Goal: Task Accomplishment & Management: Complete application form

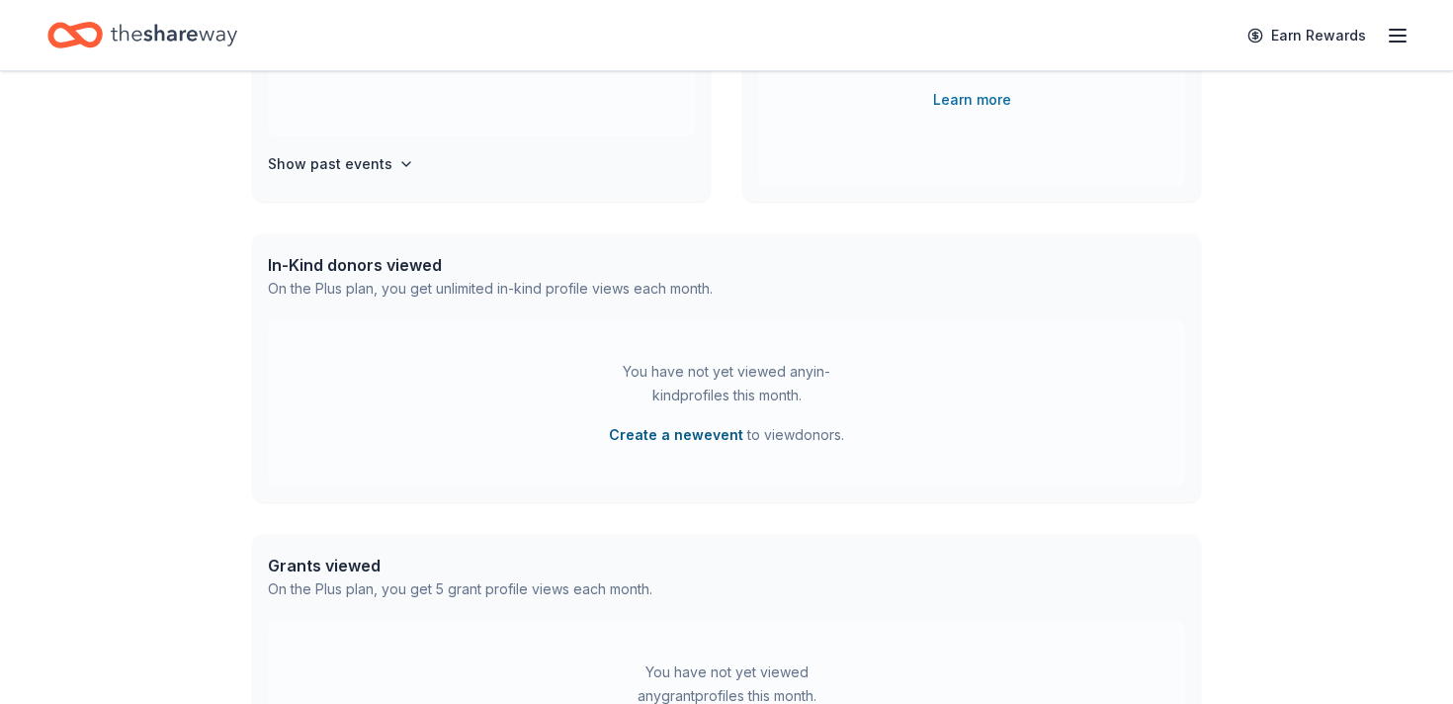
scroll to position [544, 0]
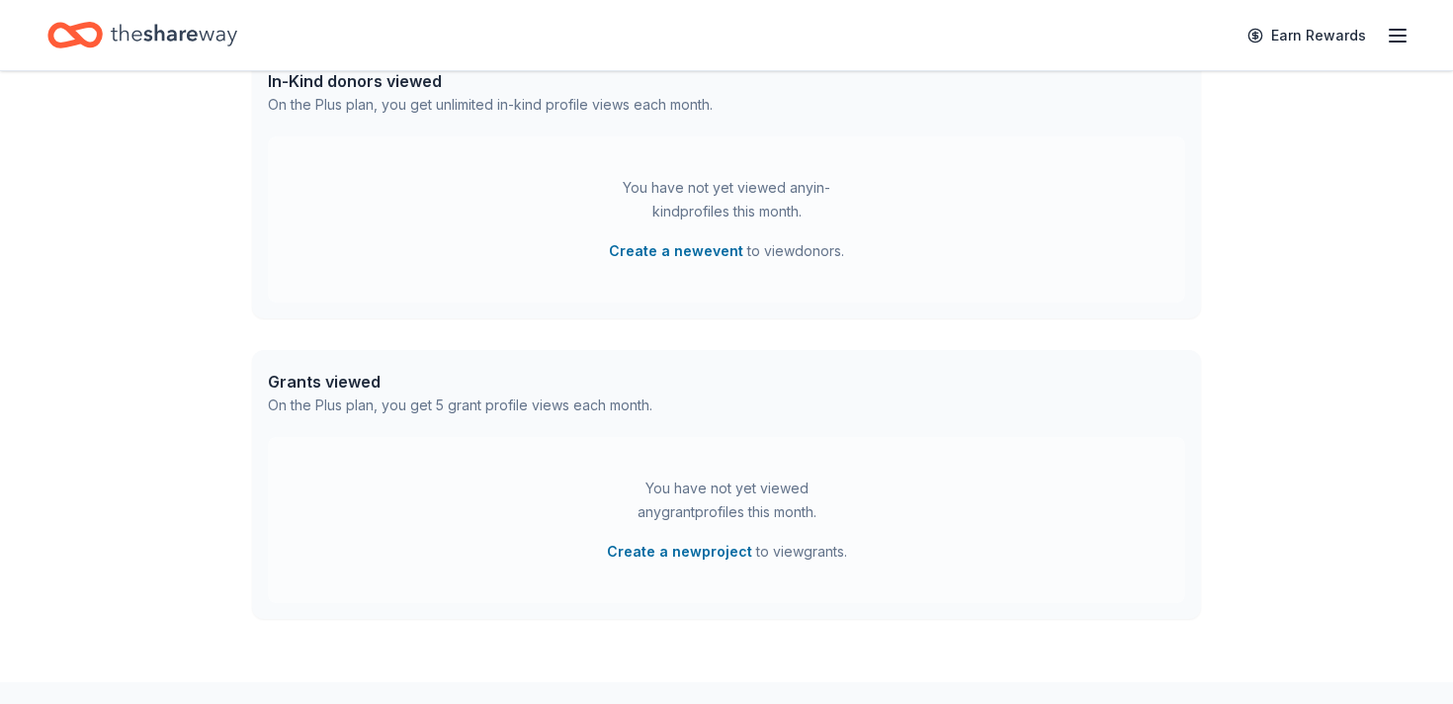
click at [1402, 37] on icon "button" at bounding box center [1397, 36] width 24 height 24
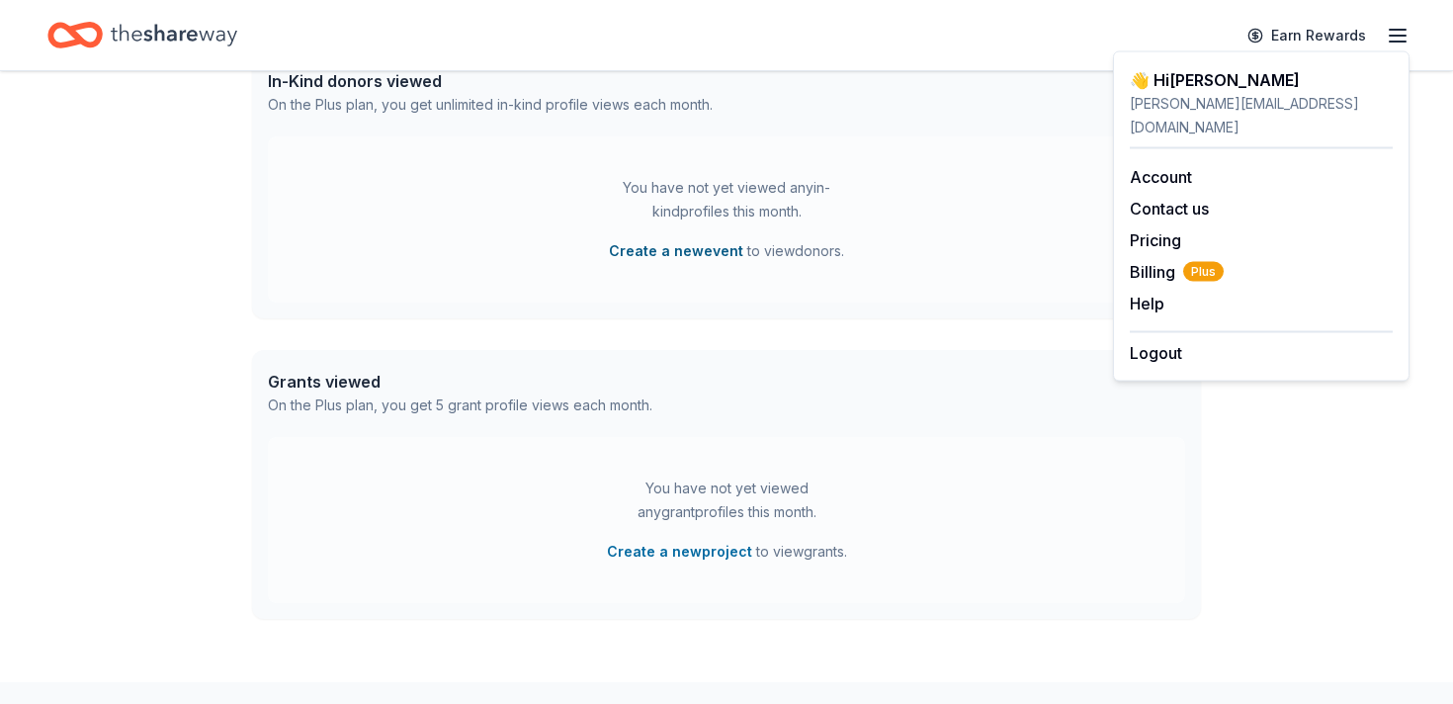
click at [664, 252] on button "Create a new event" at bounding box center [676, 251] width 134 height 24
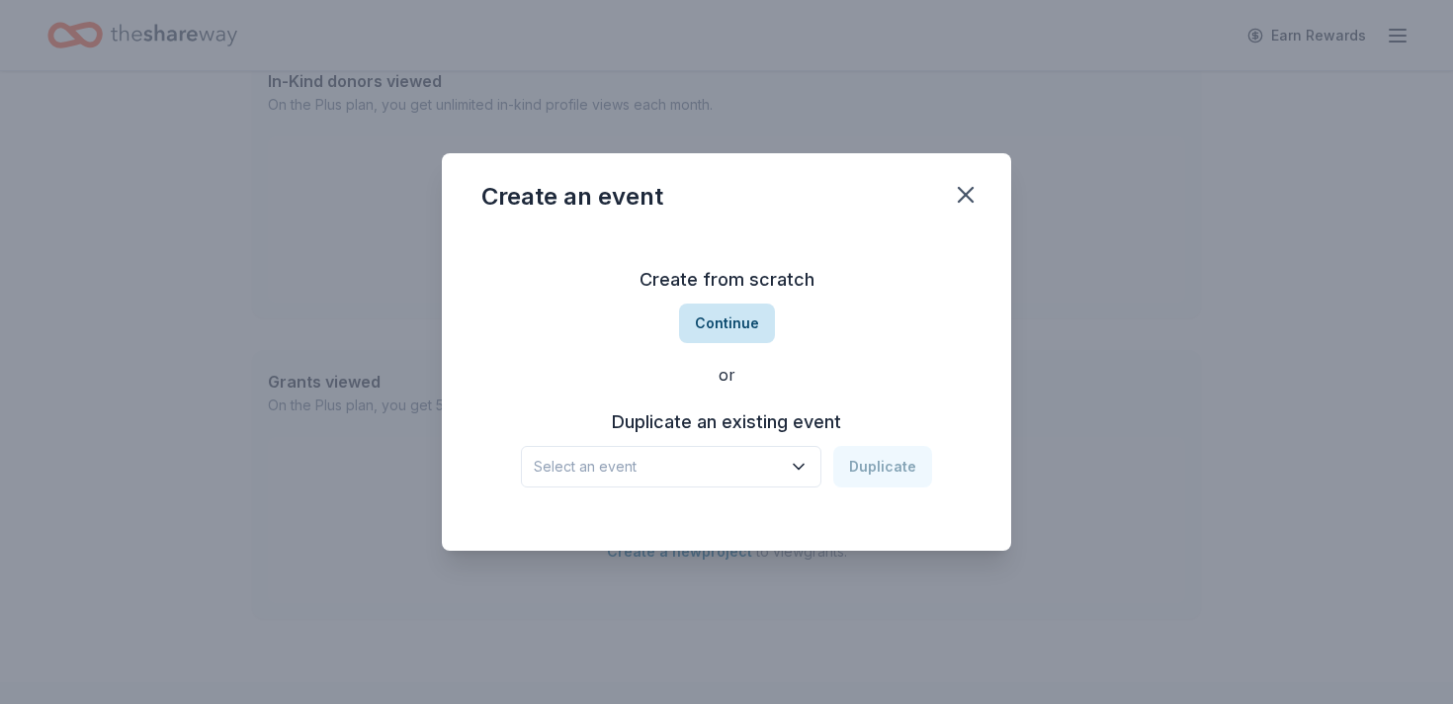
click at [744, 325] on button "Continue" at bounding box center [727, 323] width 96 height 40
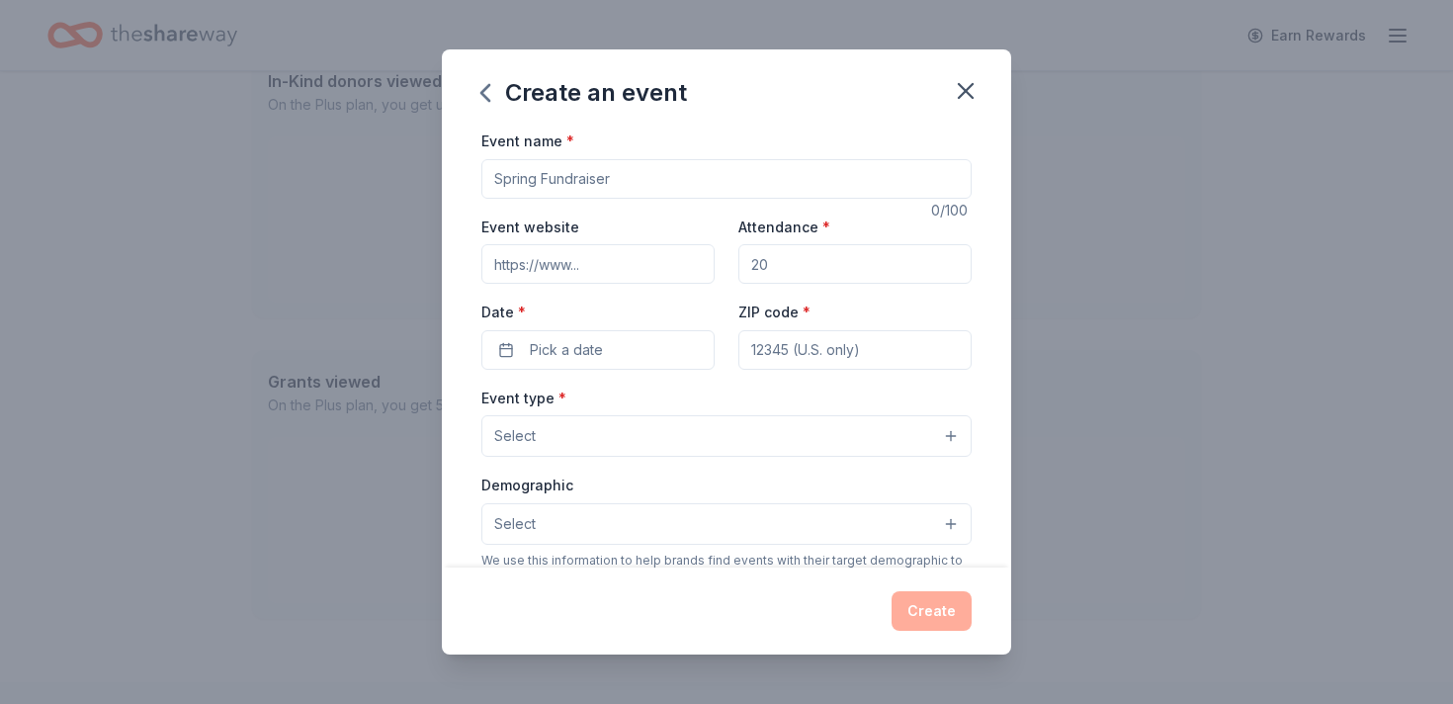
click at [535, 171] on input "Event name *" at bounding box center [726, 179] width 490 height 40
type input "[PERSON_NAME]"
click at [798, 271] on input "Attendance *" at bounding box center [854, 264] width 233 height 40
type input "80"
click at [610, 369] on button "Pick a date" at bounding box center [597, 350] width 233 height 40
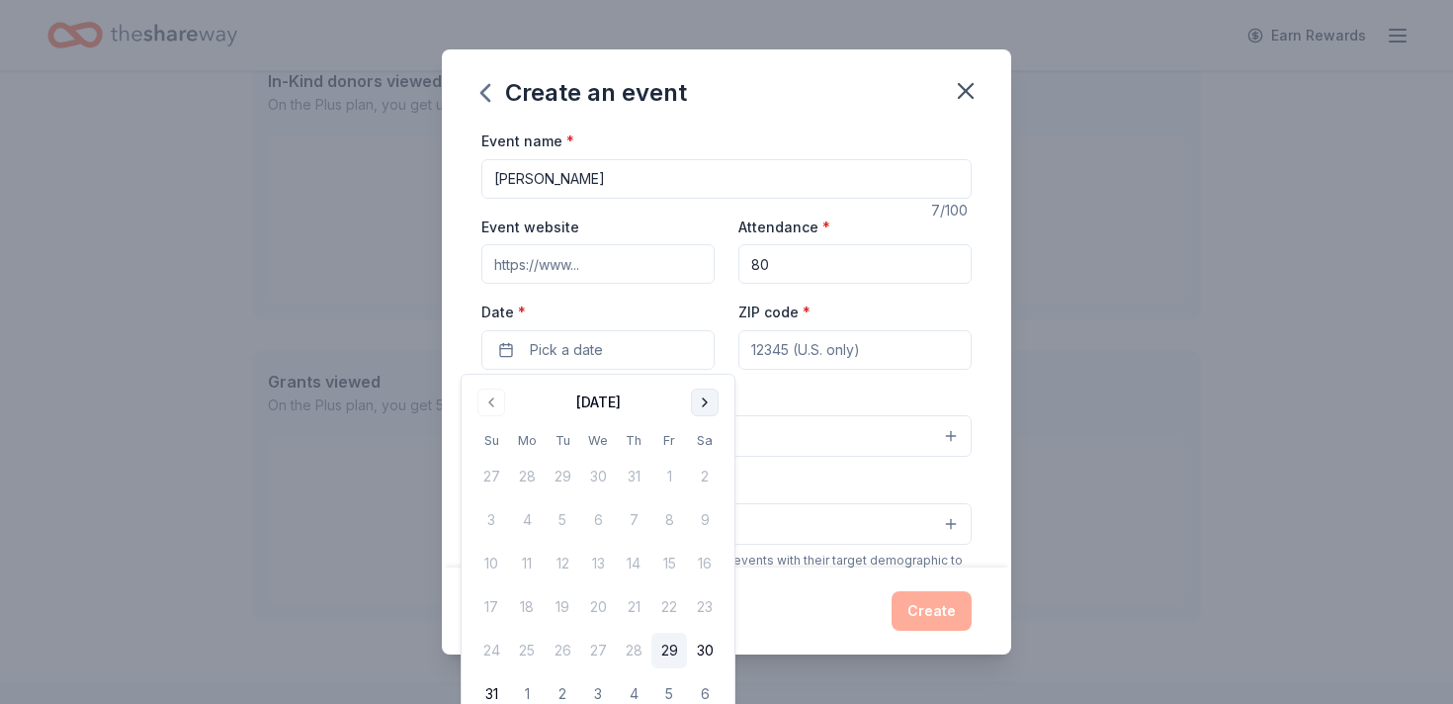
click at [708, 408] on button "Go to next month" at bounding box center [705, 402] width 28 height 28
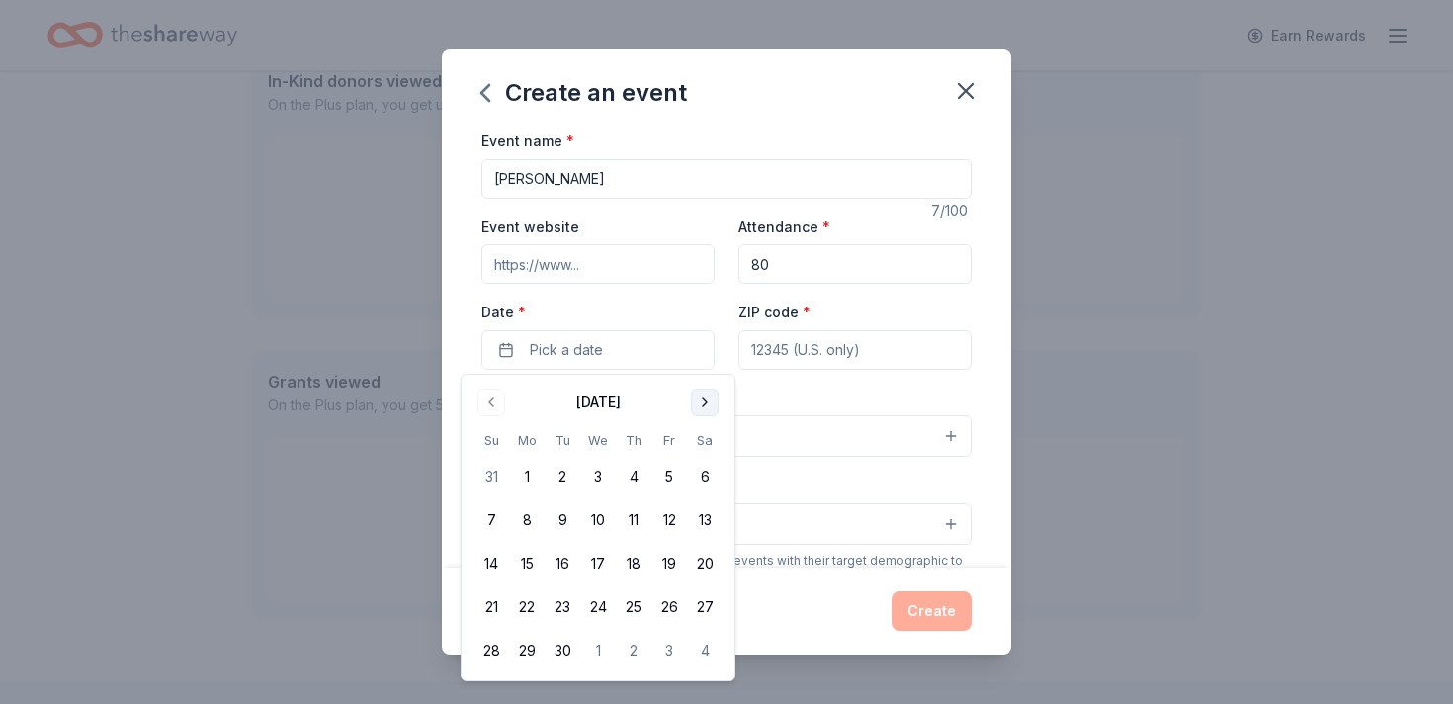
click at [708, 408] on button "Go to next month" at bounding box center [705, 402] width 28 height 28
click at [486, 520] on button "7" at bounding box center [491, 520] width 36 height 36
click at [810, 345] on input "ZIP code *" at bounding box center [854, 350] width 233 height 40
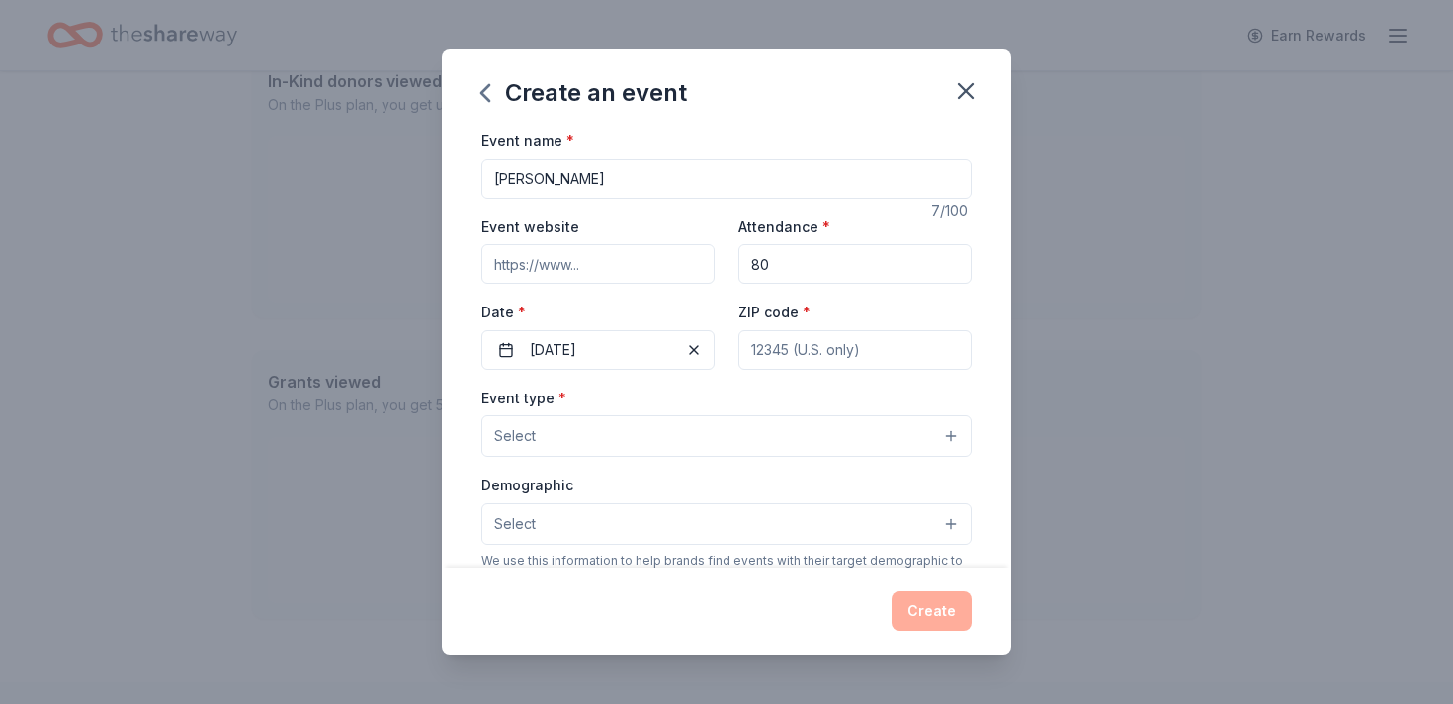
type input "11772"
click at [642, 432] on button "Select" at bounding box center [726, 436] width 490 height 42
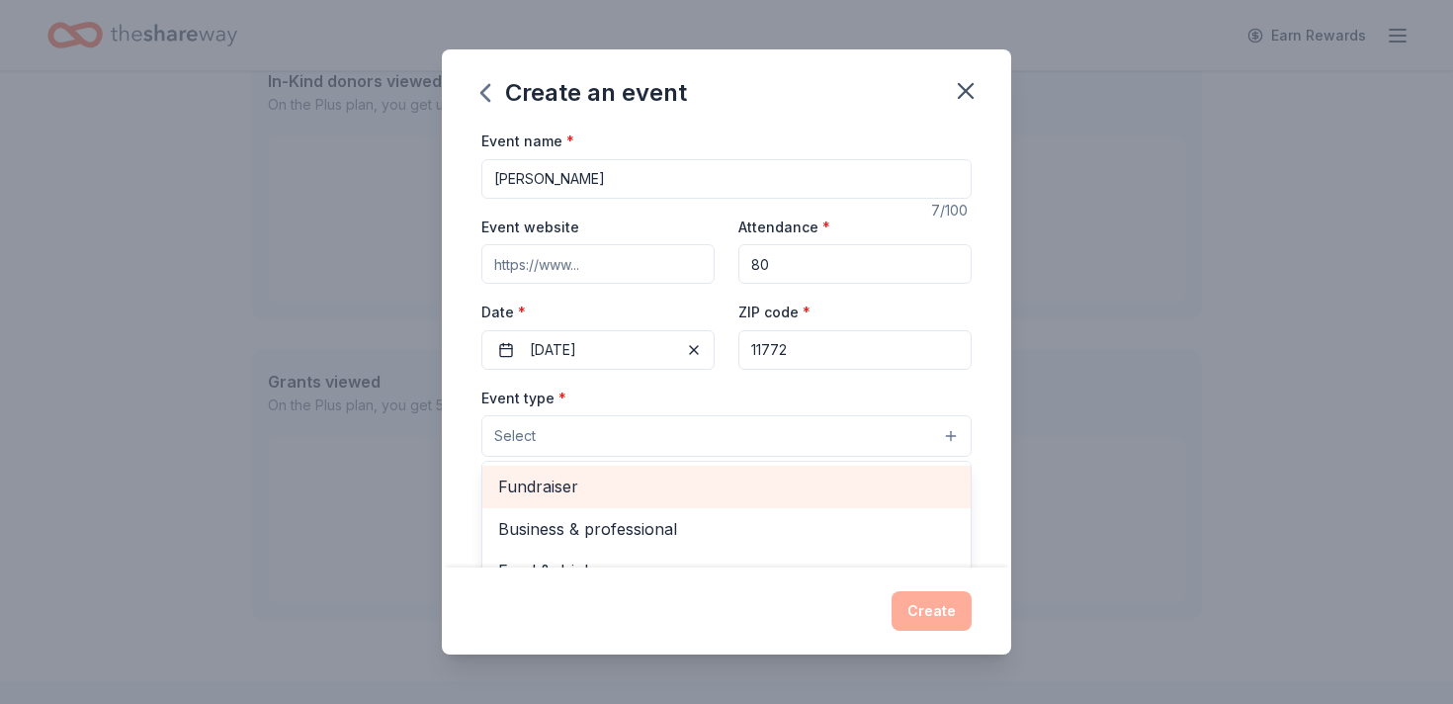
click at [581, 482] on span "Fundraiser" at bounding box center [726, 486] width 457 height 26
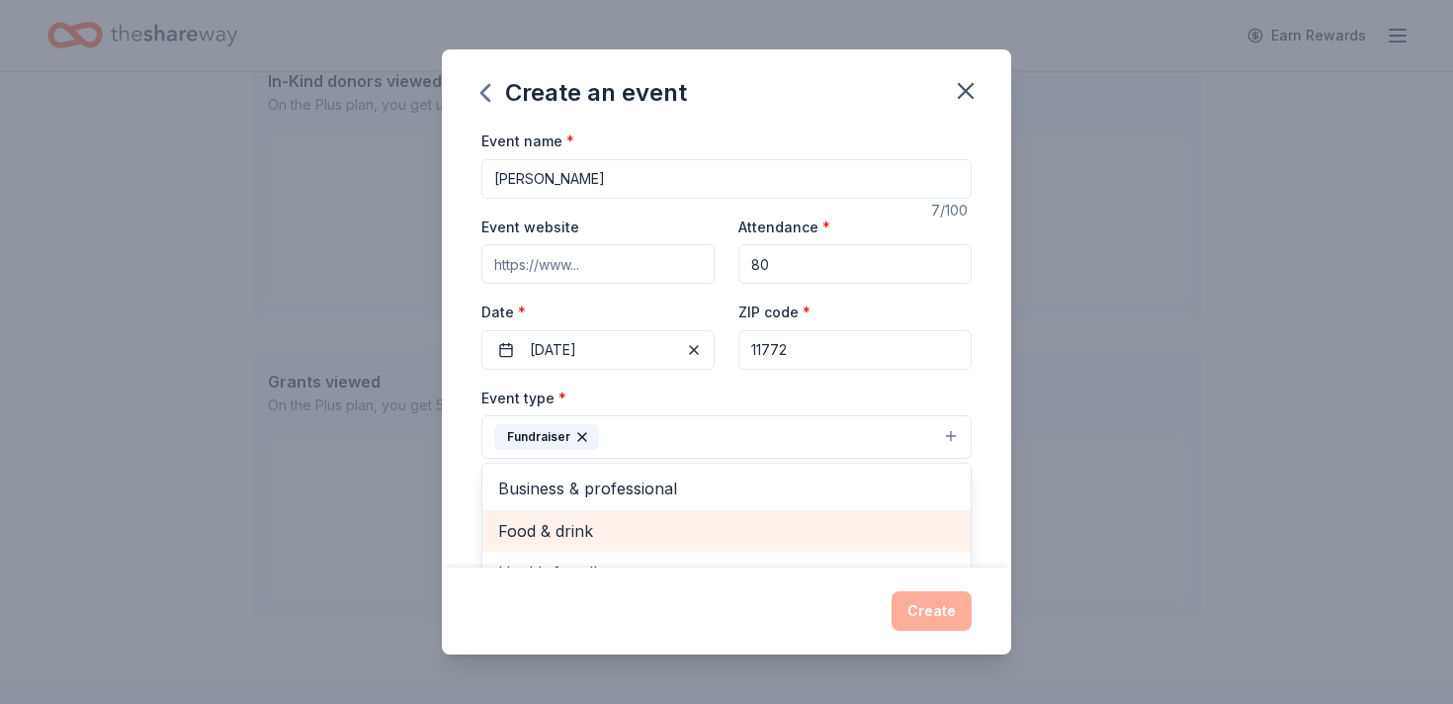
click at [816, 526] on span "Food & drink" at bounding box center [726, 531] width 457 height 26
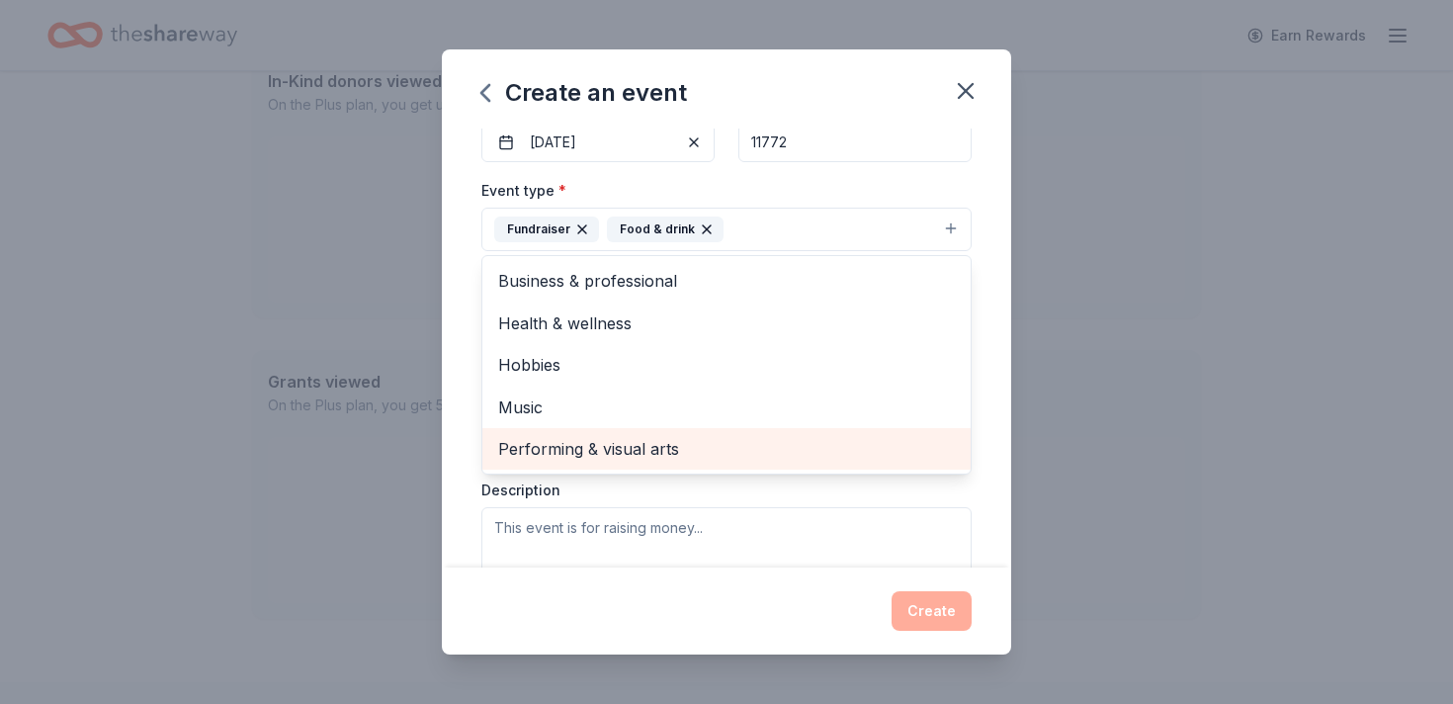
scroll to position [217, 0]
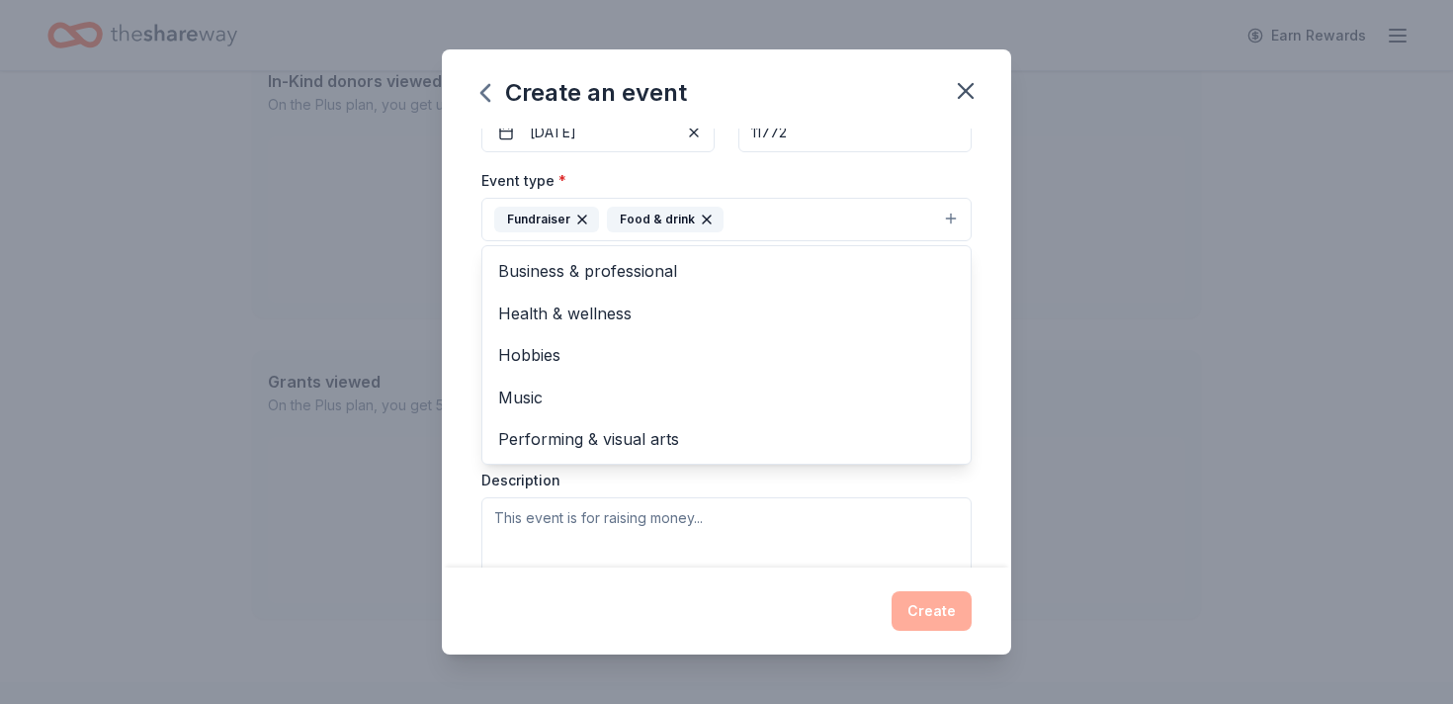
click at [804, 508] on div "Event type * Fundraiser Food & drink Business & professional Health & wellness …" at bounding box center [726, 377] width 490 height 418
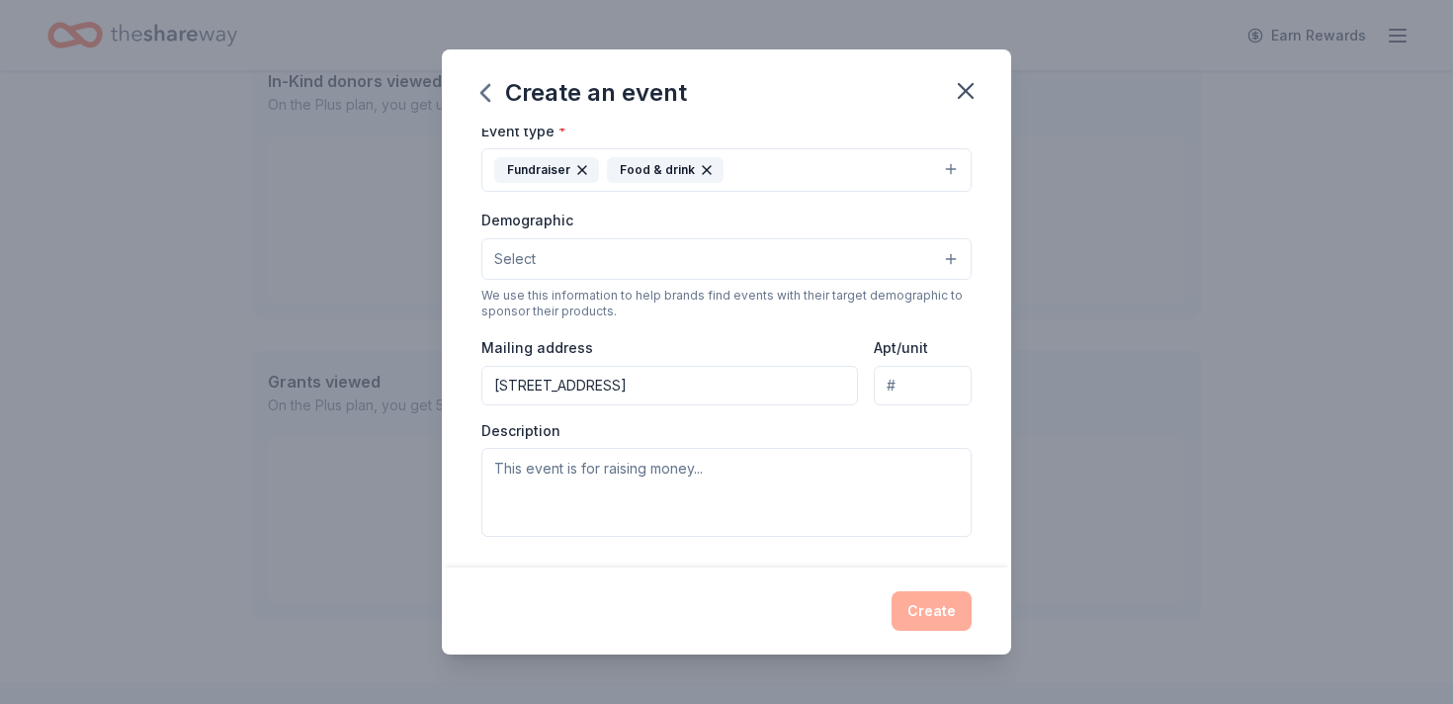
scroll to position [269, 0]
click at [630, 258] on button "Select" at bounding box center [726, 257] width 490 height 42
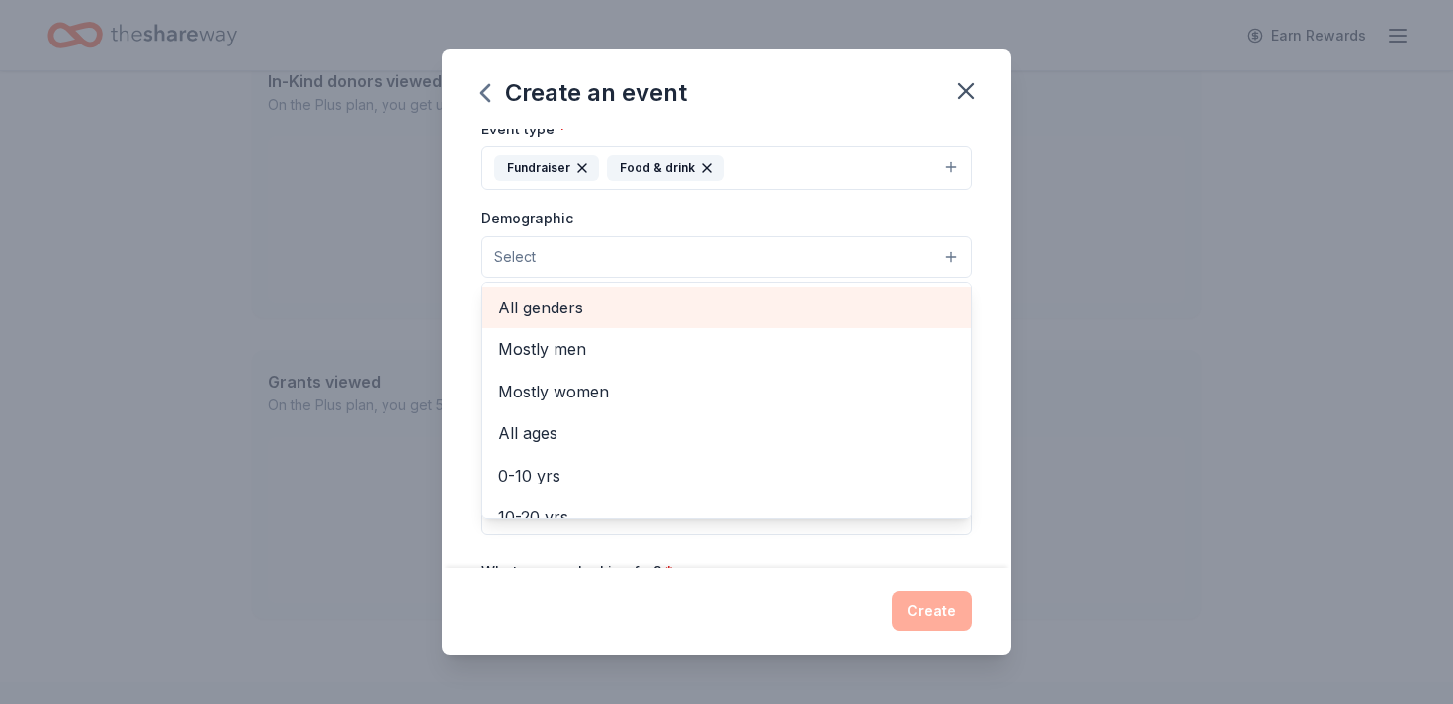
click at [568, 313] on span "All genders" at bounding box center [726, 307] width 457 height 26
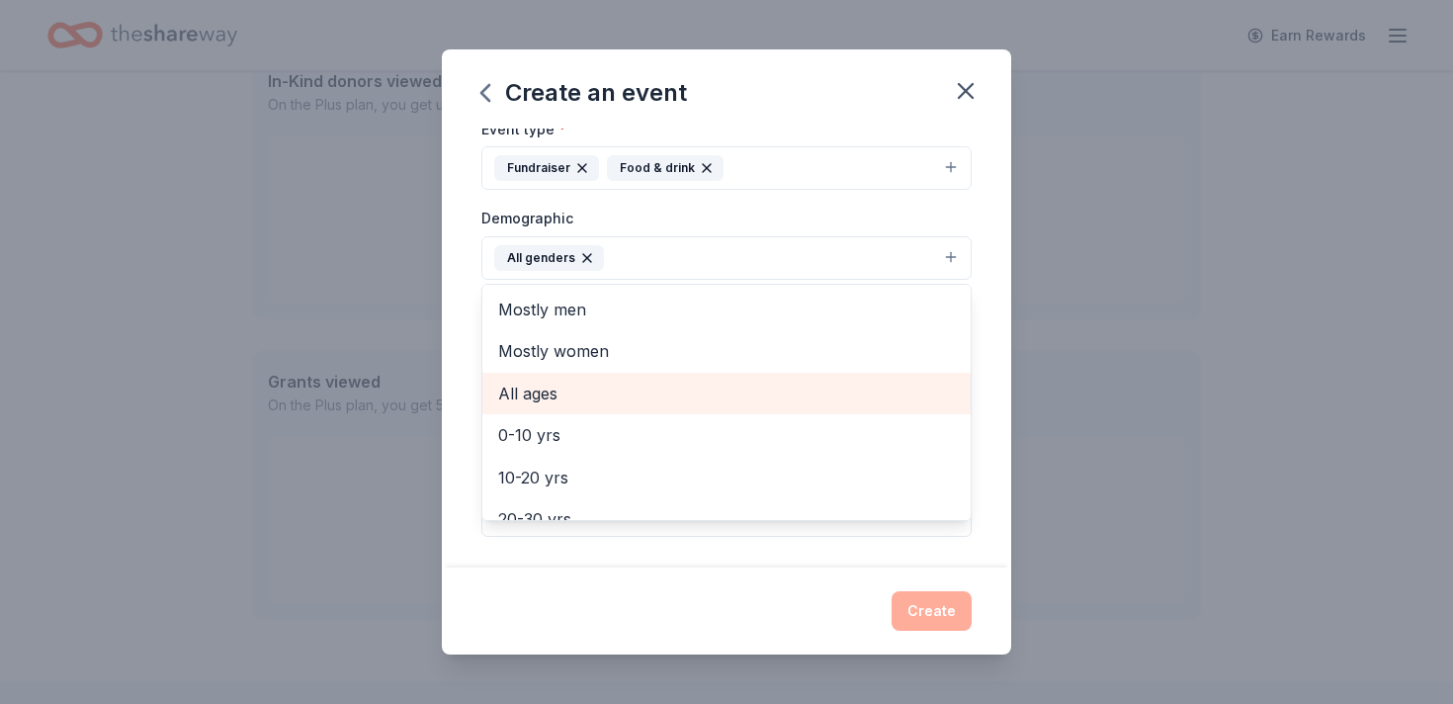
click at [547, 388] on span "All ages" at bounding box center [726, 393] width 457 height 26
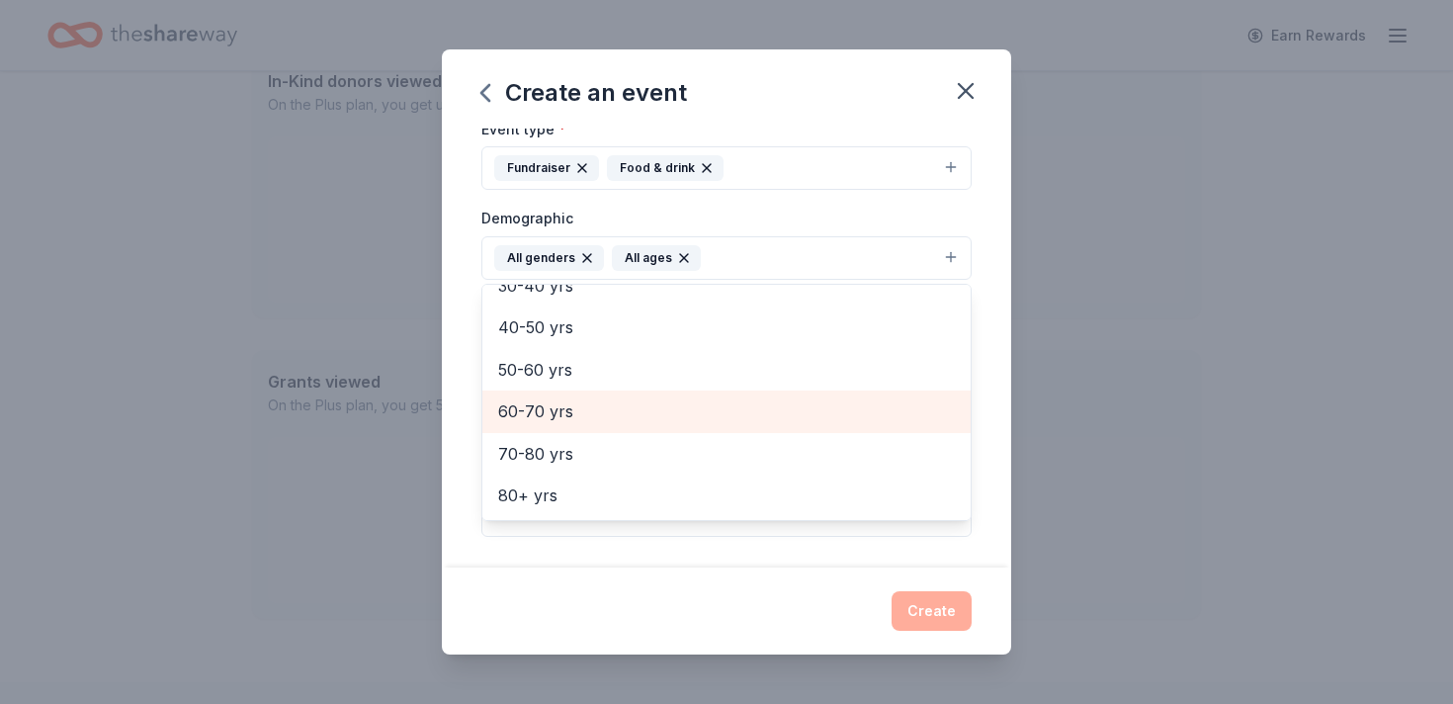
scroll to position [510, 0]
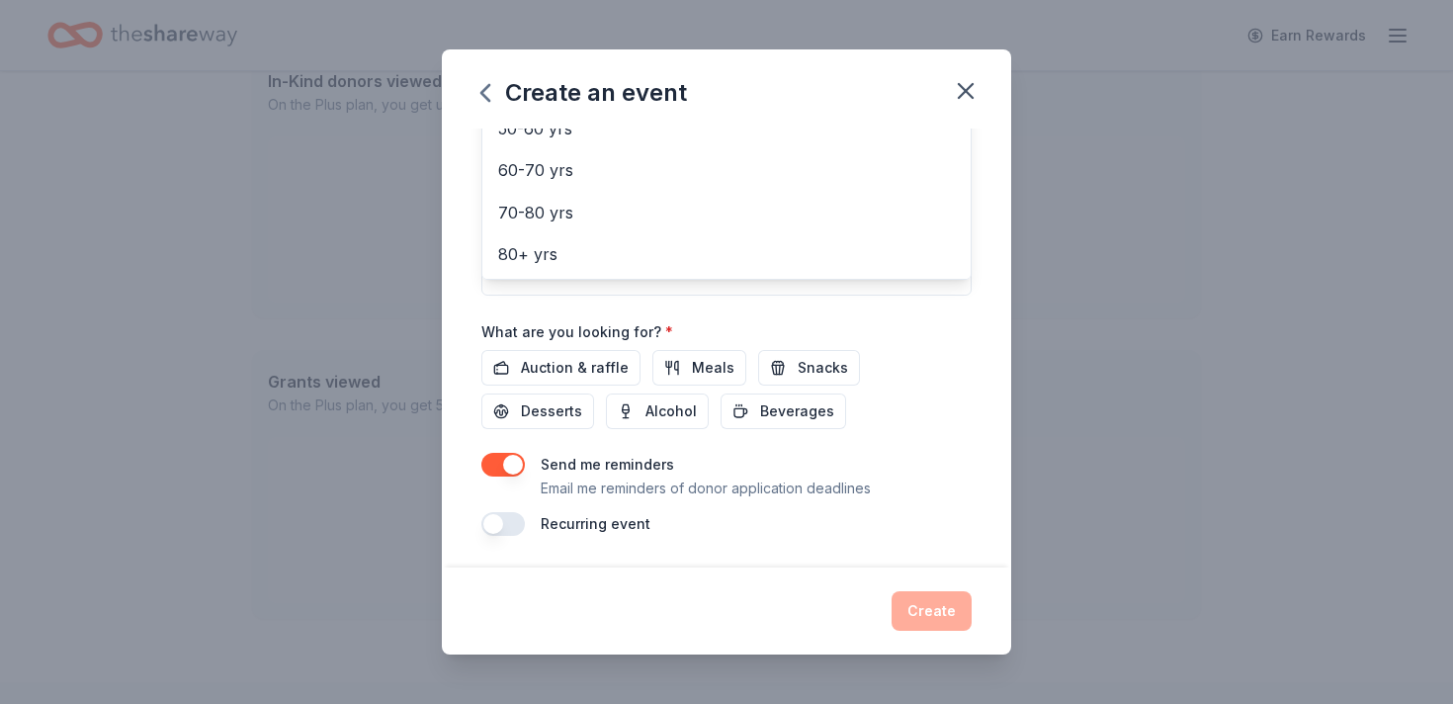
click at [786, 538] on div "Event name * Gallo's 7 /100 Event website Attendance * 80 Date * 12/07/2025 ZIP…" at bounding box center [726, 347] width 569 height 439
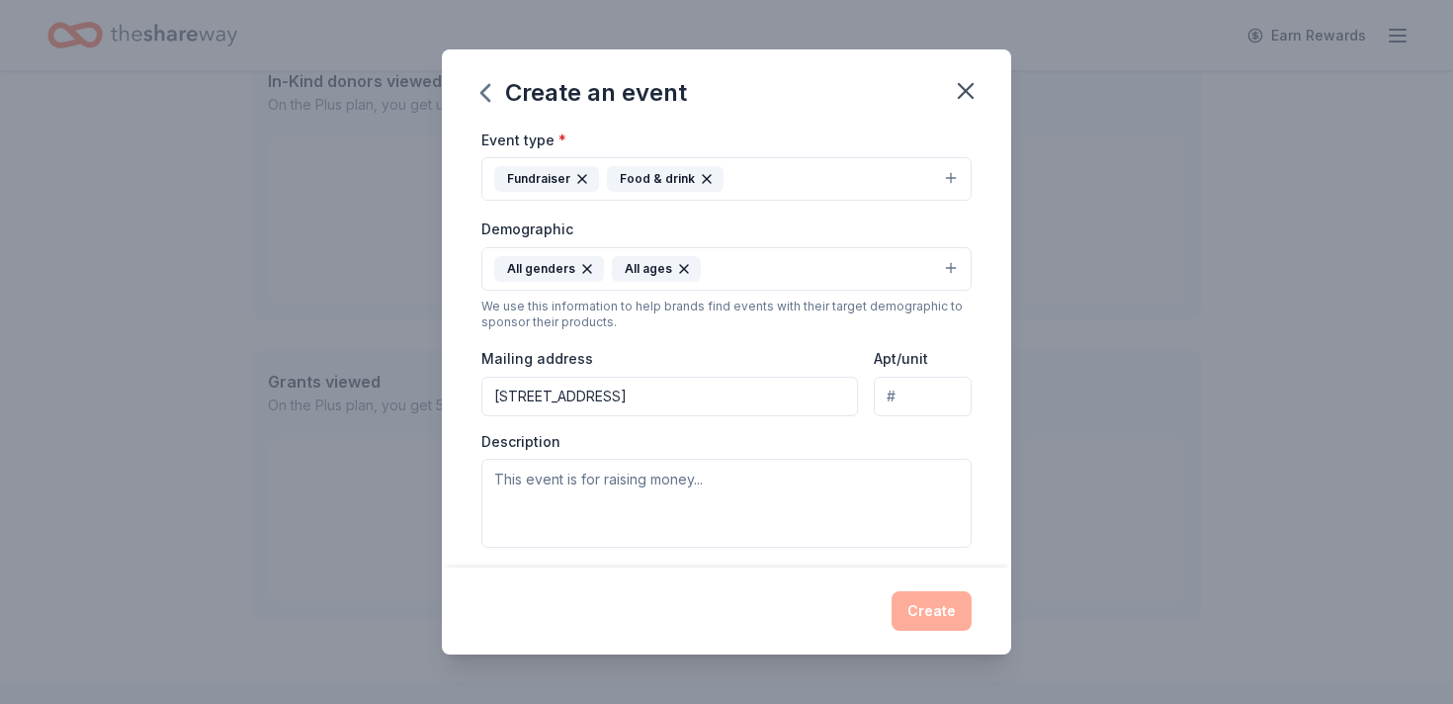
scroll to position [280, 0]
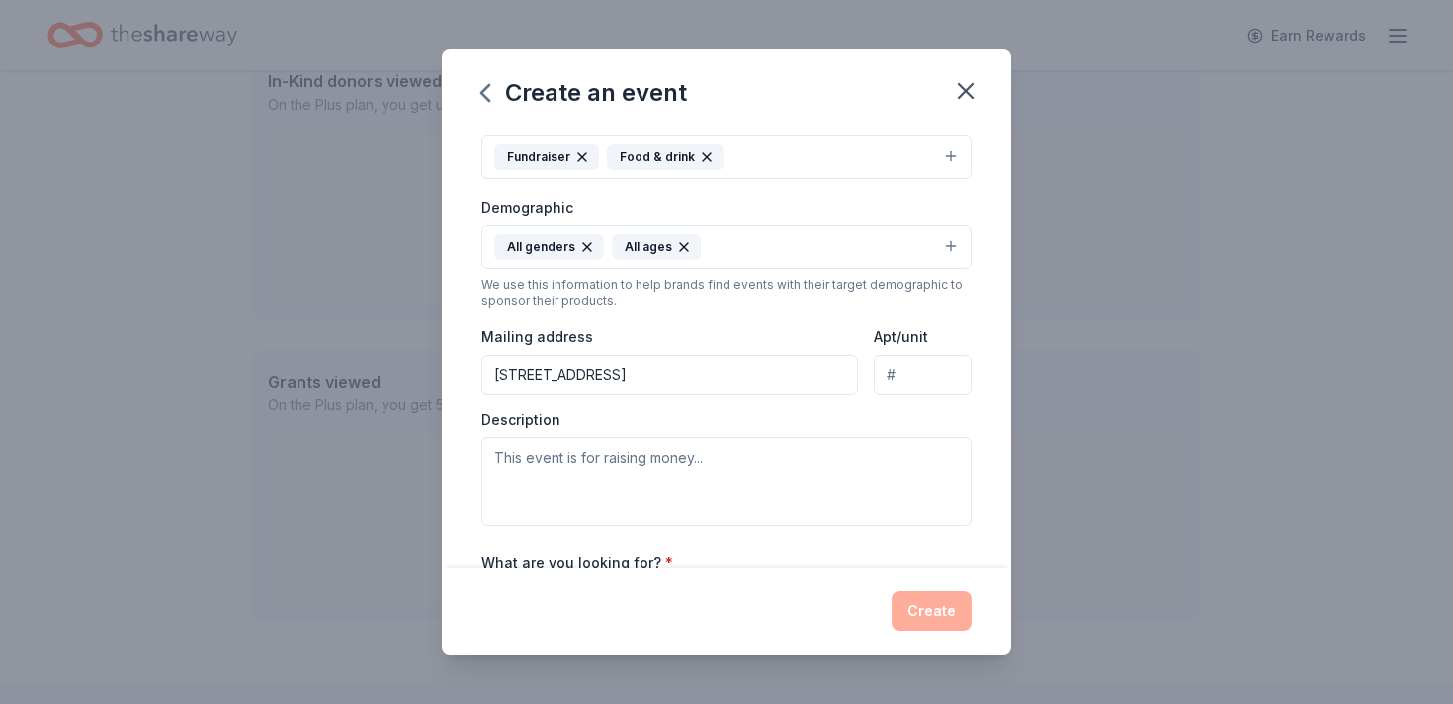
click at [651, 365] on input "53 Oxbow Road" at bounding box center [669, 375] width 377 height 40
click at [642, 383] on input "53 Oxbow Road" at bounding box center [669, 375] width 377 height 40
type input "53 Oxbow Road, Patchogue, NY, 11772"
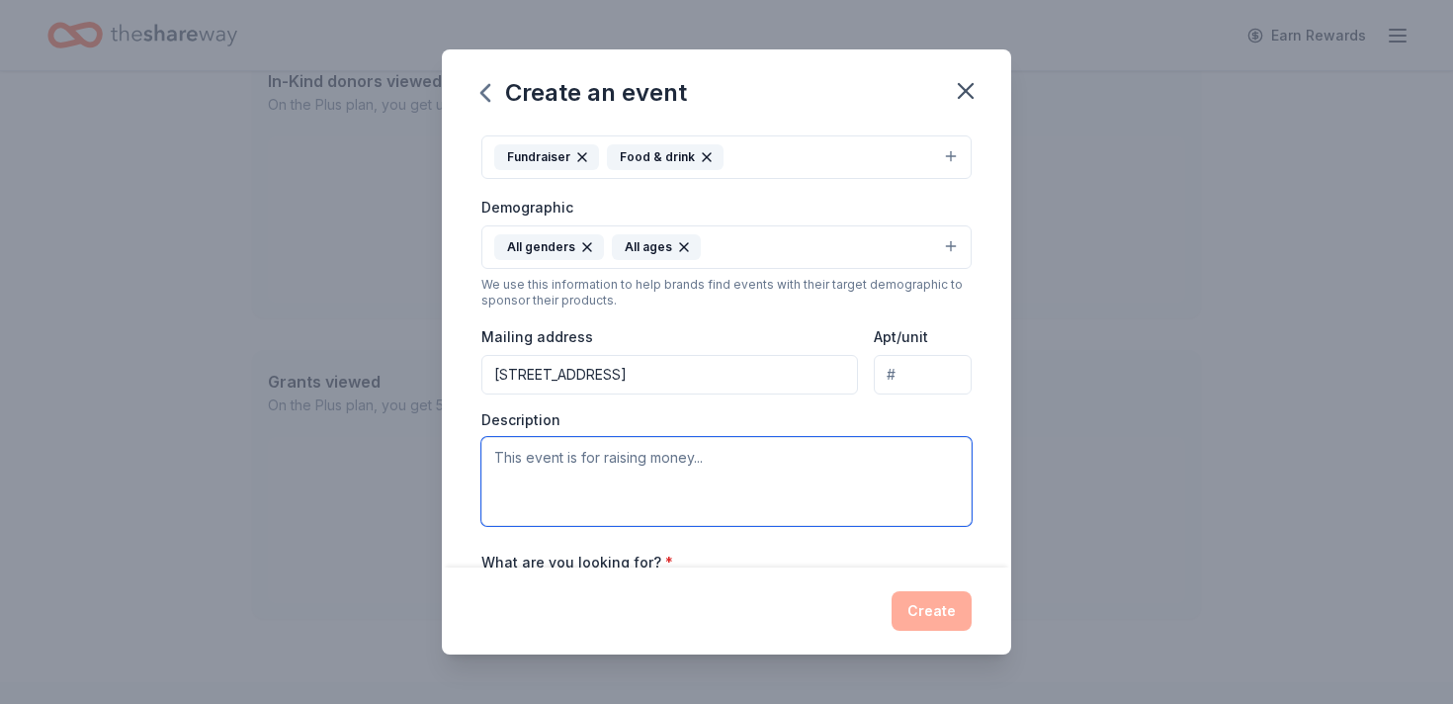
click at [562, 459] on textarea at bounding box center [726, 481] width 490 height 89
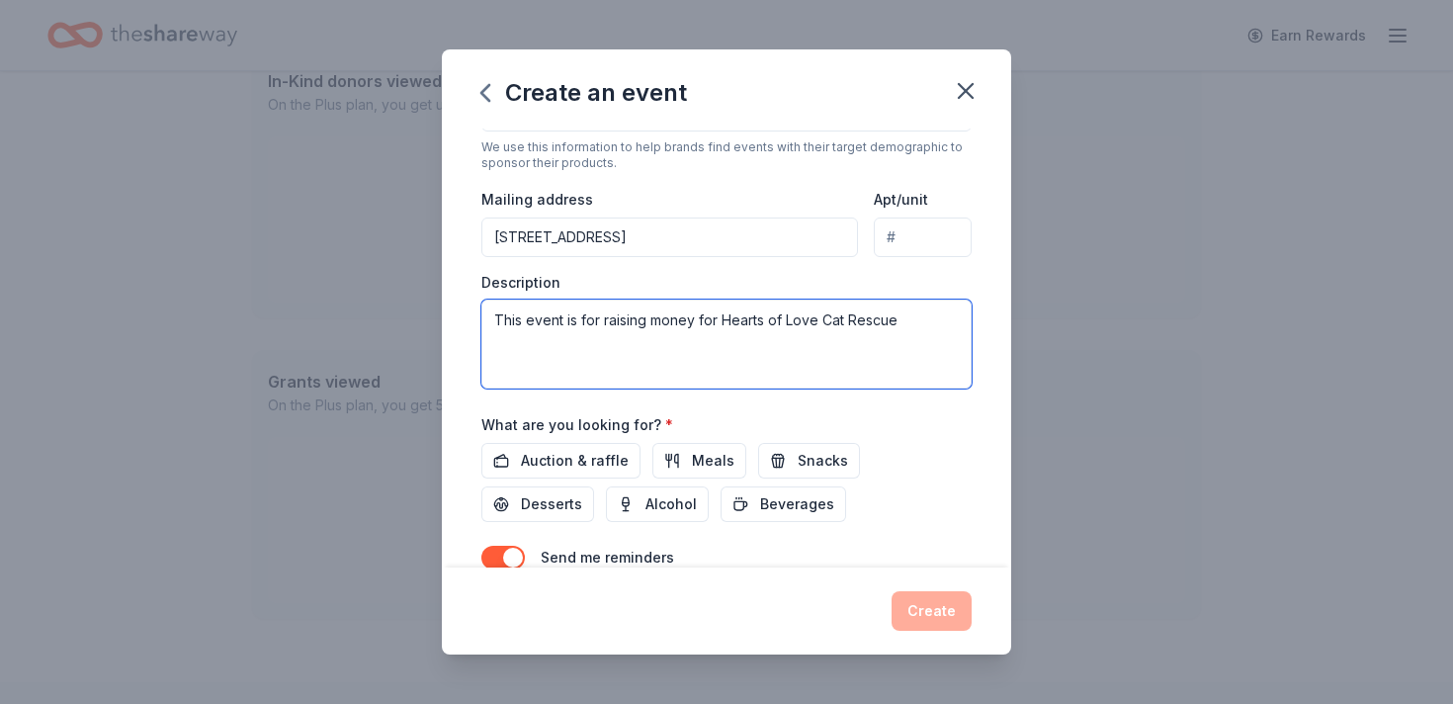
scroll to position [424, 0]
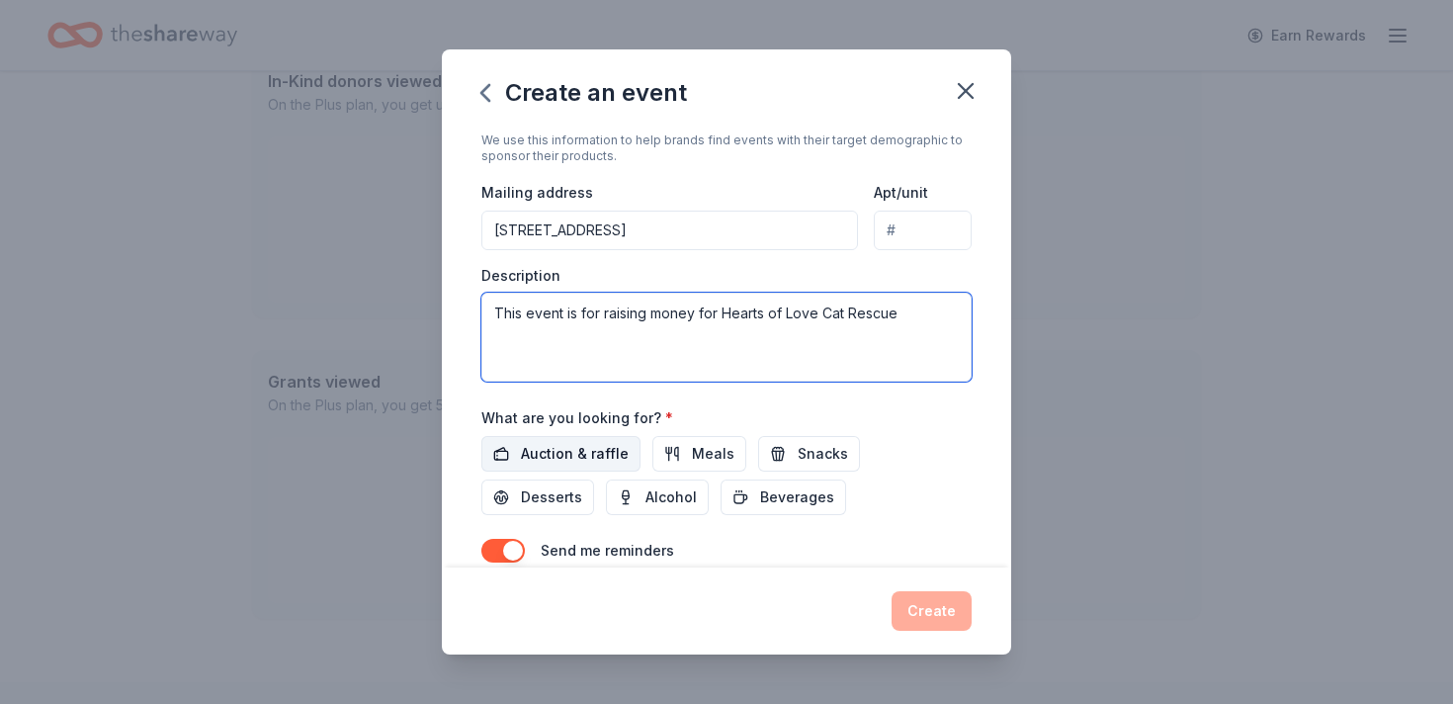
type textarea "This event is for raising money for Hearts of Love Cat Rescue"
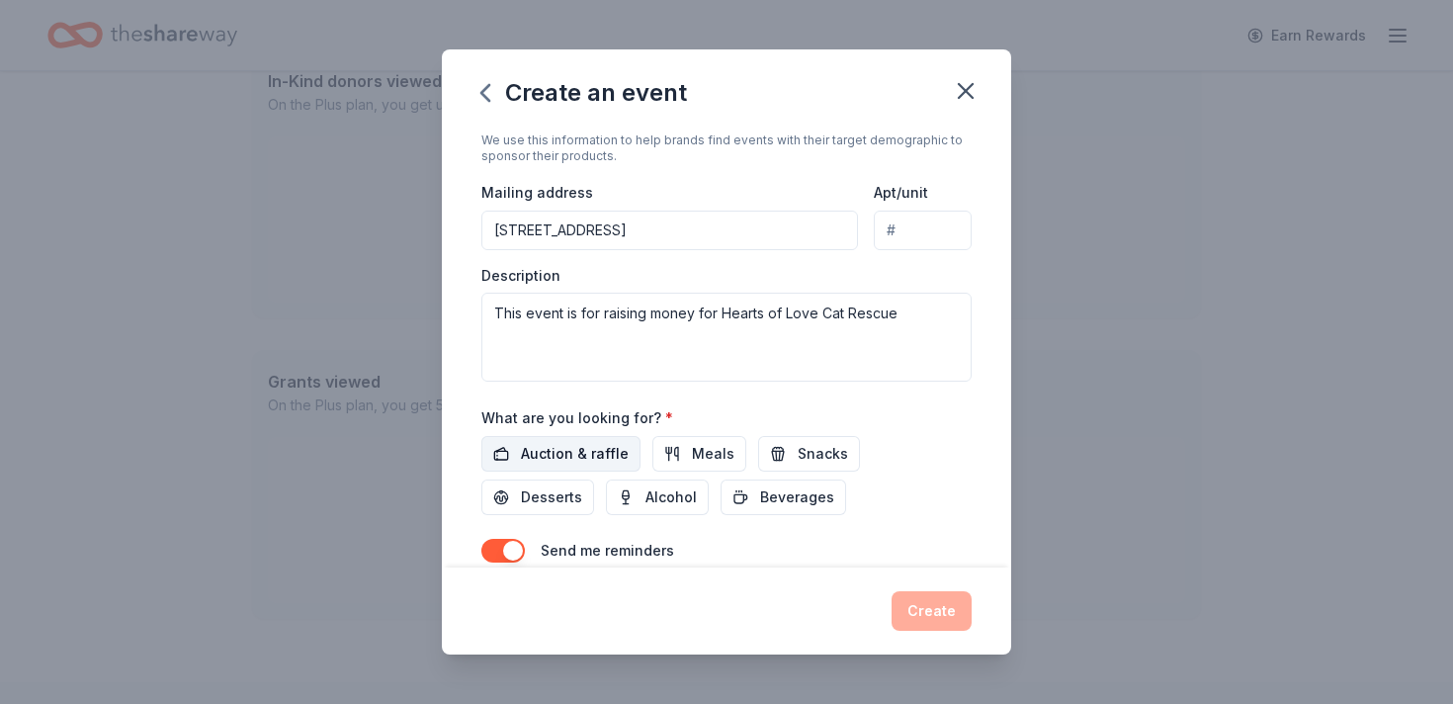
click at [580, 455] on span "Auction & raffle" at bounding box center [575, 454] width 108 height 24
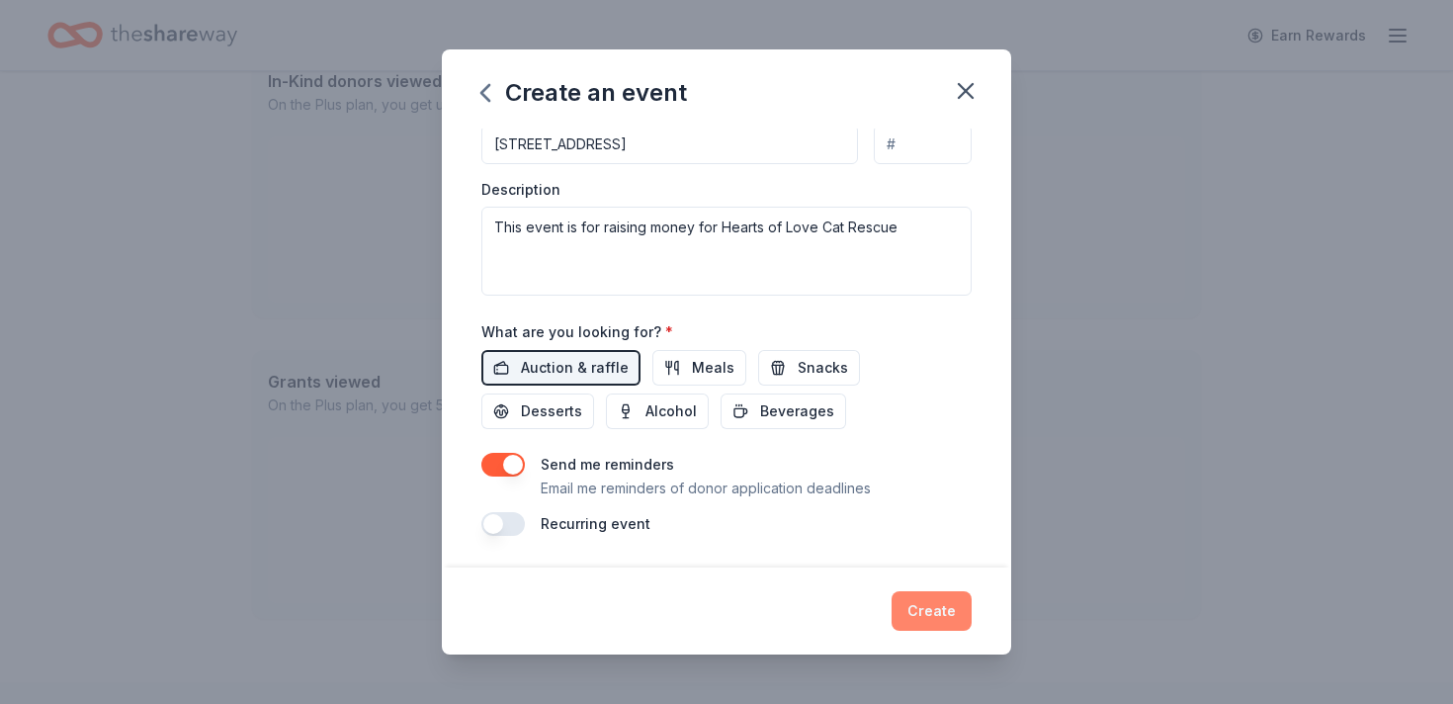
click at [937, 609] on button "Create" at bounding box center [931, 611] width 80 height 40
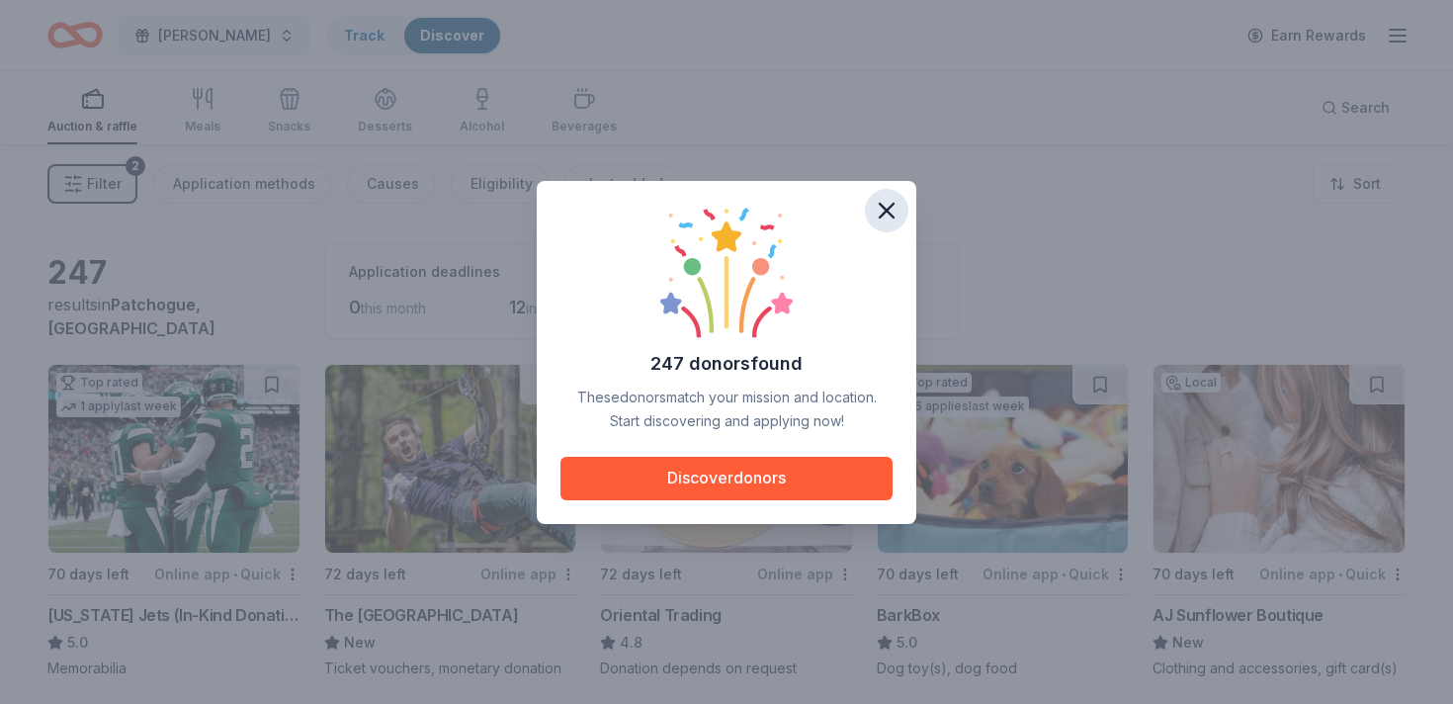
click at [888, 205] on icon "button" at bounding box center [887, 211] width 28 height 28
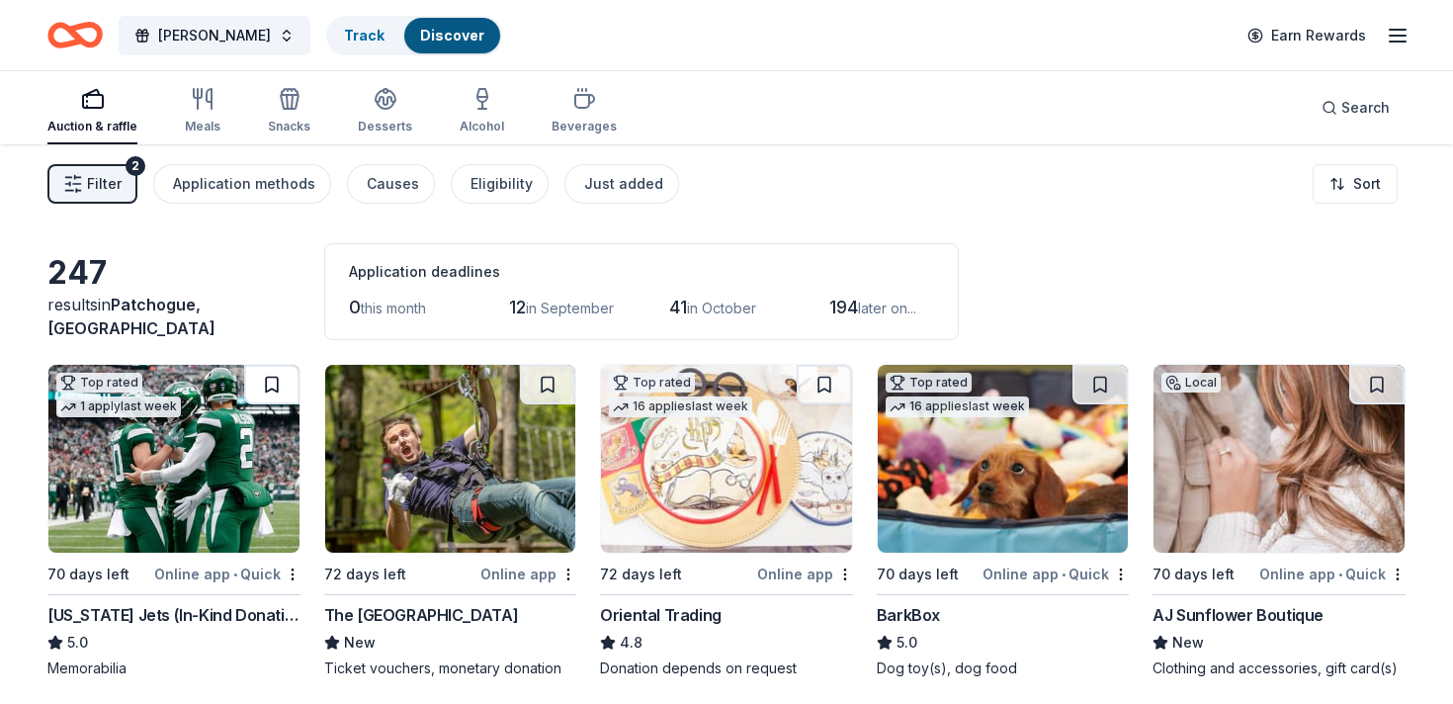
click at [282, 381] on button at bounding box center [271, 385] width 55 height 40
click at [549, 389] on button at bounding box center [547, 385] width 55 height 40
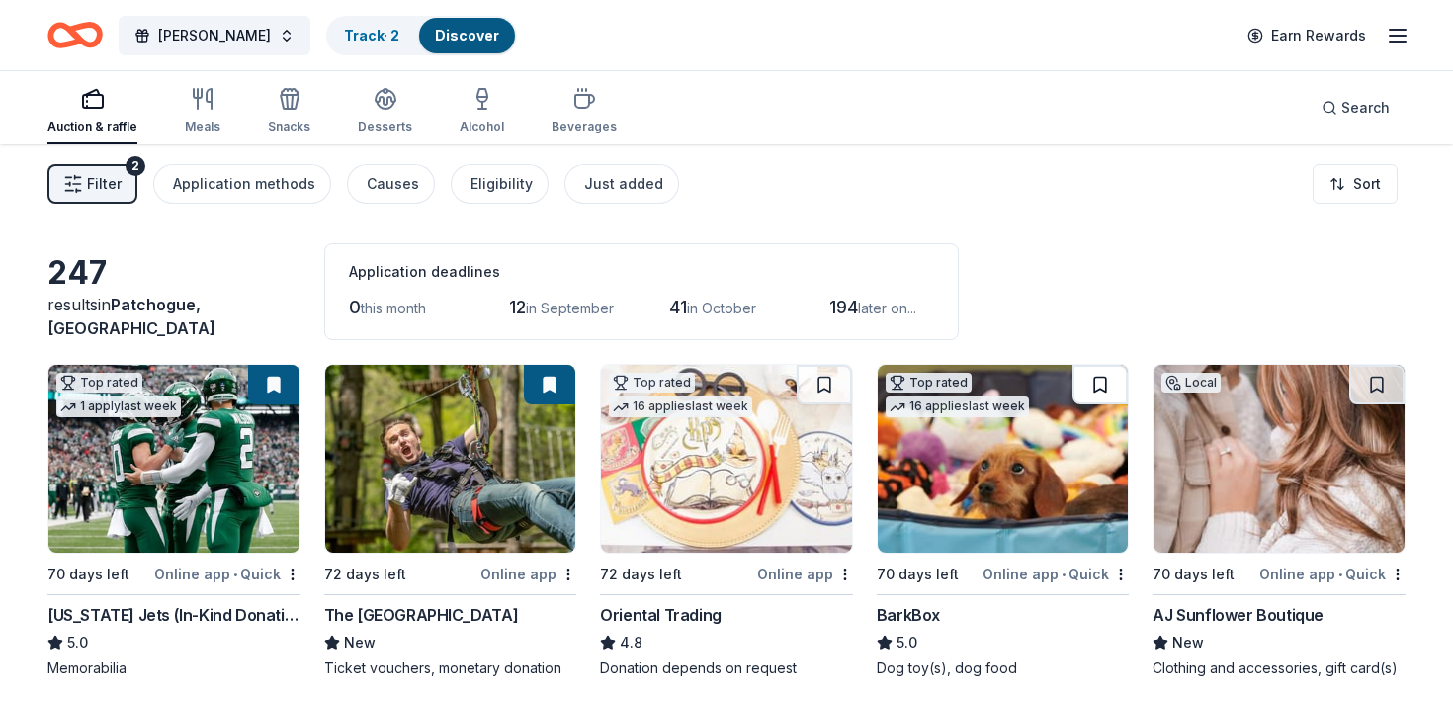
click at [1104, 378] on button at bounding box center [1099, 385] width 55 height 40
click at [1377, 377] on button at bounding box center [1376, 385] width 55 height 40
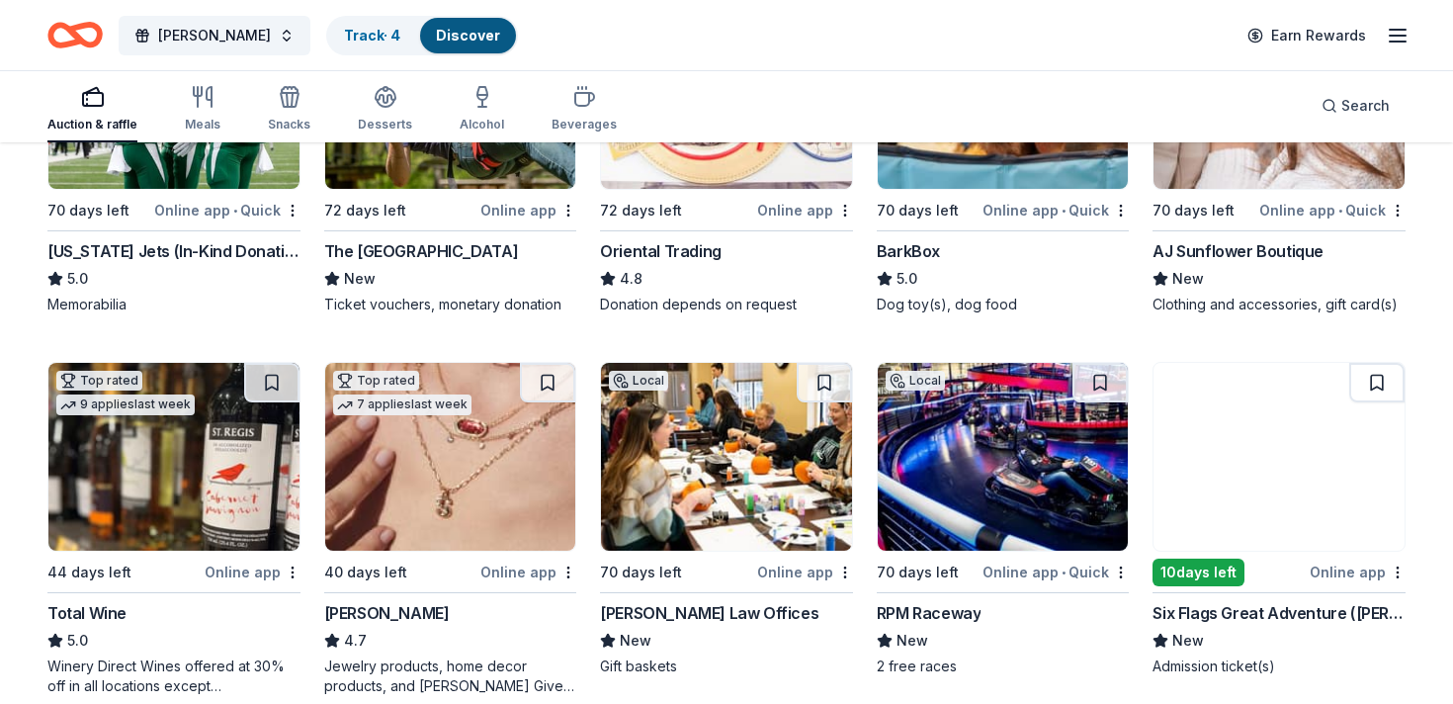
scroll to position [366, 0]
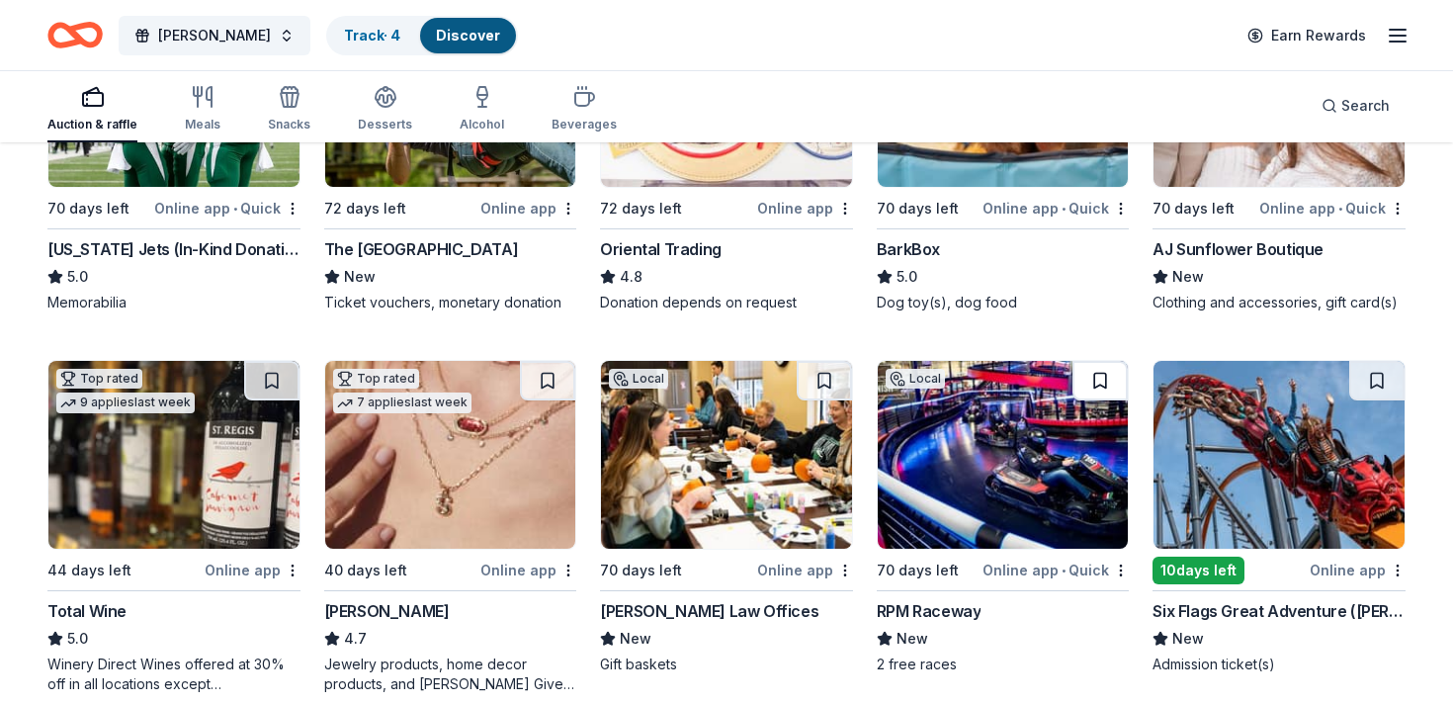
click at [1103, 380] on button at bounding box center [1099, 381] width 55 height 40
click at [825, 386] on button at bounding box center [824, 381] width 55 height 40
click at [558, 383] on button at bounding box center [547, 381] width 55 height 40
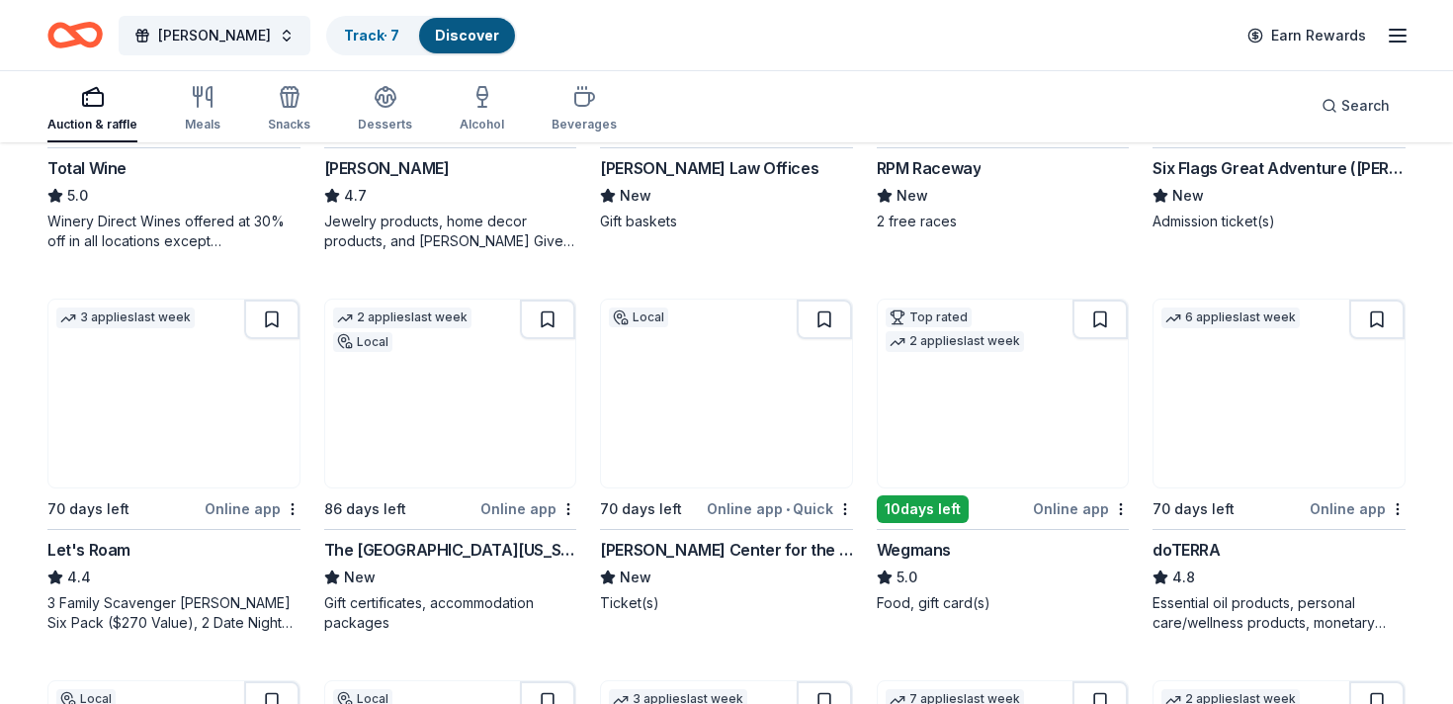
scroll to position [817, 0]
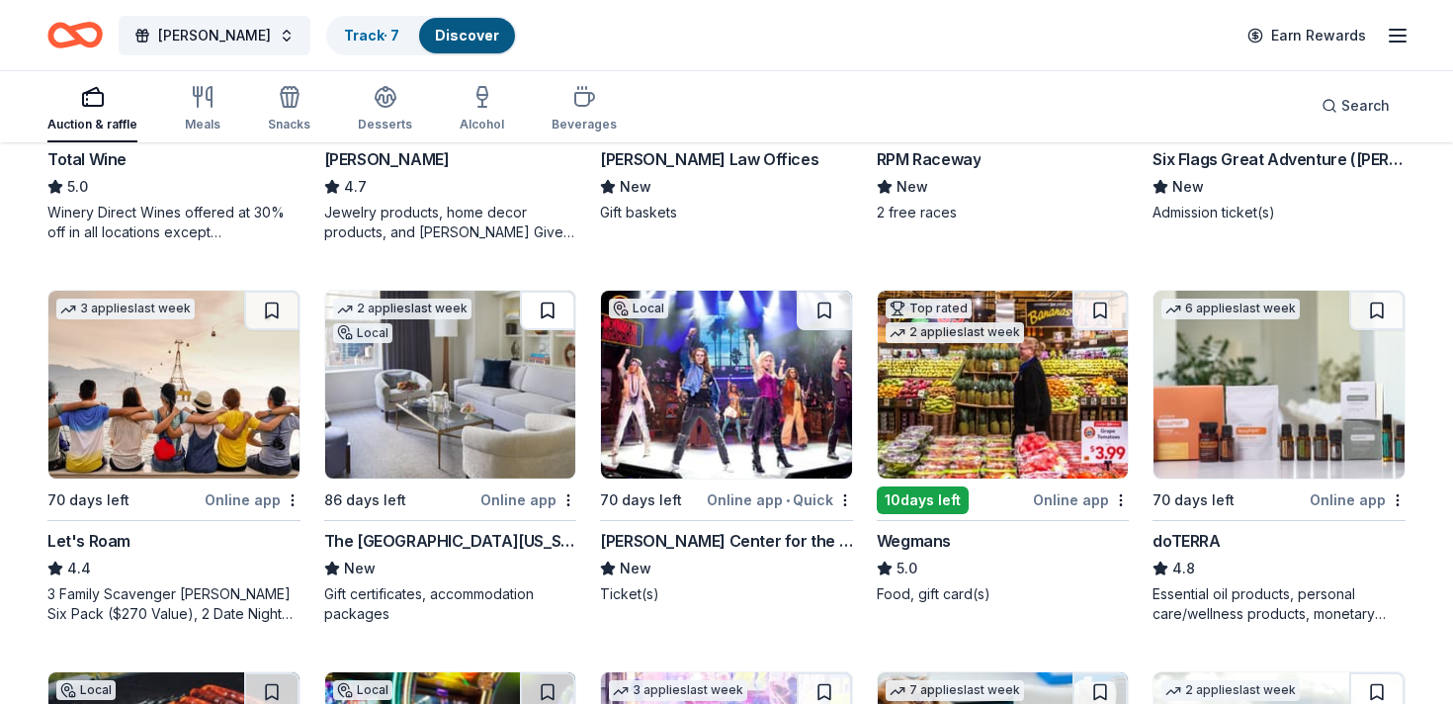
click at [550, 305] on button at bounding box center [547, 311] width 55 height 40
click at [827, 303] on button at bounding box center [824, 311] width 55 height 40
click at [1102, 309] on button at bounding box center [1099, 311] width 55 height 40
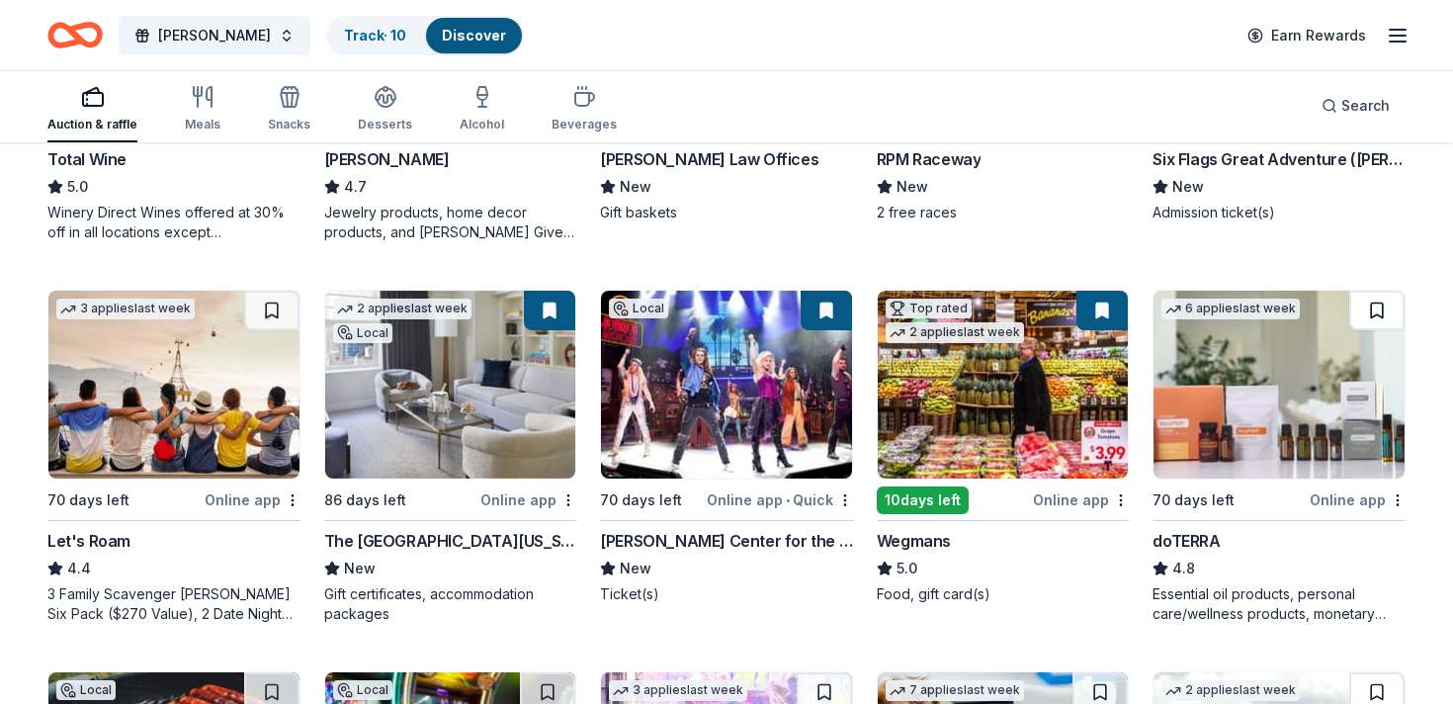
click at [1376, 310] on button at bounding box center [1376, 311] width 55 height 40
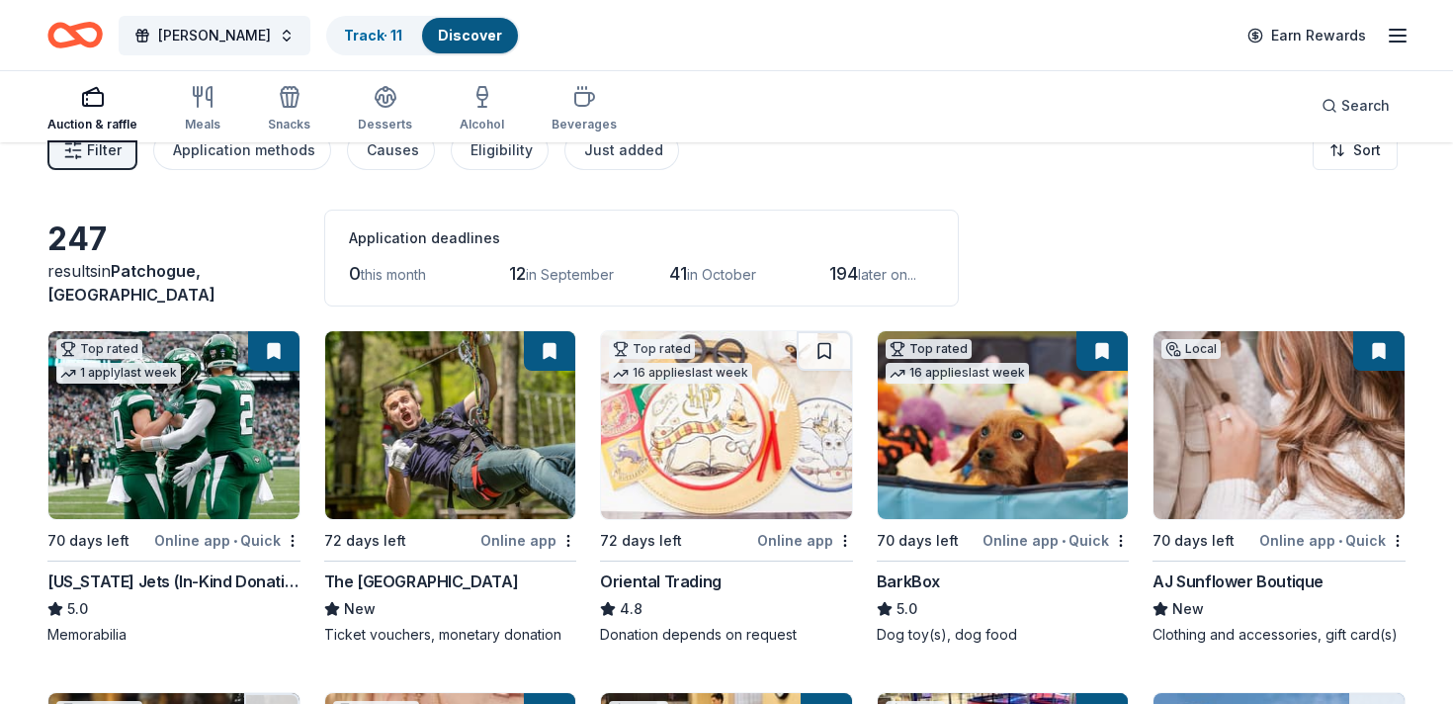
scroll to position [0, 0]
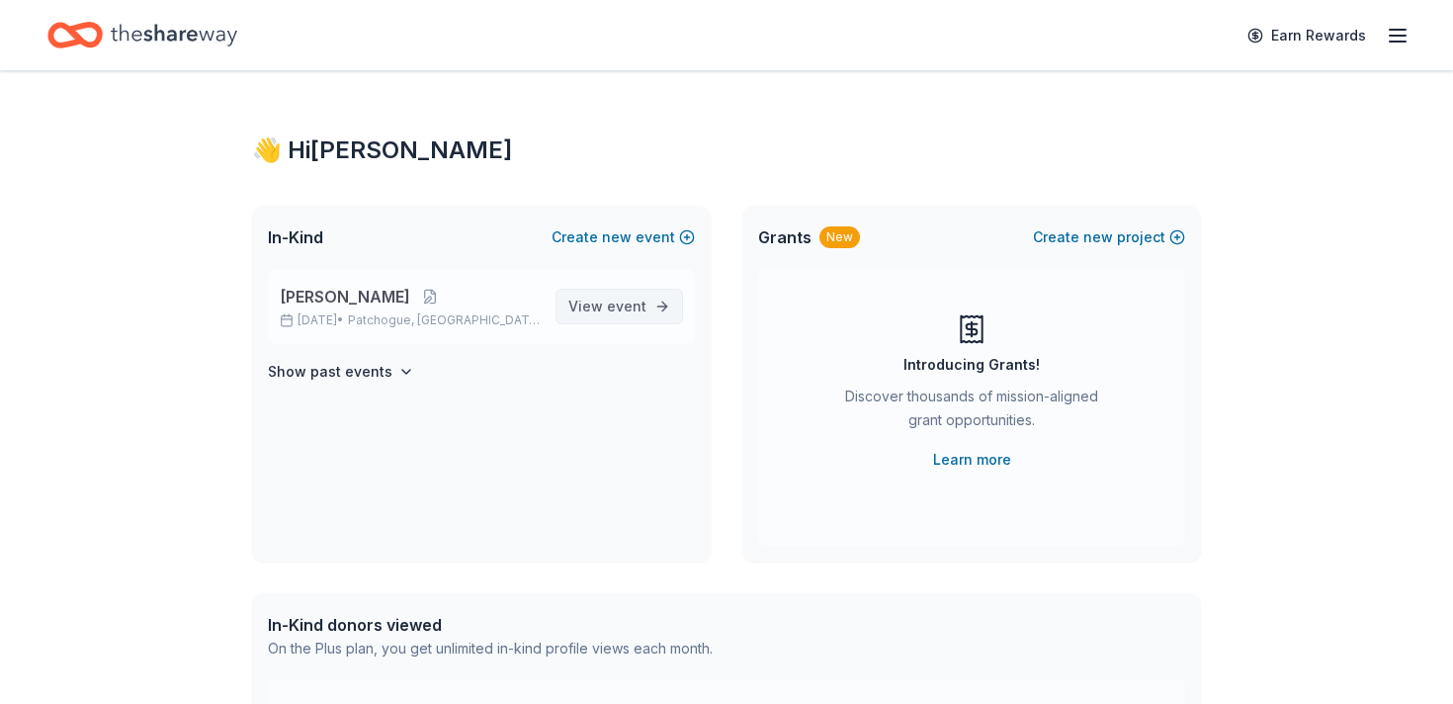
click at [607, 313] on span "View event" at bounding box center [607, 306] width 78 height 24
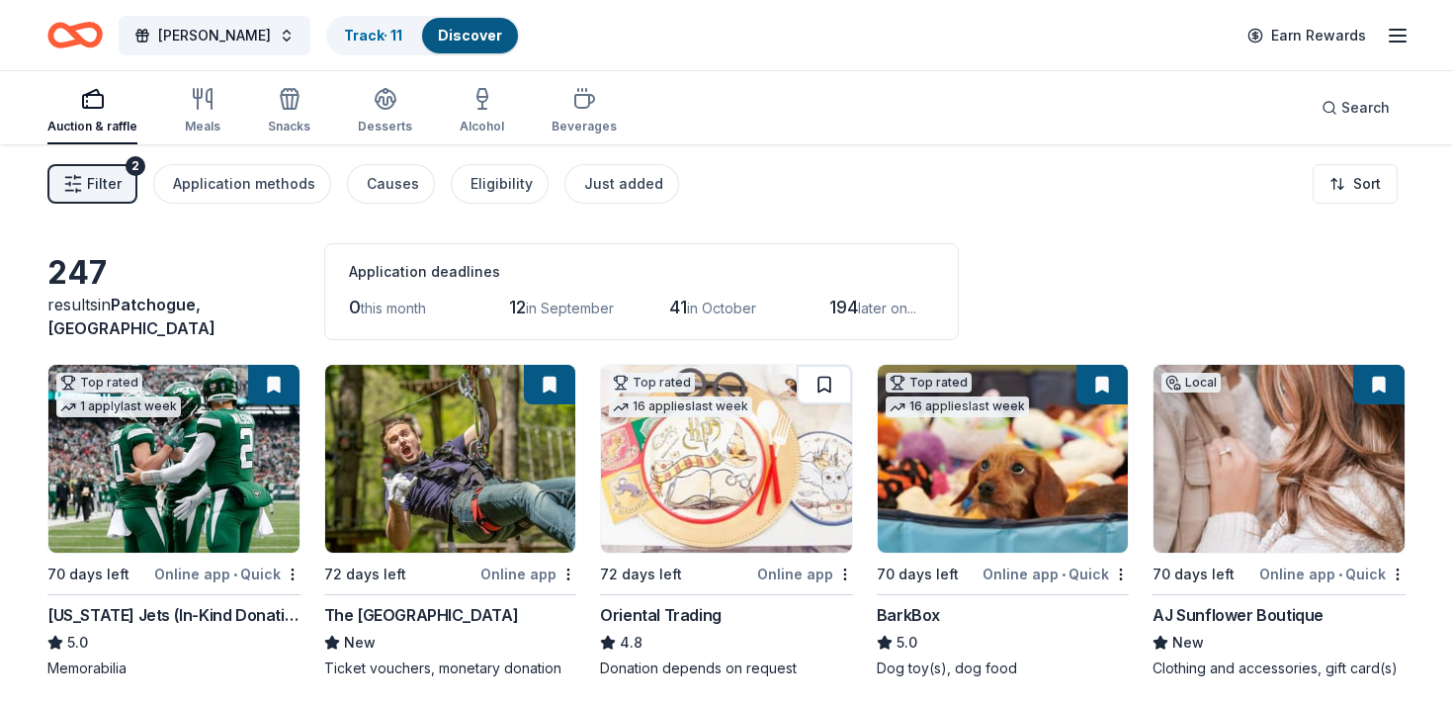
click at [829, 388] on button at bounding box center [824, 385] width 55 height 40
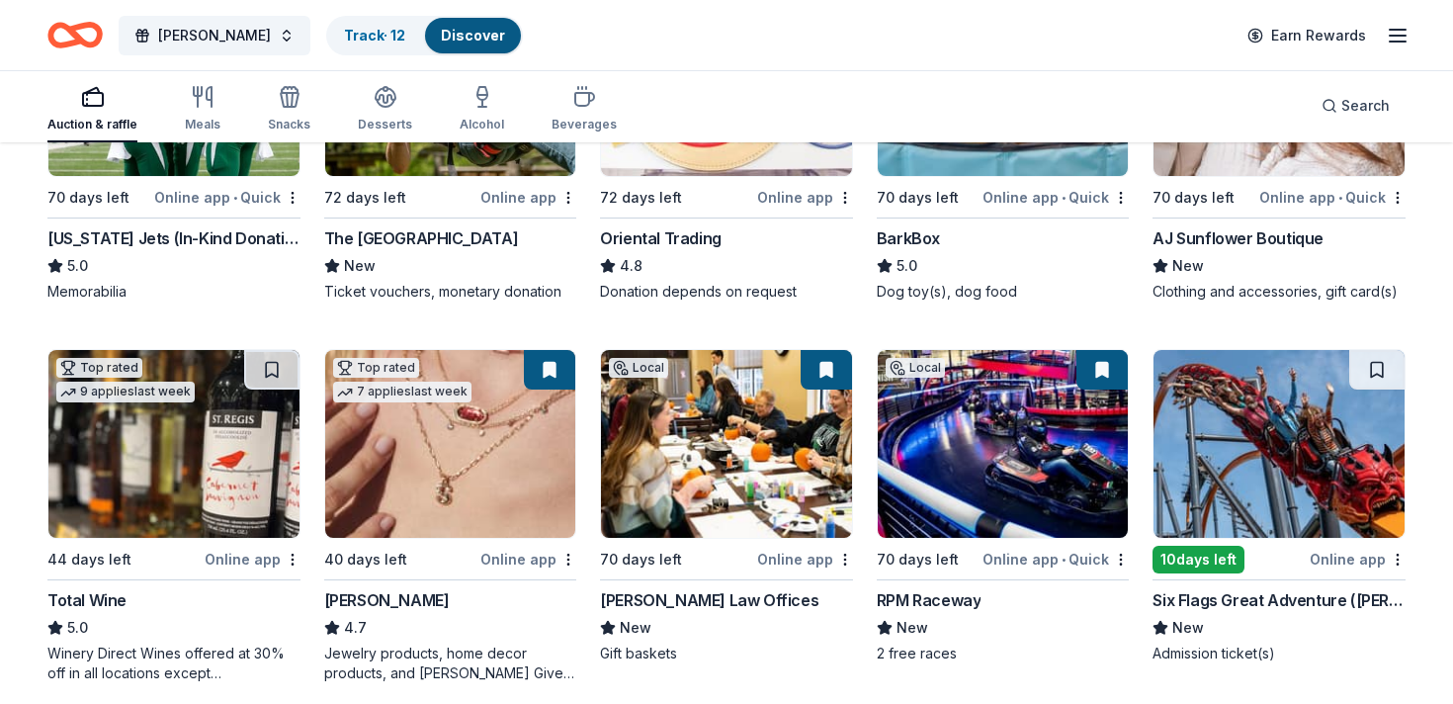
scroll to position [380, 0]
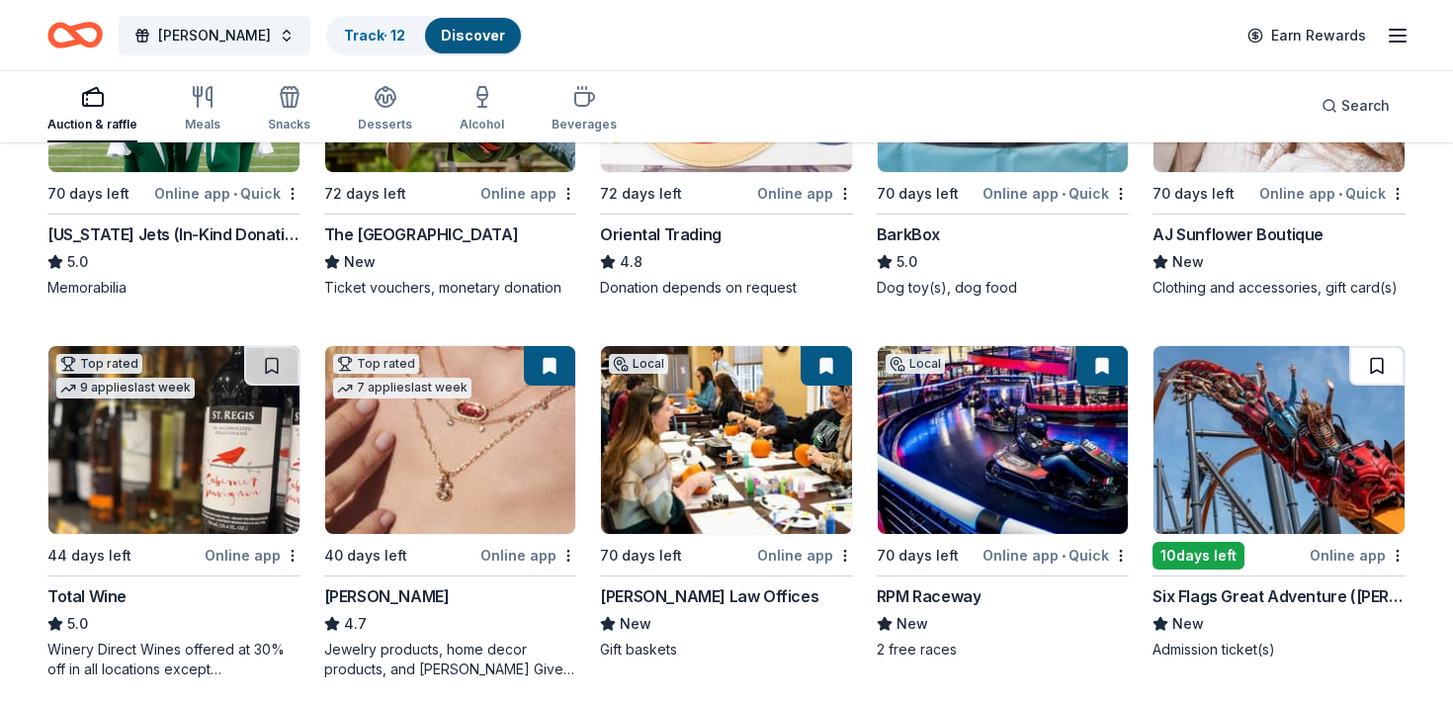
click at [1387, 375] on button at bounding box center [1376, 366] width 55 height 40
click at [267, 353] on button at bounding box center [271, 366] width 55 height 40
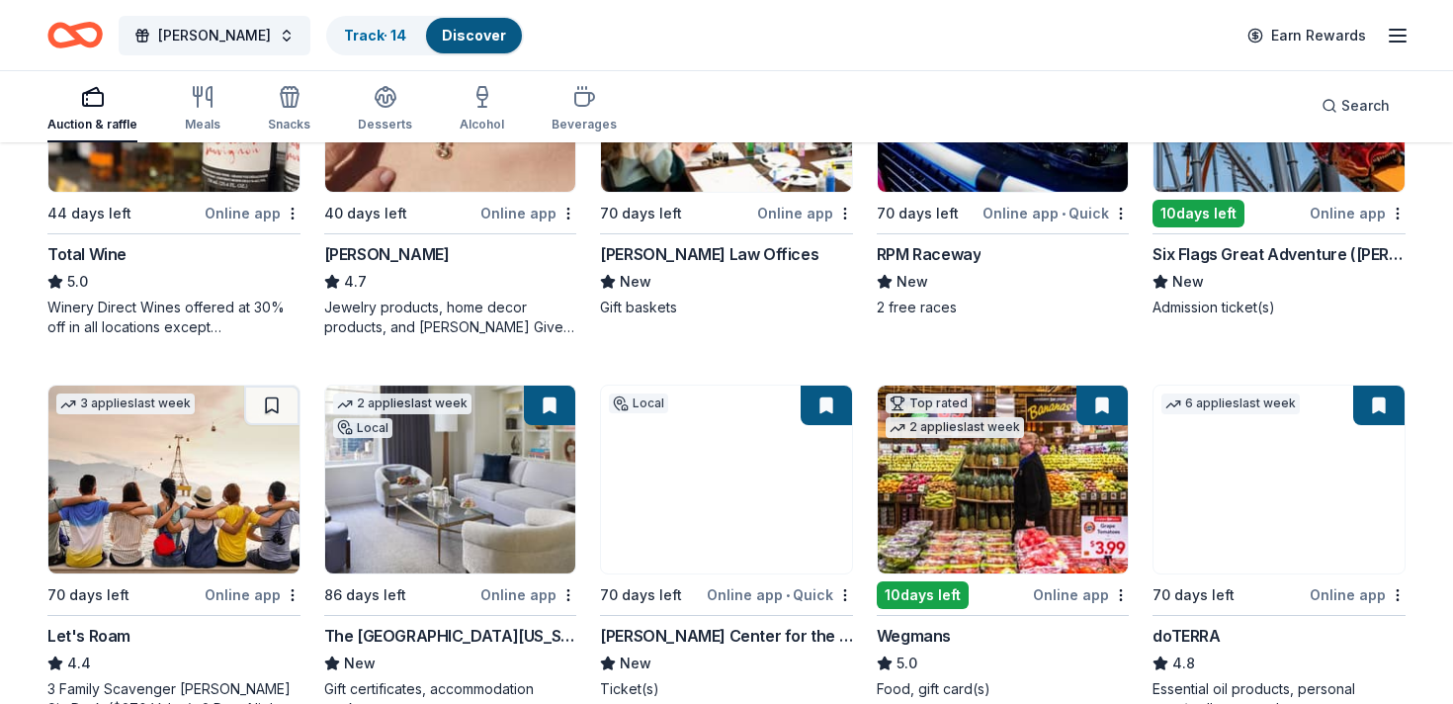
scroll to position [798, 0]
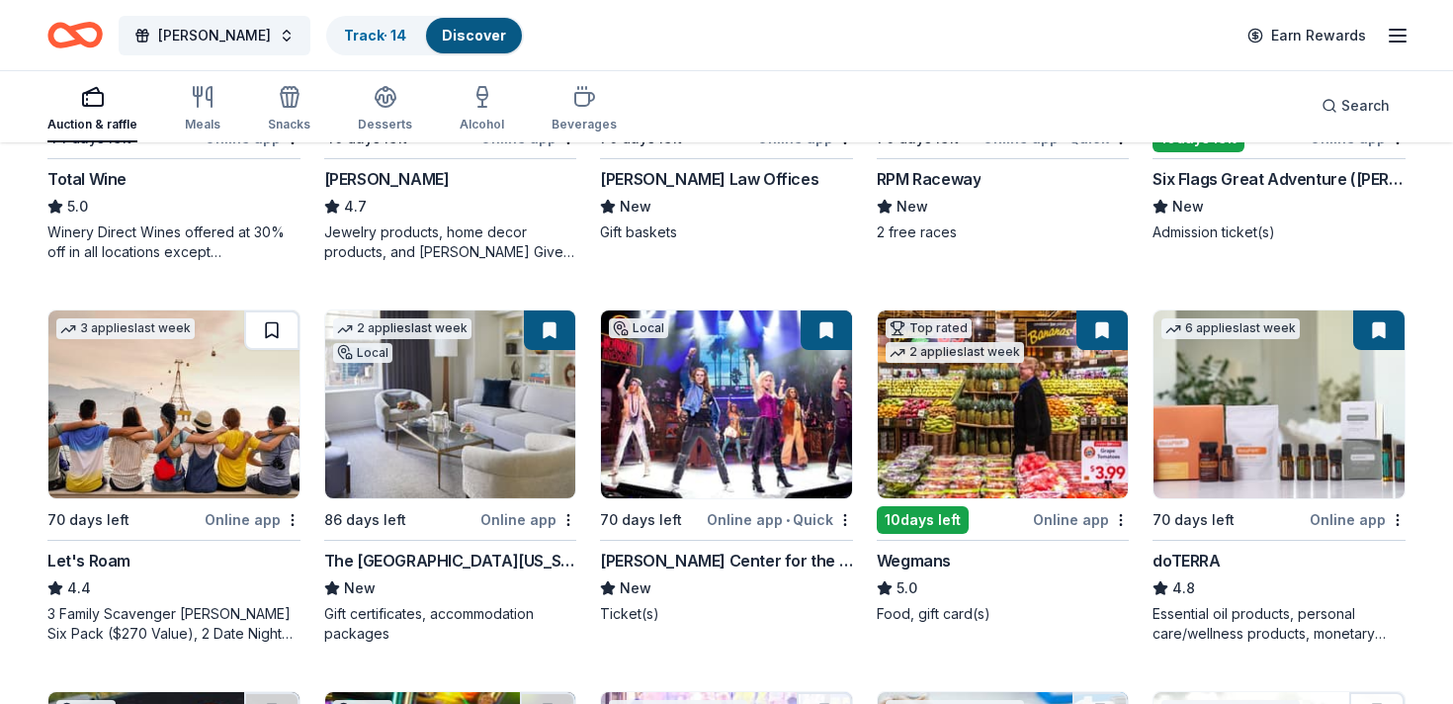
click at [271, 330] on button at bounding box center [271, 330] width 55 height 40
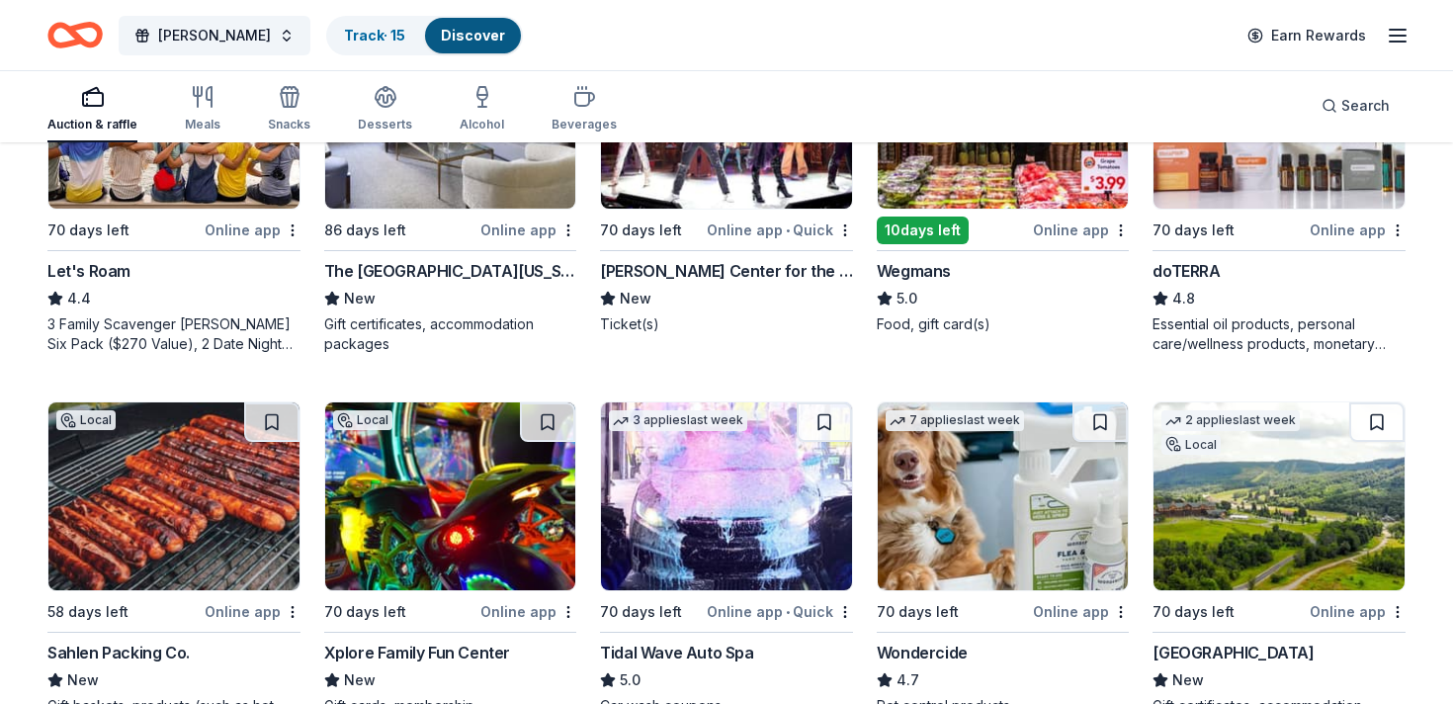
scroll to position [977, 0]
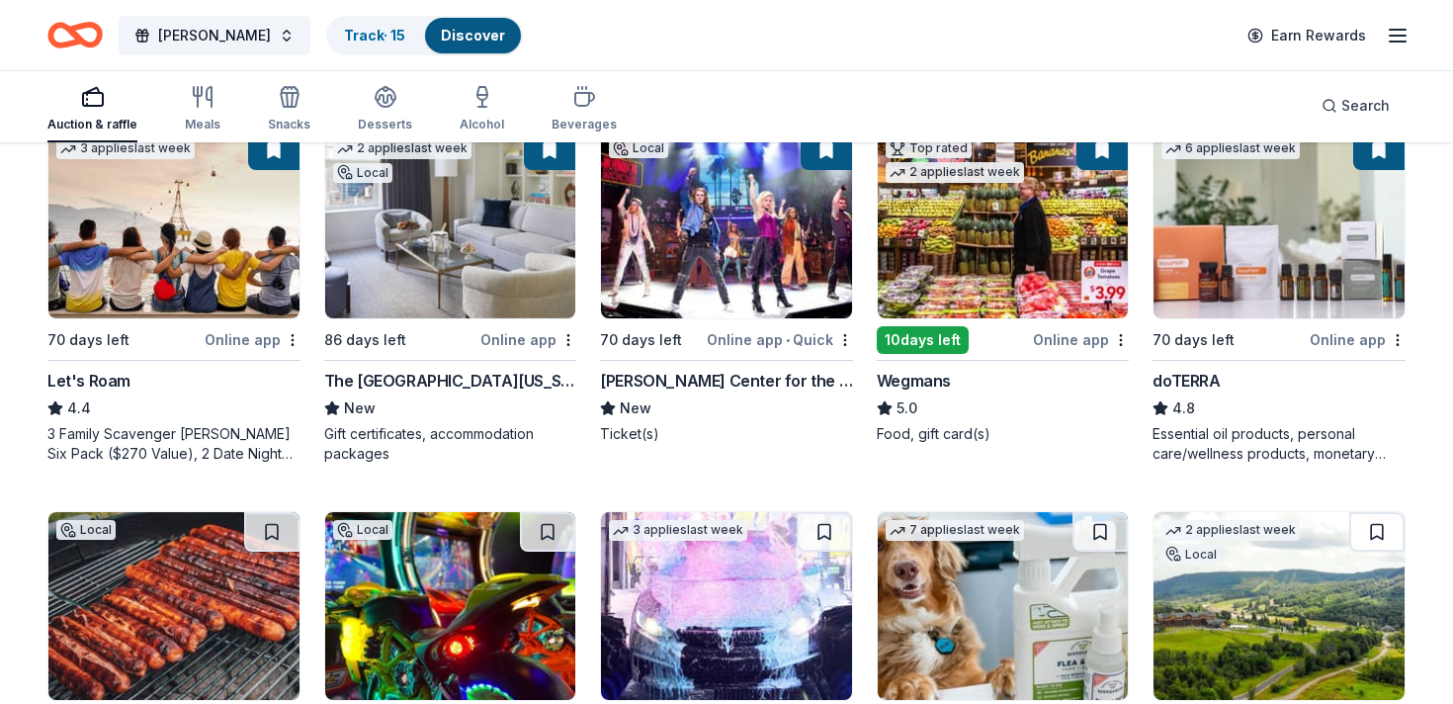
click at [277, 143] on button at bounding box center [273, 150] width 51 height 40
click at [266, 153] on button at bounding box center [273, 150] width 51 height 40
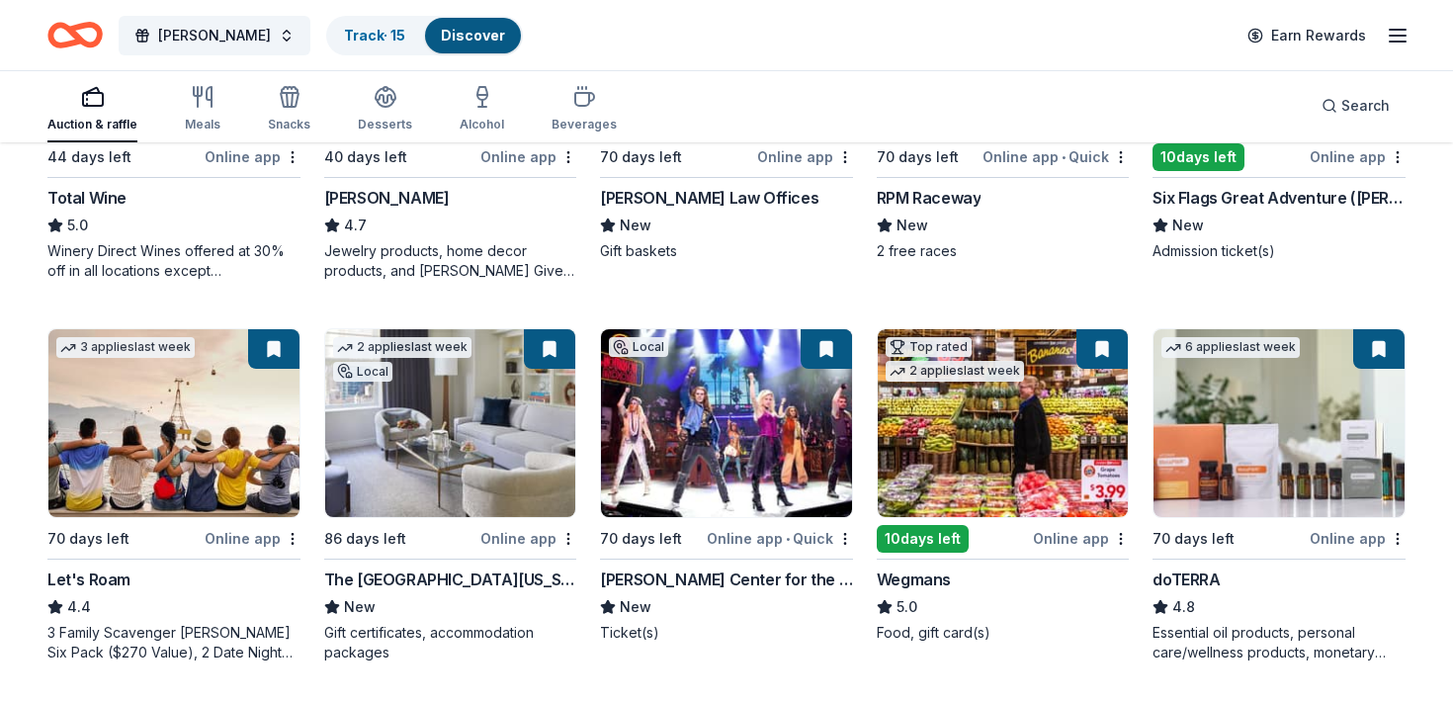
scroll to position [659, 0]
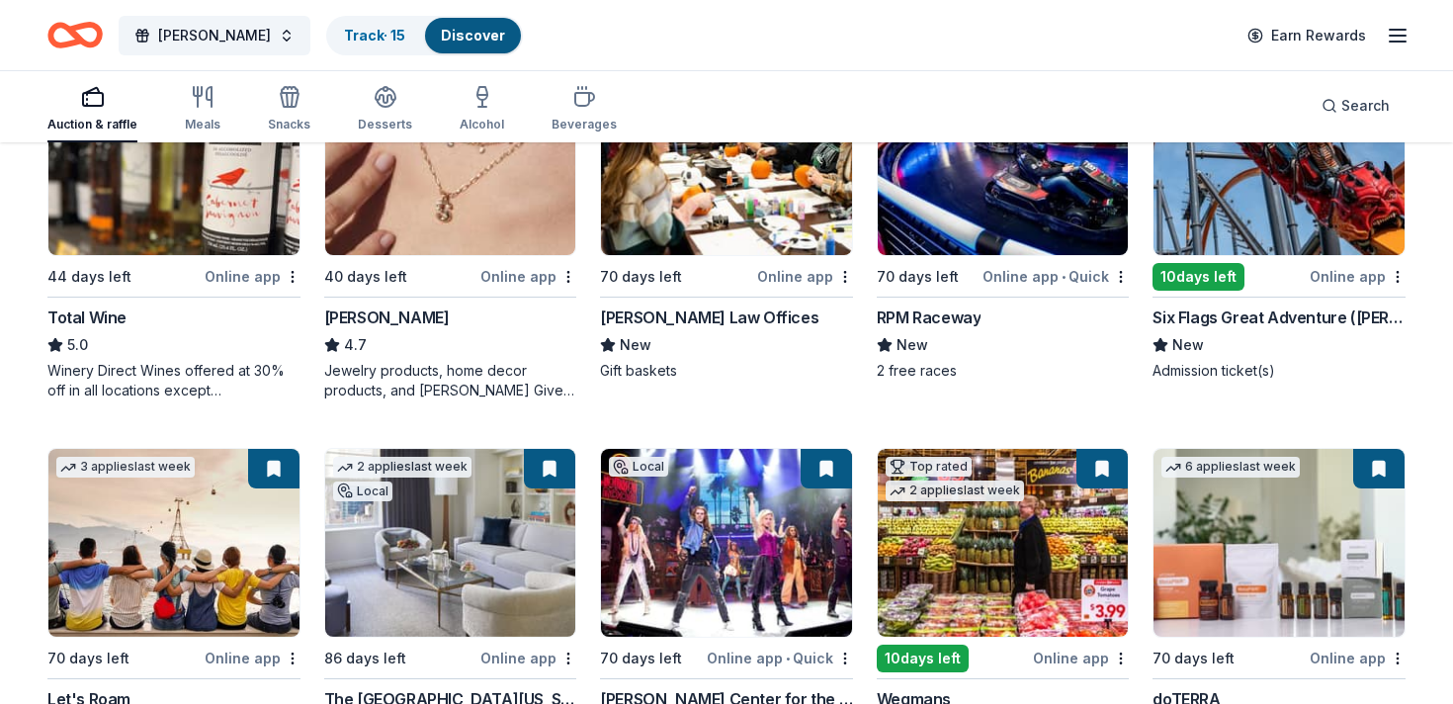
click at [273, 467] on button at bounding box center [273, 469] width 51 height 40
click at [344, 33] on link "Track · 15" at bounding box center [374, 35] width 61 height 17
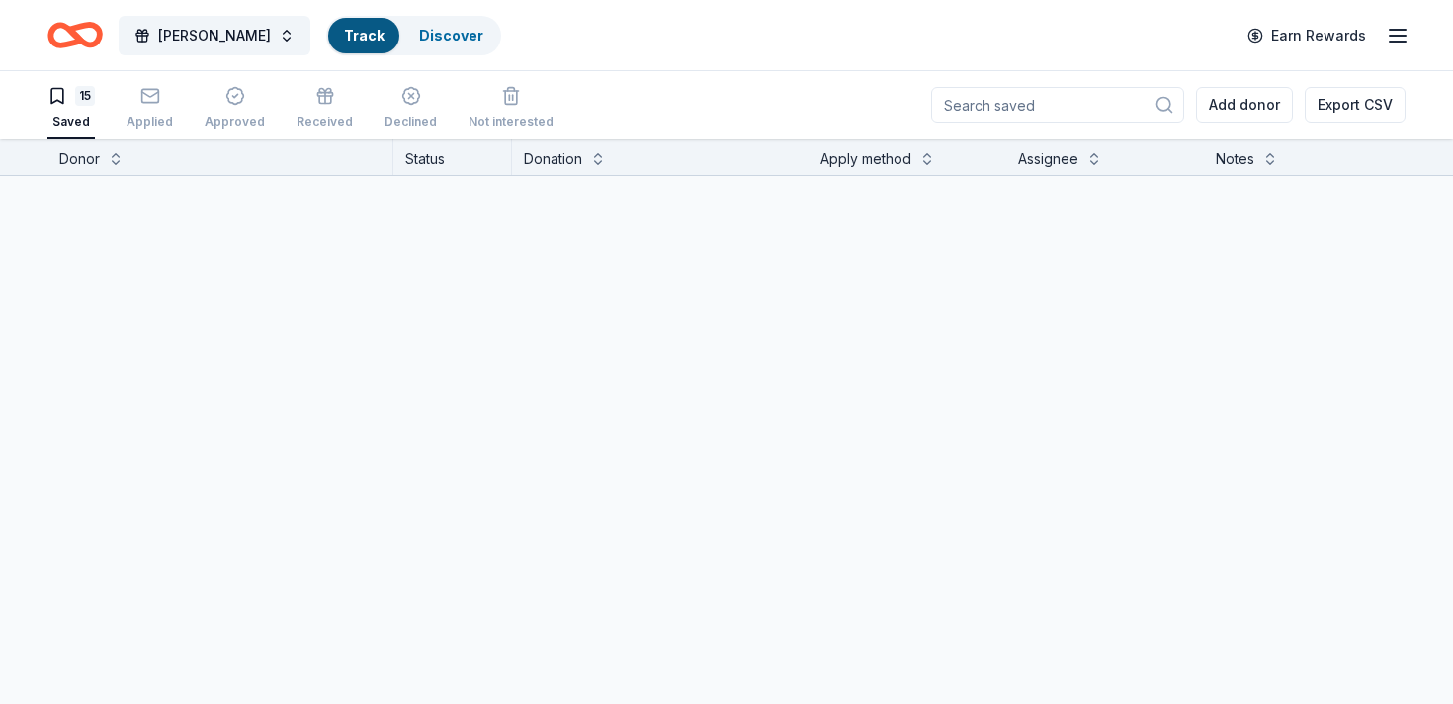
scroll to position [1, 0]
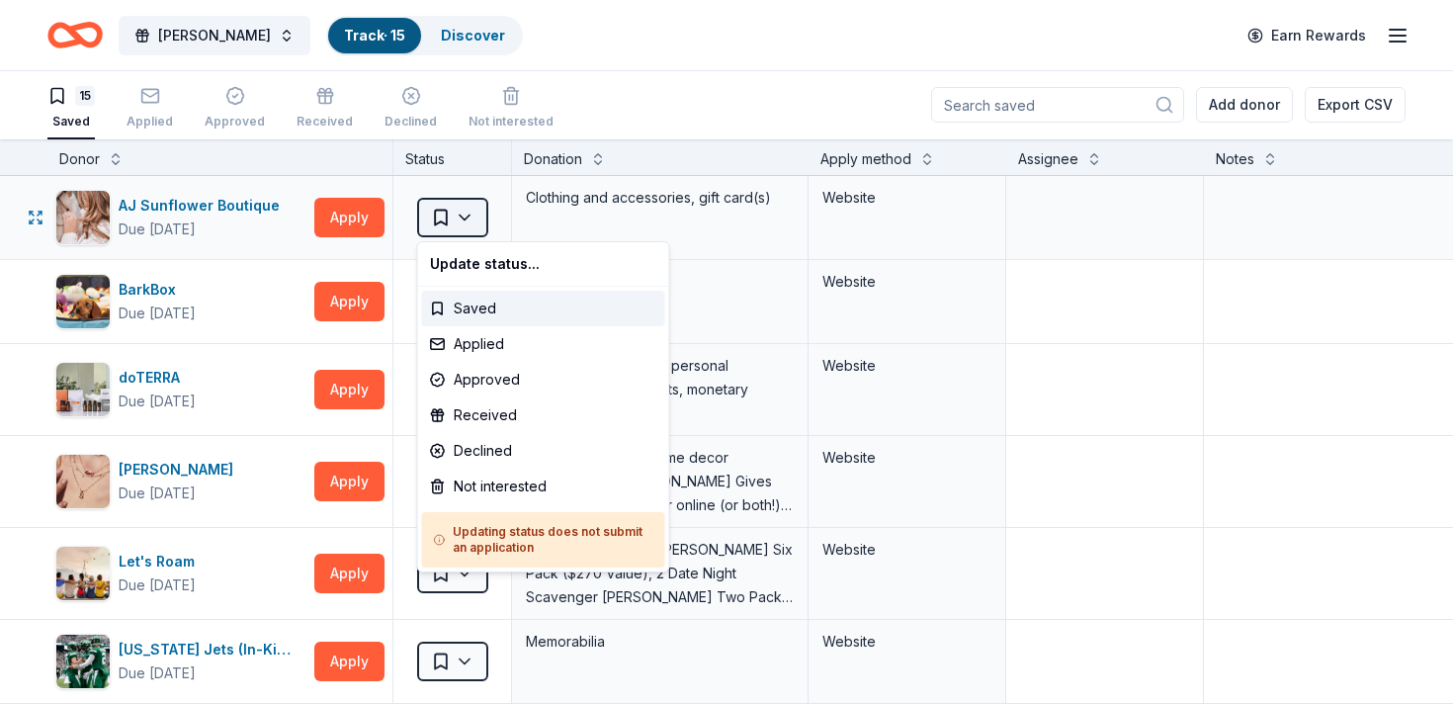
click at [467, 233] on html "Gallo's Track · 15 Discover Earn Rewards 15 Saved Applied Approved Received Dec…" at bounding box center [726, 351] width 1453 height 704
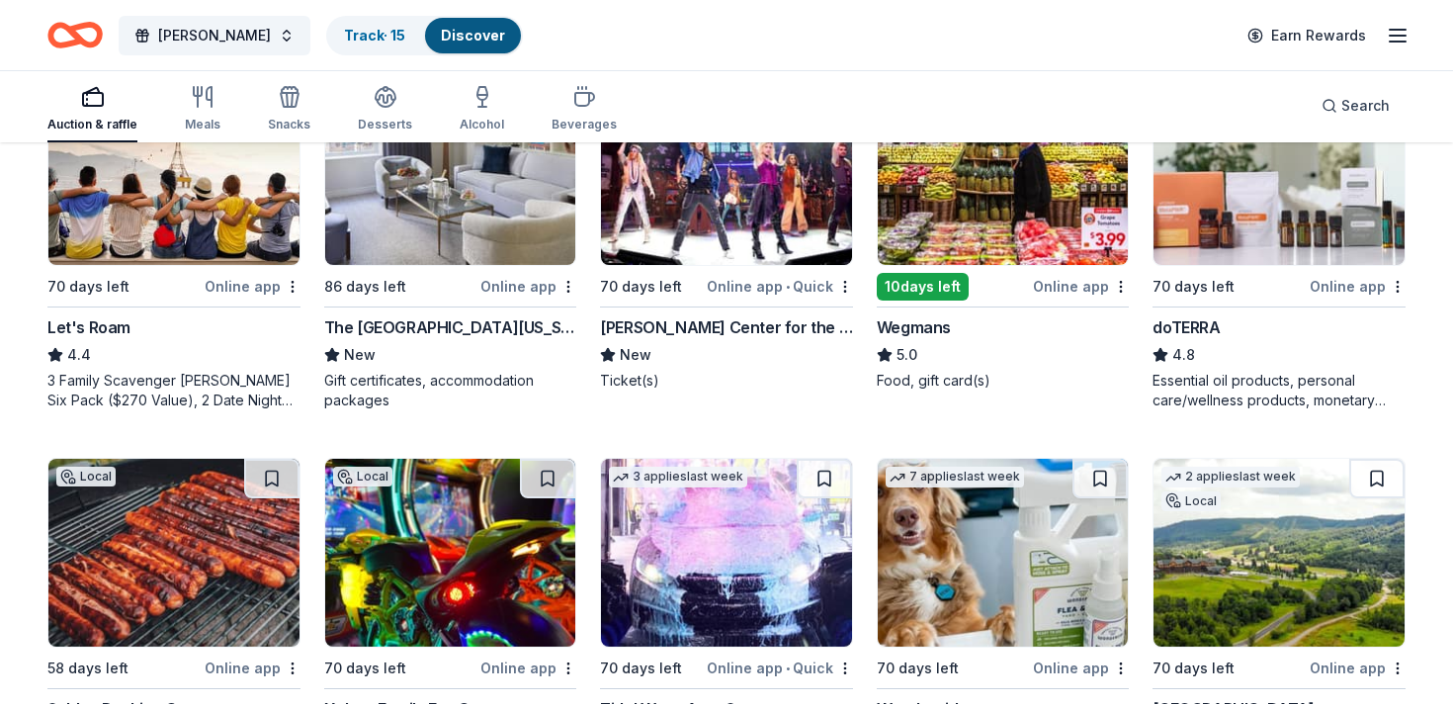
scroll to position [1080, 0]
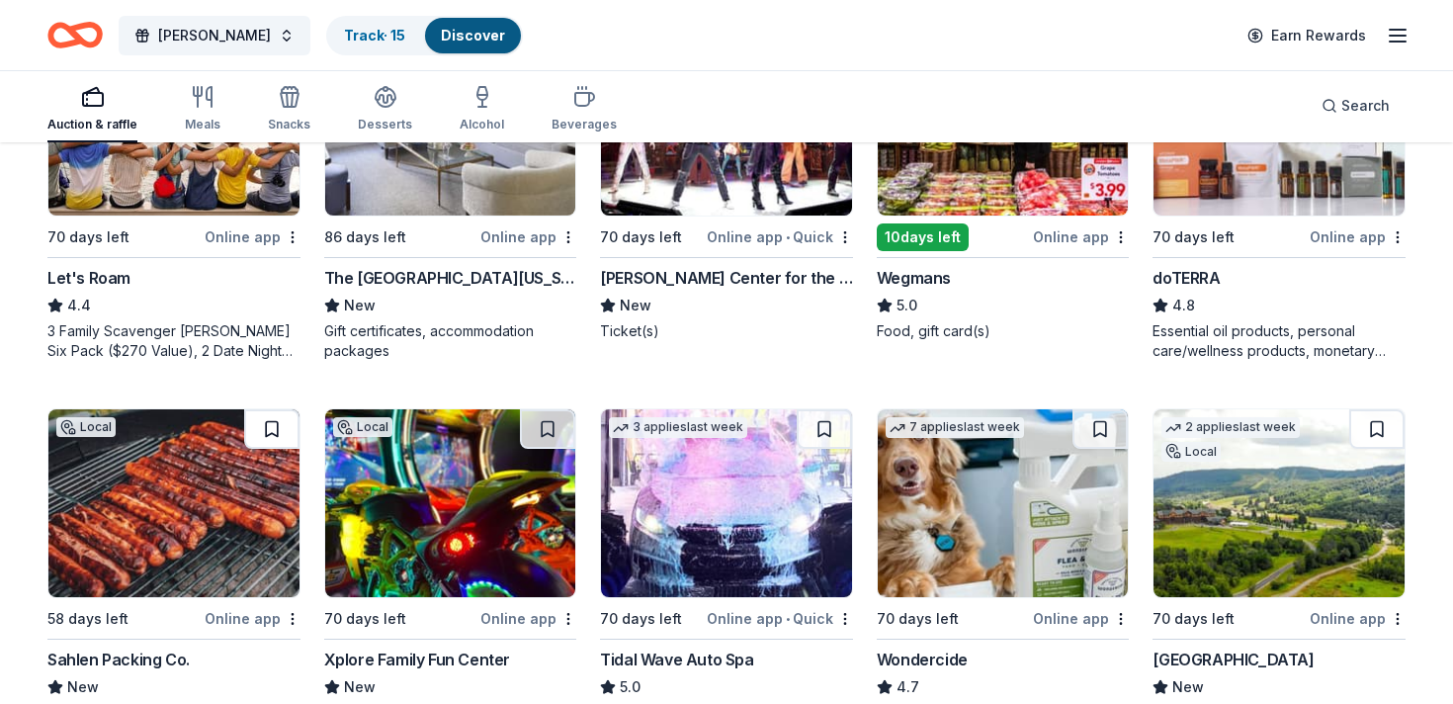
click at [276, 425] on button at bounding box center [271, 429] width 55 height 40
click at [548, 420] on button at bounding box center [547, 429] width 55 height 40
click at [827, 428] on button at bounding box center [824, 429] width 55 height 40
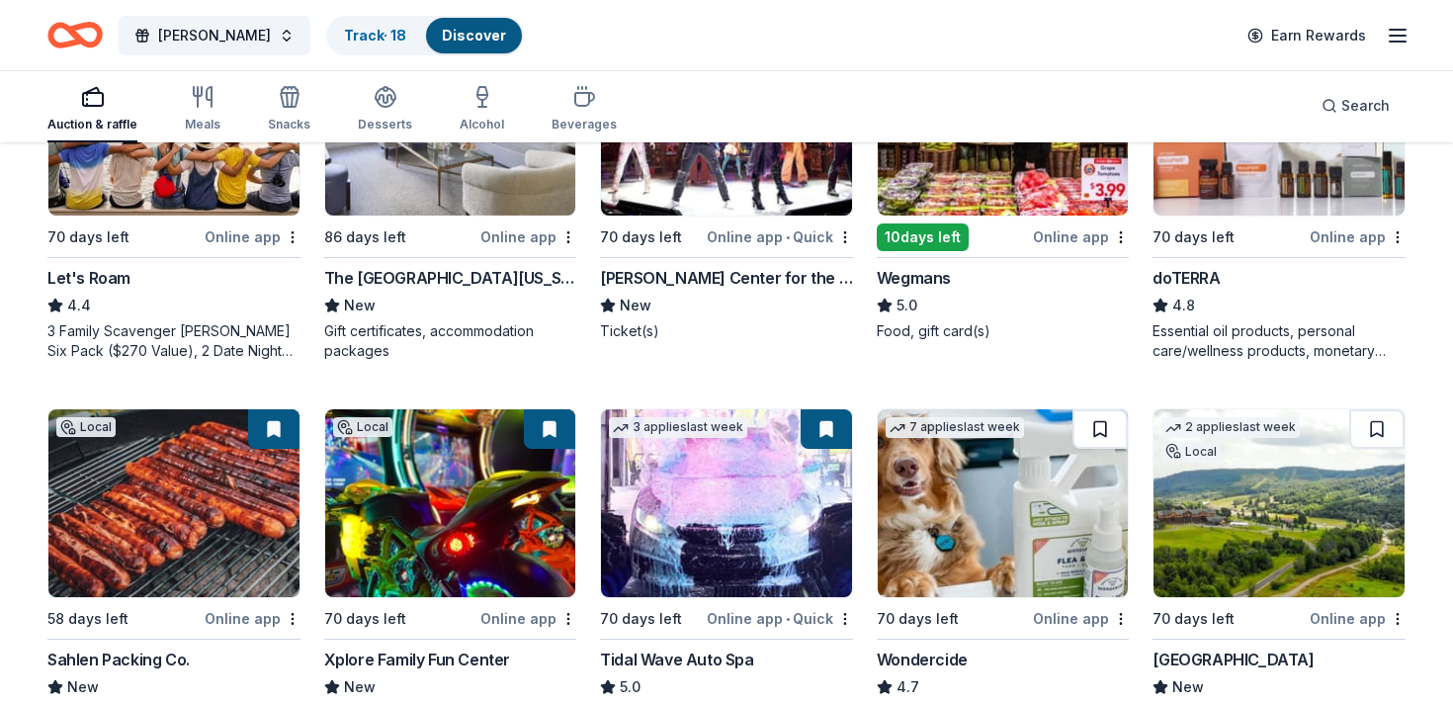
click at [1095, 433] on button at bounding box center [1099, 429] width 55 height 40
click at [1377, 429] on button at bounding box center [1376, 429] width 55 height 40
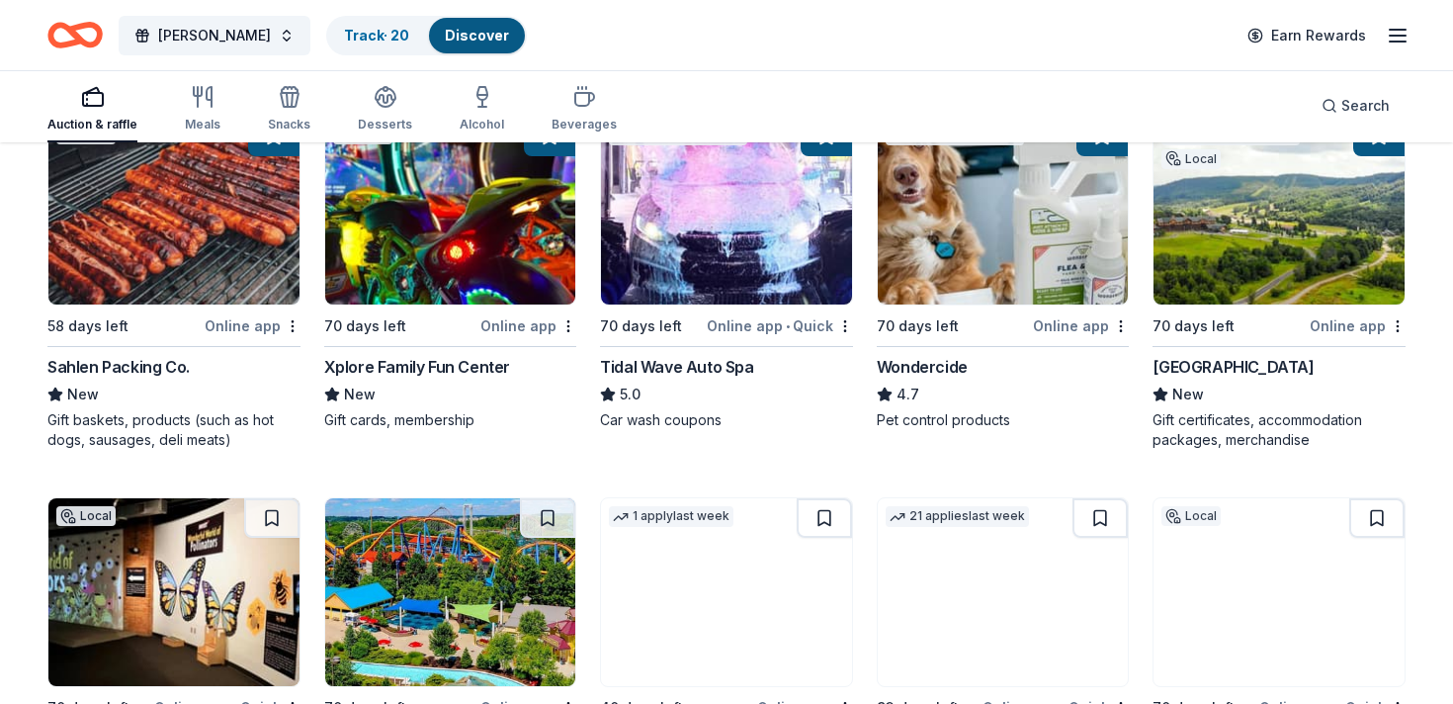
scroll to position [1387, 0]
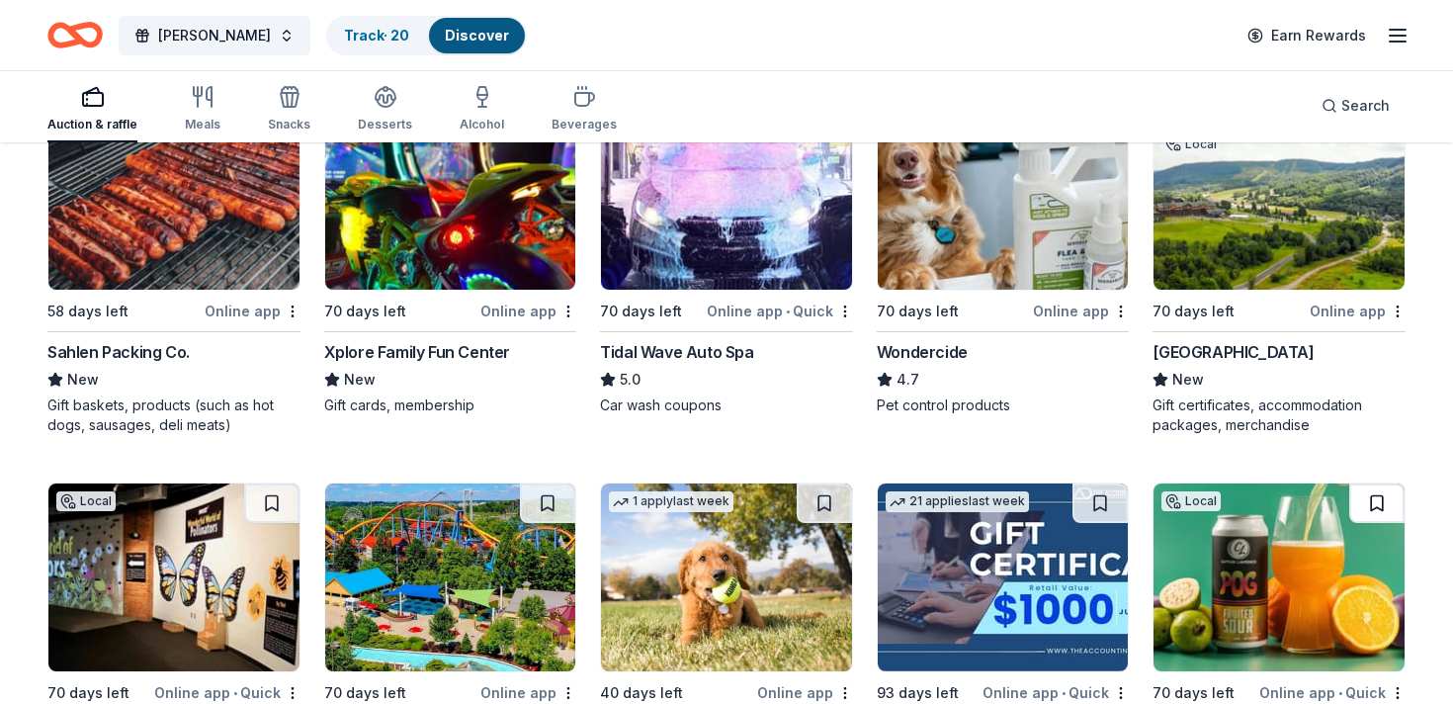
click at [1382, 520] on button at bounding box center [1376, 503] width 55 height 40
click at [1115, 509] on button at bounding box center [1099, 503] width 55 height 40
click at [835, 502] on button at bounding box center [824, 503] width 55 height 40
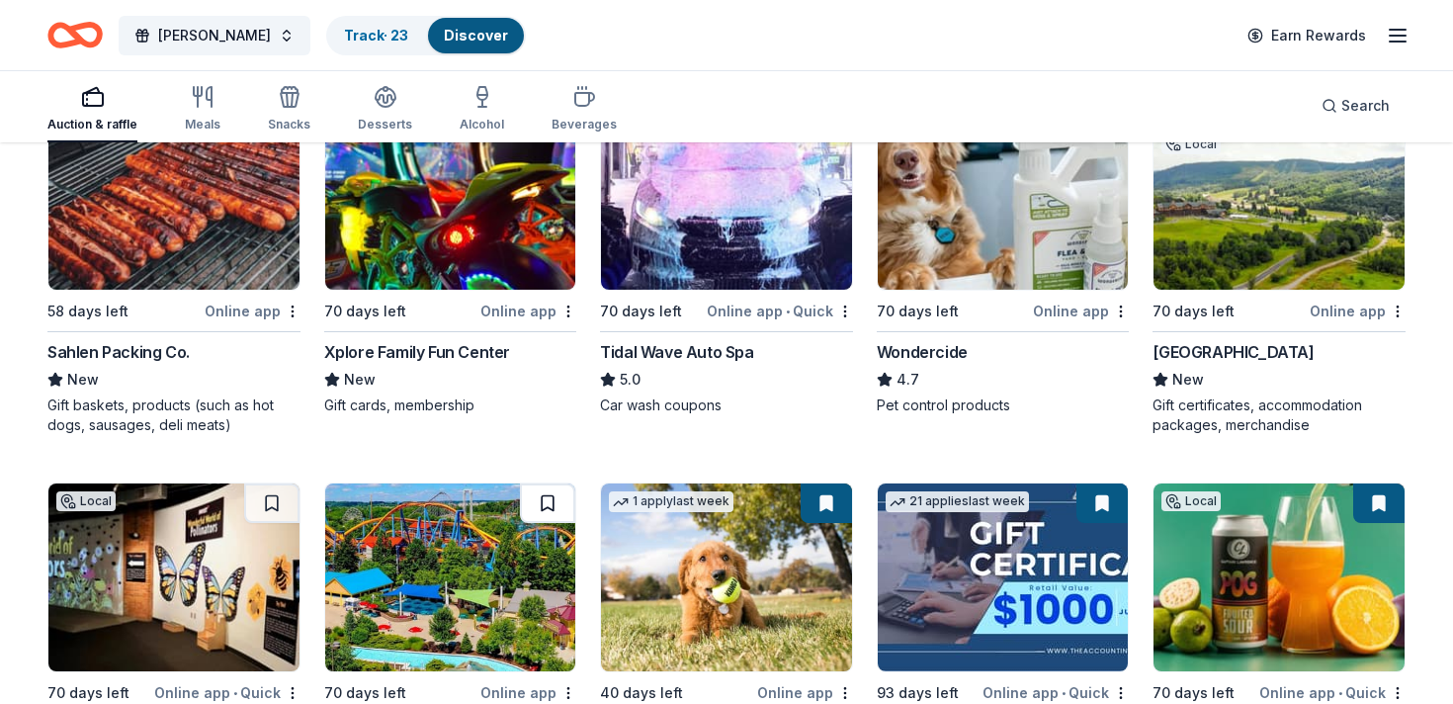
click at [549, 506] on button at bounding box center [547, 503] width 55 height 40
click at [287, 514] on button at bounding box center [271, 503] width 55 height 40
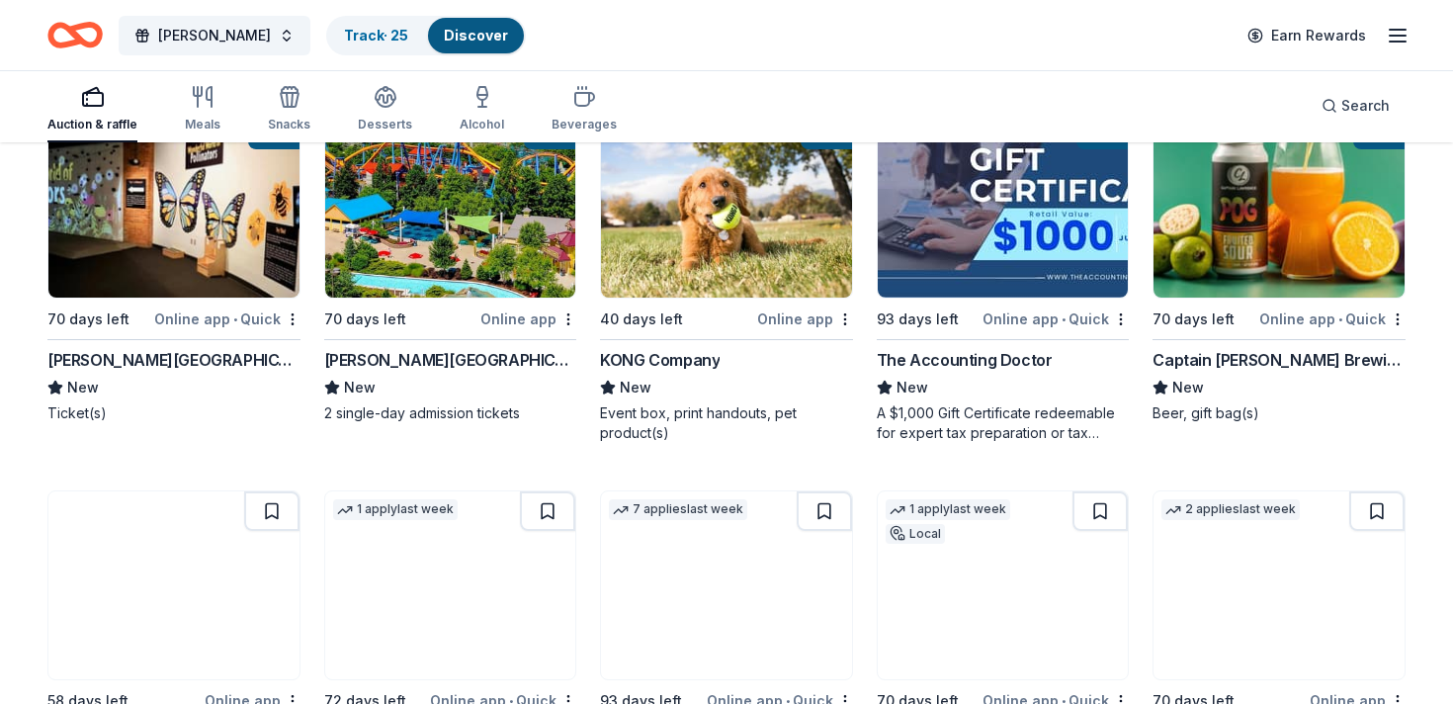
scroll to position [1913, 0]
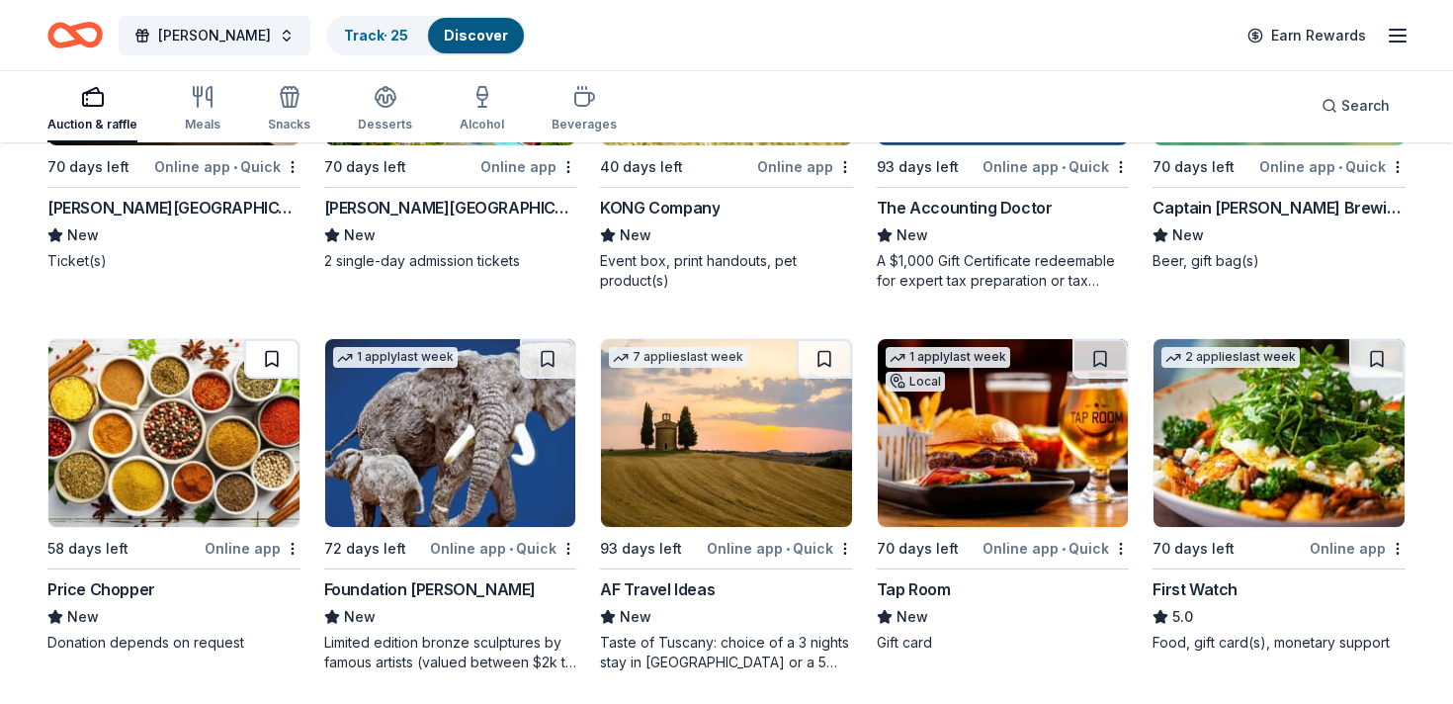
click at [267, 351] on button at bounding box center [271, 359] width 55 height 40
click at [559, 355] on button at bounding box center [547, 359] width 55 height 40
click at [824, 355] on button at bounding box center [824, 359] width 55 height 40
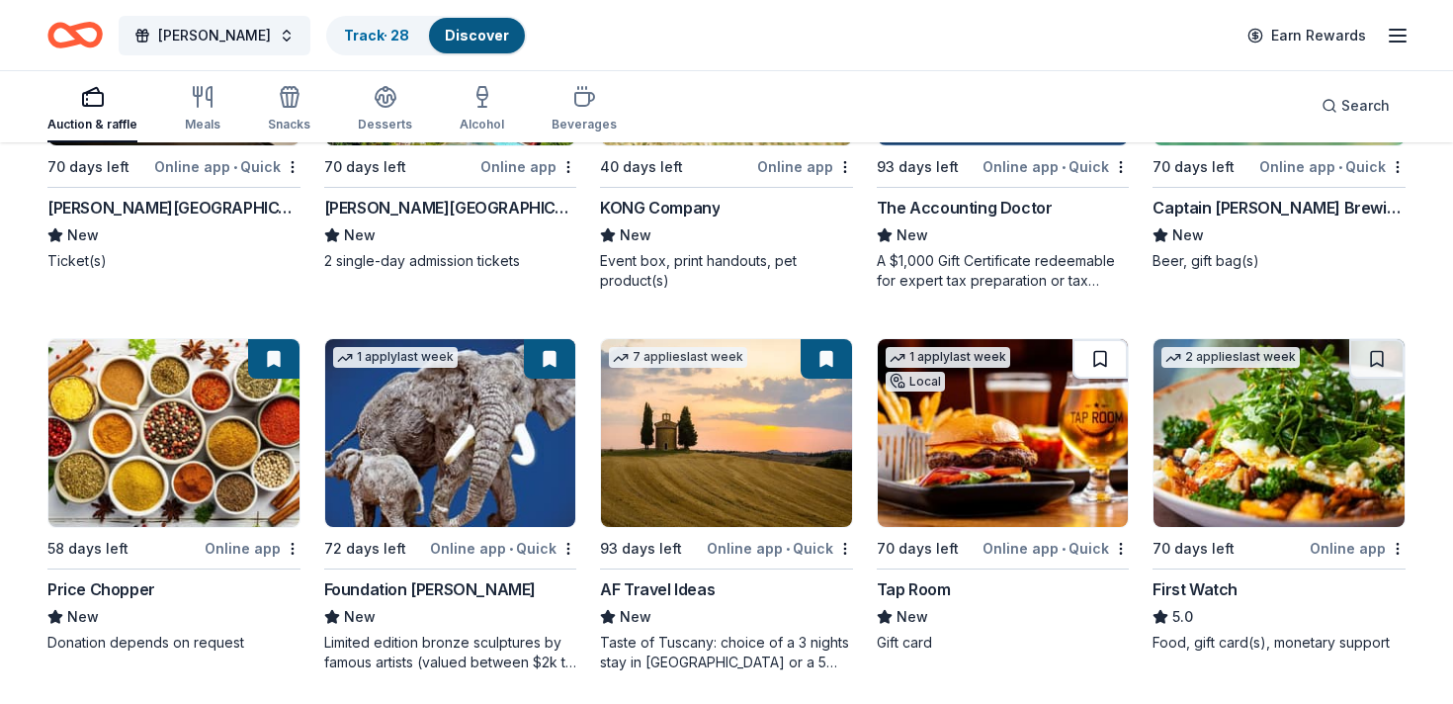
click at [1084, 358] on button at bounding box center [1099, 359] width 55 height 40
click at [1364, 350] on button at bounding box center [1376, 359] width 55 height 40
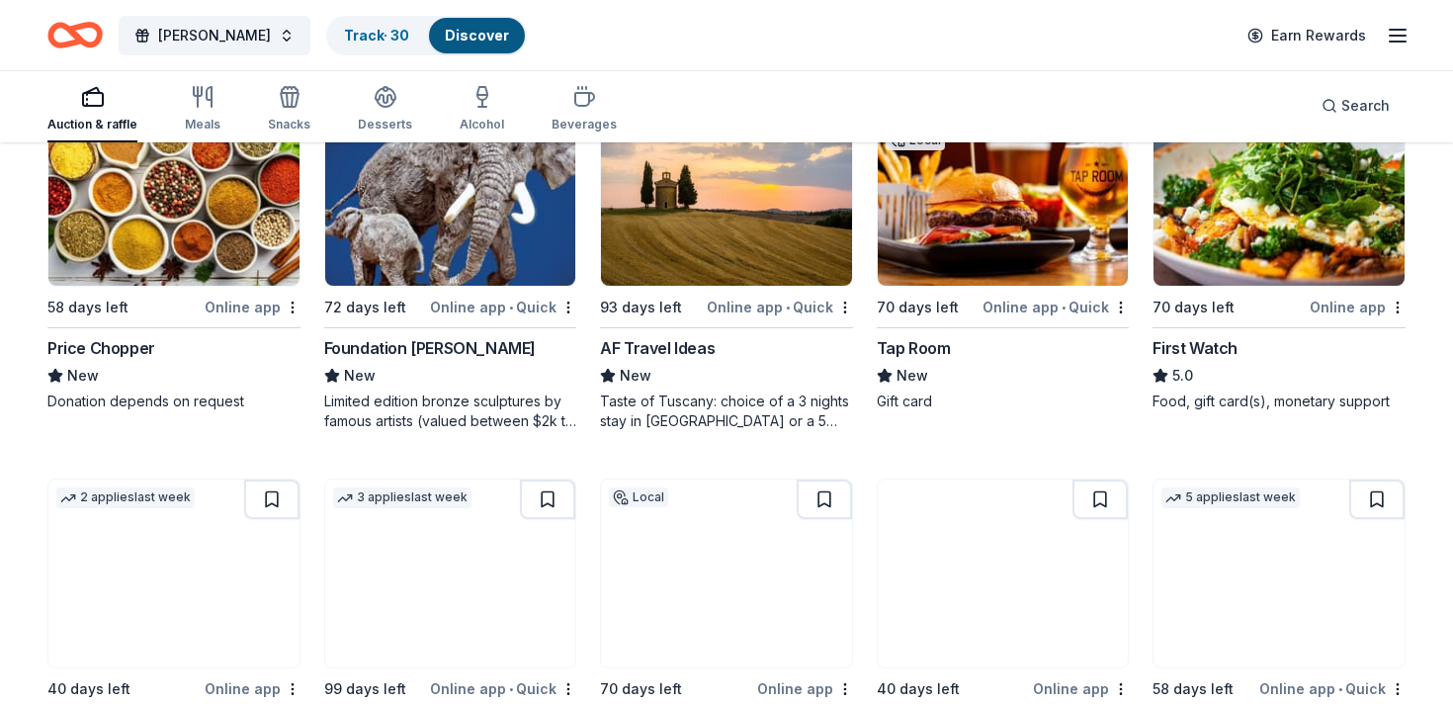
scroll to position [2197, 0]
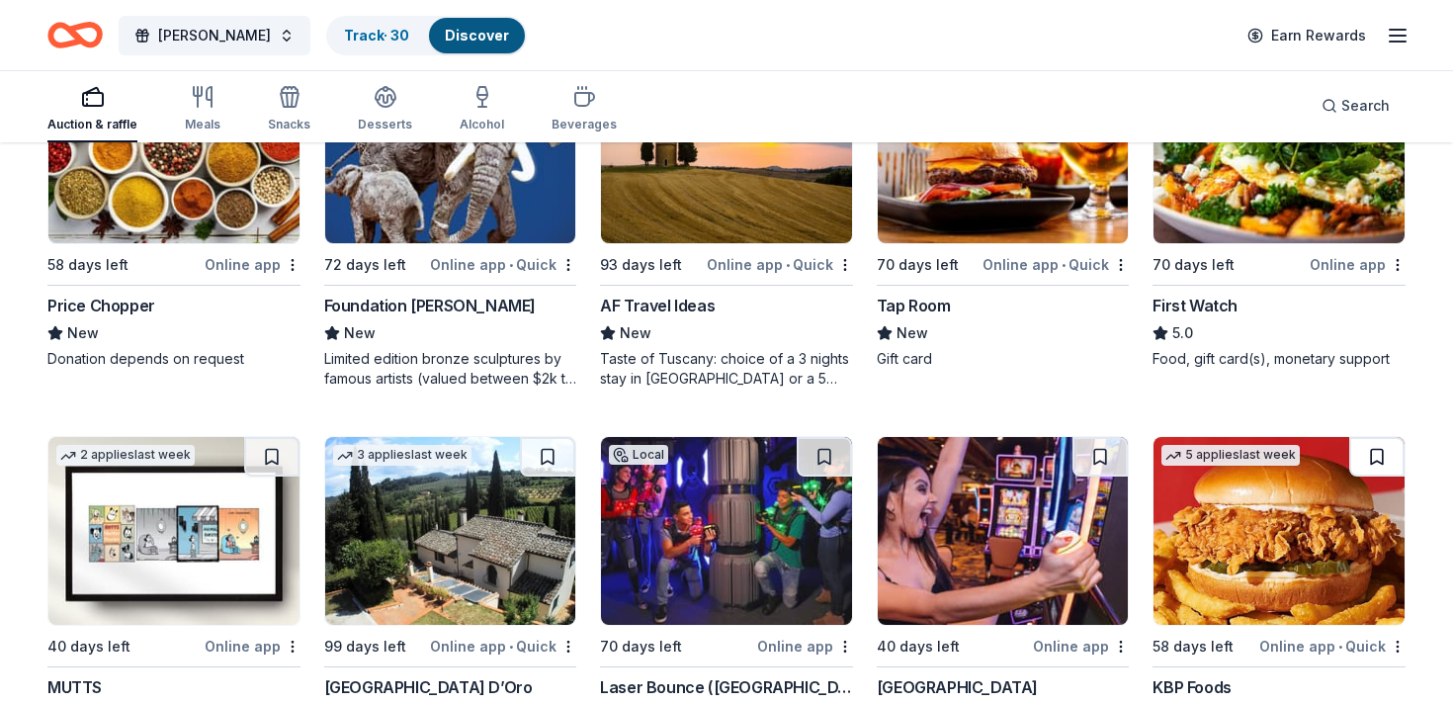
click at [1369, 452] on button at bounding box center [1376, 457] width 55 height 40
click at [1088, 458] on button at bounding box center [1099, 457] width 55 height 40
click at [810, 456] on button at bounding box center [824, 457] width 55 height 40
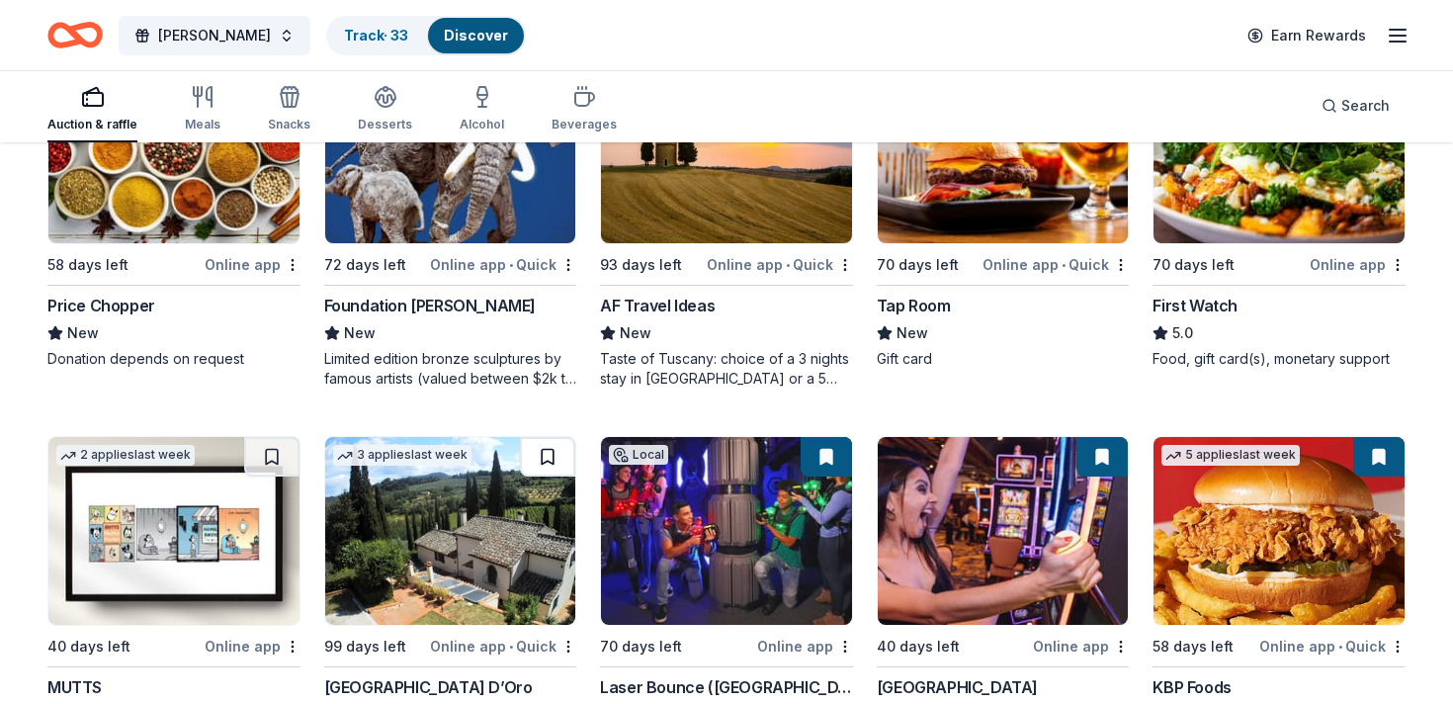
click at [546, 446] on button at bounding box center [547, 457] width 55 height 40
click at [273, 467] on button at bounding box center [271, 457] width 55 height 40
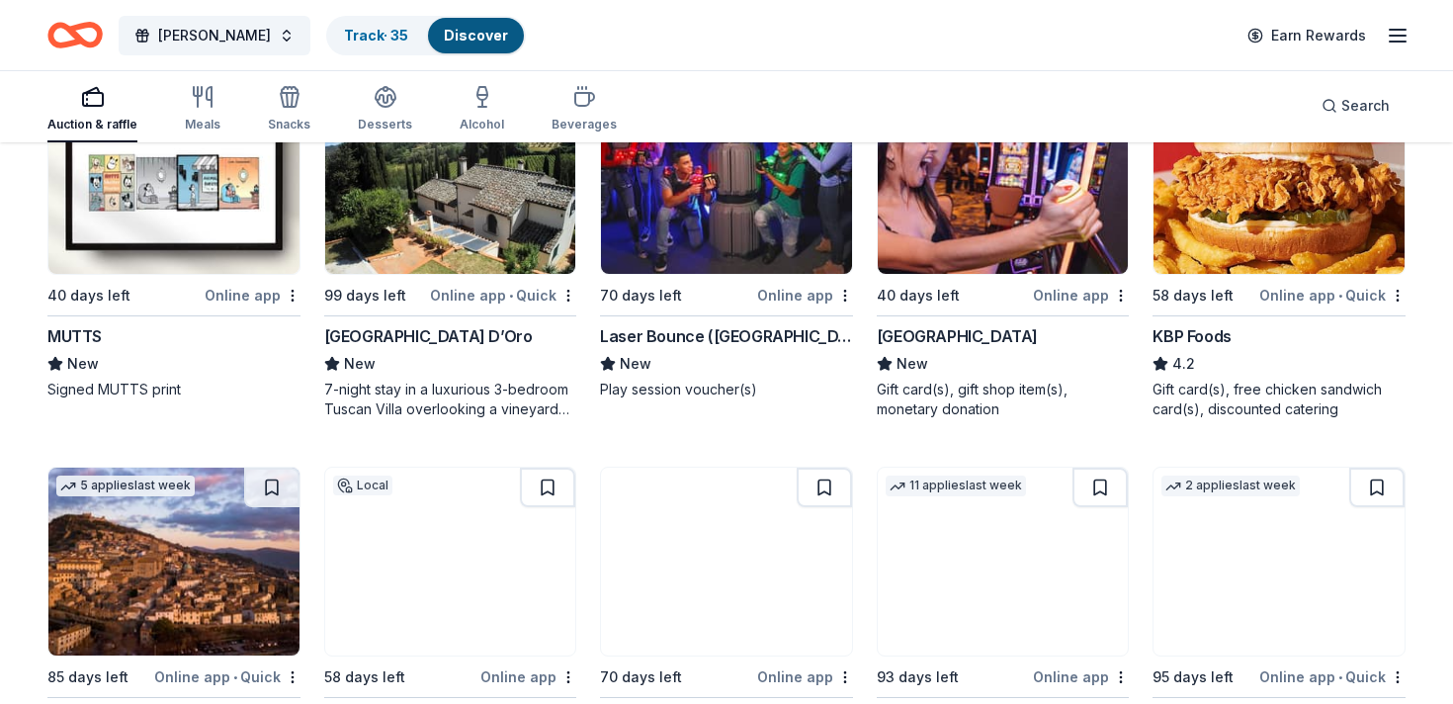
scroll to position [2561, 0]
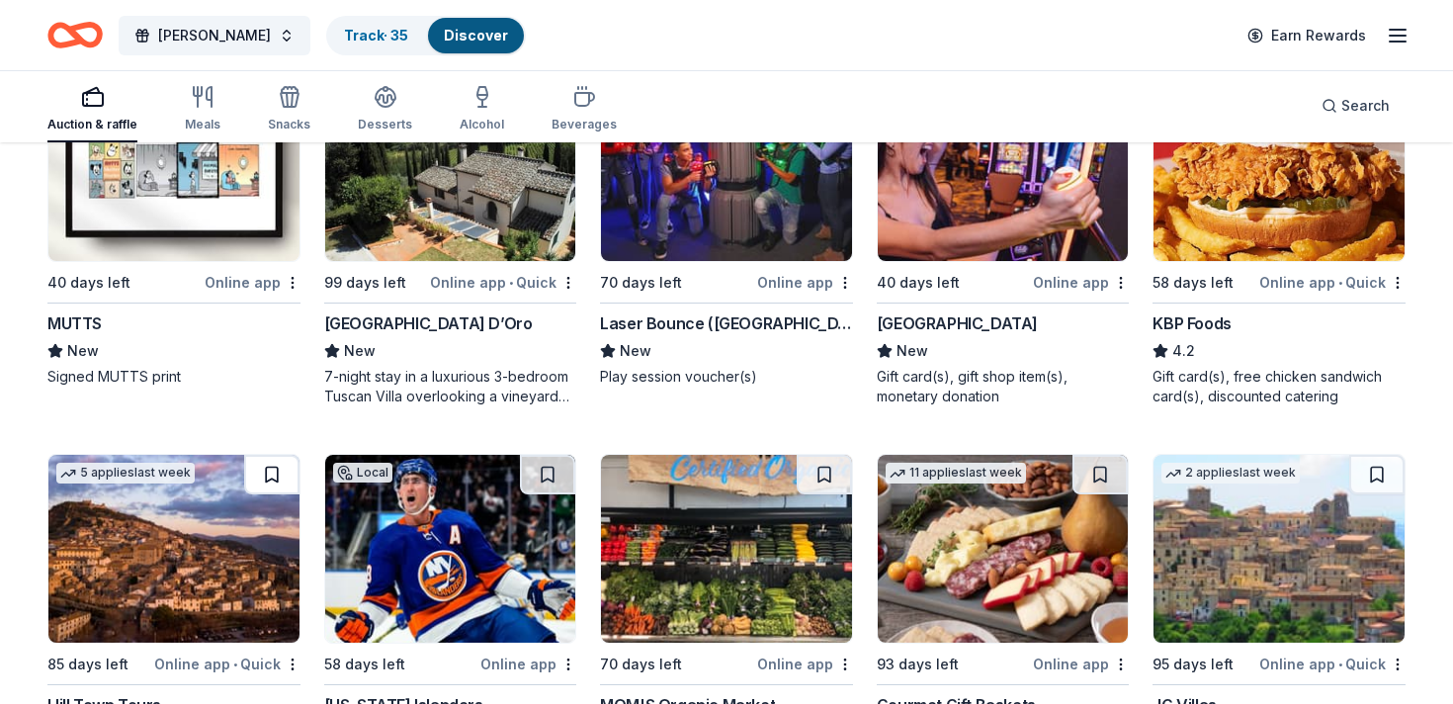
click at [262, 485] on button at bounding box center [271, 475] width 55 height 40
click at [554, 469] on button at bounding box center [547, 475] width 55 height 40
click at [843, 463] on button at bounding box center [824, 475] width 55 height 40
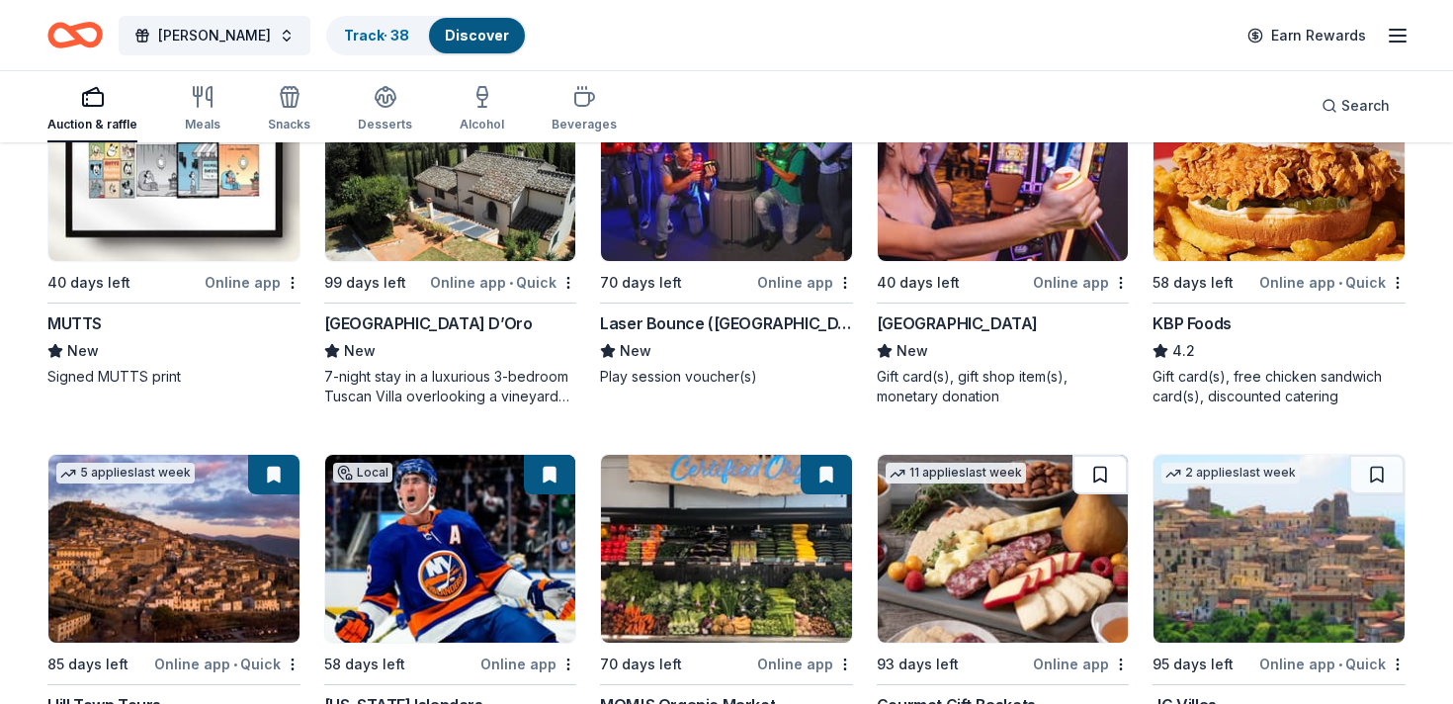
click at [1101, 476] on button at bounding box center [1099, 475] width 55 height 40
click at [1386, 474] on button at bounding box center [1376, 475] width 55 height 40
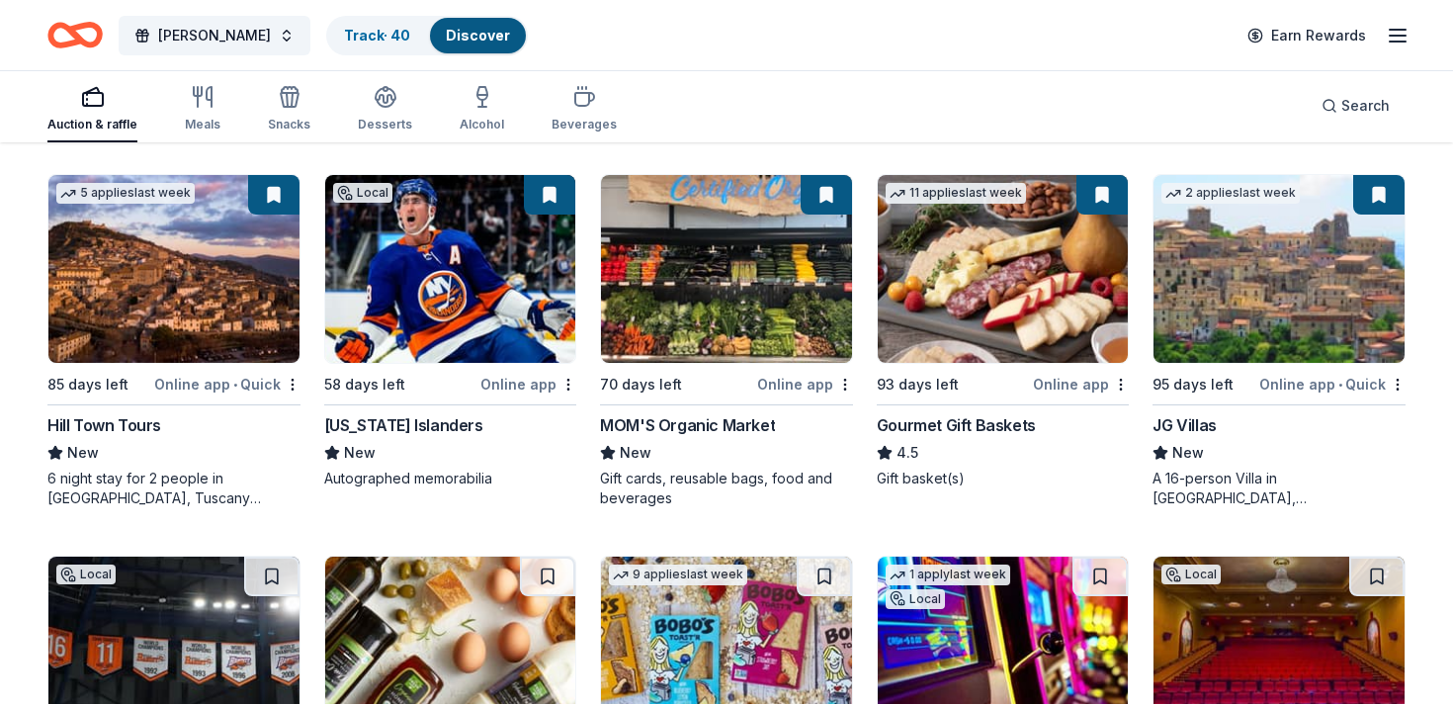
scroll to position [2910, 0]
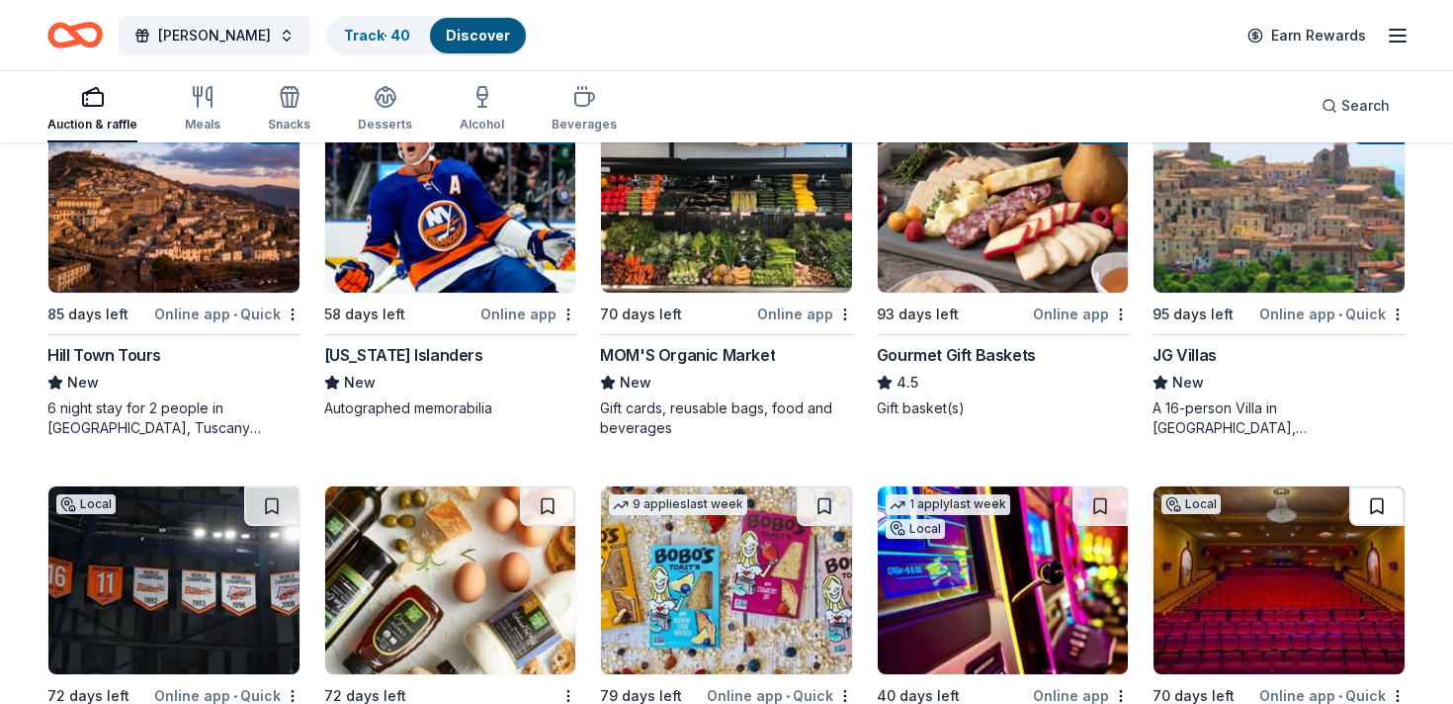
click at [1381, 502] on button at bounding box center [1376, 506] width 55 height 40
click at [1100, 511] on button at bounding box center [1099, 506] width 55 height 40
click at [800, 502] on button at bounding box center [824, 506] width 55 height 40
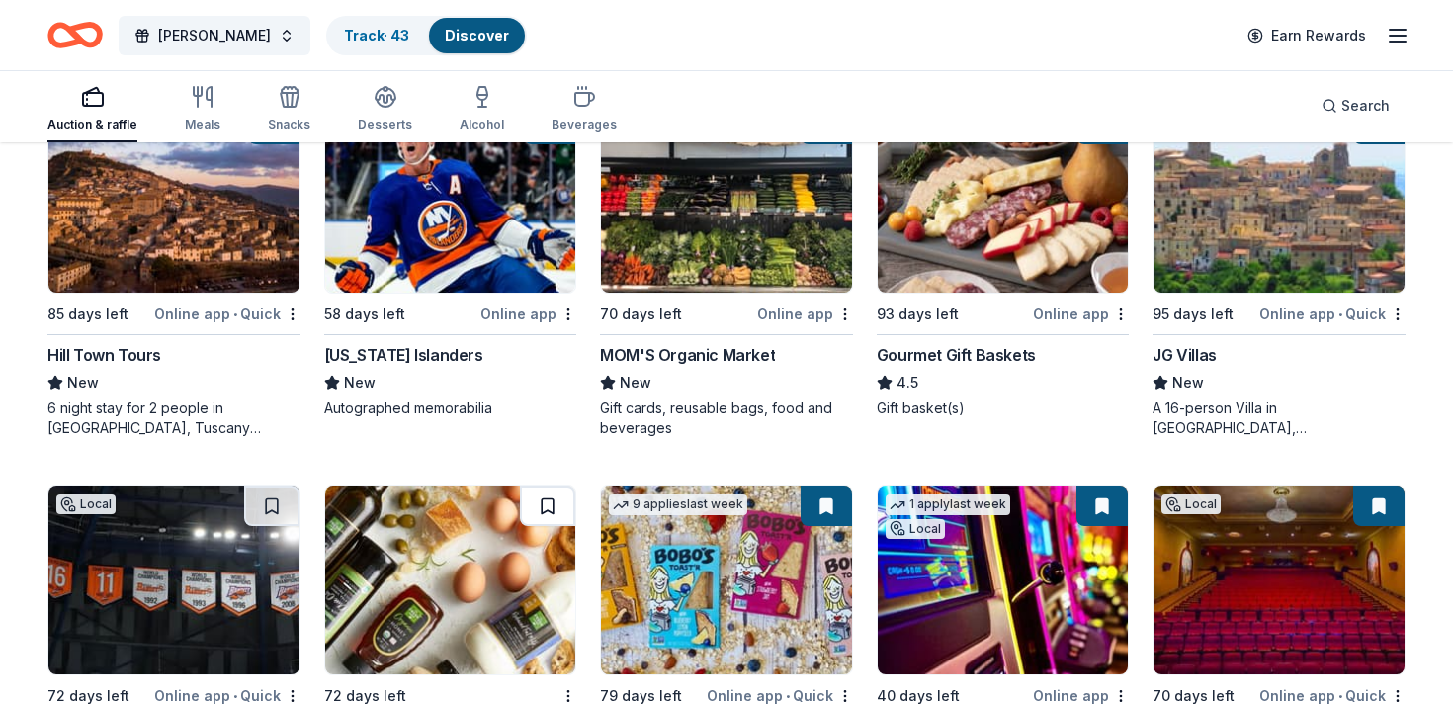
click at [543, 520] on button at bounding box center [547, 506] width 55 height 40
click at [251, 509] on button at bounding box center [271, 506] width 55 height 40
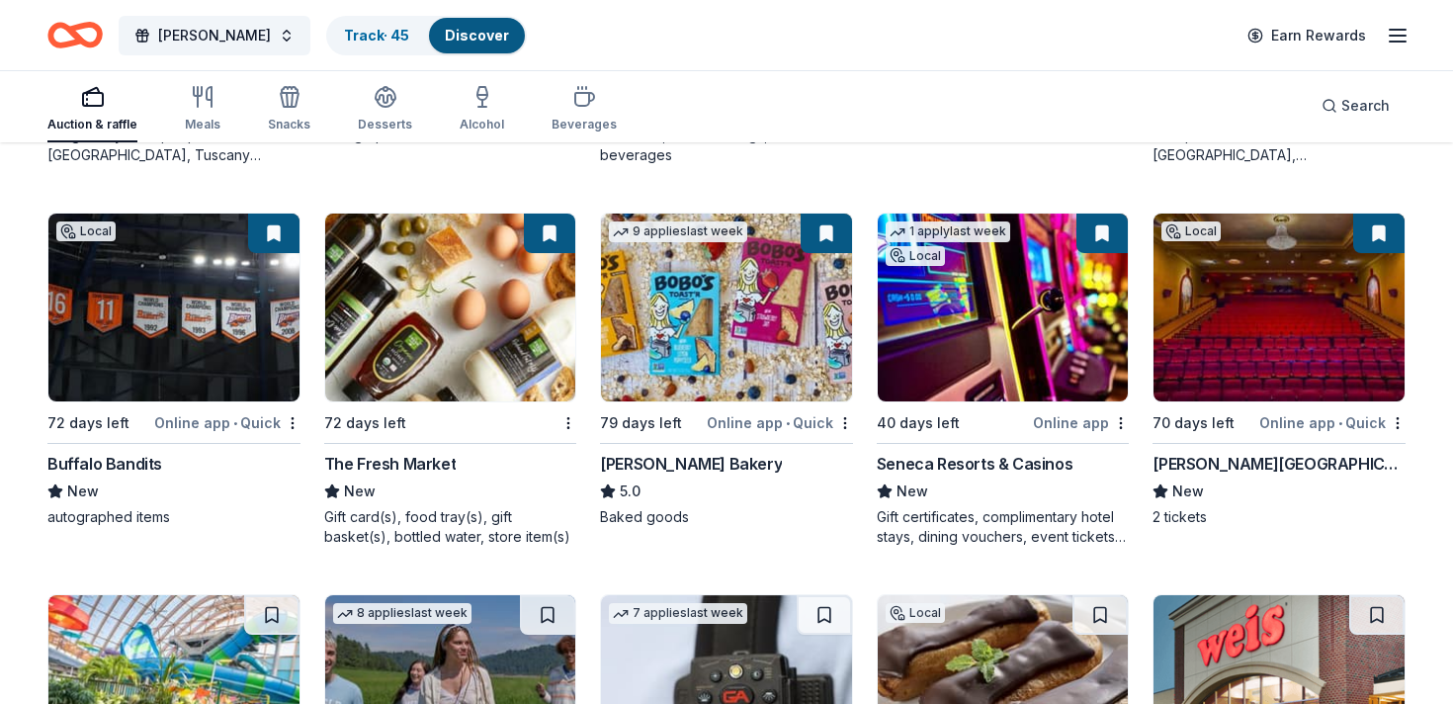
scroll to position [3390, 0]
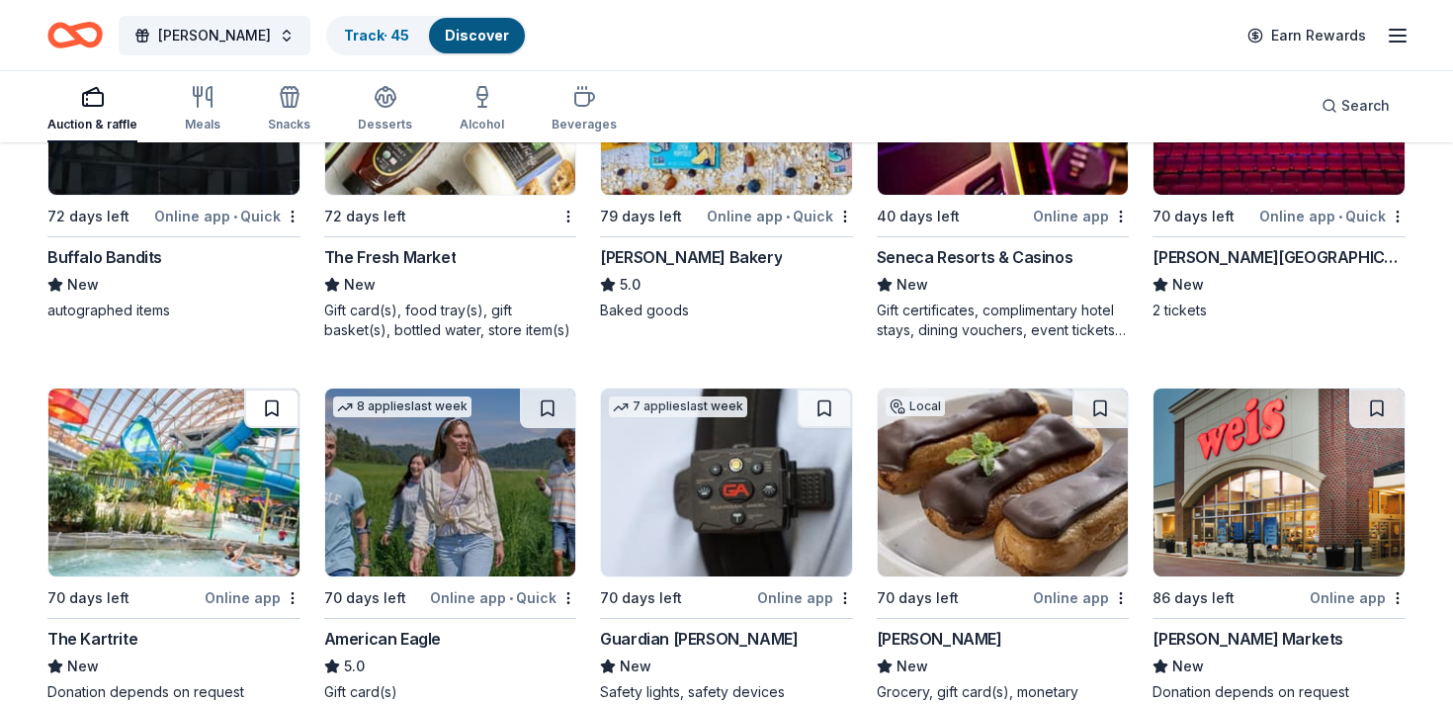
click at [275, 406] on button at bounding box center [271, 408] width 55 height 40
click at [542, 398] on button at bounding box center [547, 408] width 55 height 40
click at [821, 406] on button at bounding box center [824, 408] width 55 height 40
click at [1105, 404] on button at bounding box center [1099, 408] width 55 height 40
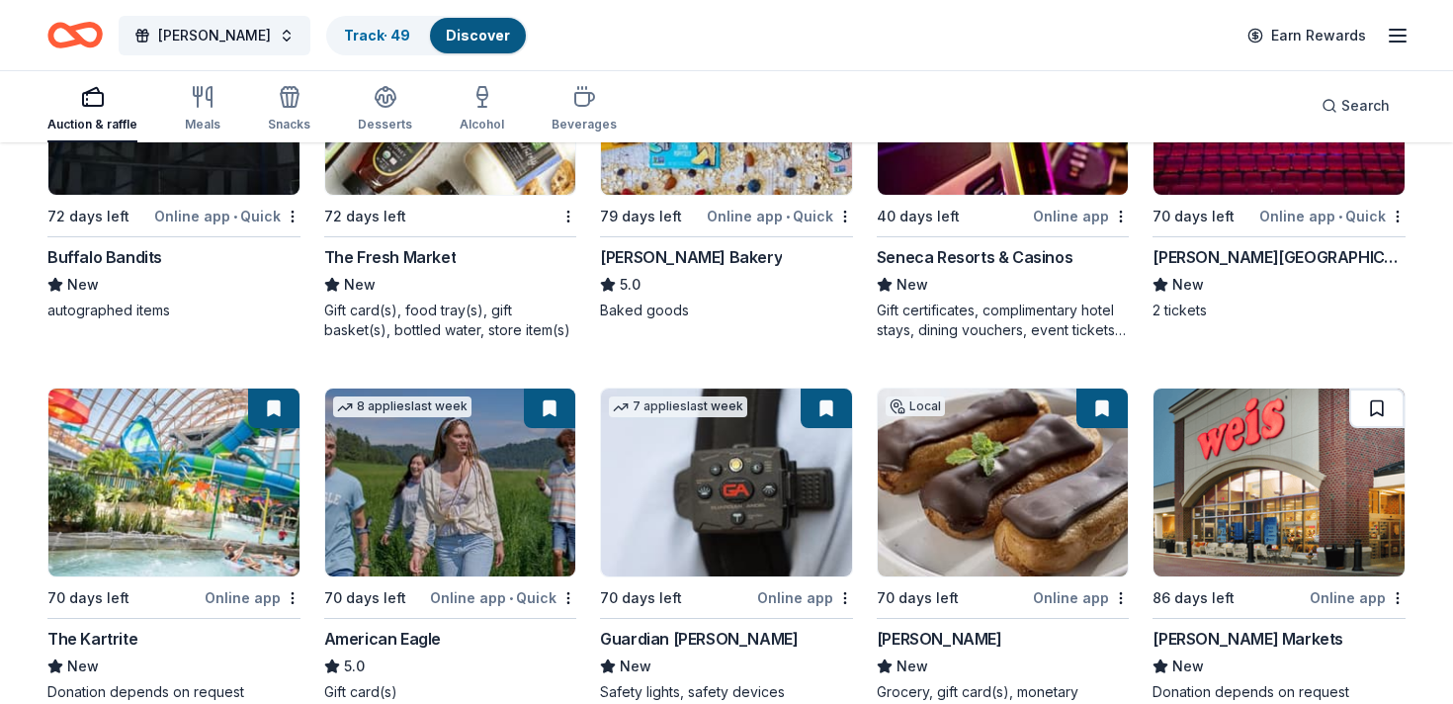
click at [1390, 408] on button at bounding box center [1376, 408] width 55 height 40
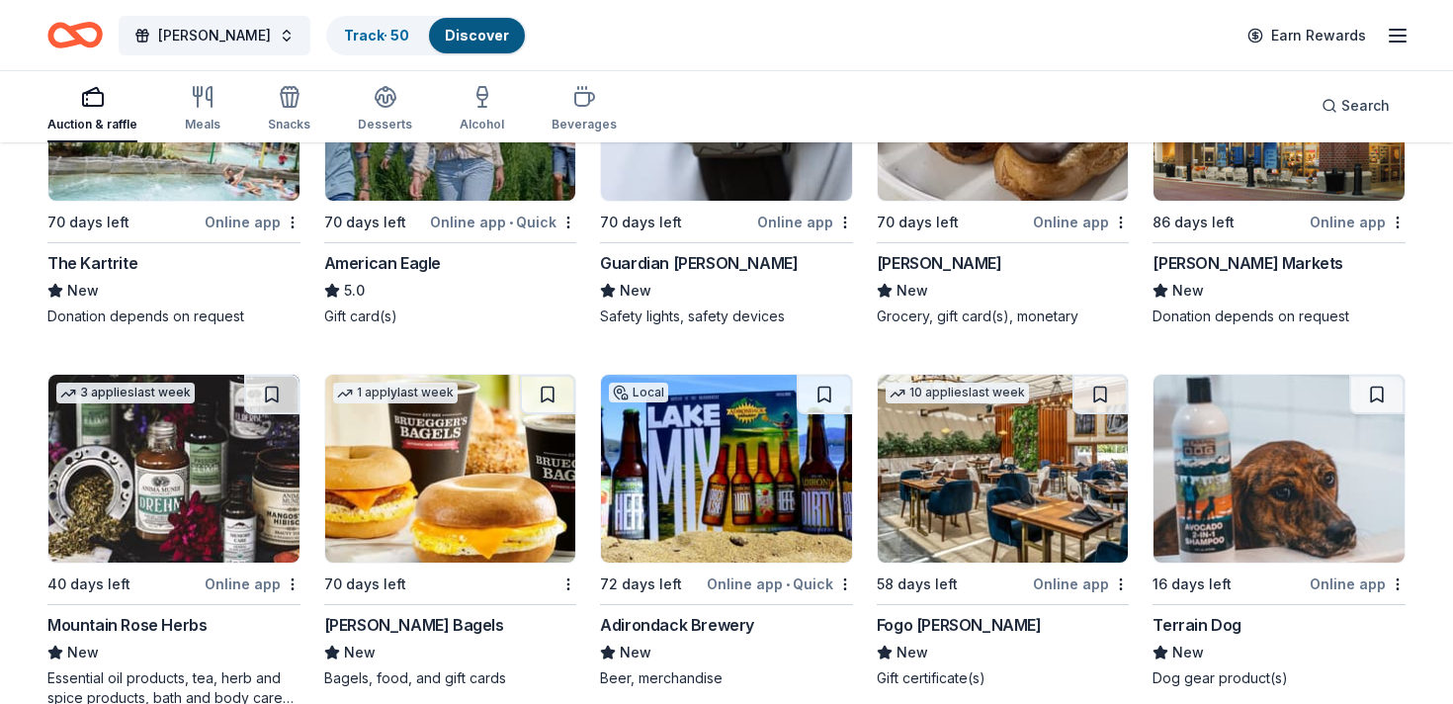
scroll to position [3773, 0]
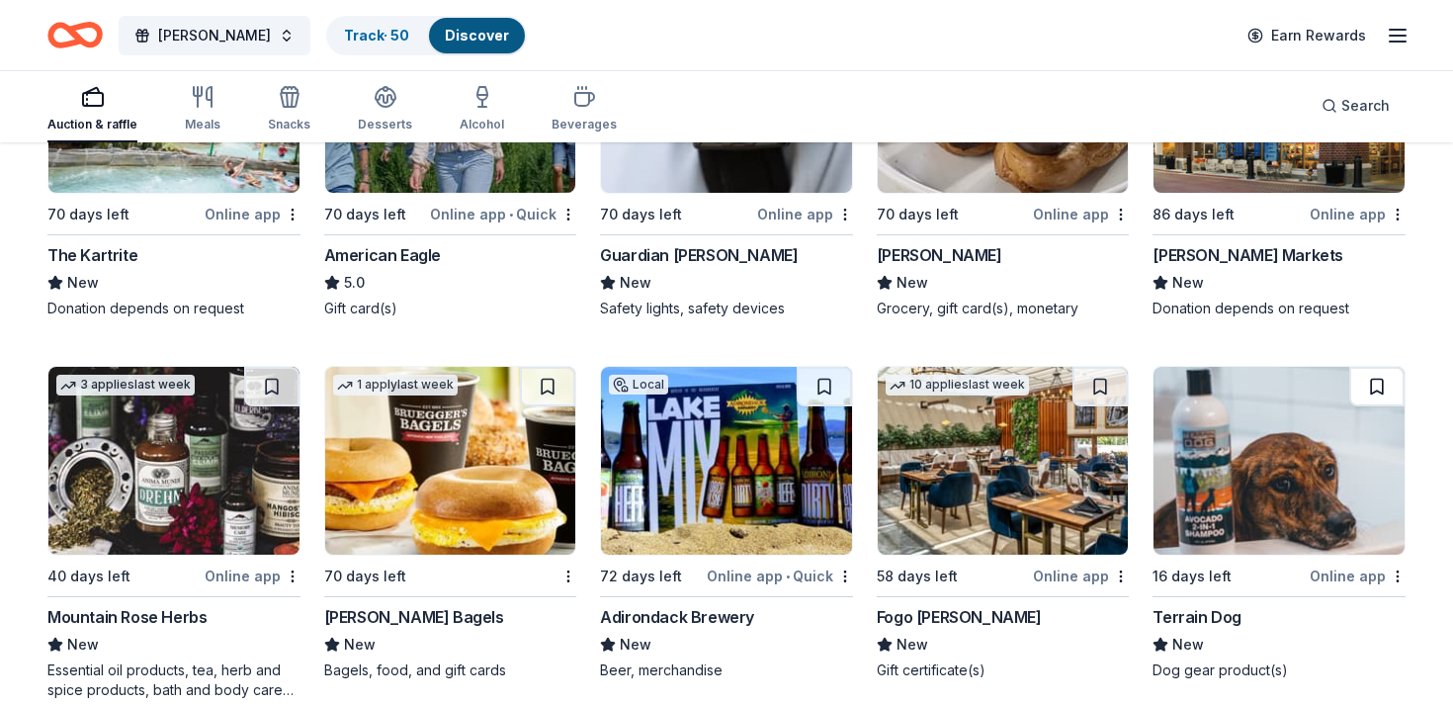
click at [1378, 398] on button at bounding box center [1376, 387] width 55 height 40
click at [1100, 386] on button at bounding box center [1099, 387] width 55 height 40
click at [824, 393] on button at bounding box center [824, 387] width 55 height 40
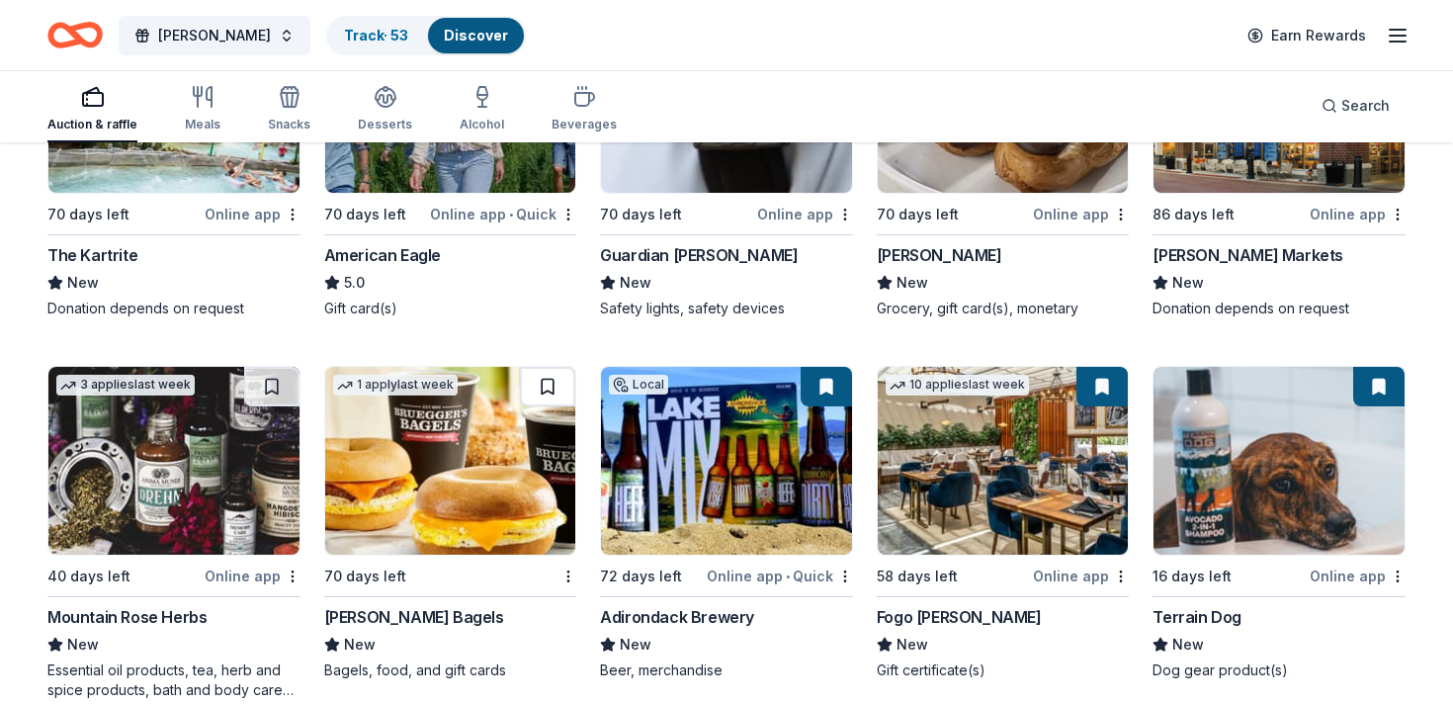
click at [530, 394] on button at bounding box center [547, 387] width 55 height 40
click at [270, 388] on button at bounding box center [271, 387] width 55 height 40
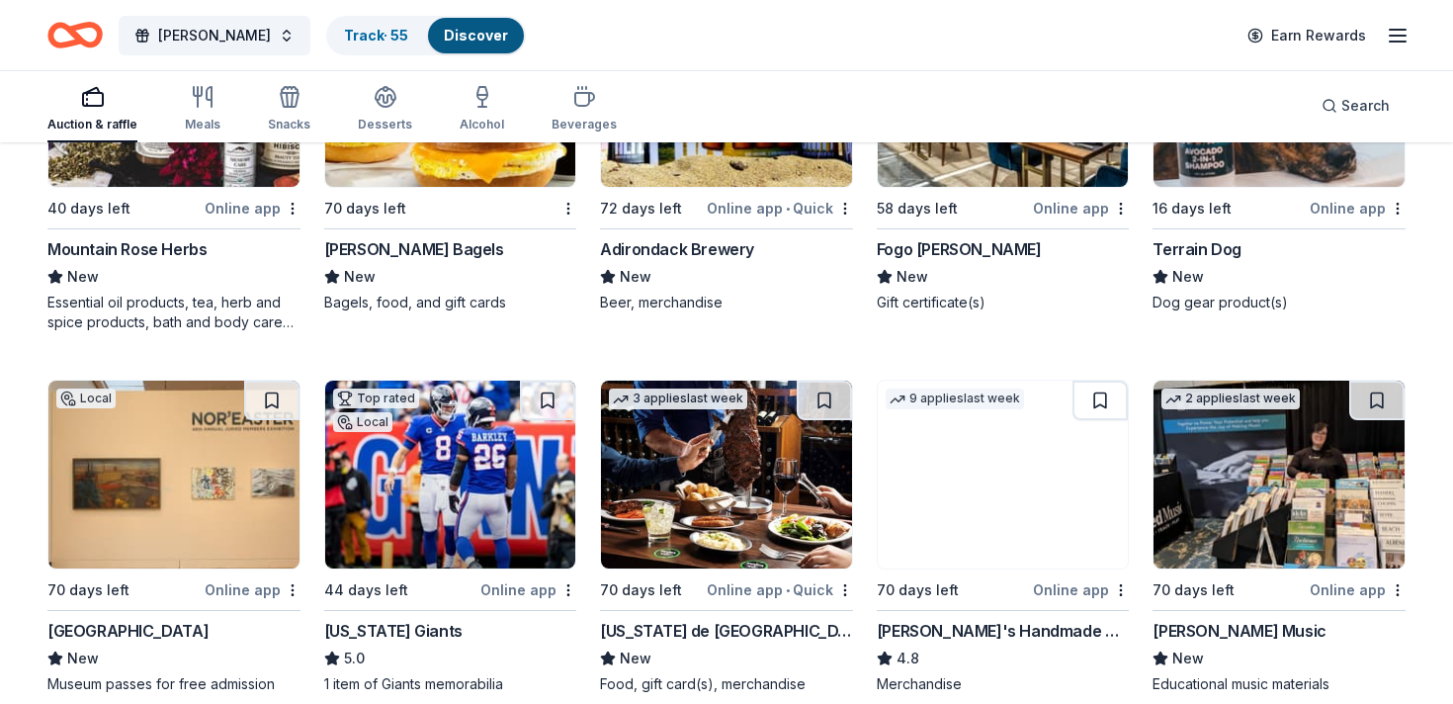
scroll to position [4150, 0]
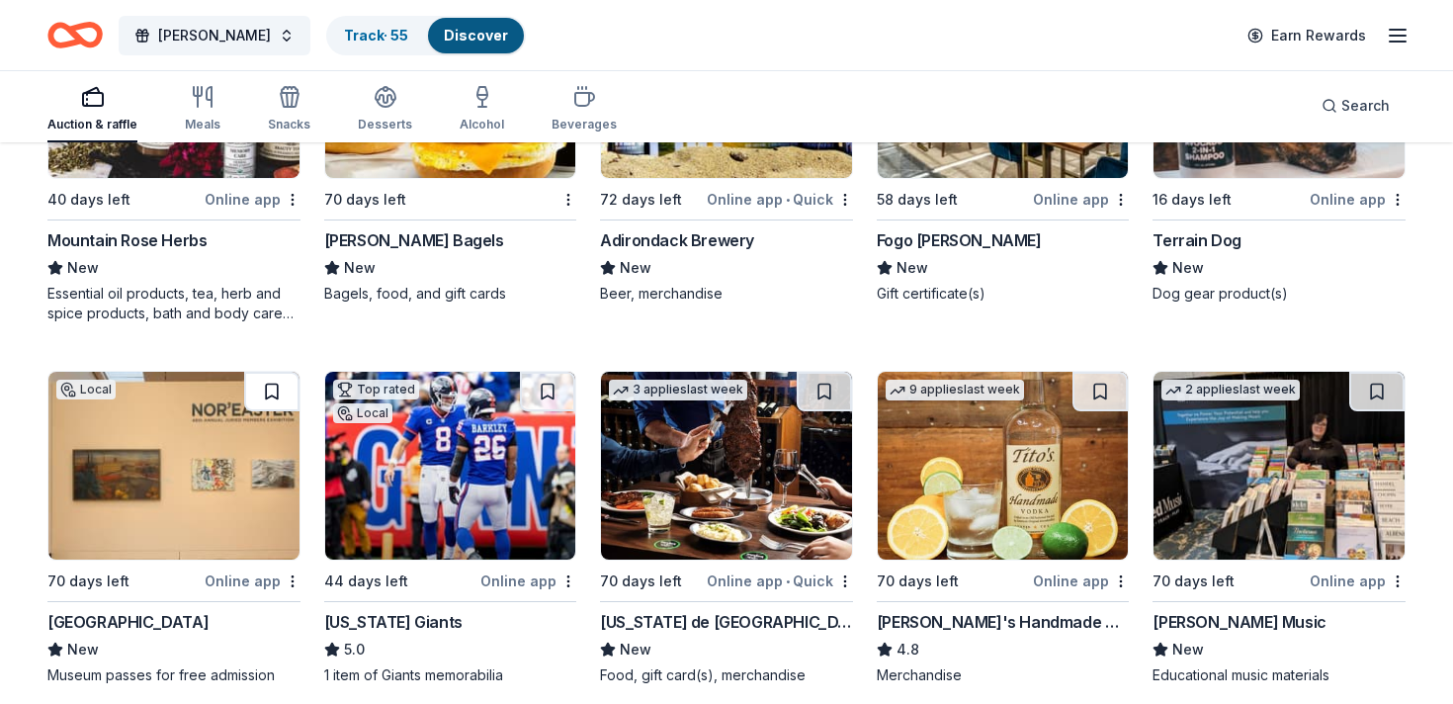
click at [271, 397] on button at bounding box center [271, 392] width 55 height 40
click at [554, 383] on button at bounding box center [547, 392] width 55 height 40
click at [832, 387] on button at bounding box center [824, 392] width 55 height 40
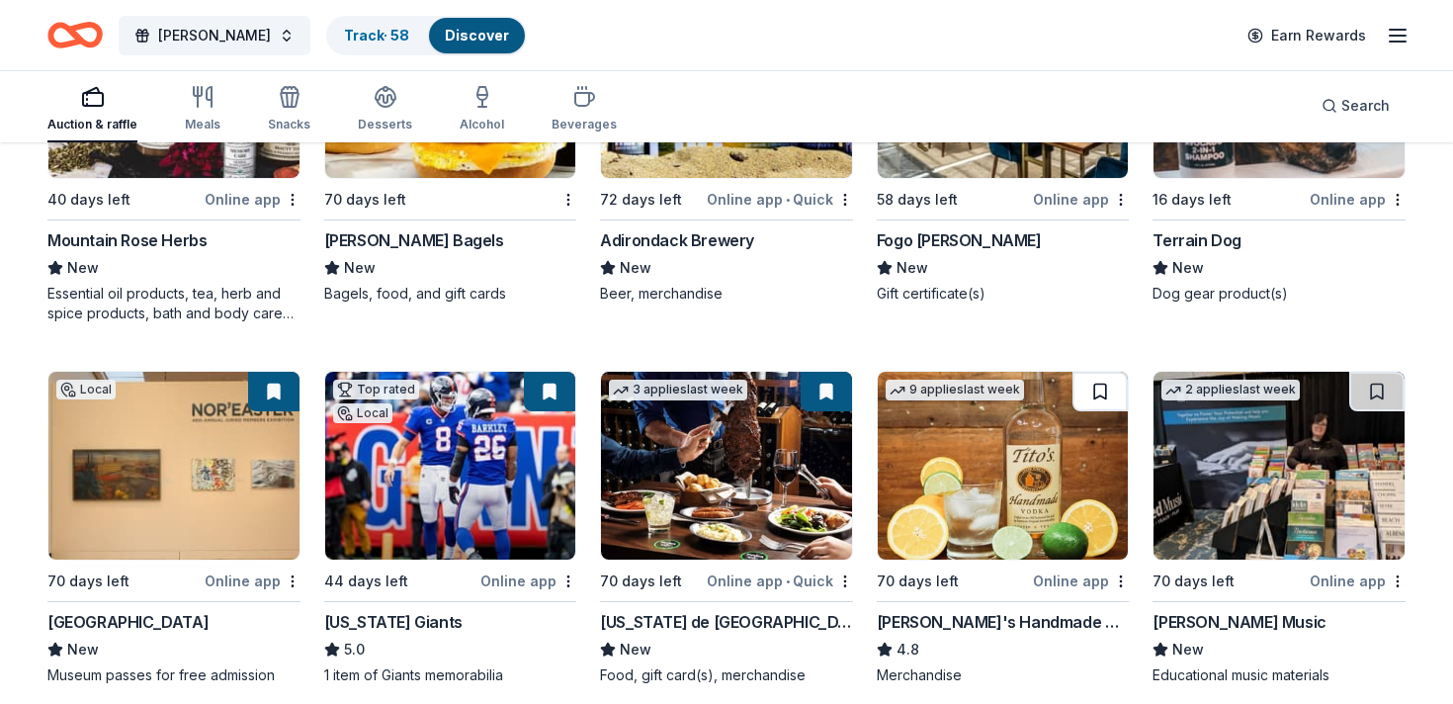
click at [1121, 389] on button at bounding box center [1099, 392] width 55 height 40
click at [1381, 386] on button at bounding box center [1376, 392] width 55 height 40
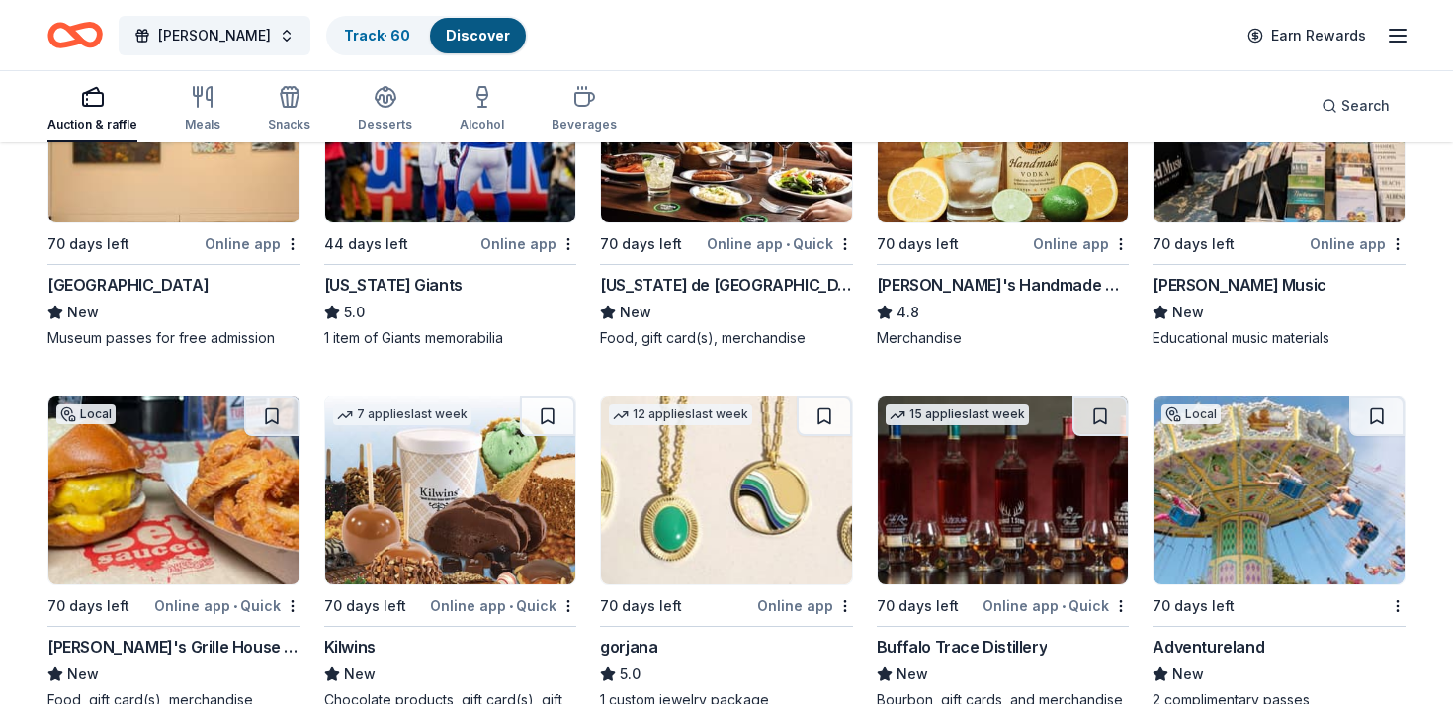
scroll to position [4506, 0]
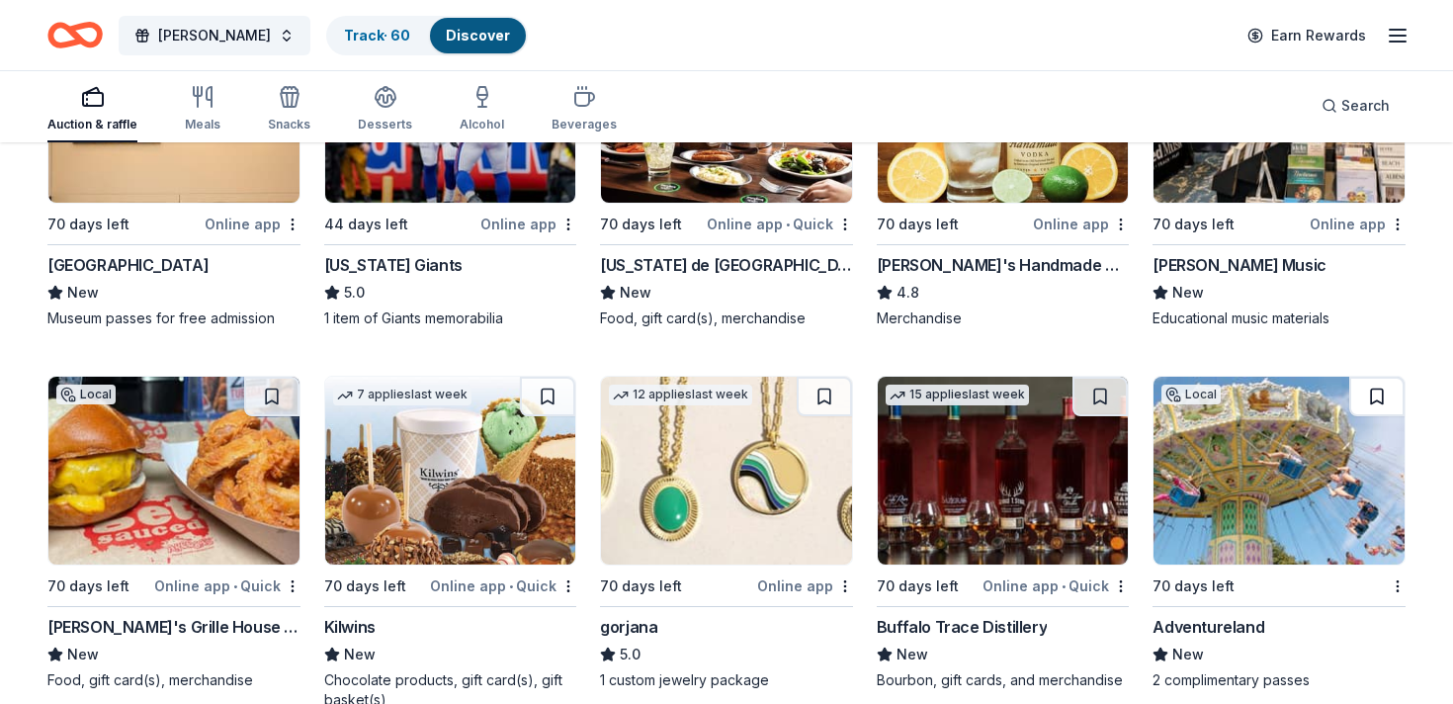
click at [1372, 383] on button at bounding box center [1376, 397] width 55 height 40
click at [1097, 402] on button at bounding box center [1099, 397] width 55 height 40
click at [834, 389] on button at bounding box center [824, 397] width 55 height 40
click at [538, 403] on button at bounding box center [547, 397] width 55 height 40
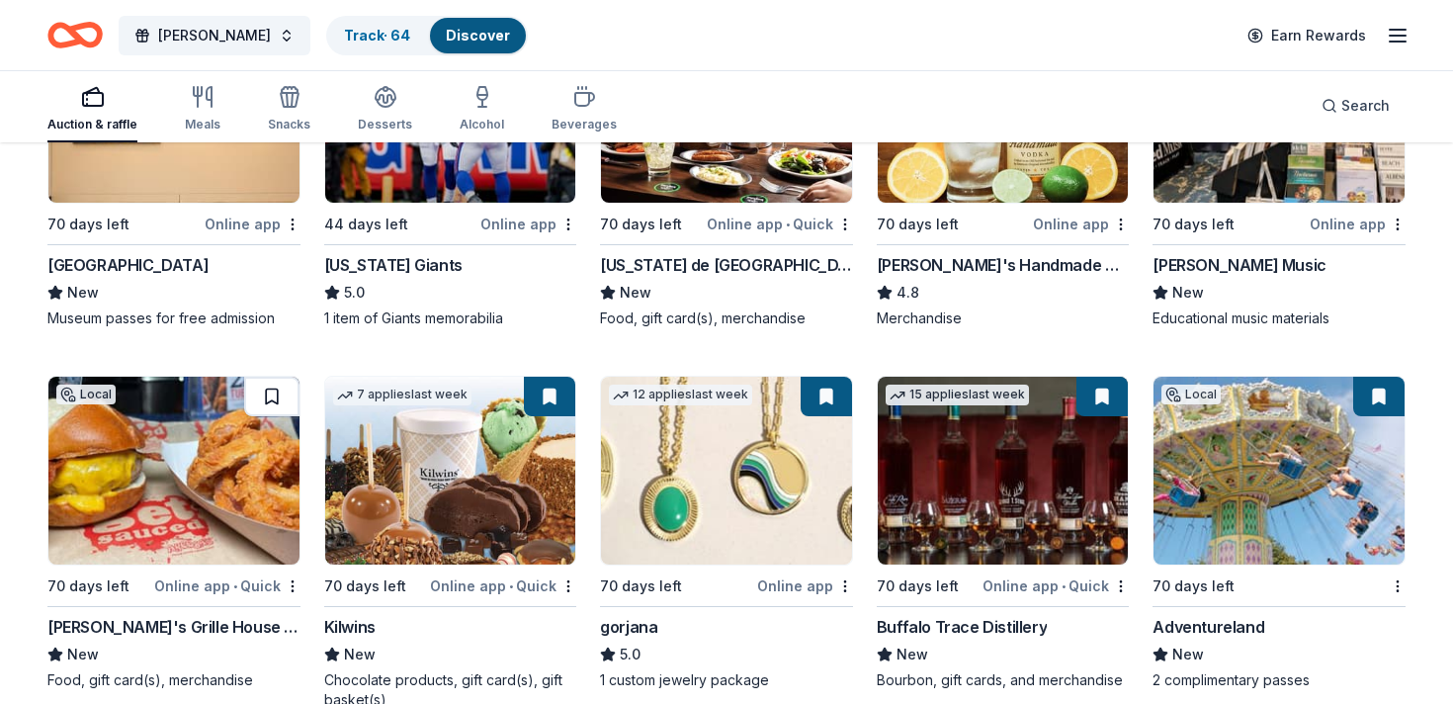
click at [261, 394] on button at bounding box center [271, 397] width 55 height 40
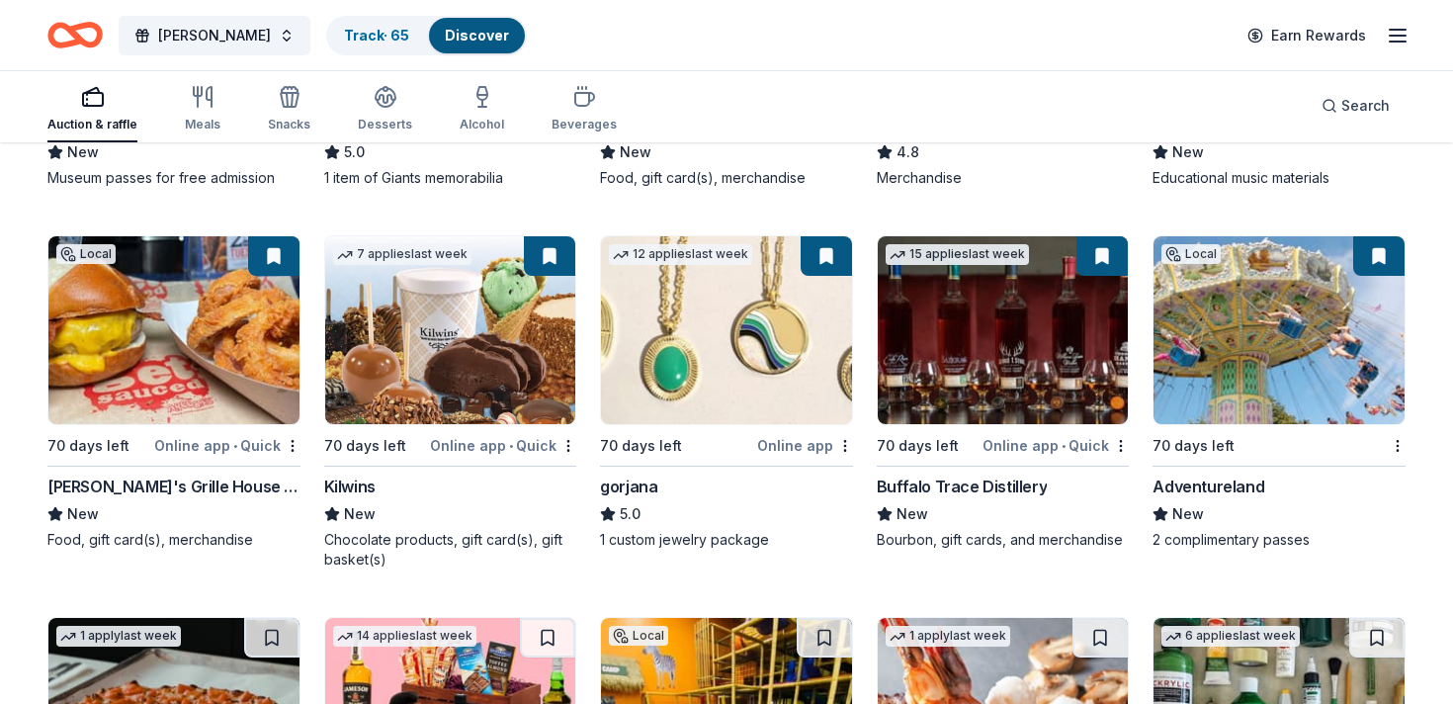
scroll to position [4895, 0]
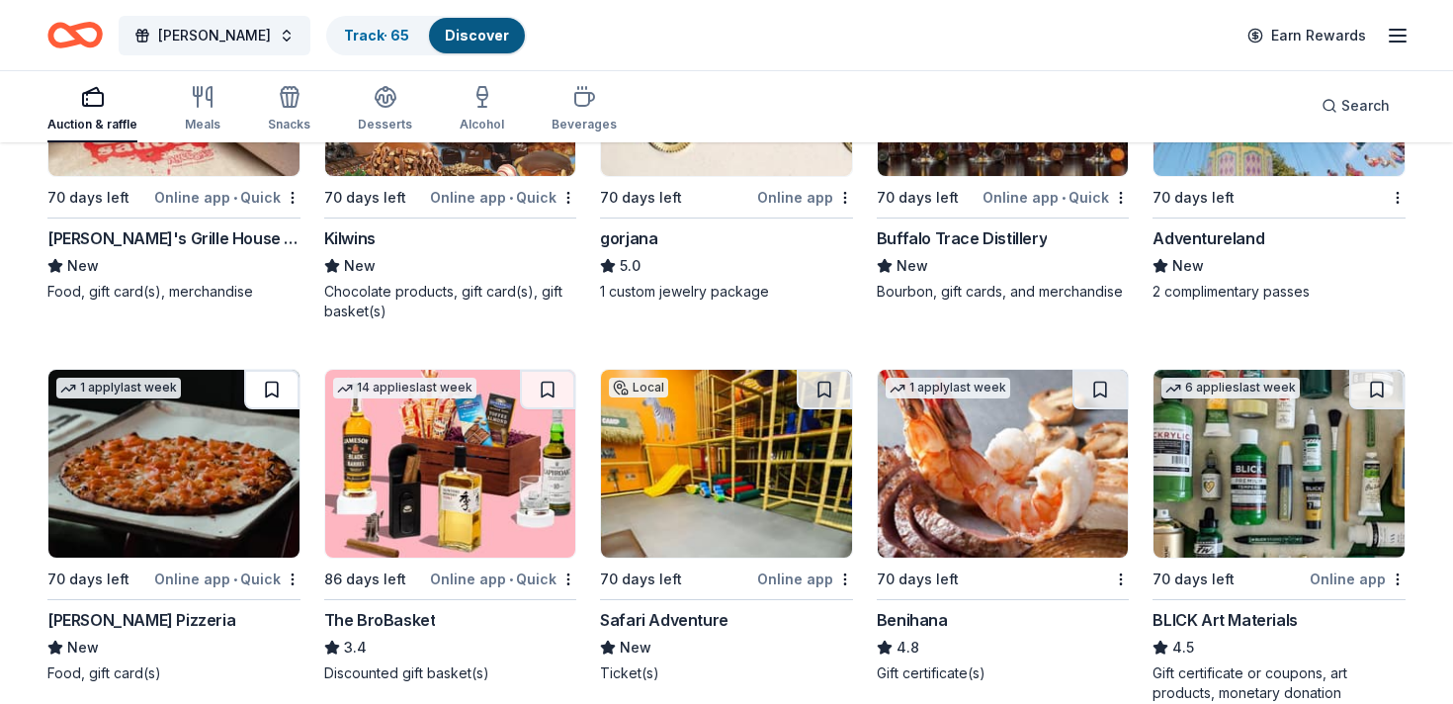
click at [272, 378] on button at bounding box center [271, 390] width 55 height 40
click at [546, 391] on button at bounding box center [547, 390] width 55 height 40
click at [824, 390] on button at bounding box center [824, 390] width 55 height 40
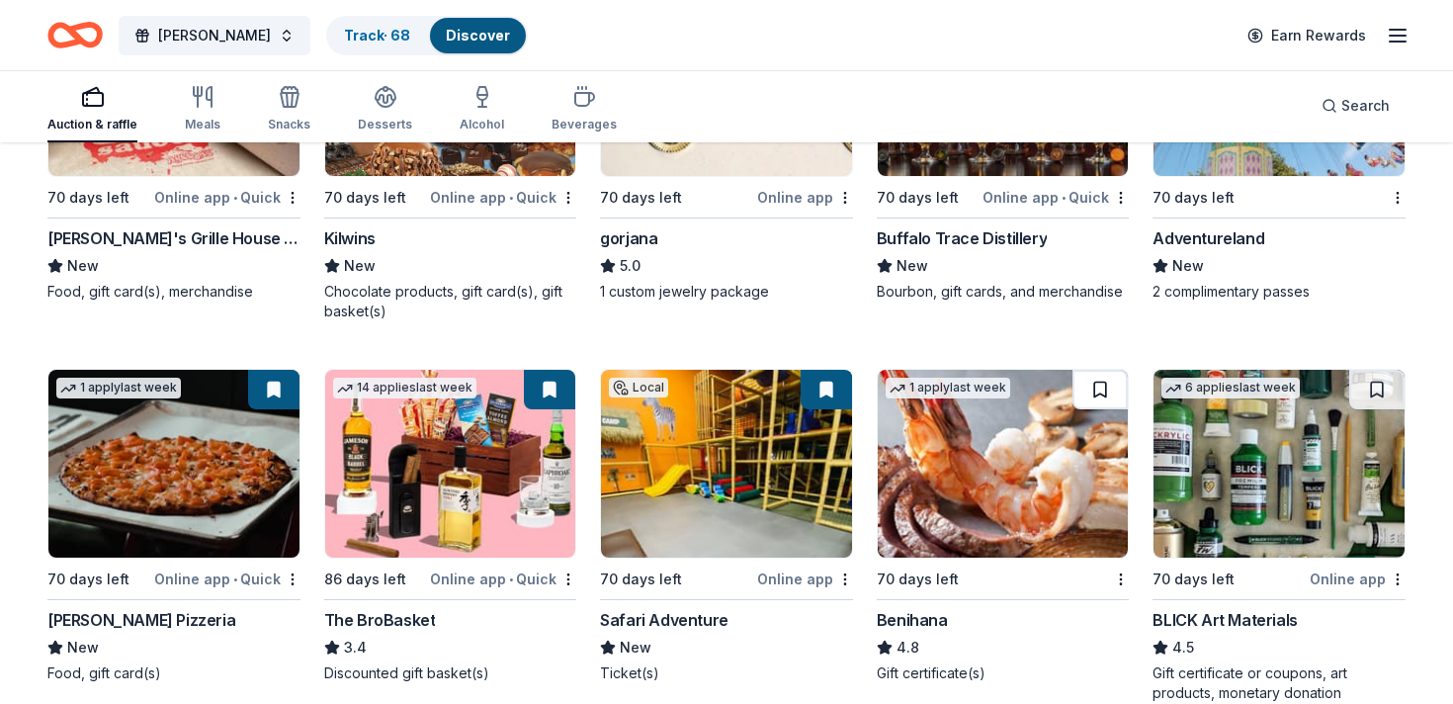
click at [1100, 393] on button at bounding box center [1099, 390] width 55 height 40
click at [1379, 378] on button at bounding box center [1376, 390] width 55 height 40
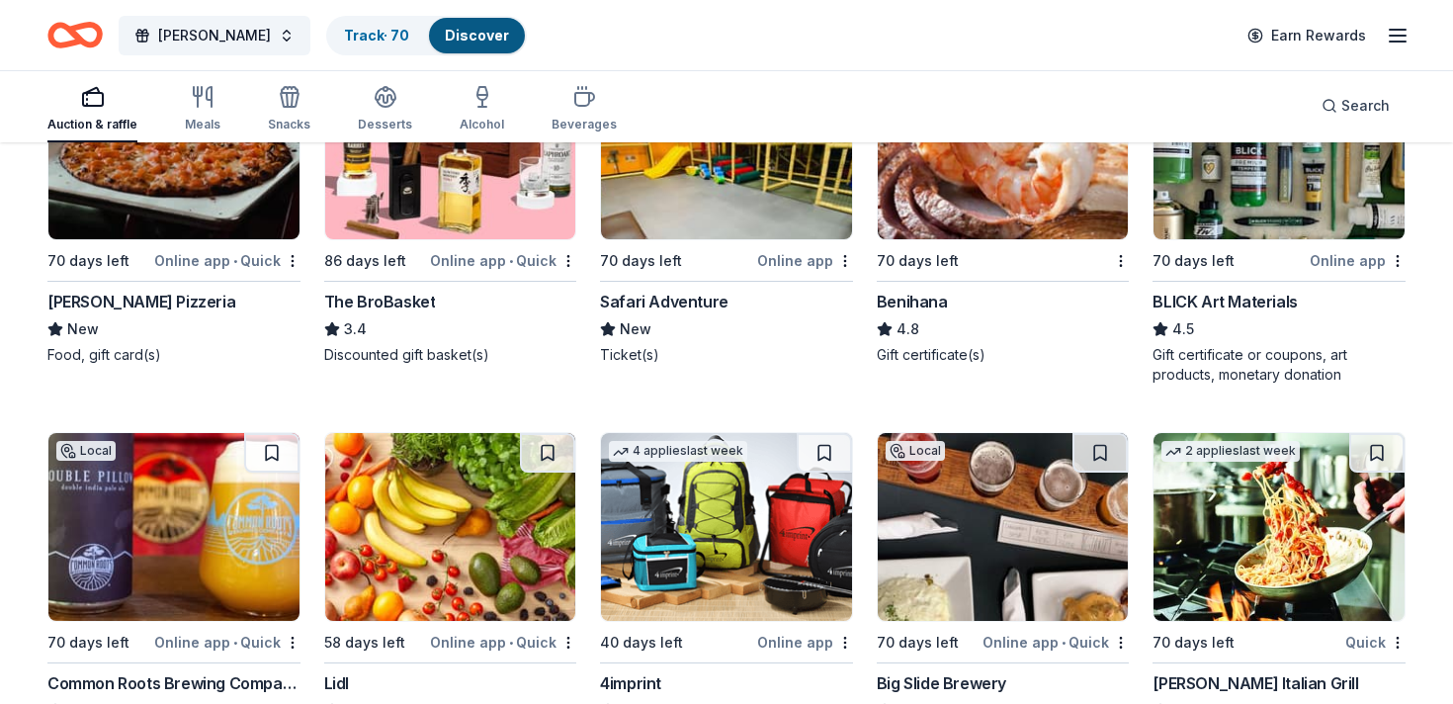
scroll to position [5214, 0]
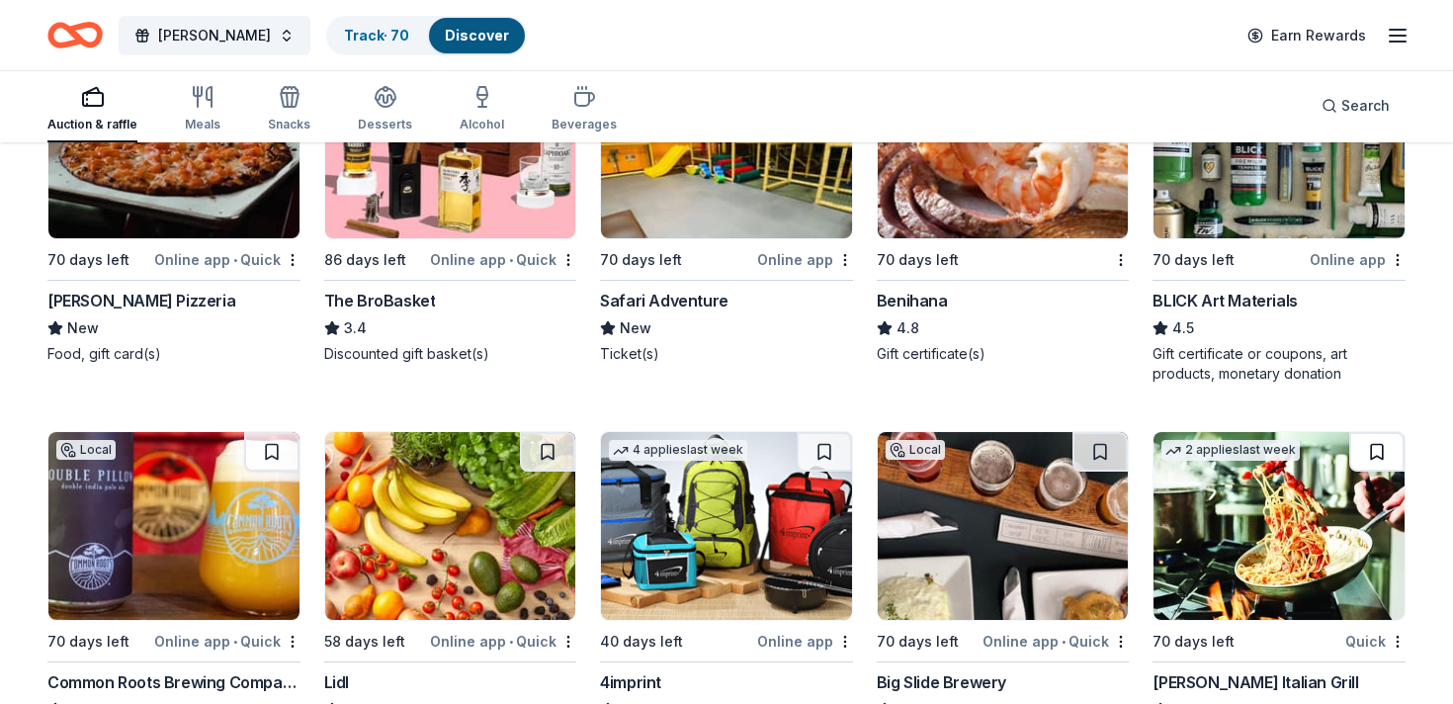
click at [1381, 442] on button at bounding box center [1376, 452] width 55 height 40
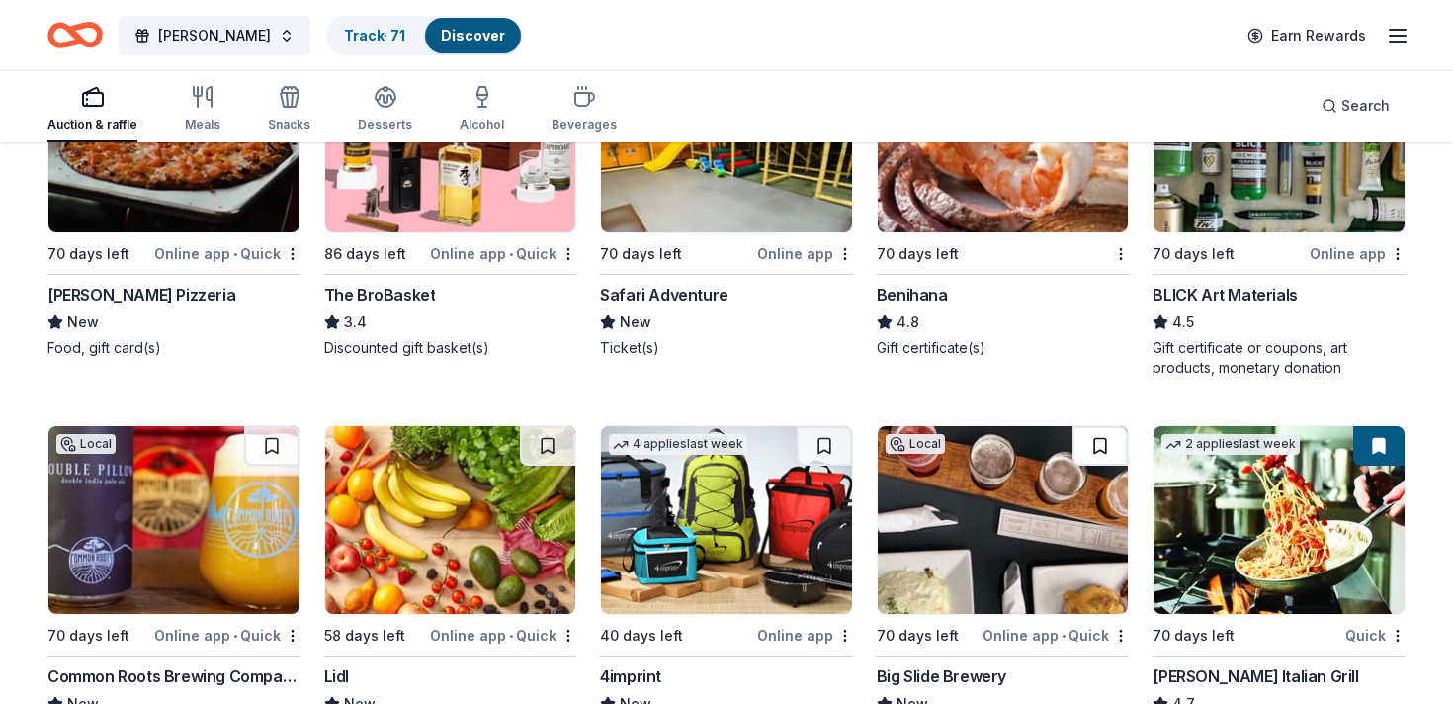
click at [1096, 462] on button at bounding box center [1099, 446] width 55 height 40
click at [809, 454] on button at bounding box center [824, 446] width 55 height 40
click at [549, 444] on button at bounding box center [547, 446] width 55 height 40
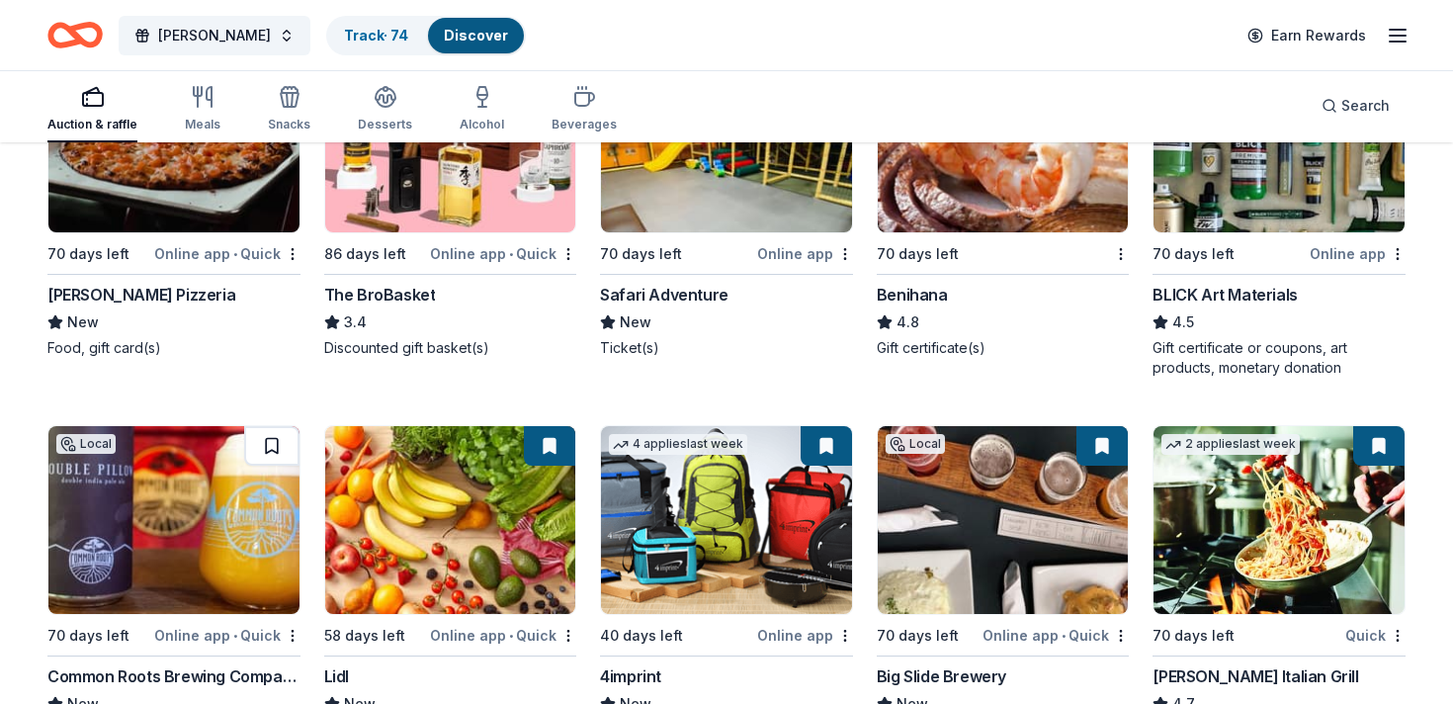
click at [281, 442] on button at bounding box center [271, 446] width 55 height 40
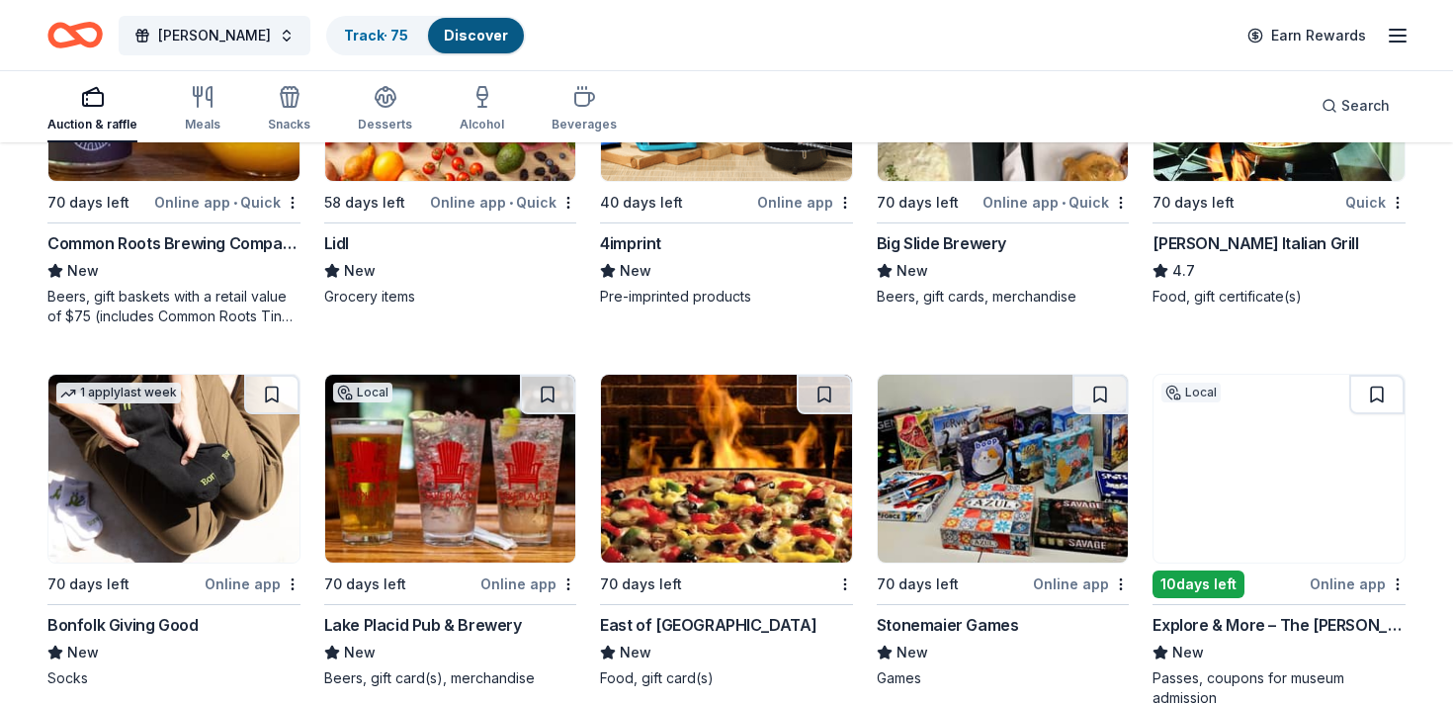
scroll to position [5664, 0]
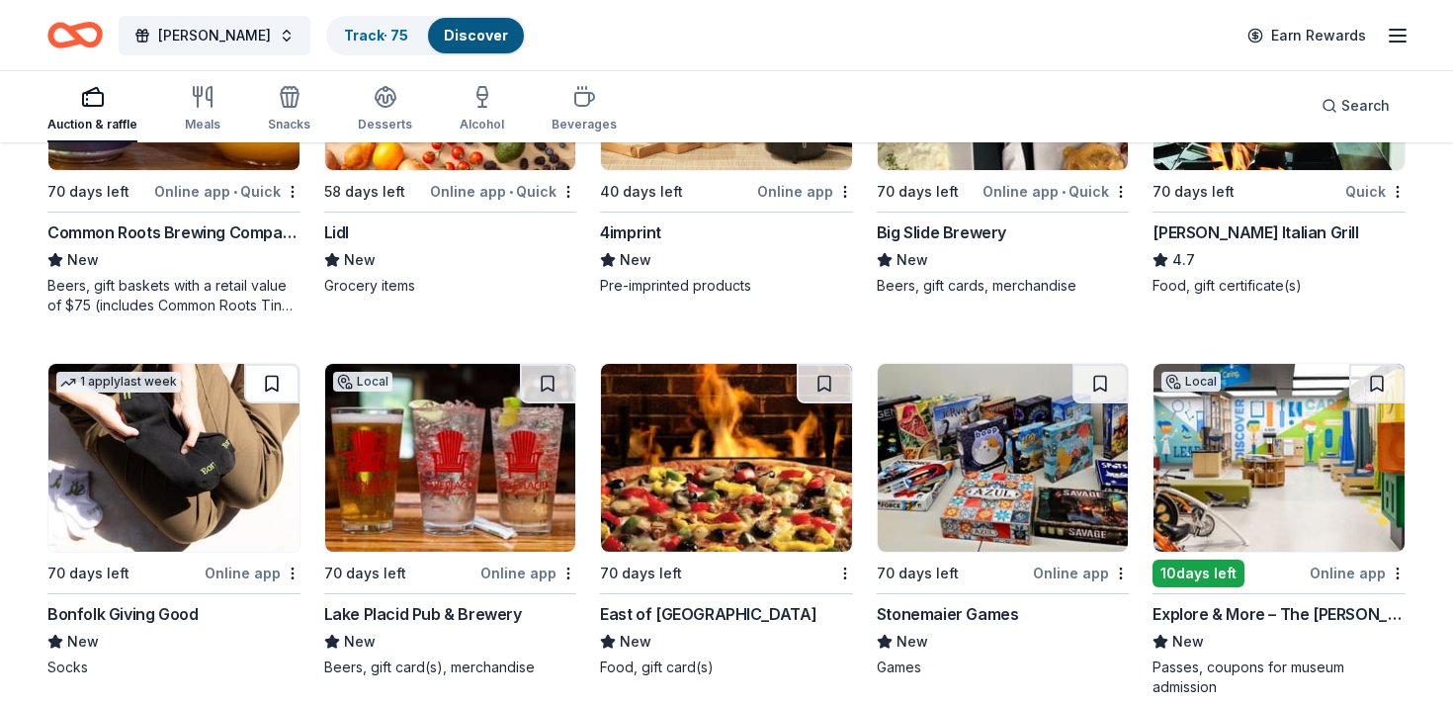
click at [279, 385] on button at bounding box center [271, 384] width 55 height 40
click at [569, 373] on button at bounding box center [547, 384] width 55 height 40
click at [836, 379] on button at bounding box center [824, 384] width 55 height 40
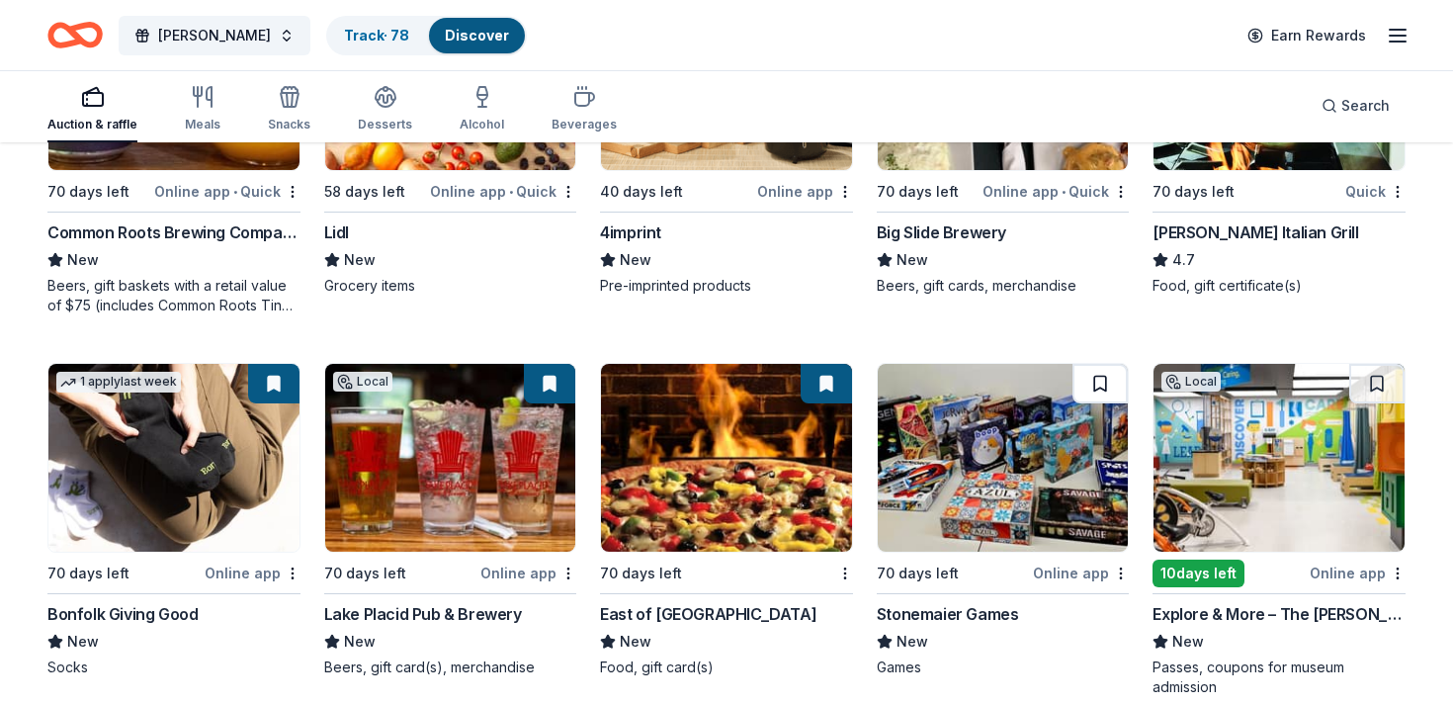
click at [1090, 392] on button at bounding box center [1099, 384] width 55 height 40
click at [1384, 377] on button at bounding box center [1376, 384] width 55 height 40
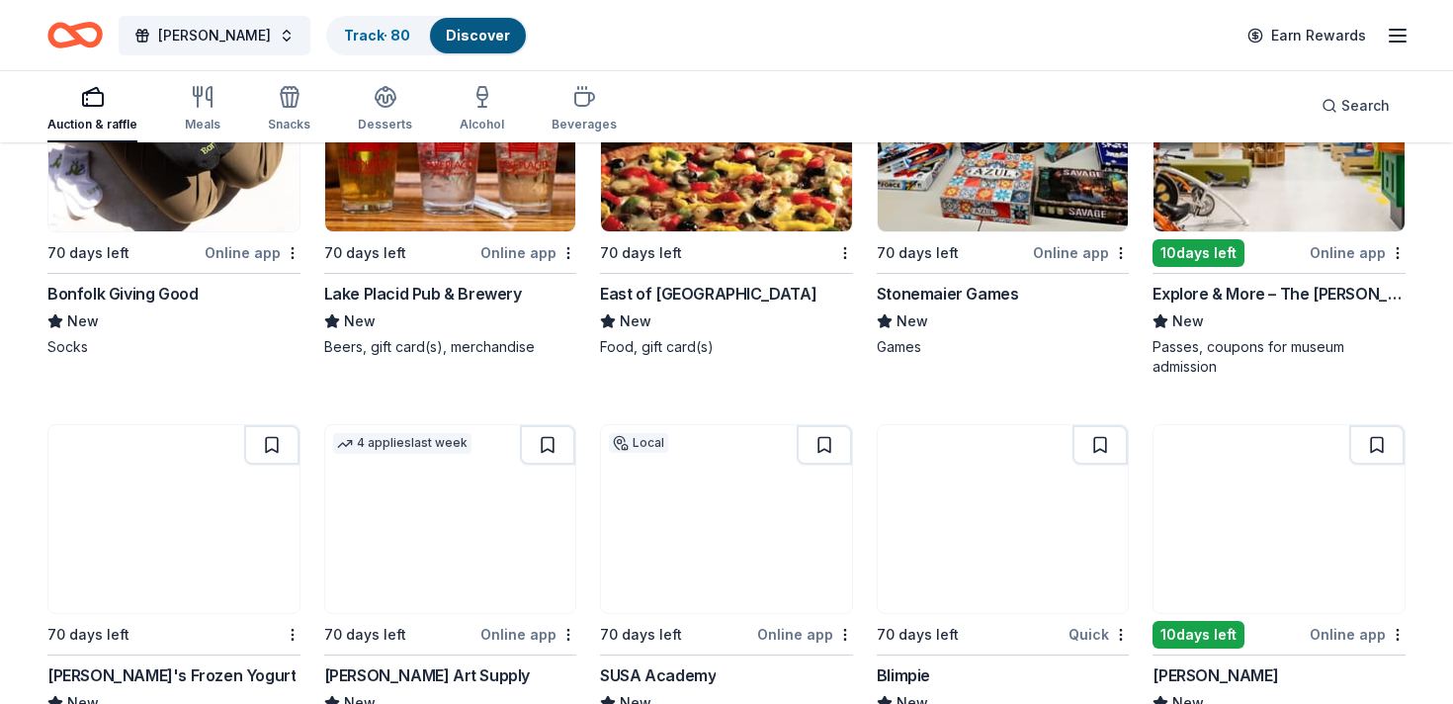
scroll to position [6096, 0]
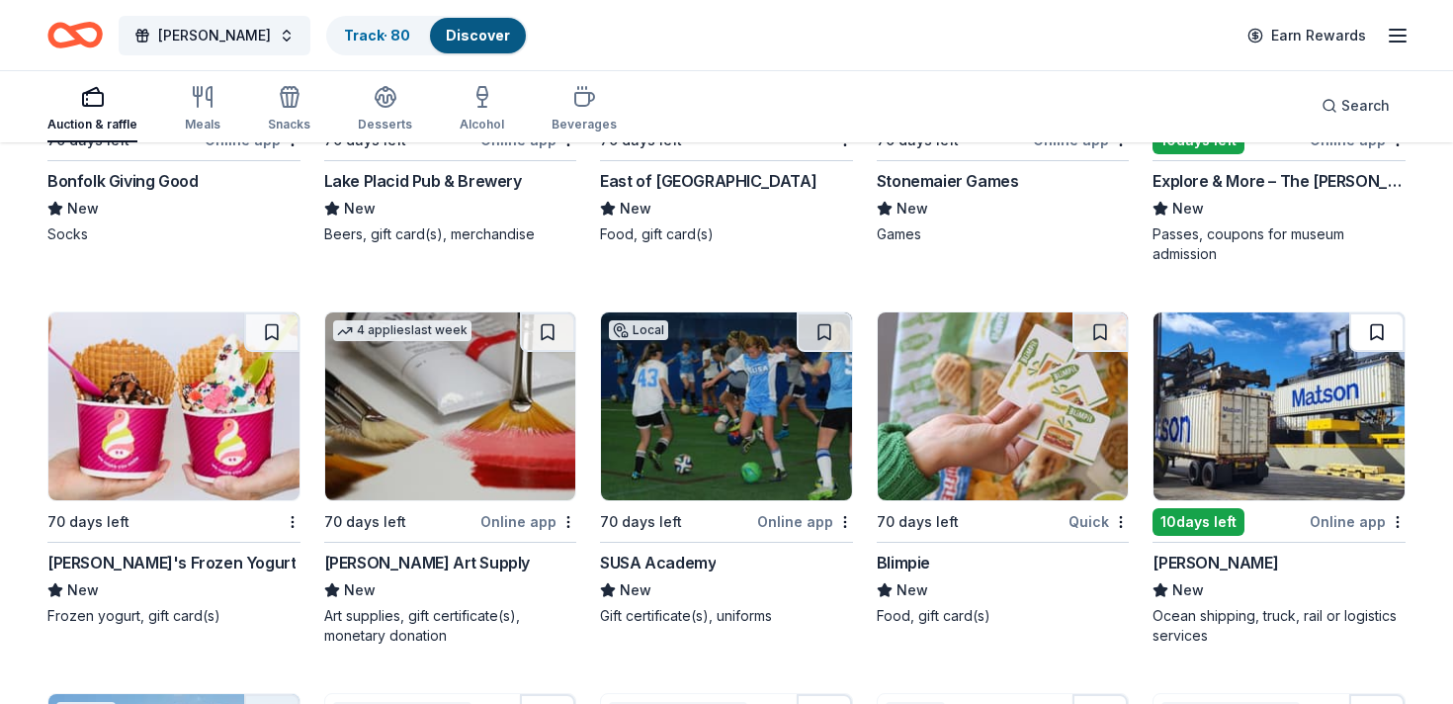
click at [1371, 333] on button at bounding box center [1376, 332] width 55 height 40
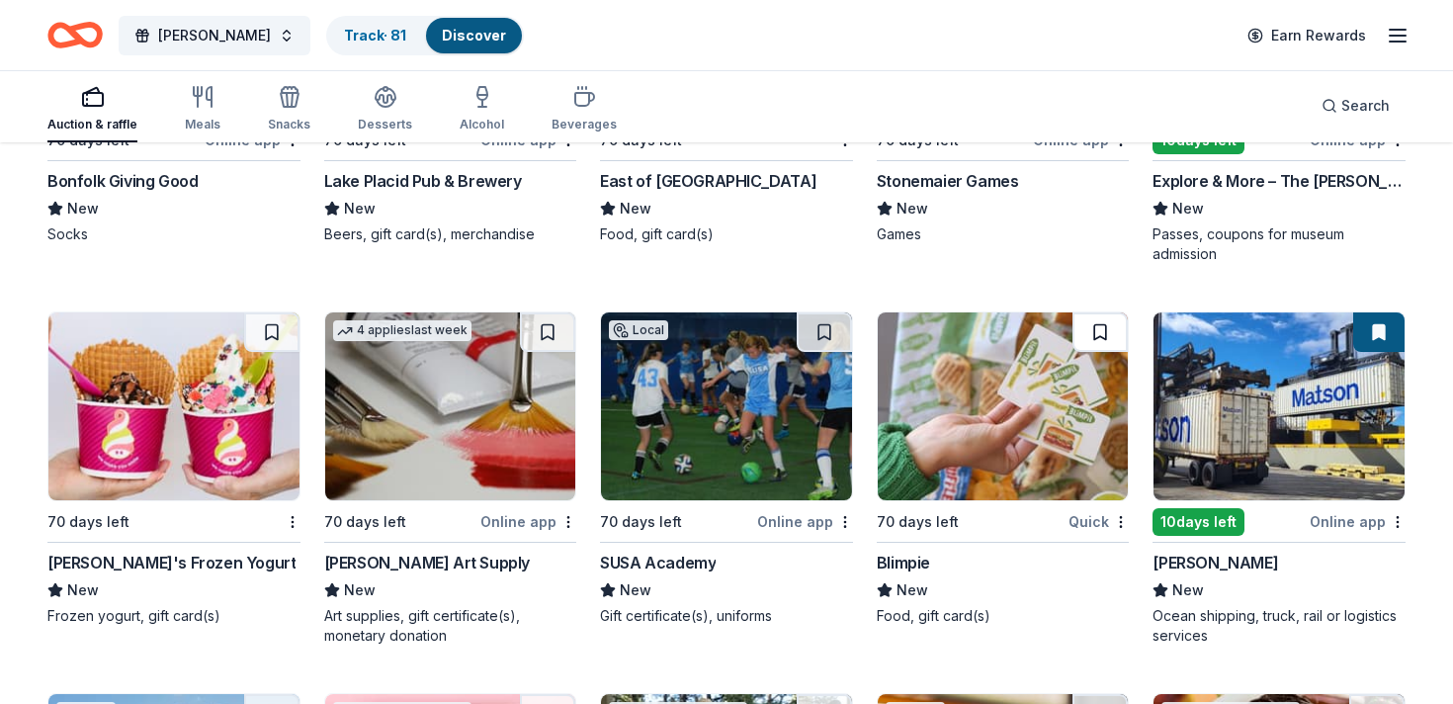
click at [1110, 320] on button at bounding box center [1099, 332] width 55 height 40
click at [806, 332] on button at bounding box center [824, 332] width 55 height 40
click at [561, 323] on button at bounding box center [547, 332] width 55 height 40
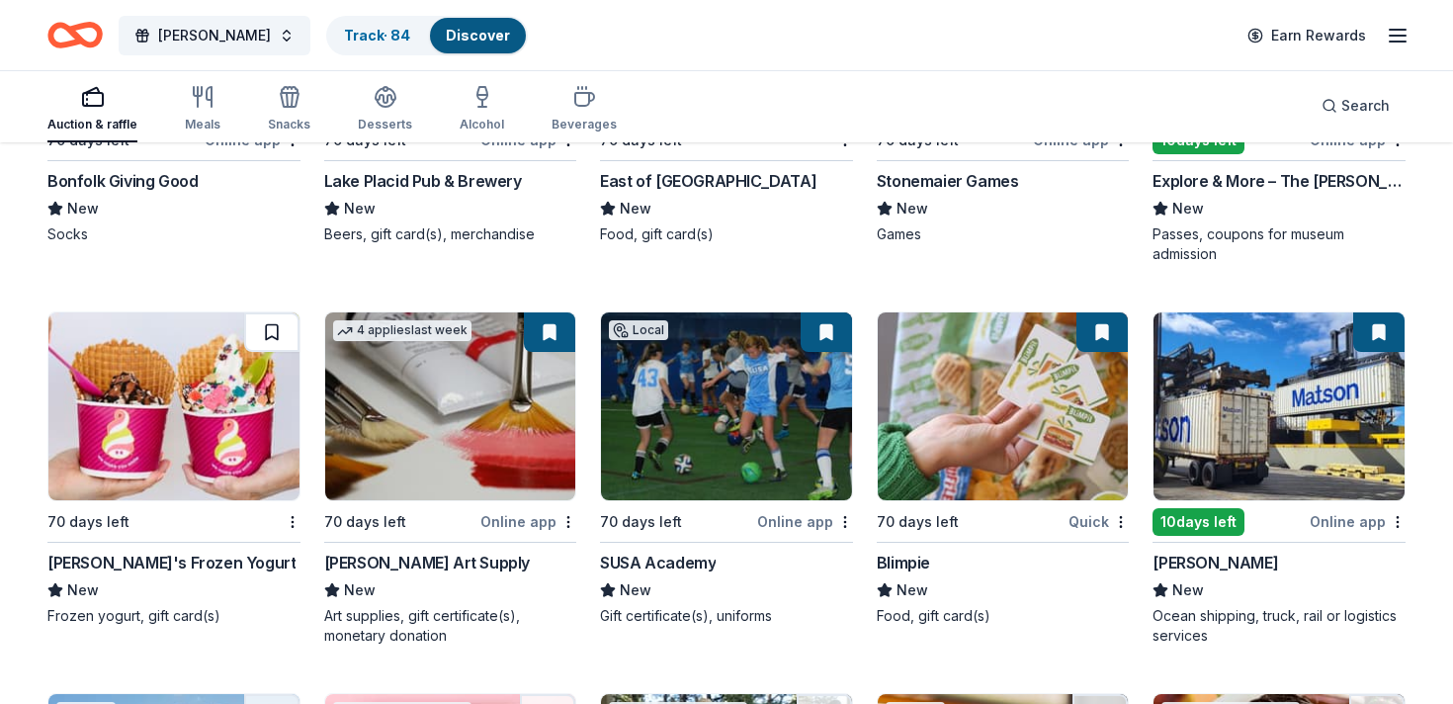
click at [281, 331] on button at bounding box center [271, 332] width 55 height 40
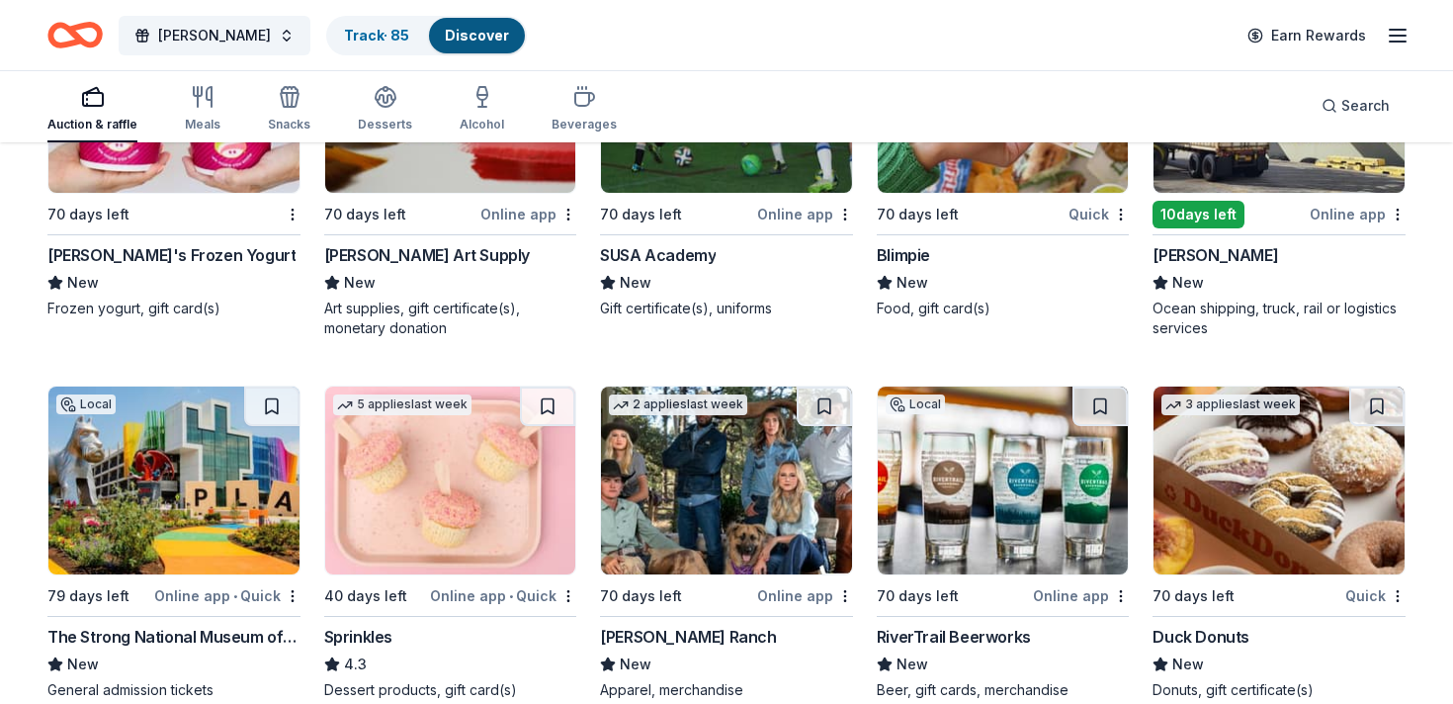
scroll to position [6476, 0]
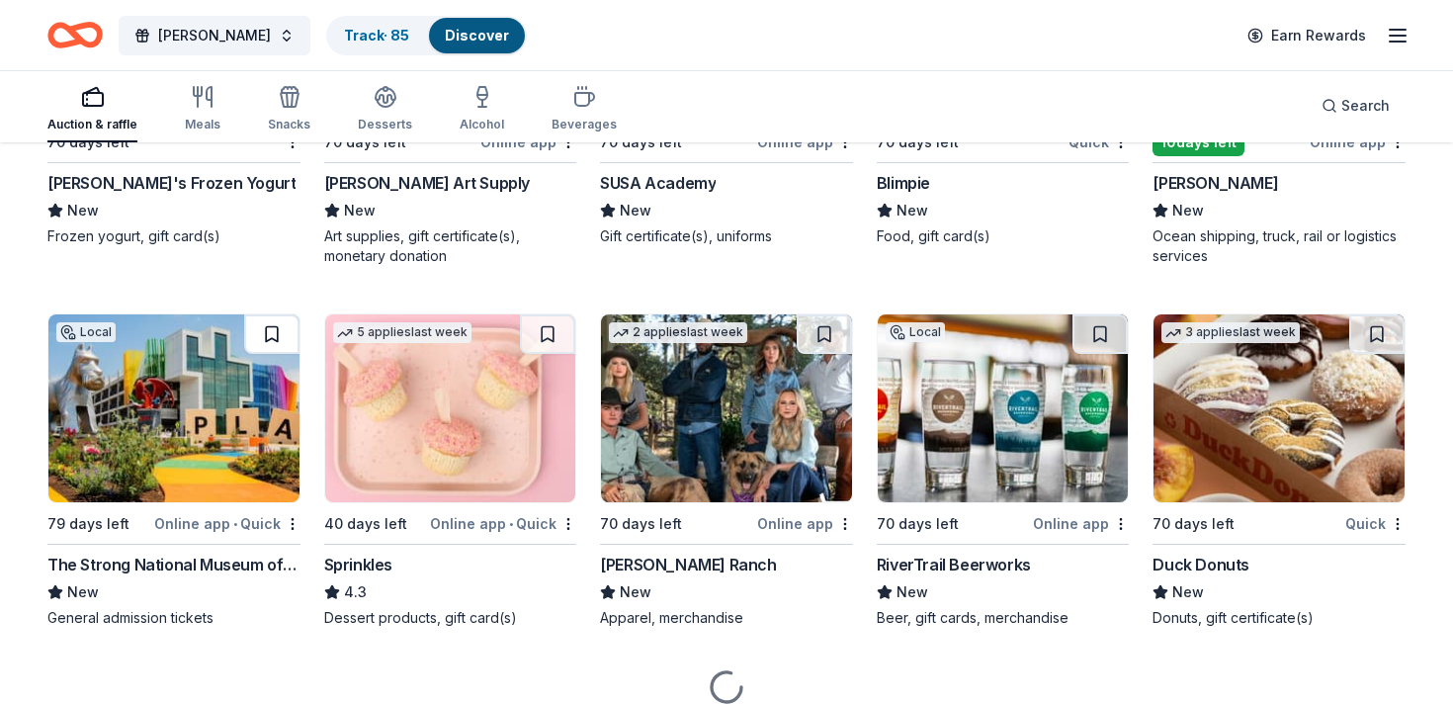
click at [274, 334] on button at bounding box center [271, 334] width 55 height 40
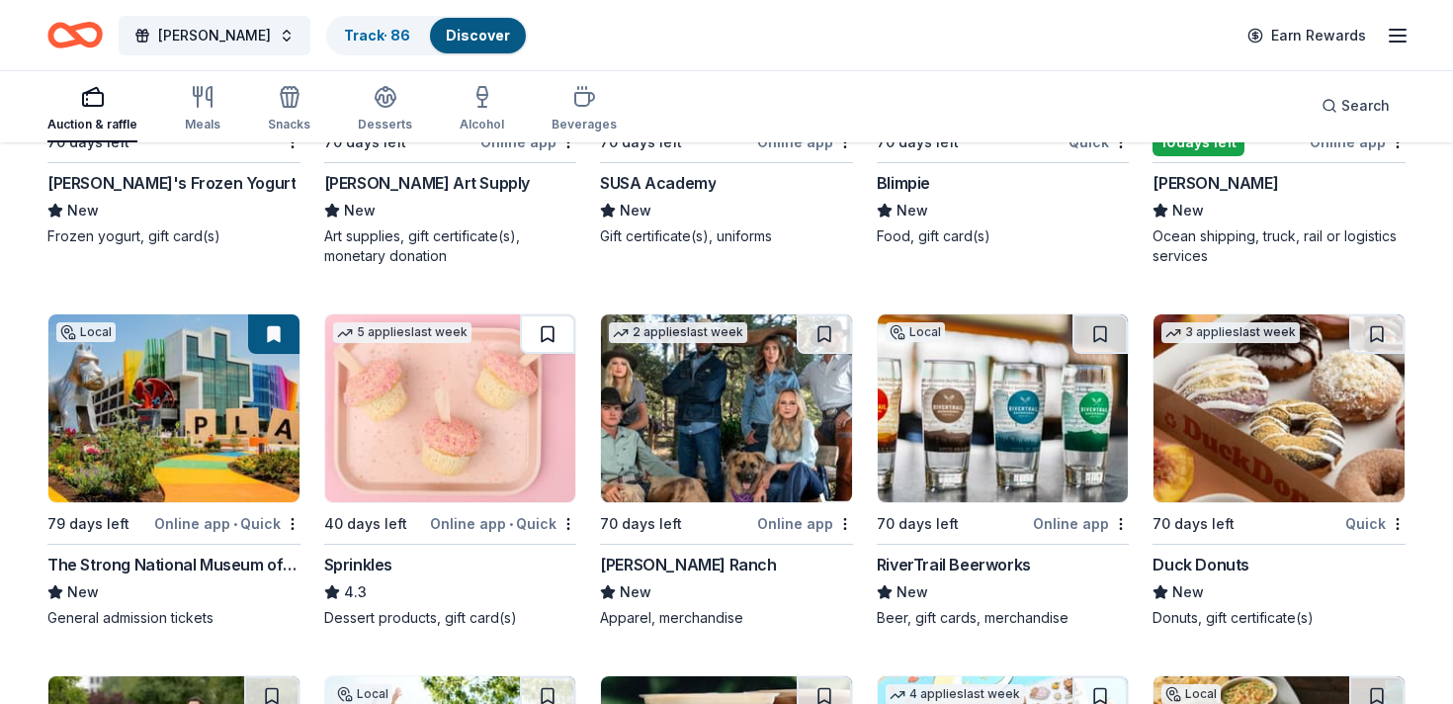
click at [549, 330] on button at bounding box center [547, 334] width 55 height 40
click at [819, 334] on button at bounding box center [824, 334] width 55 height 40
click at [1100, 330] on button at bounding box center [1099, 334] width 55 height 40
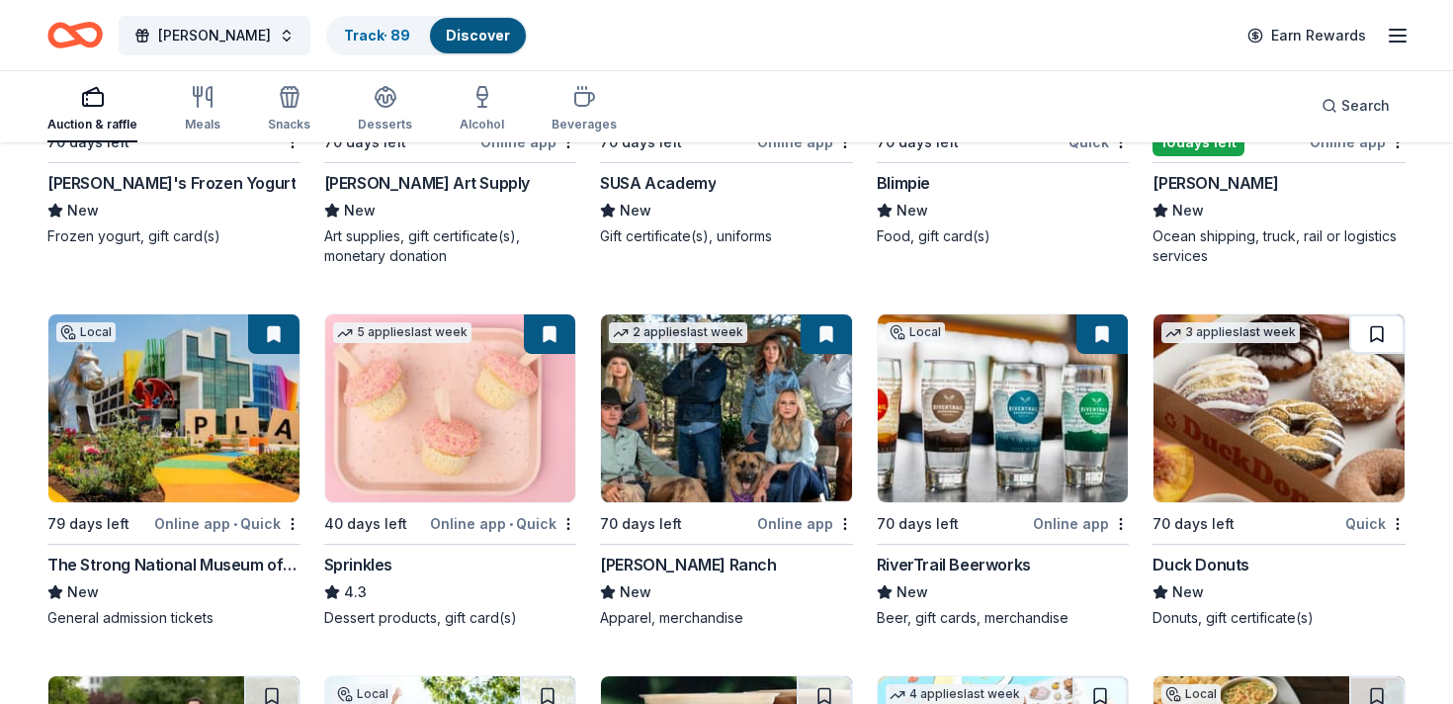
click at [1380, 323] on button at bounding box center [1376, 334] width 55 height 40
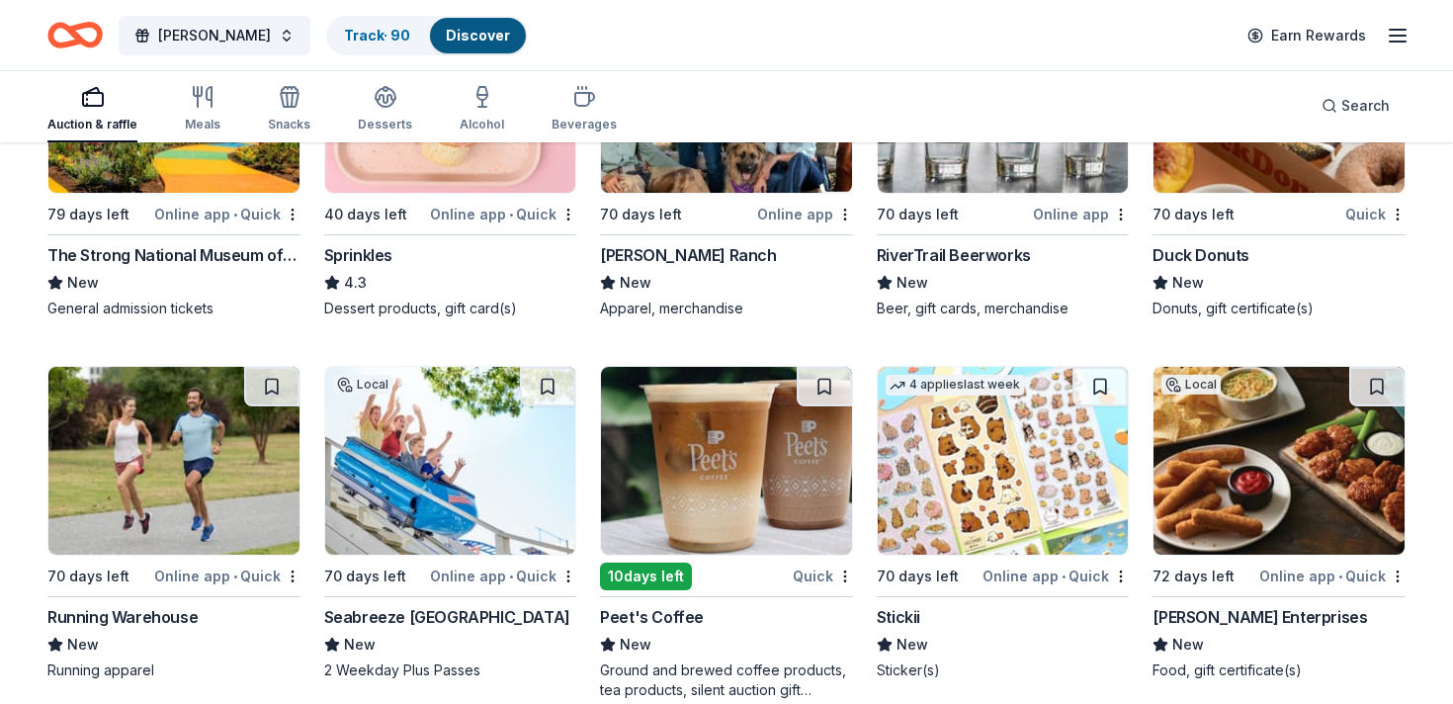
scroll to position [6852, 0]
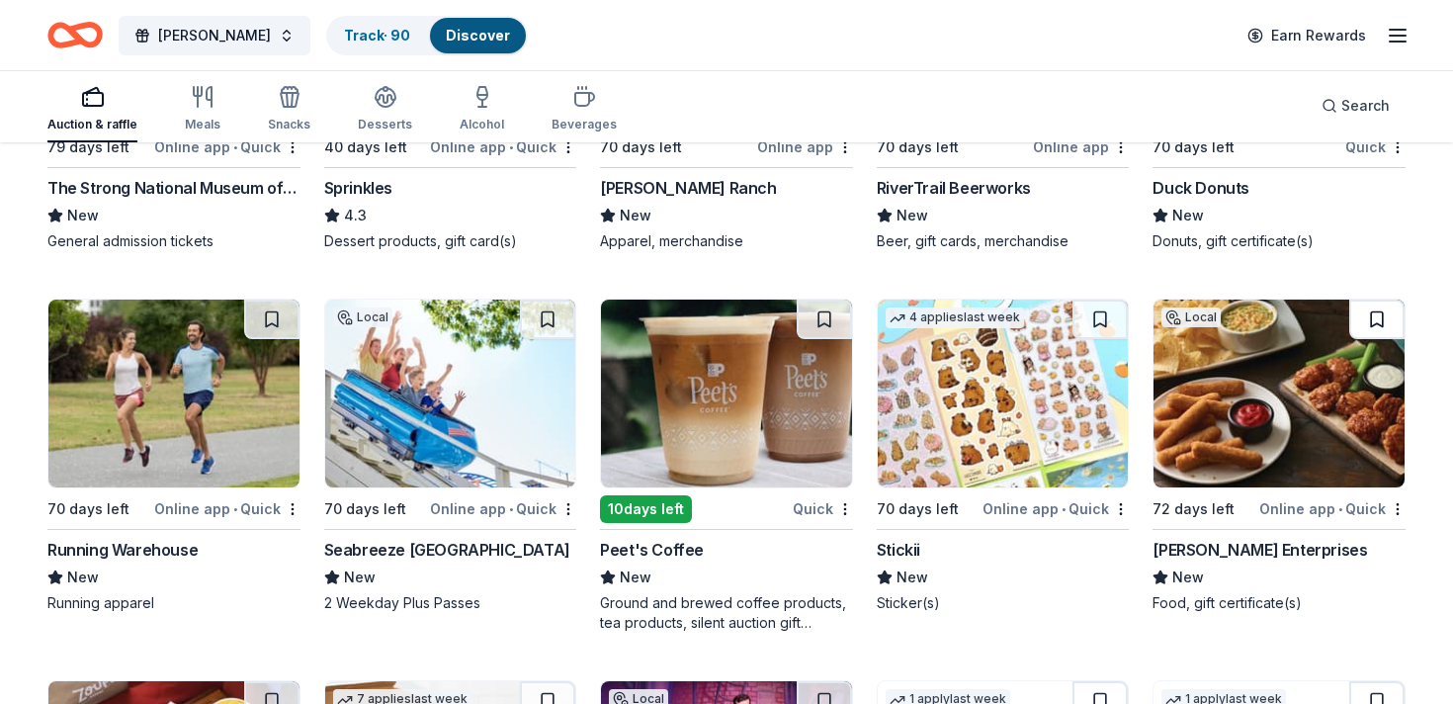
click at [1365, 301] on button at bounding box center [1376, 319] width 55 height 40
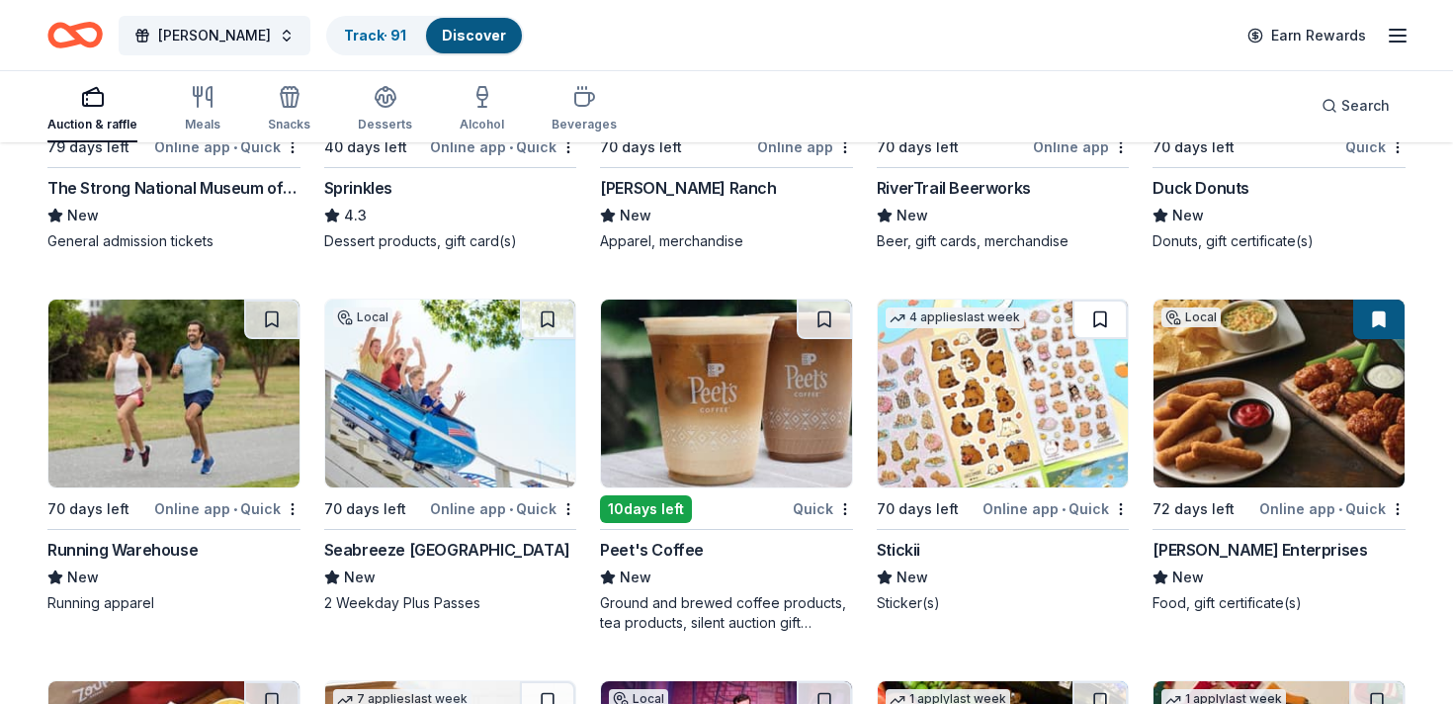
click at [1095, 310] on button at bounding box center [1099, 319] width 55 height 40
click at [810, 328] on button at bounding box center [824, 319] width 55 height 40
click at [541, 323] on button at bounding box center [547, 319] width 55 height 40
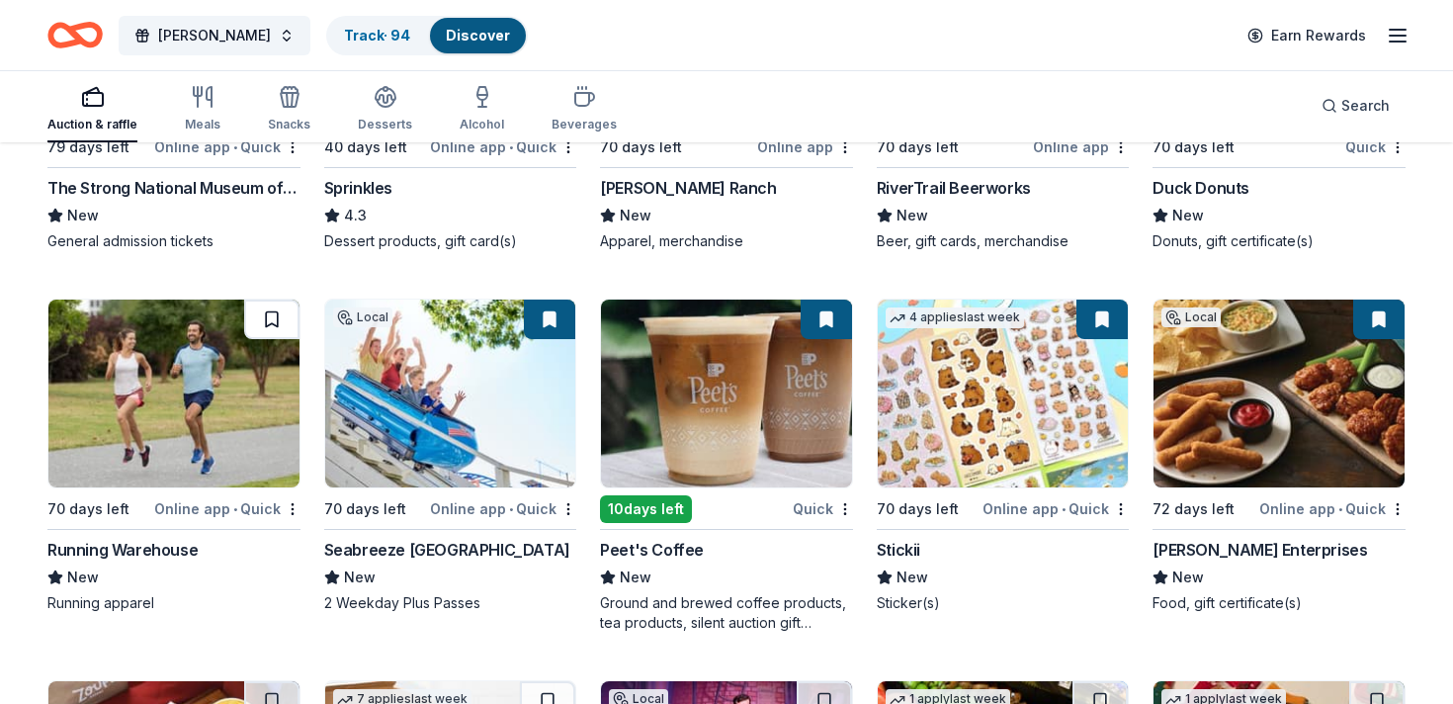
click at [279, 317] on button at bounding box center [271, 319] width 55 height 40
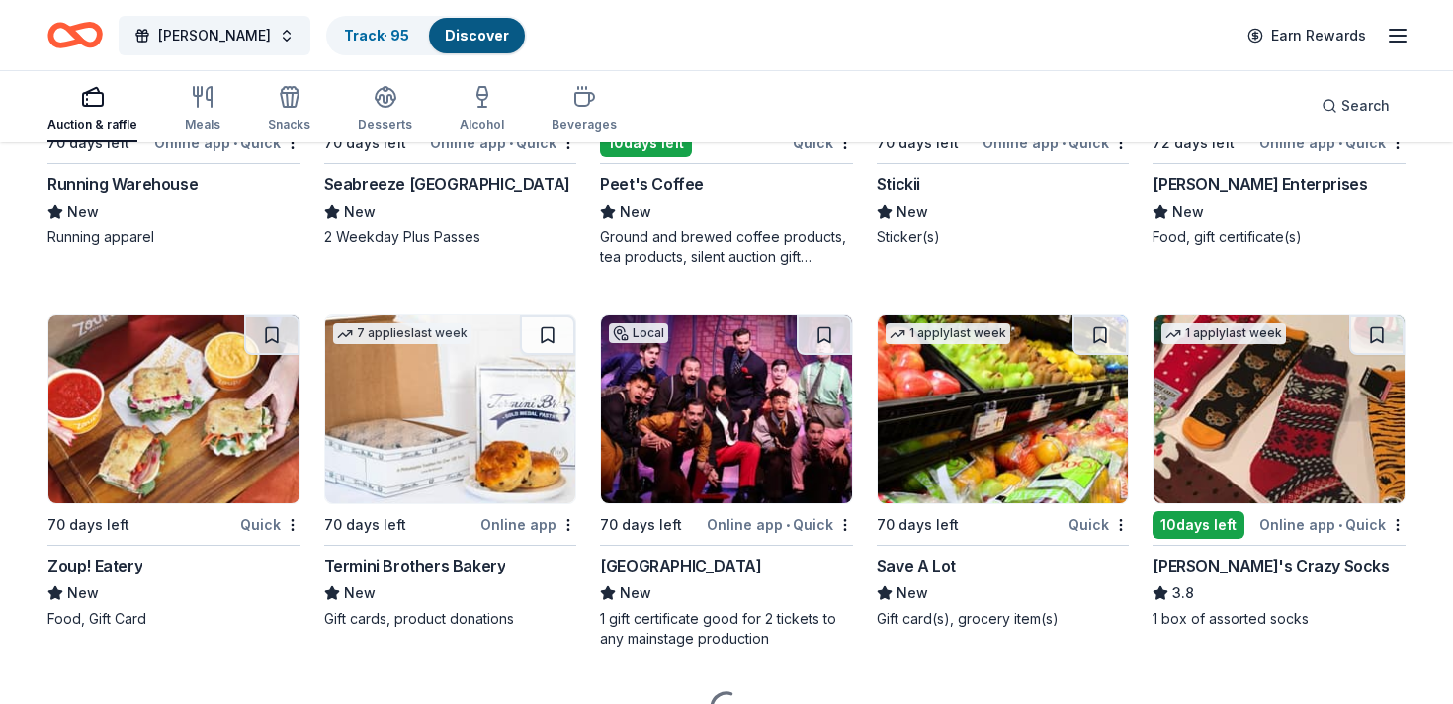
scroll to position [7243, 0]
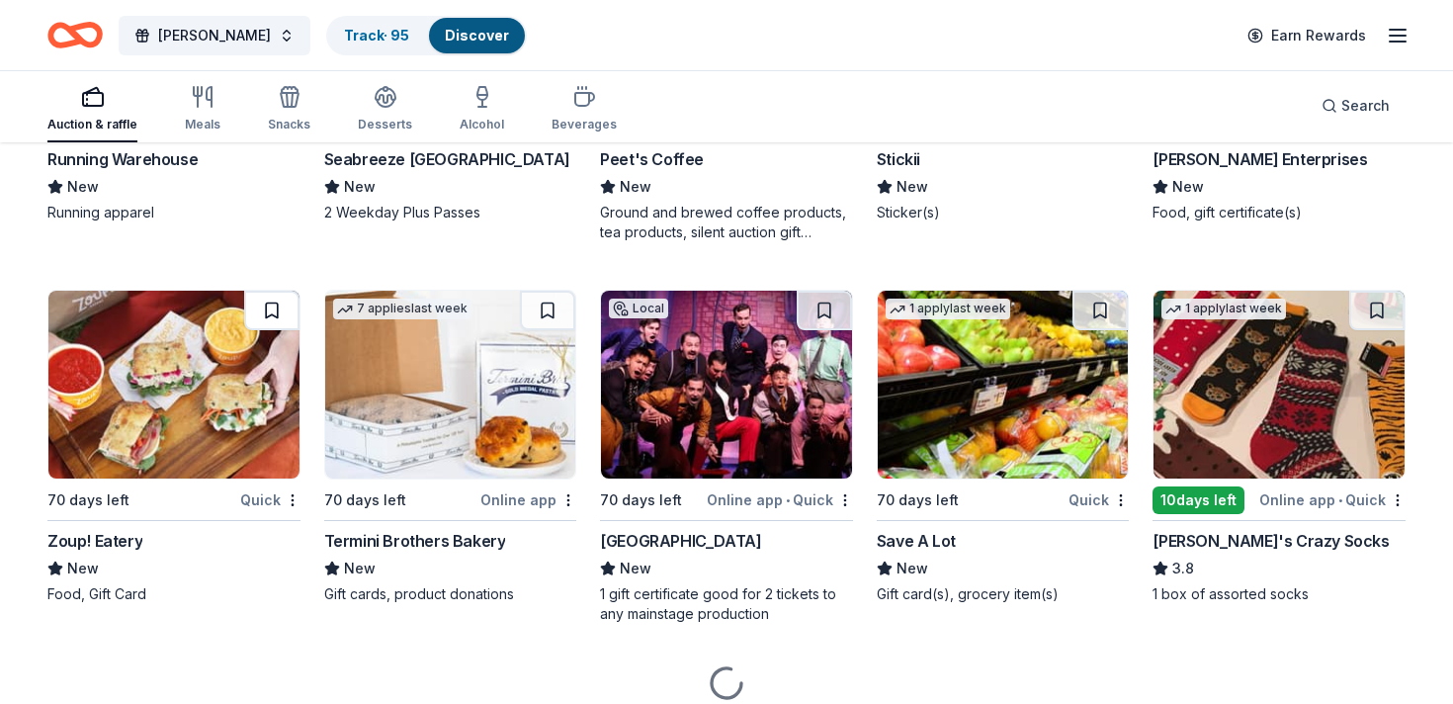
click at [279, 299] on button at bounding box center [271, 311] width 55 height 40
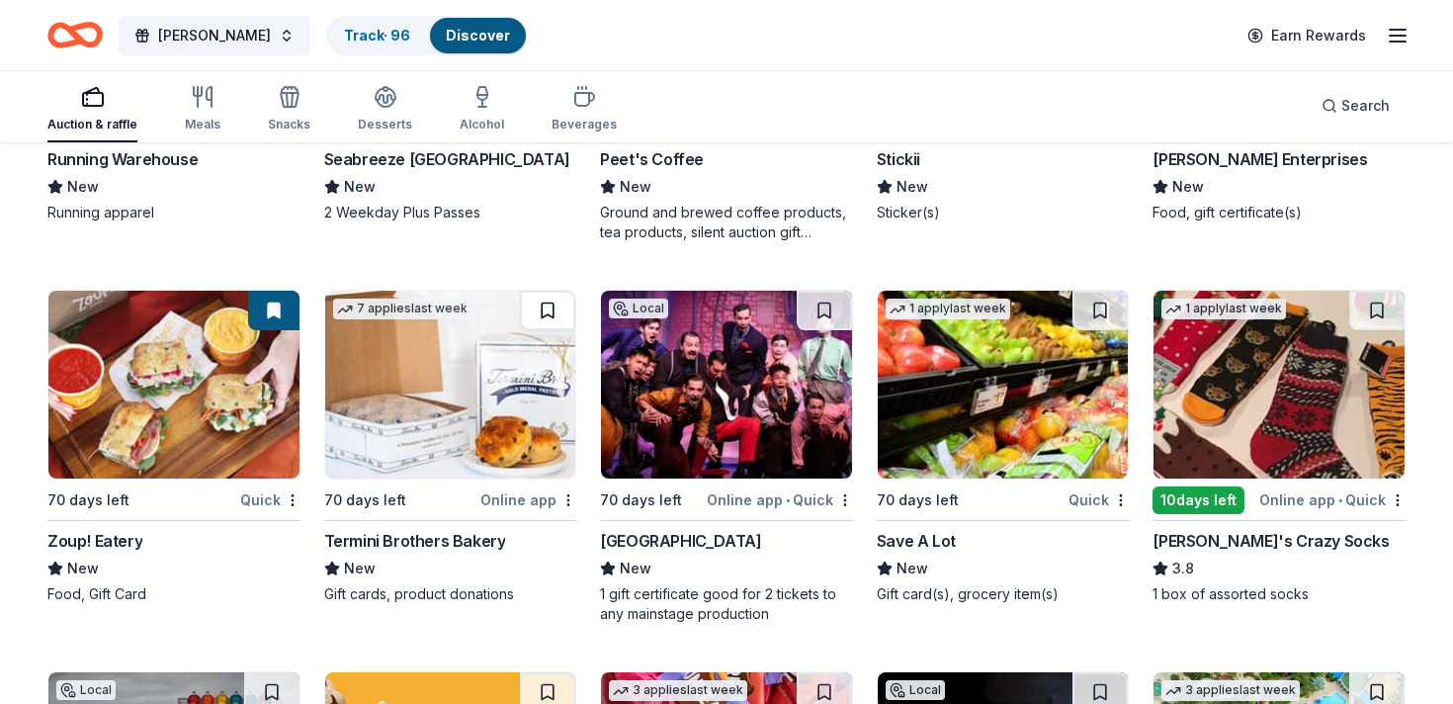
click at [552, 308] on button at bounding box center [547, 311] width 55 height 40
click at [827, 304] on button at bounding box center [824, 311] width 55 height 40
click at [1089, 318] on button at bounding box center [1099, 311] width 55 height 40
click at [1377, 307] on button at bounding box center [1376, 311] width 55 height 40
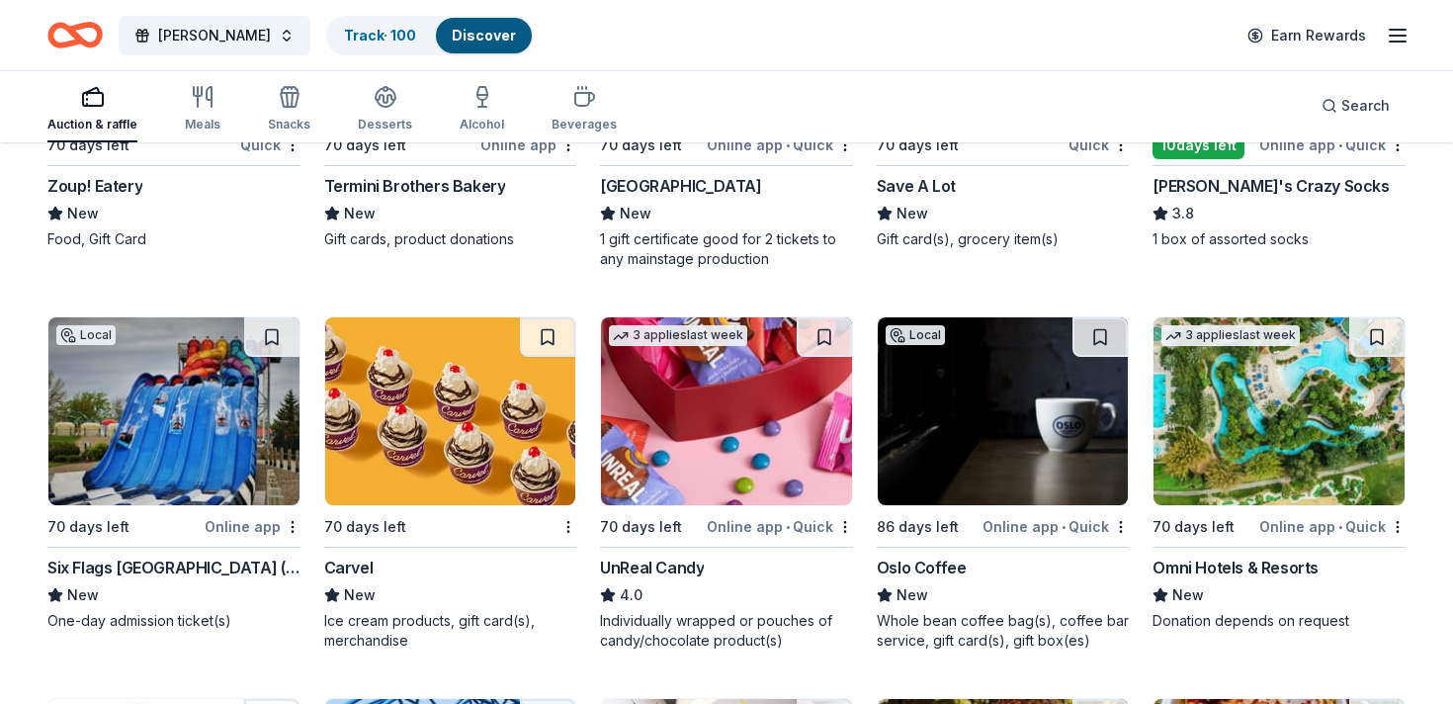
scroll to position [7660, 0]
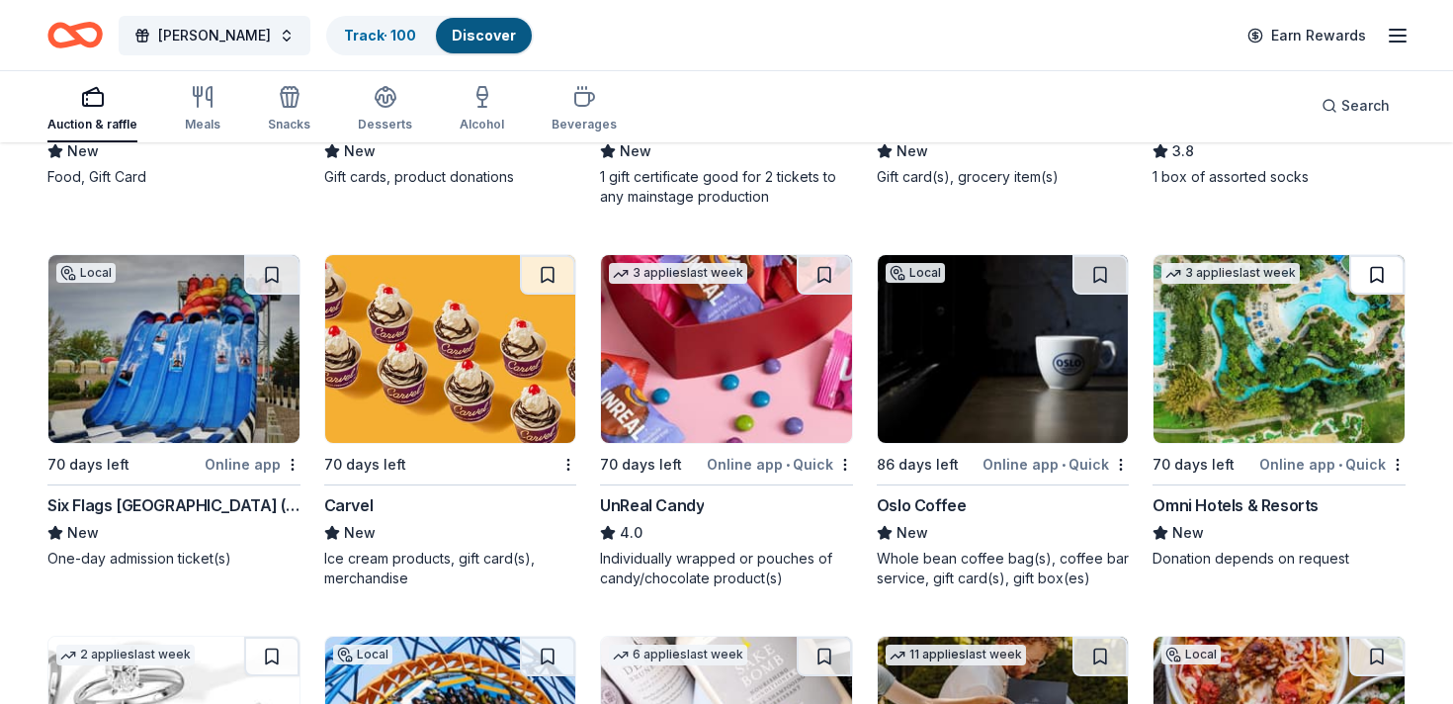
click at [1377, 285] on button at bounding box center [1376, 275] width 55 height 40
click at [1091, 274] on button at bounding box center [1099, 275] width 55 height 40
click at [814, 277] on button at bounding box center [824, 275] width 55 height 40
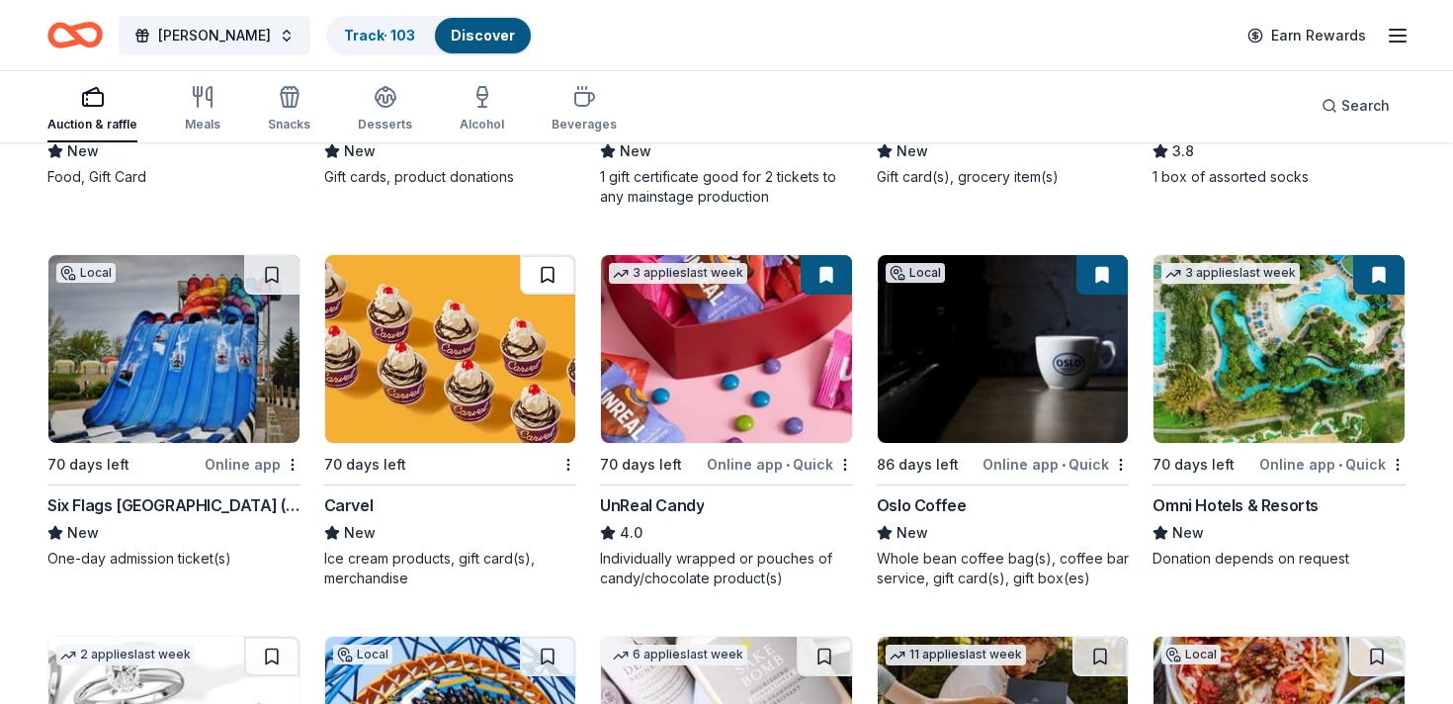
click at [522, 263] on button at bounding box center [547, 275] width 55 height 40
click at [275, 276] on button at bounding box center [271, 275] width 55 height 40
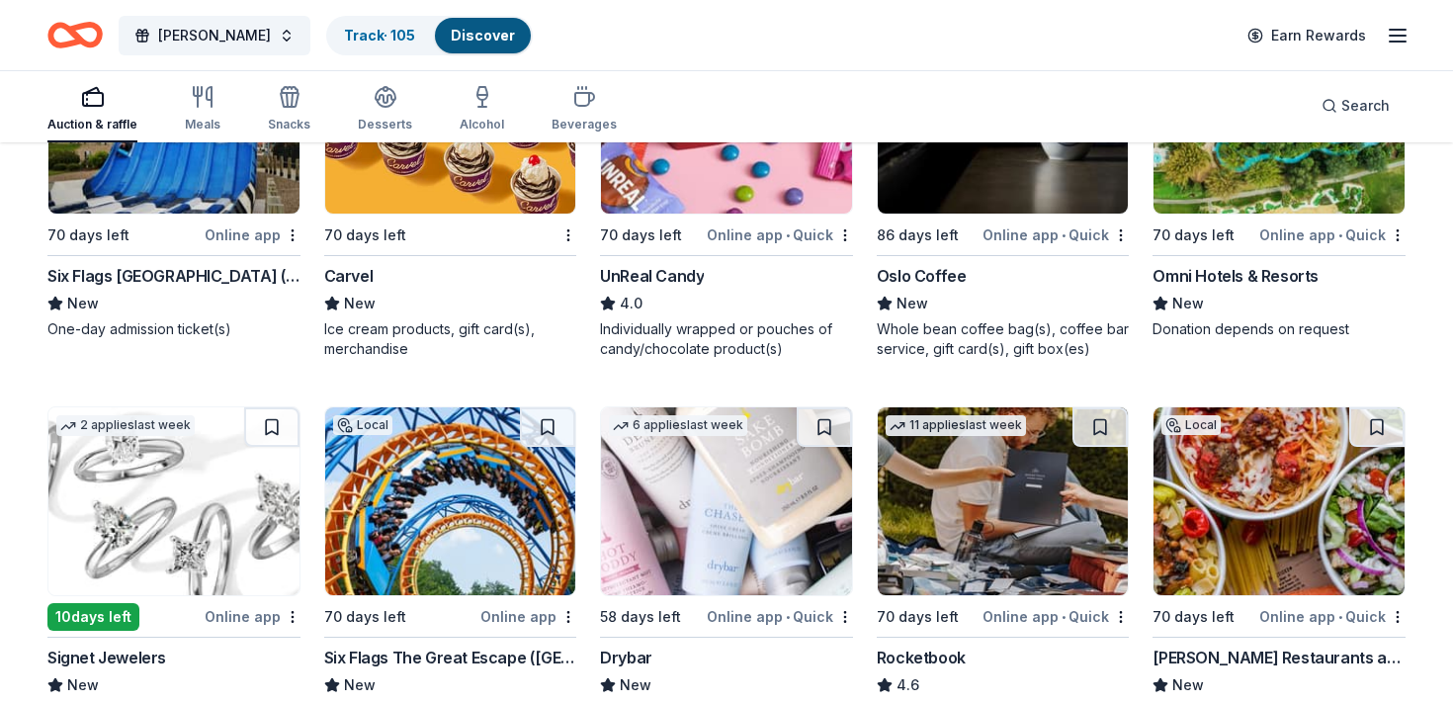
scroll to position [7896, 0]
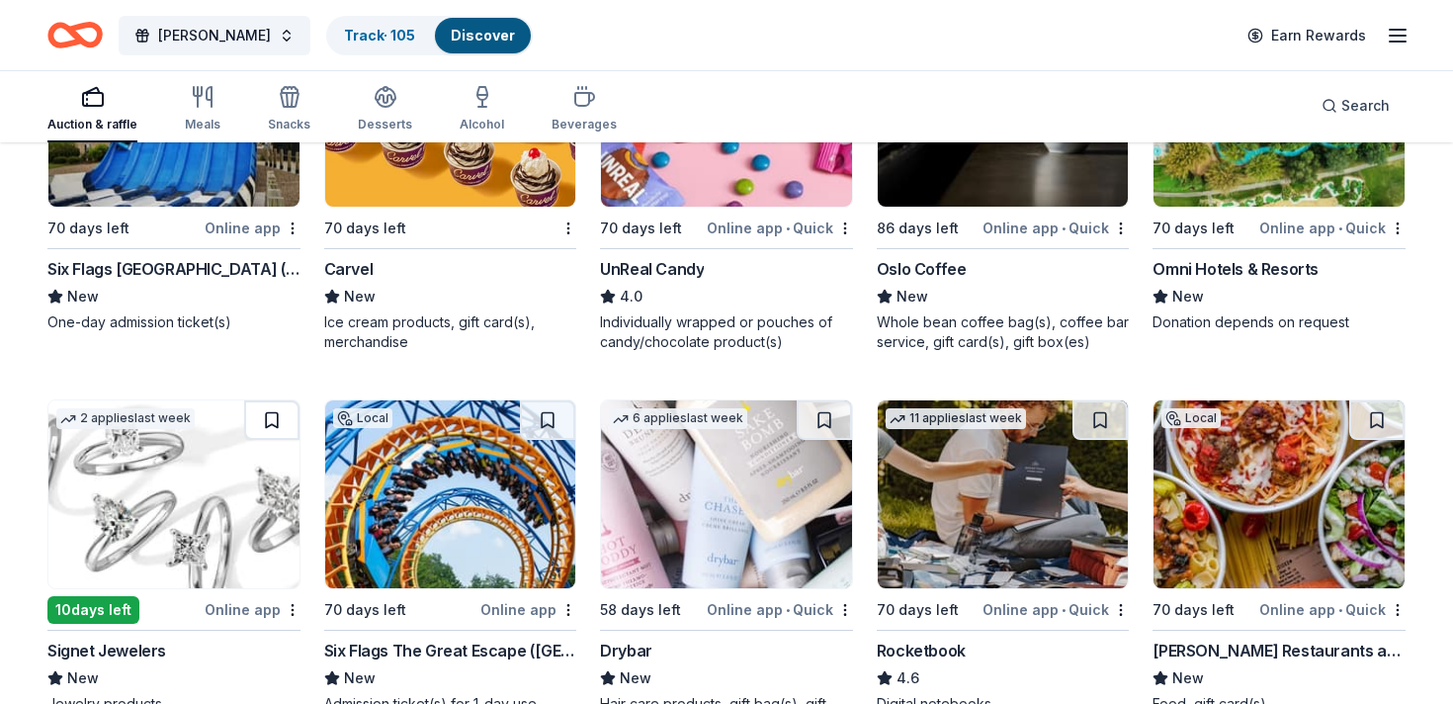
click at [281, 424] on button at bounding box center [271, 420] width 55 height 40
click at [544, 421] on button at bounding box center [547, 420] width 55 height 40
click at [833, 420] on button at bounding box center [824, 420] width 55 height 40
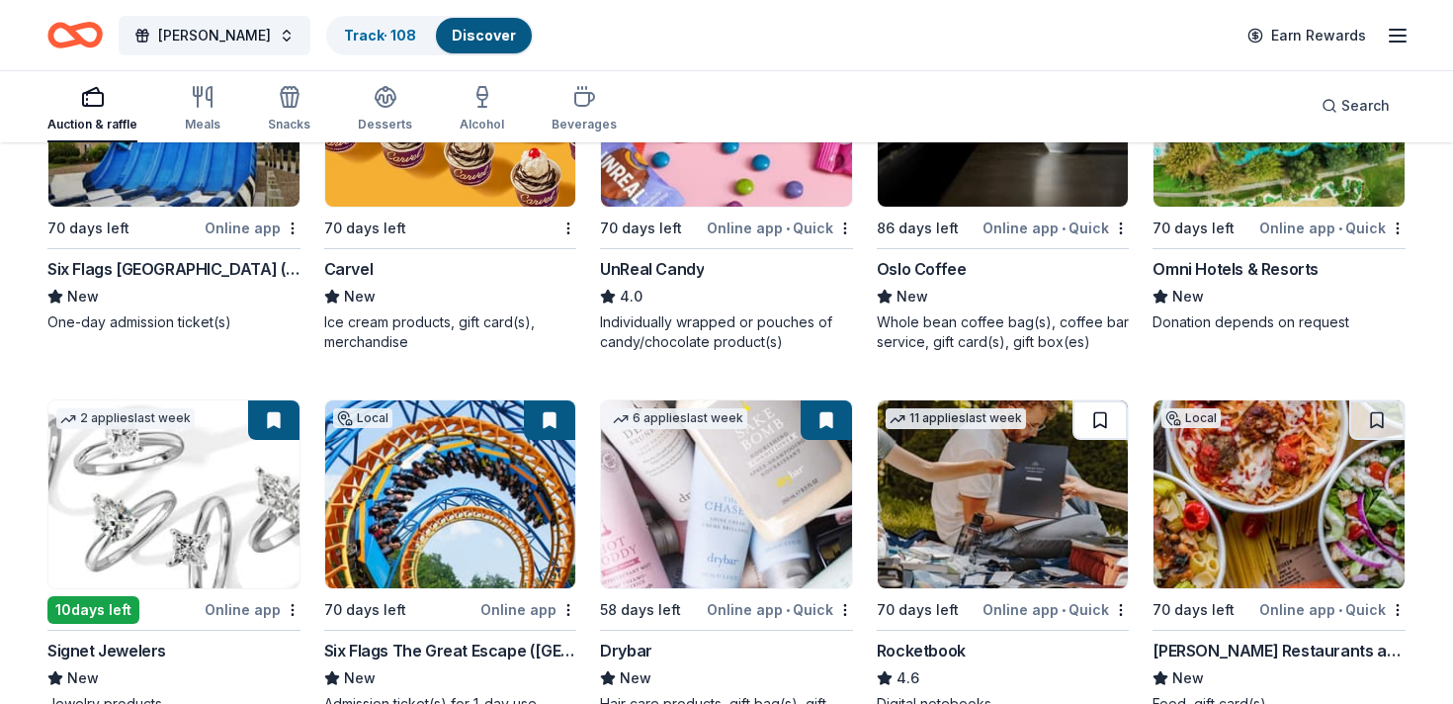
click at [1104, 426] on button at bounding box center [1099, 420] width 55 height 40
click at [1392, 425] on button at bounding box center [1376, 420] width 55 height 40
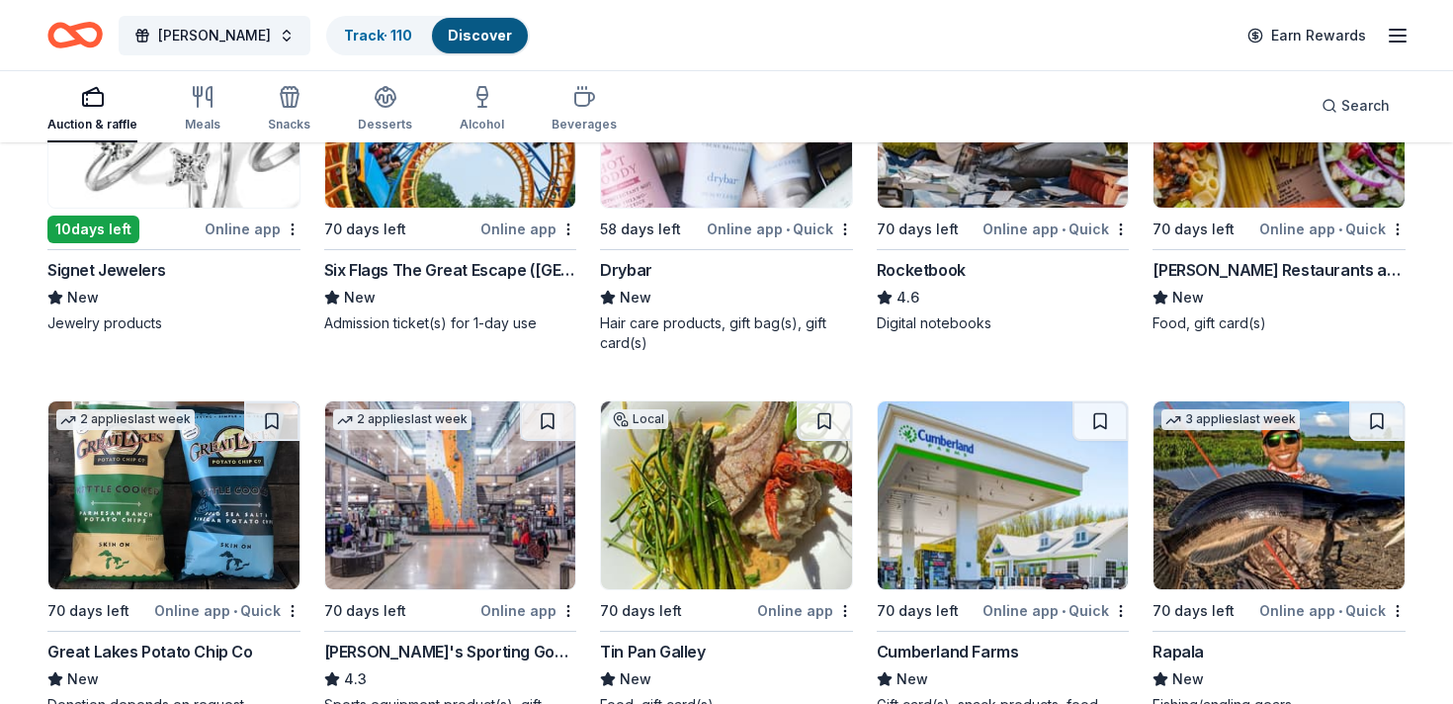
scroll to position [8288, 0]
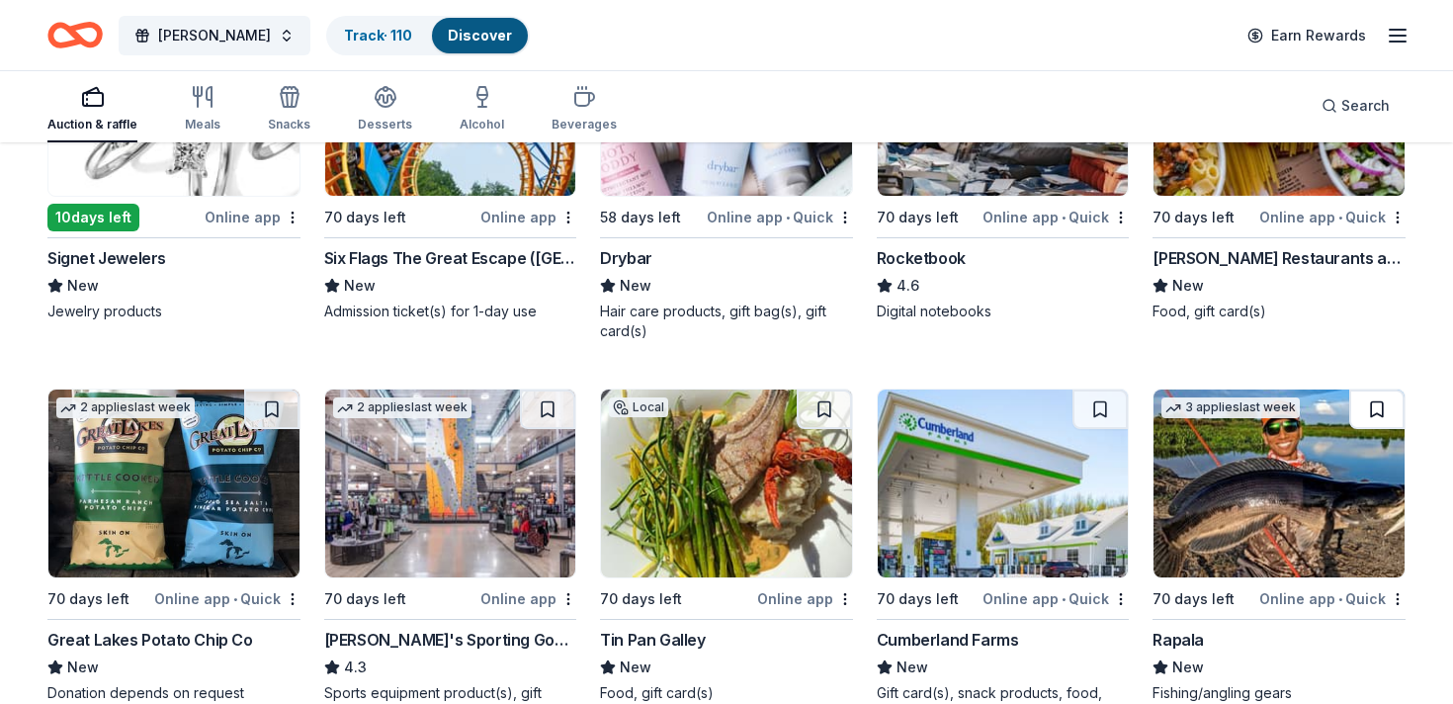
click at [1376, 416] on button at bounding box center [1376, 409] width 55 height 40
click at [1116, 411] on button at bounding box center [1099, 409] width 55 height 40
click at [819, 416] on button at bounding box center [824, 409] width 55 height 40
click at [546, 410] on button at bounding box center [547, 409] width 55 height 40
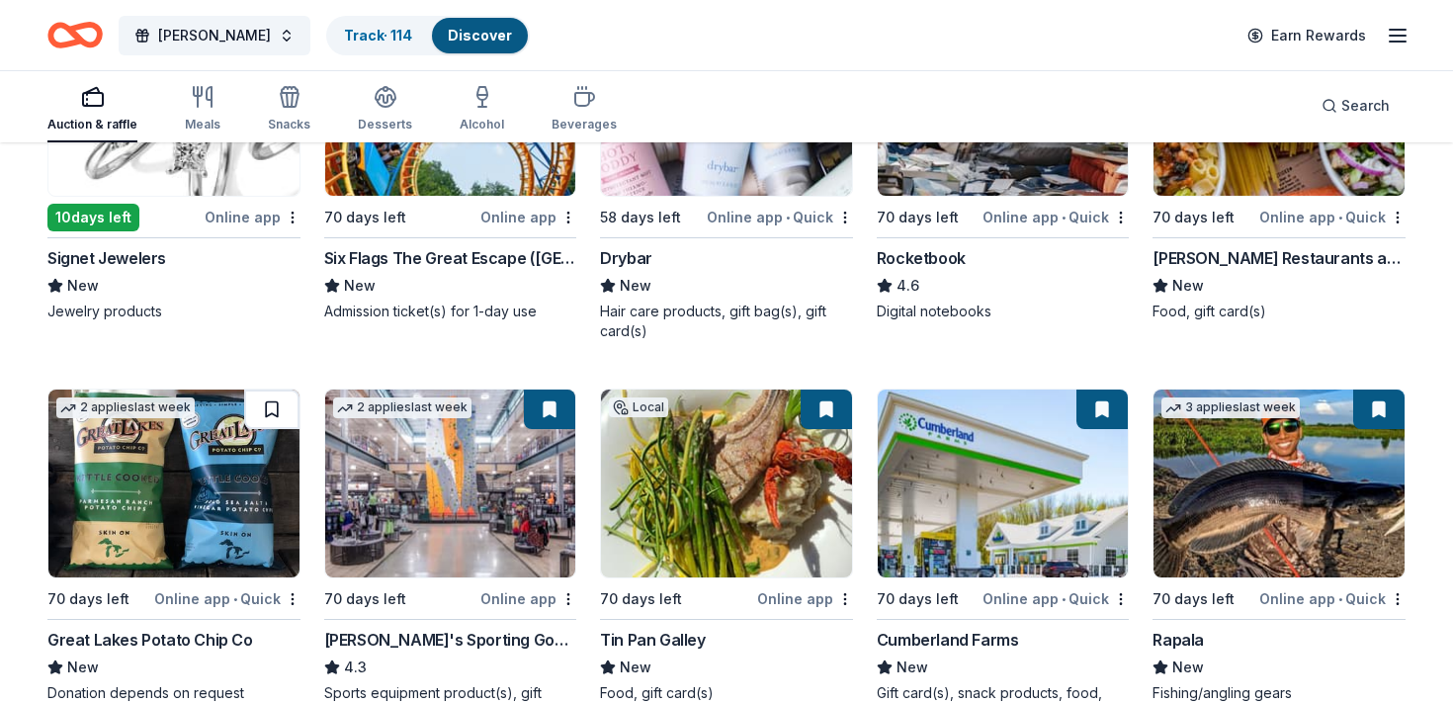
click at [276, 409] on button at bounding box center [271, 409] width 55 height 40
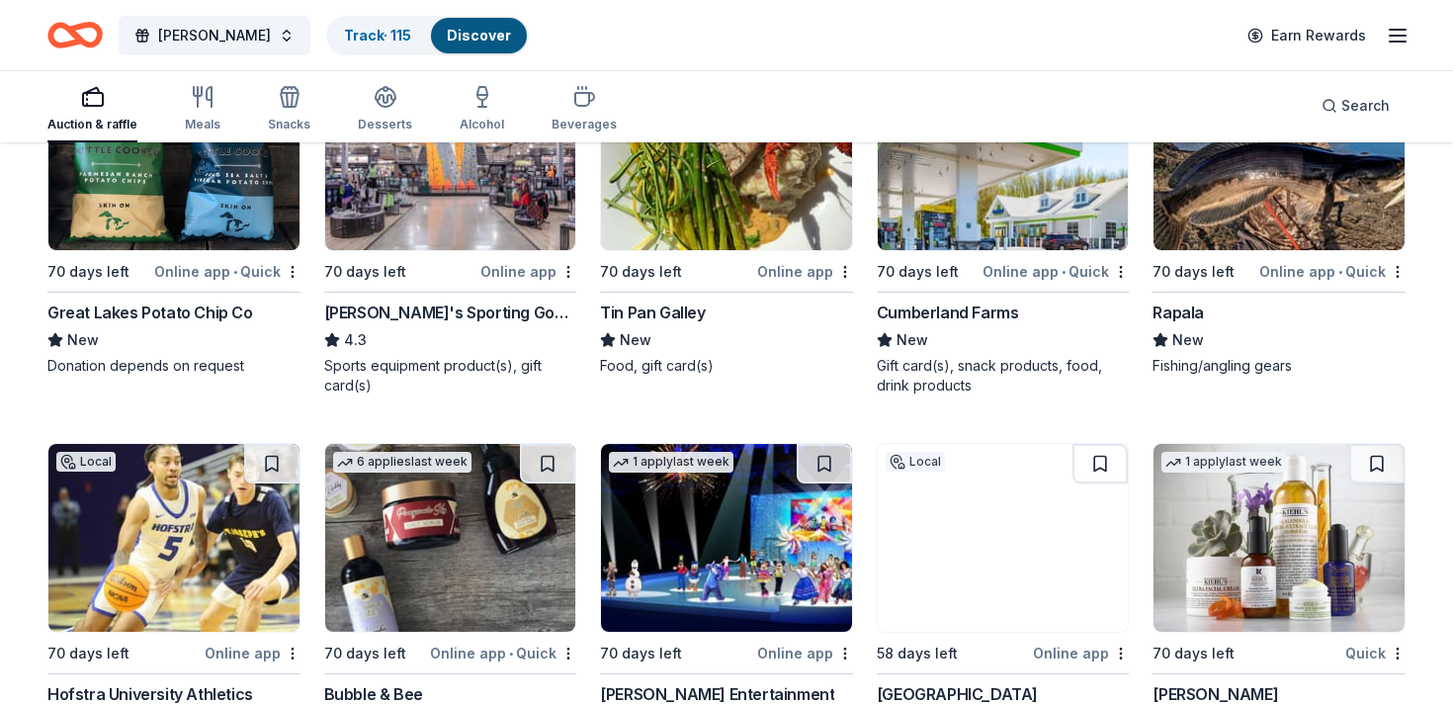
scroll to position [8628, 0]
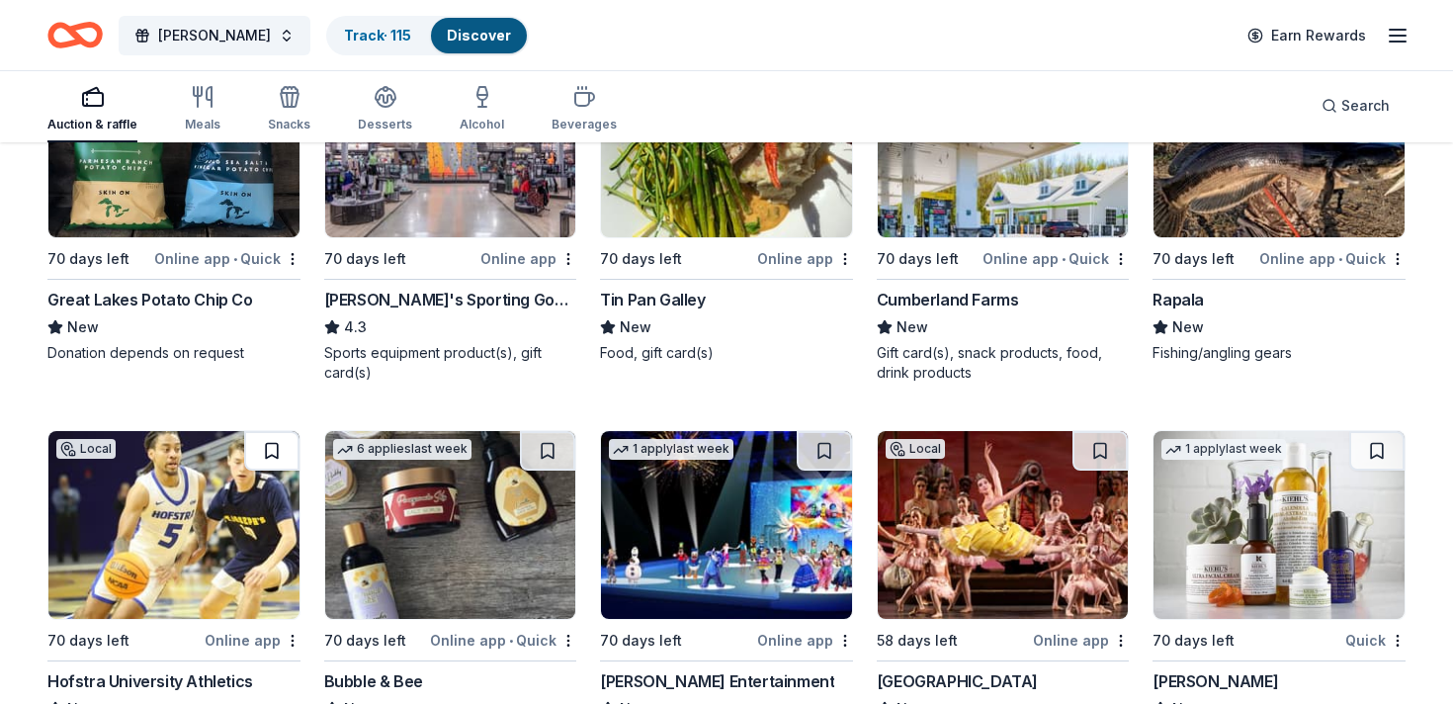
click at [263, 444] on button at bounding box center [271, 451] width 55 height 40
click at [545, 446] on button at bounding box center [547, 451] width 55 height 40
click at [825, 449] on button at bounding box center [824, 451] width 55 height 40
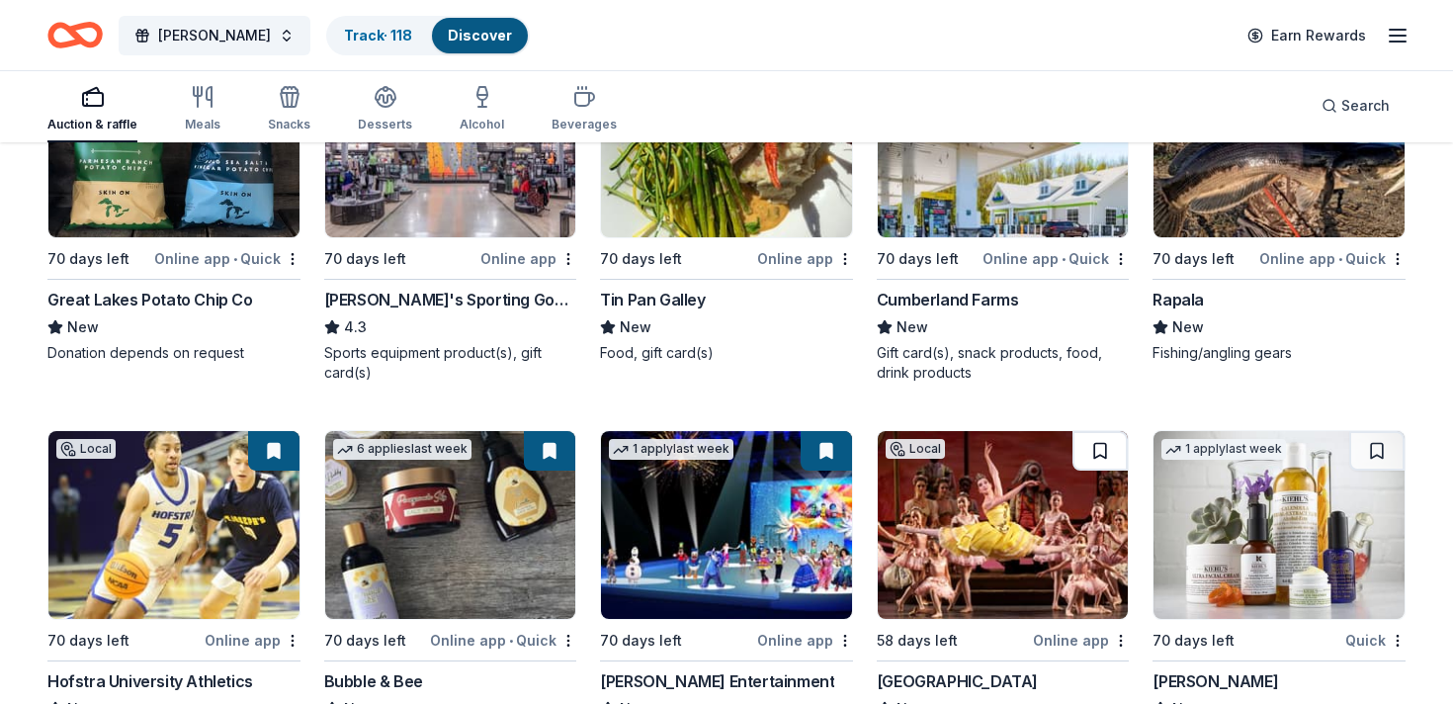
click at [1098, 451] on button at bounding box center [1099, 451] width 55 height 40
click at [1373, 452] on button at bounding box center [1376, 451] width 55 height 40
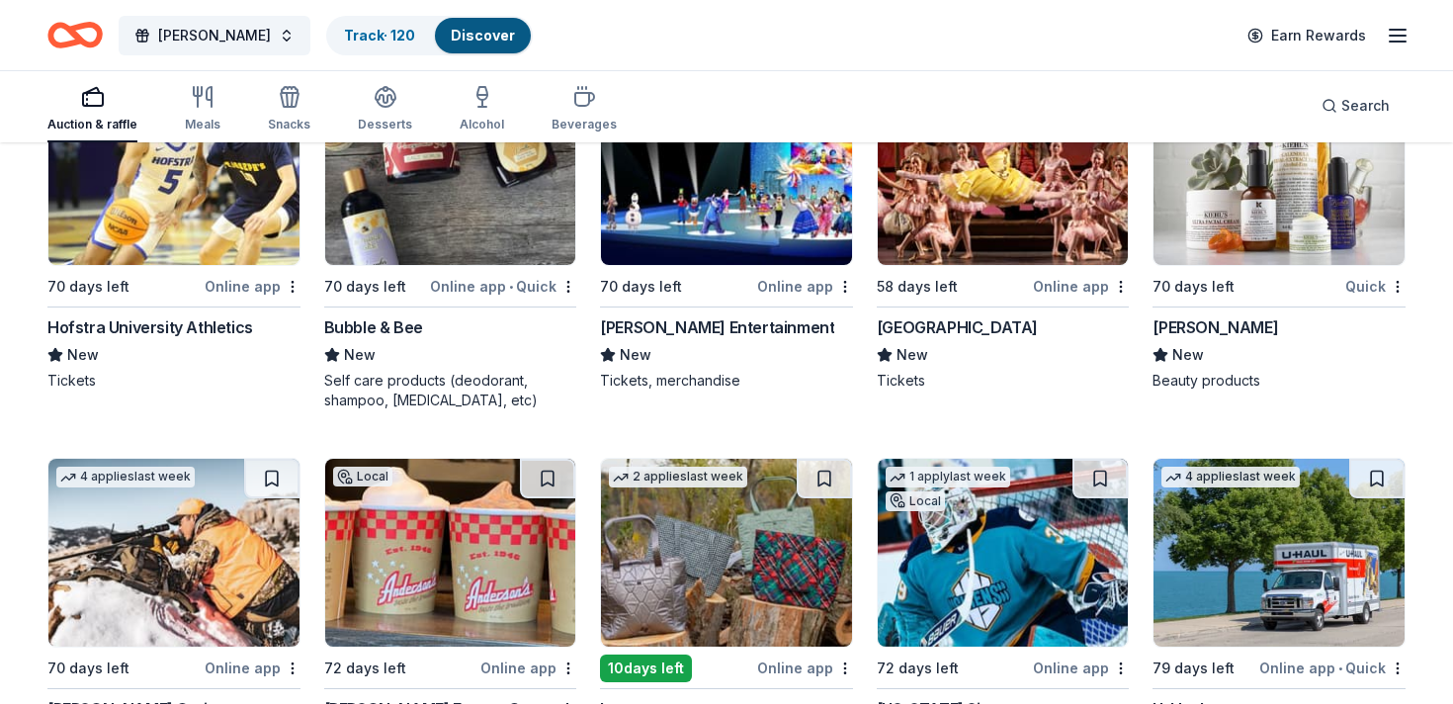
scroll to position [8999, 0]
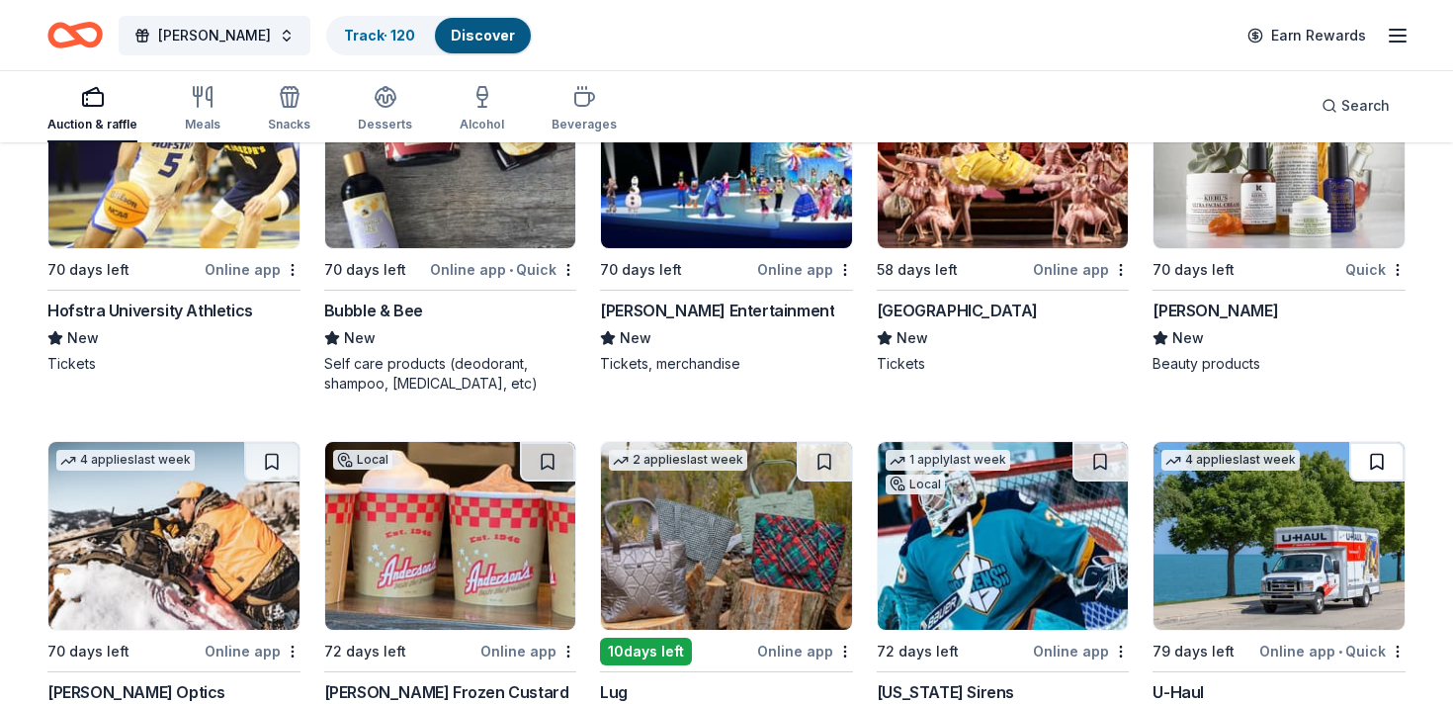
click at [1375, 449] on button at bounding box center [1376, 462] width 55 height 40
click at [1094, 462] on button at bounding box center [1099, 462] width 55 height 40
click at [802, 462] on button at bounding box center [824, 462] width 55 height 40
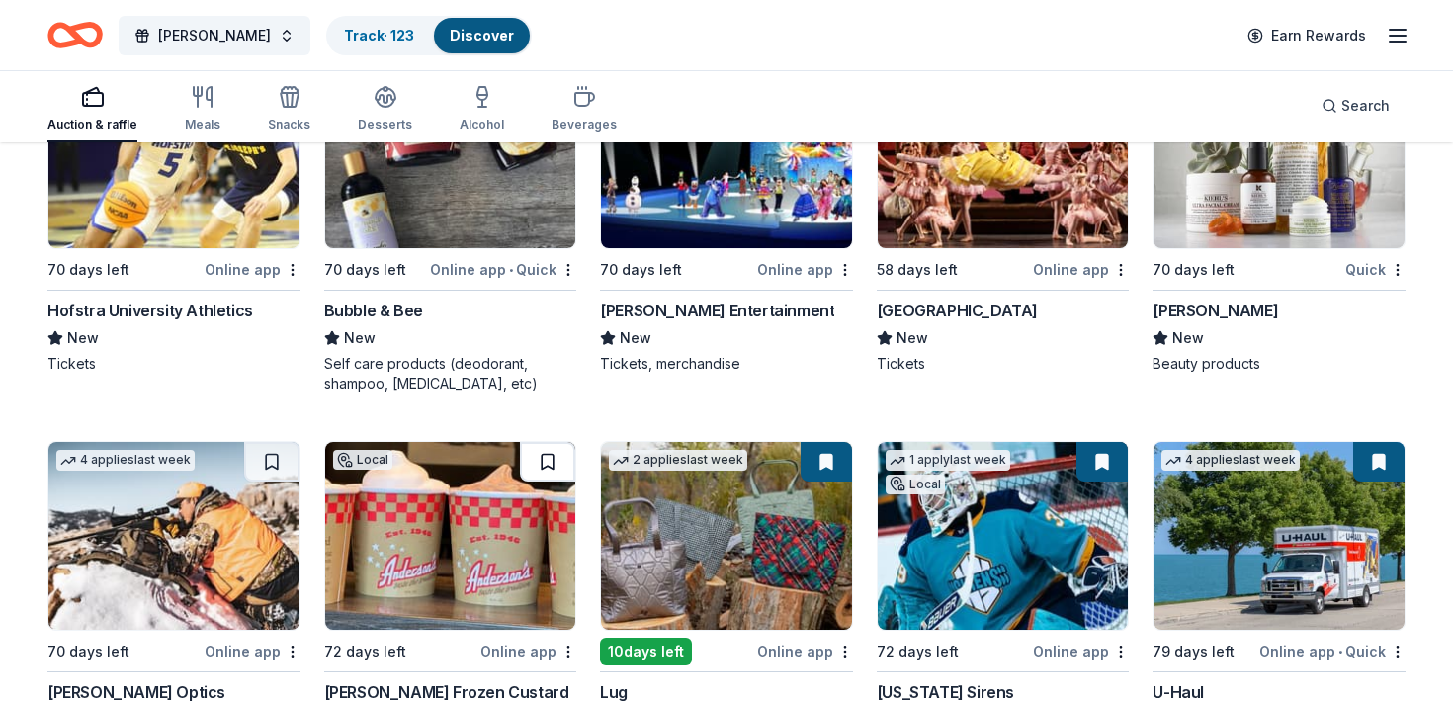
click at [544, 464] on button at bounding box center [547, 462] width 55 height 40
click at [280, 462] on button at bounding box center [271, 462] width 55 height 40
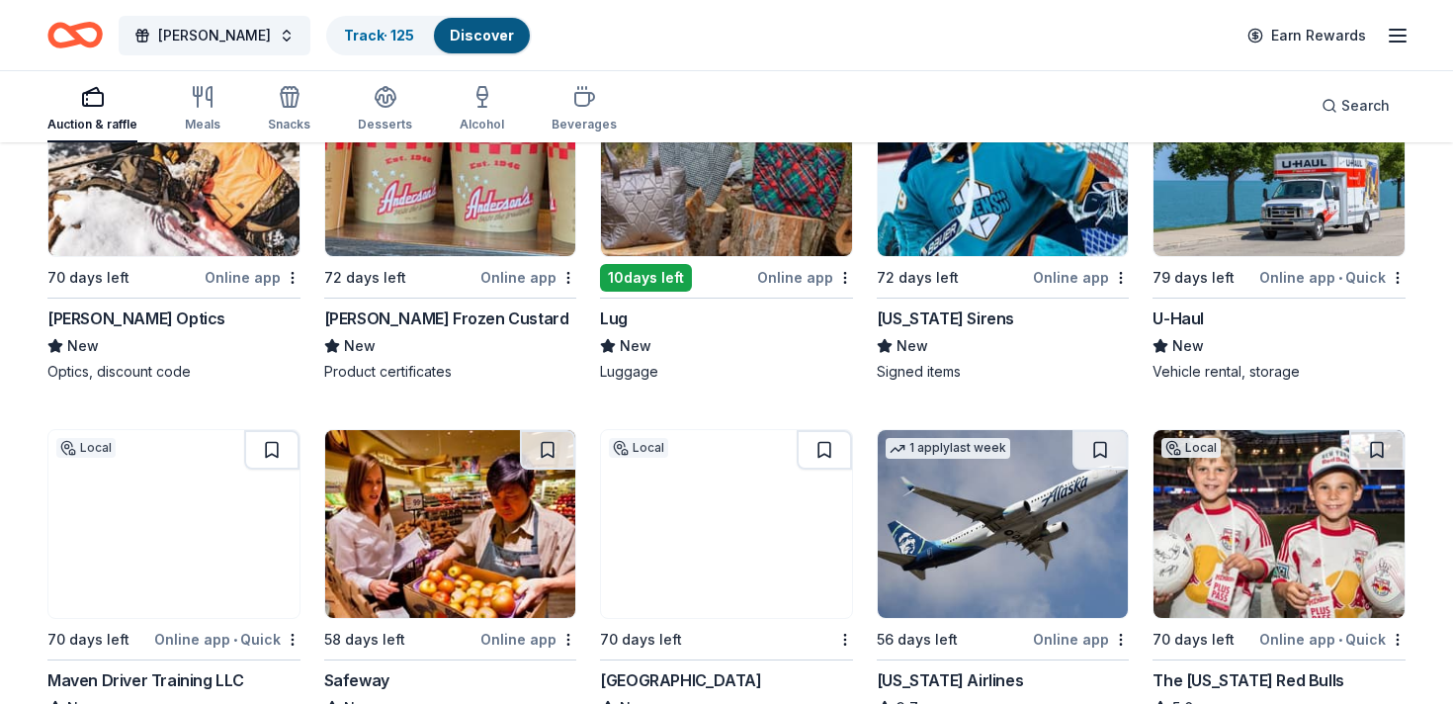
scroll to position [9420, 0]
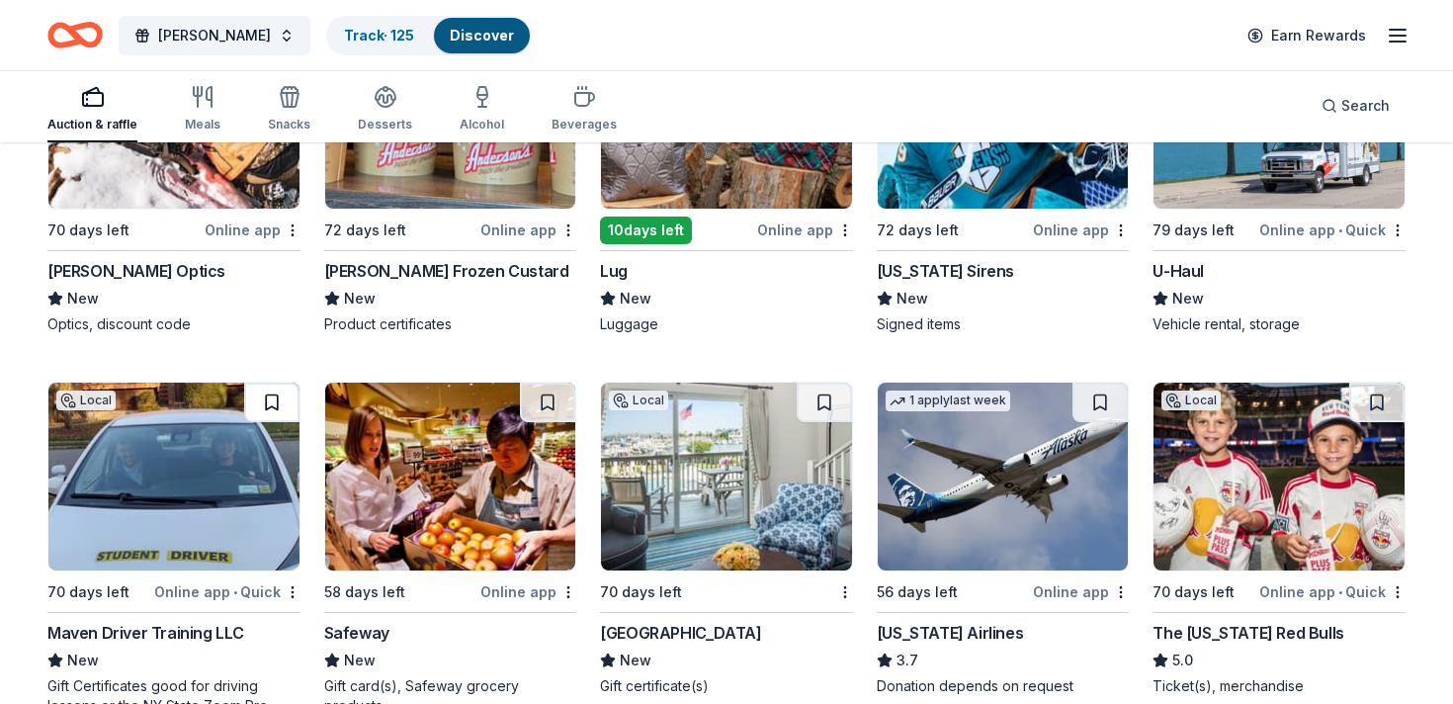
click at [274, 394] on button at bounding box center [271, 402] width 55 height 40
click at [563, 391] on button at bounding box center [547, 402] width 55 height 40
click at [824, 398] on button at bounding box center [824, 402] width 55 height 40
click at [1101, 404] on button at bounding box center [1099, 402] width 55 height 40
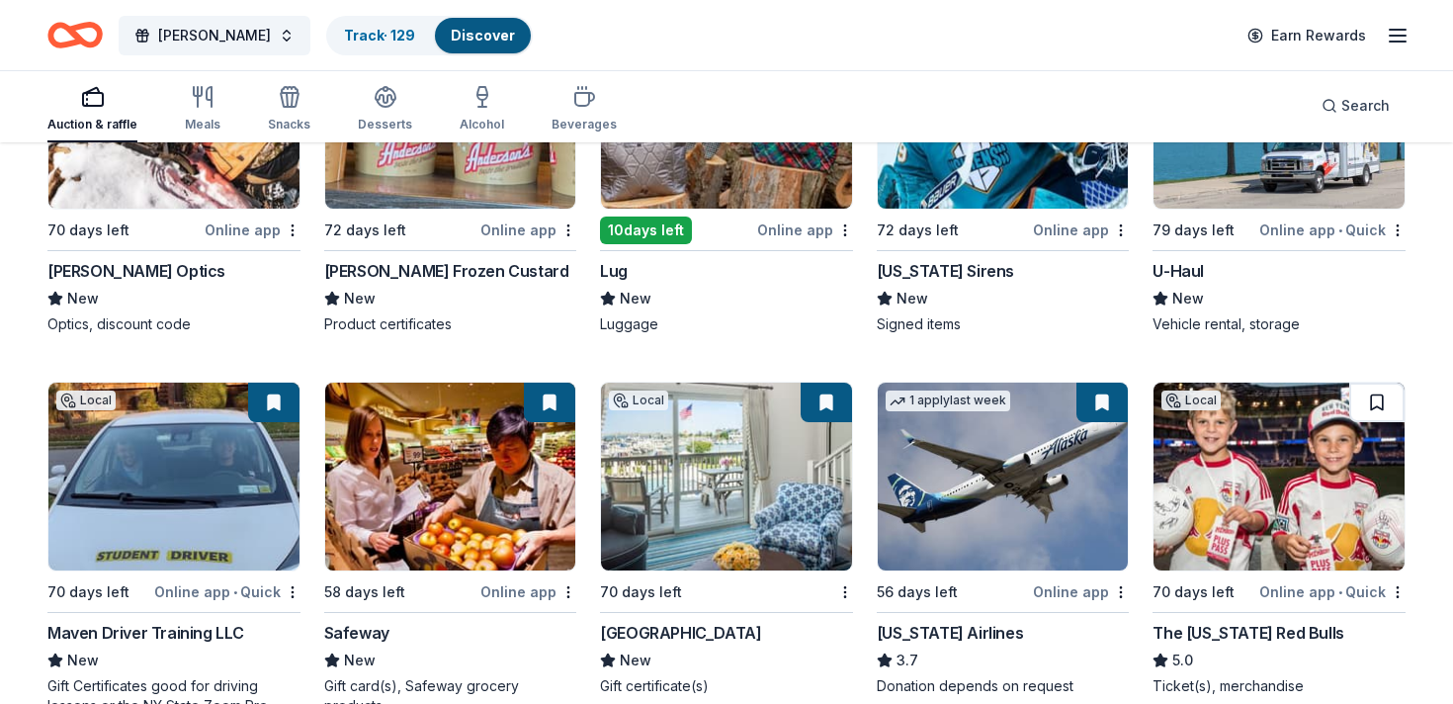
click at [1385, 400] on button at bounding box center [1376, 402] width 55 height 40
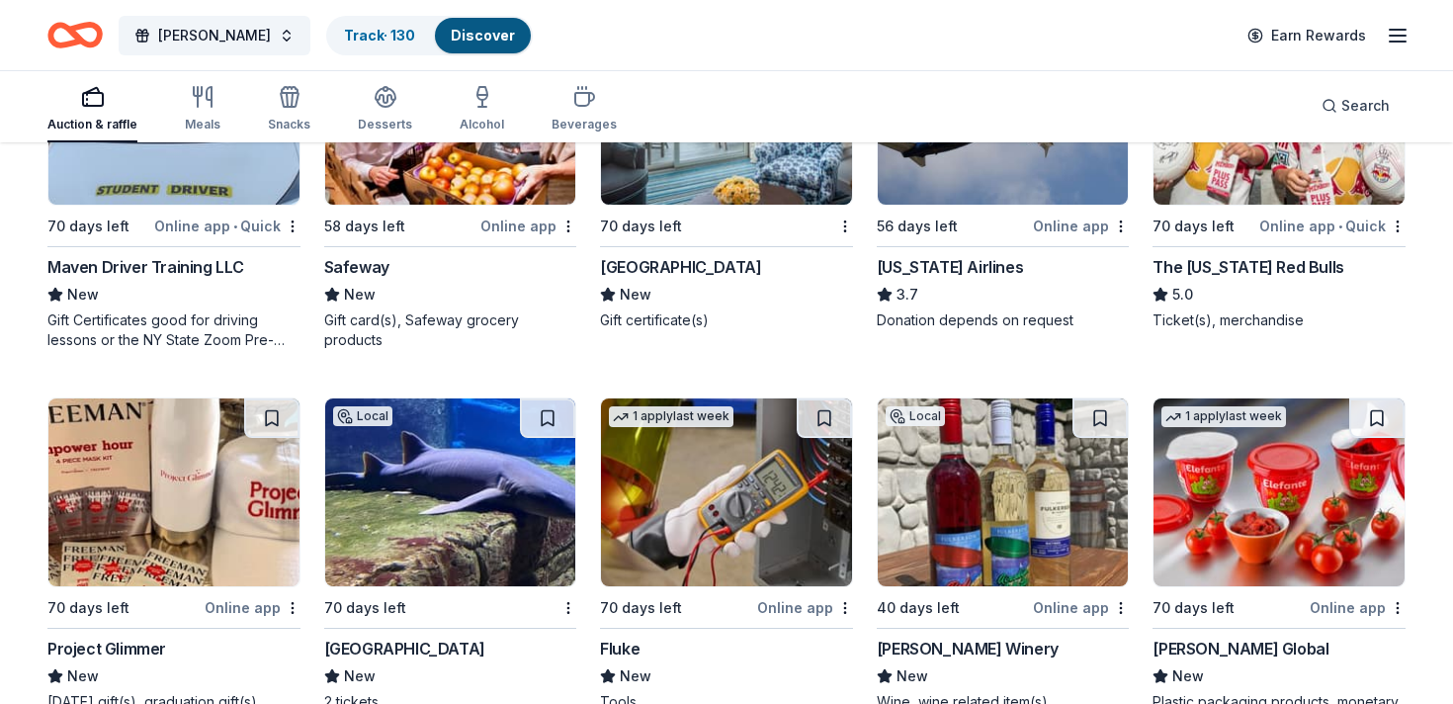
scroll to position [9806, 0]
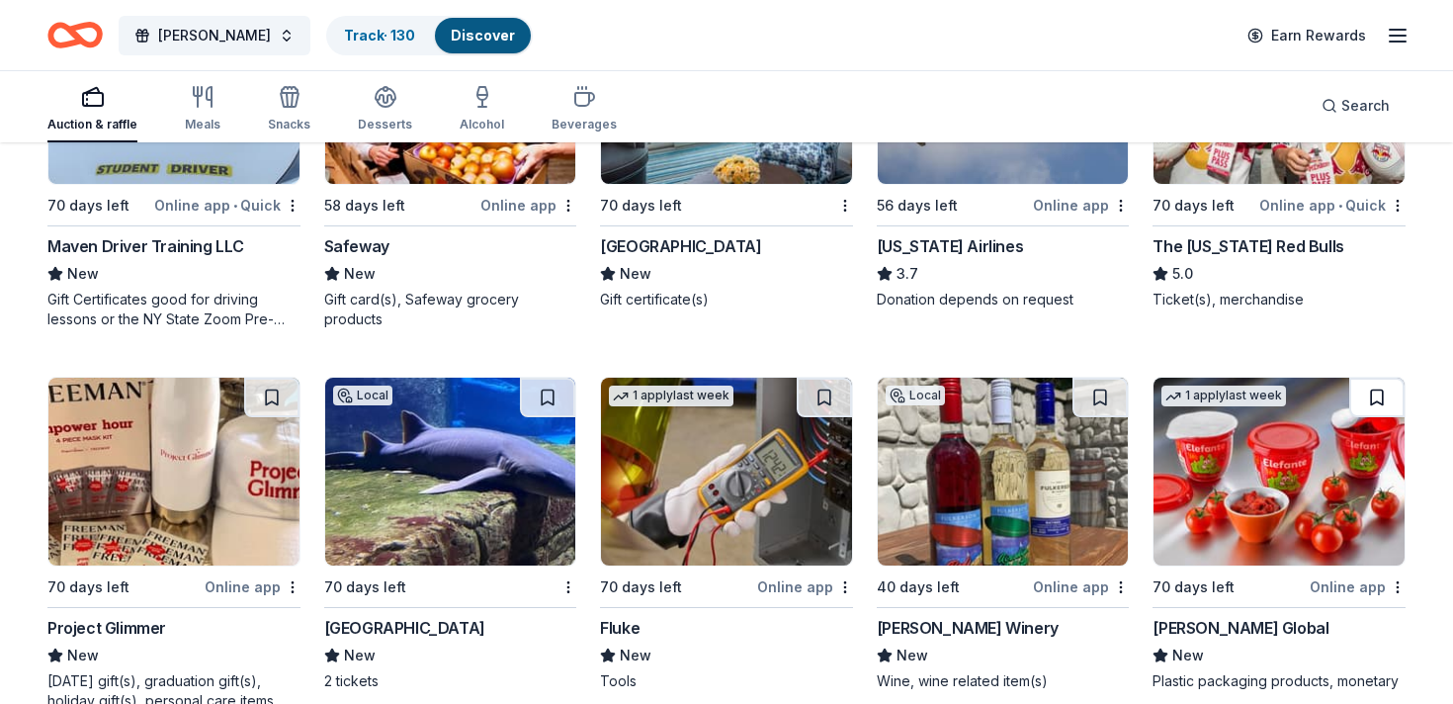
click at [1378, 392] on button at bounding box center [1376, 398] width 55 height 40
click at [1101, 396] on button at bounding box center [1099, 398] width 55 height 40
click at [827, 383] on button at bounding box center [824, 398] width 55 height 40
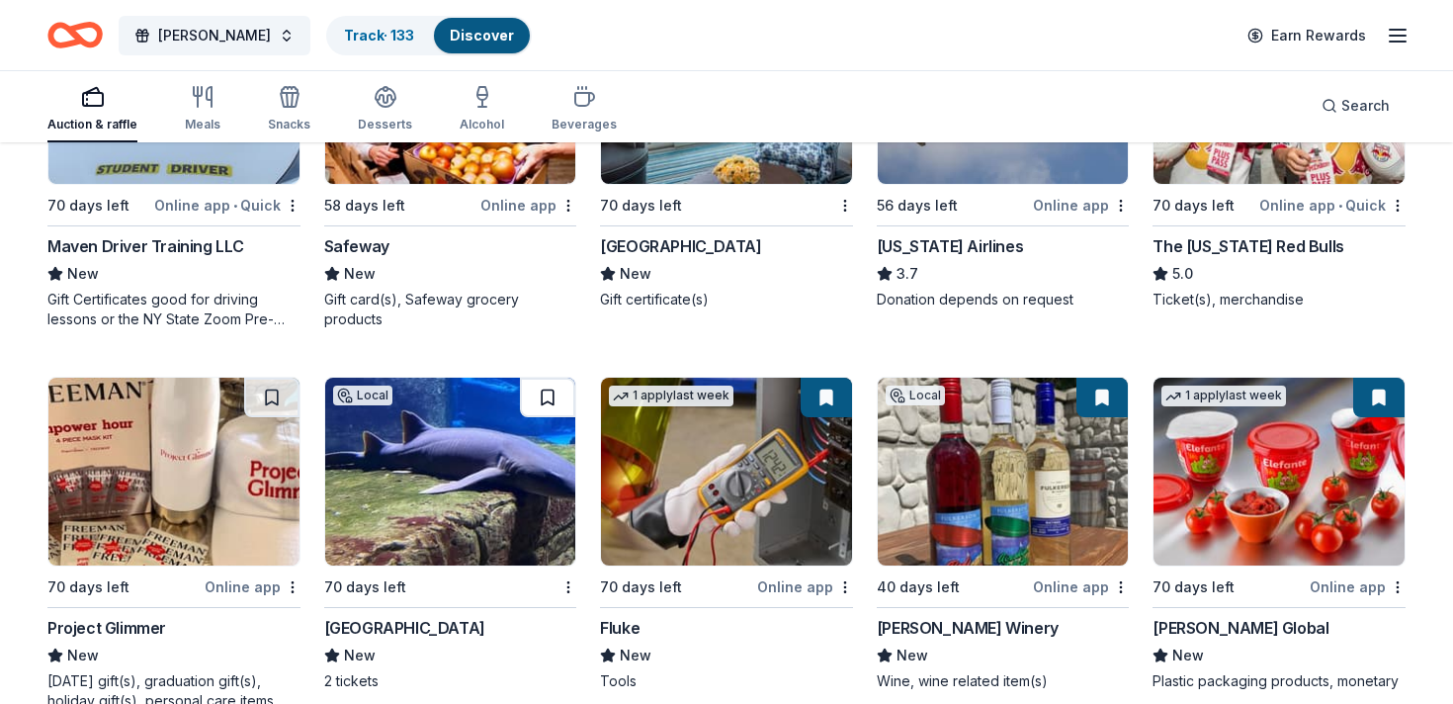
click at [533, 405] on button at bounding box center [547, 398] width 55 height 40
click at [273, 395] on button at bounding box center [271, 398] width 55 height 40
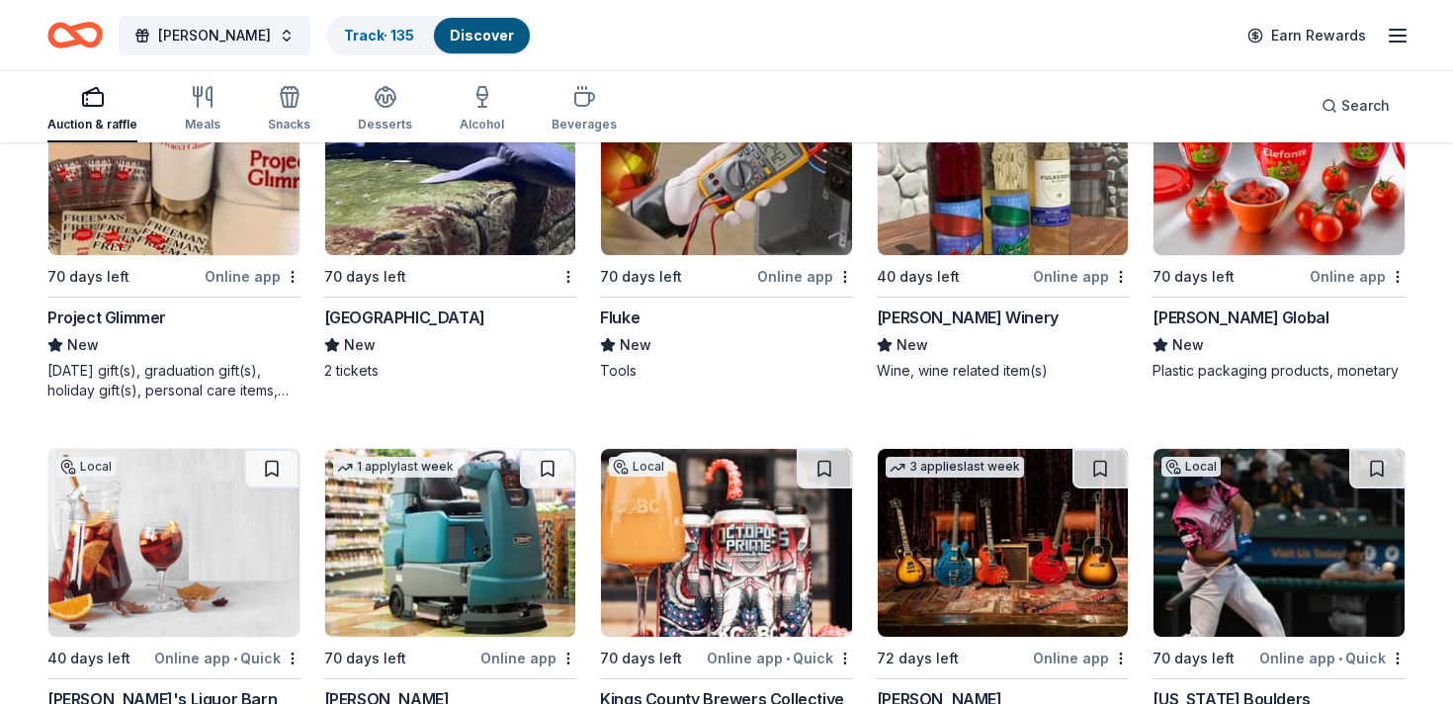
scroll to position [10176, 0]
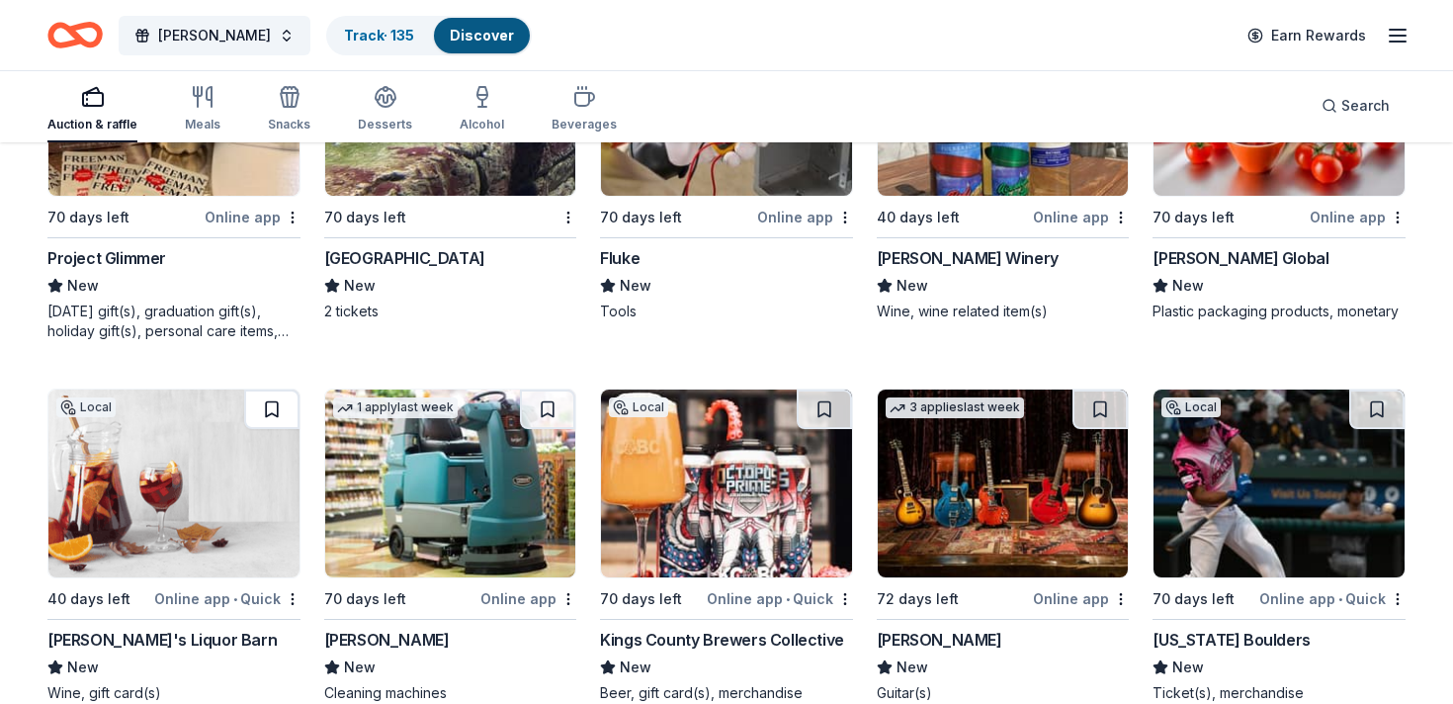
click at [275, 413] on button at bounding box center [271, 409] width 55 height 40
click at [551, 411] on button at bounding box center [547, 409] width 55 height 40
click at [828, 400] on button at bounding box center [824, 409] width 55 height 40
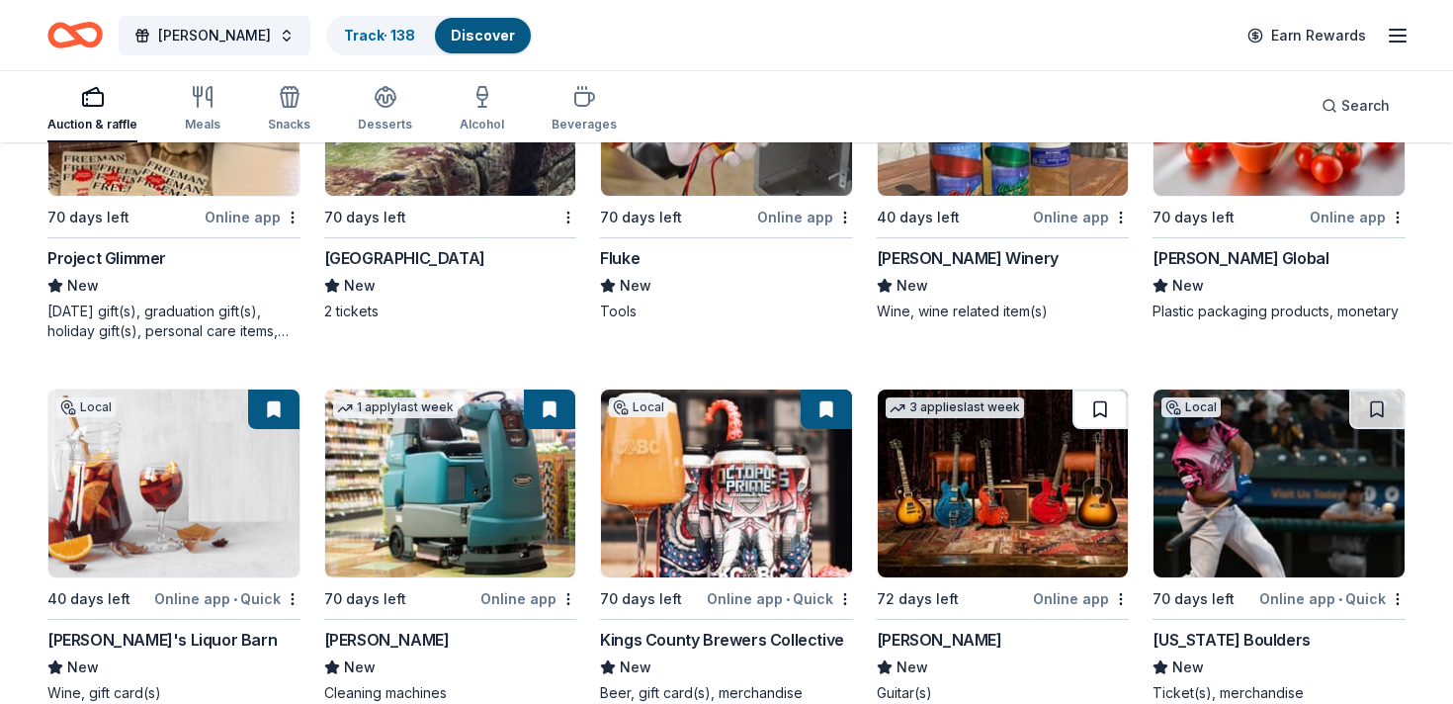
click at [1093, 403] on button at bounding box center [1099, 409] width 55 height 40
click at [1368, 410] on button at bounding box center [1376, 409] width 55 height 40
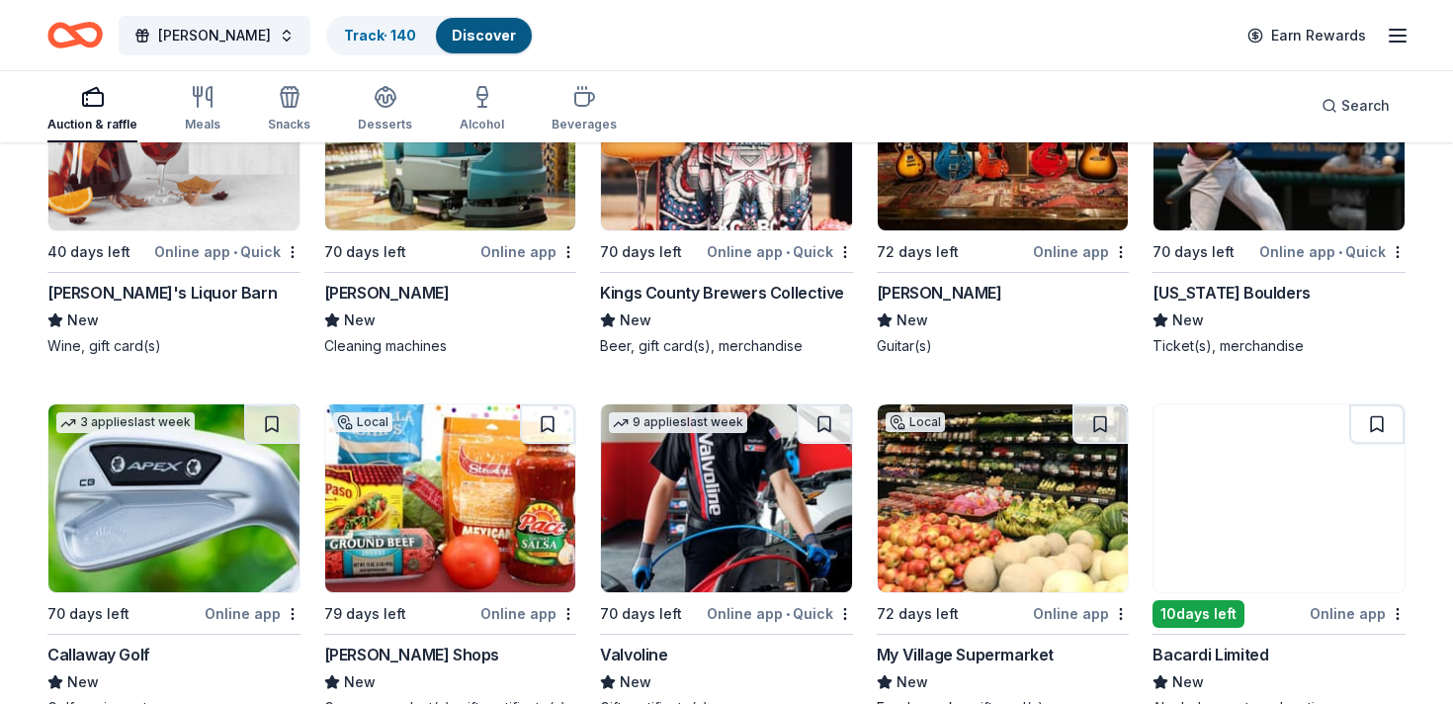
scroll to position [10525, 0]
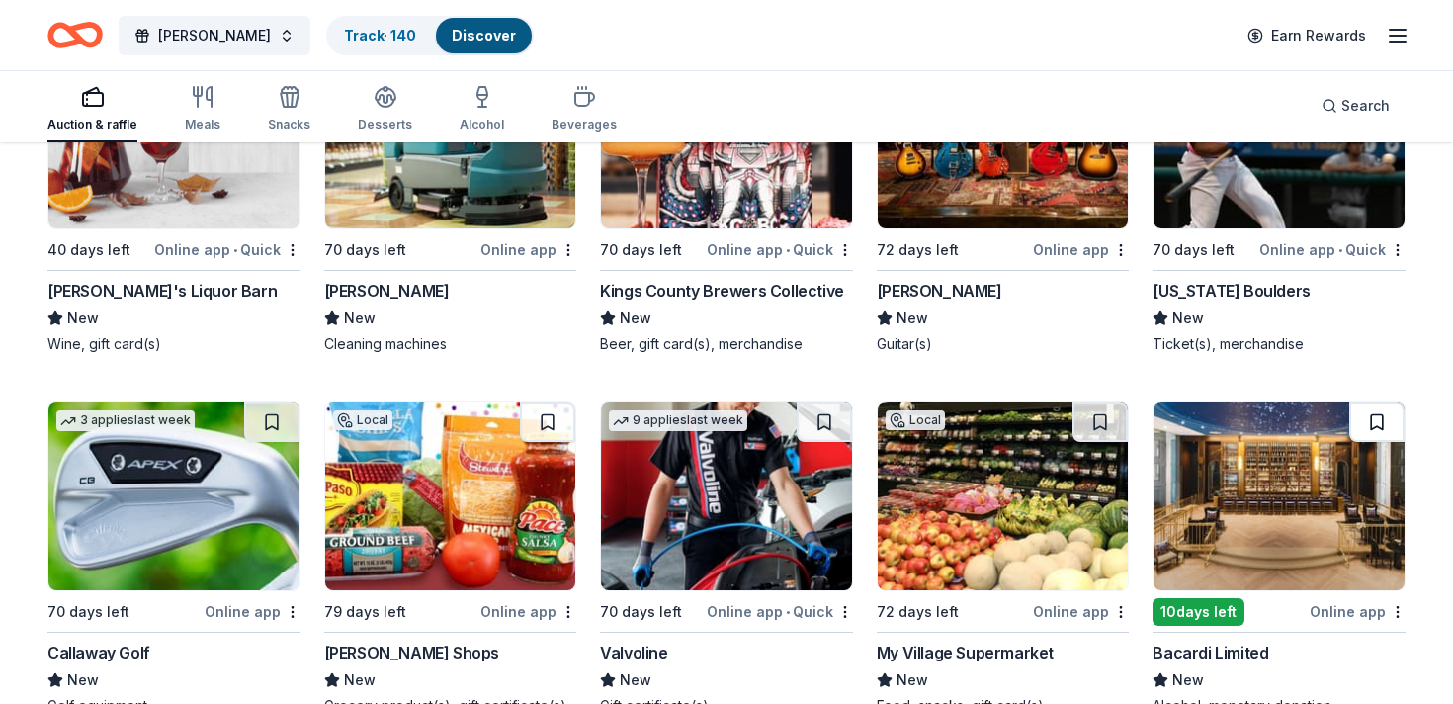
click at [1363, 430] on button at bounding box center [1376, 422] width 55 height 40
click at [1089, 416] on button at bounding box center [1099, 422] width 55 height 40
click at [831, 416] on button at bounding box center [824, 422] width 55 height 40
click at [546, 416] on button at bounding box center [547, 422] width 55 height 40
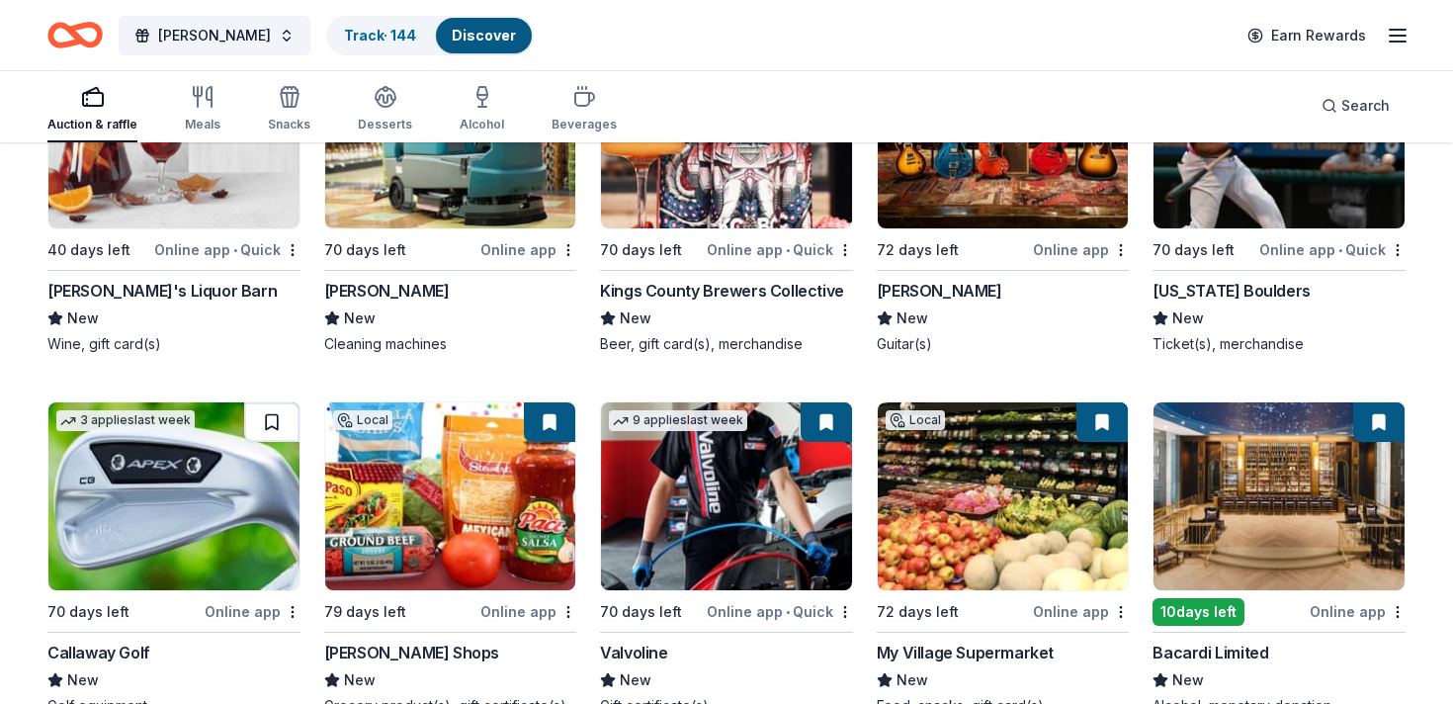
click at [273, 421] on button at bounding box center [271, 422] width 55 height 40
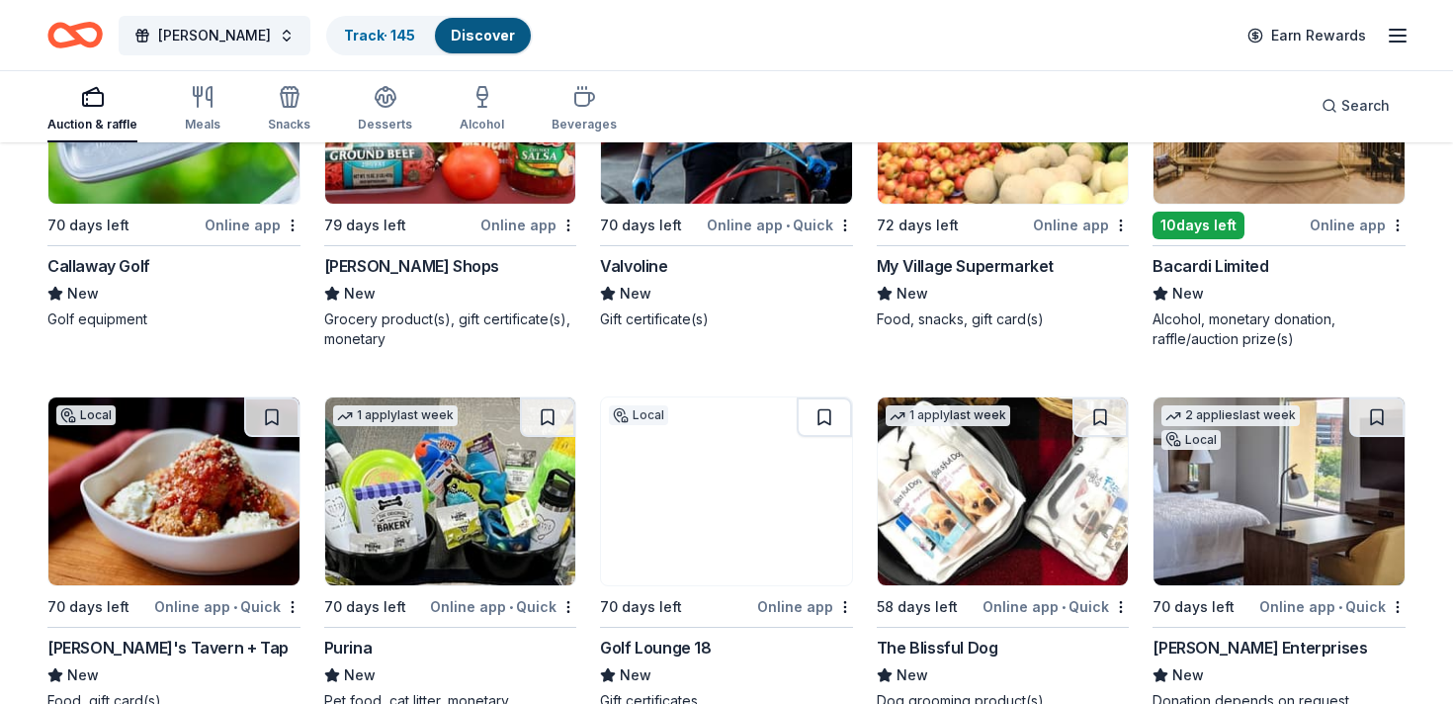
scroll to position [10920, 0]
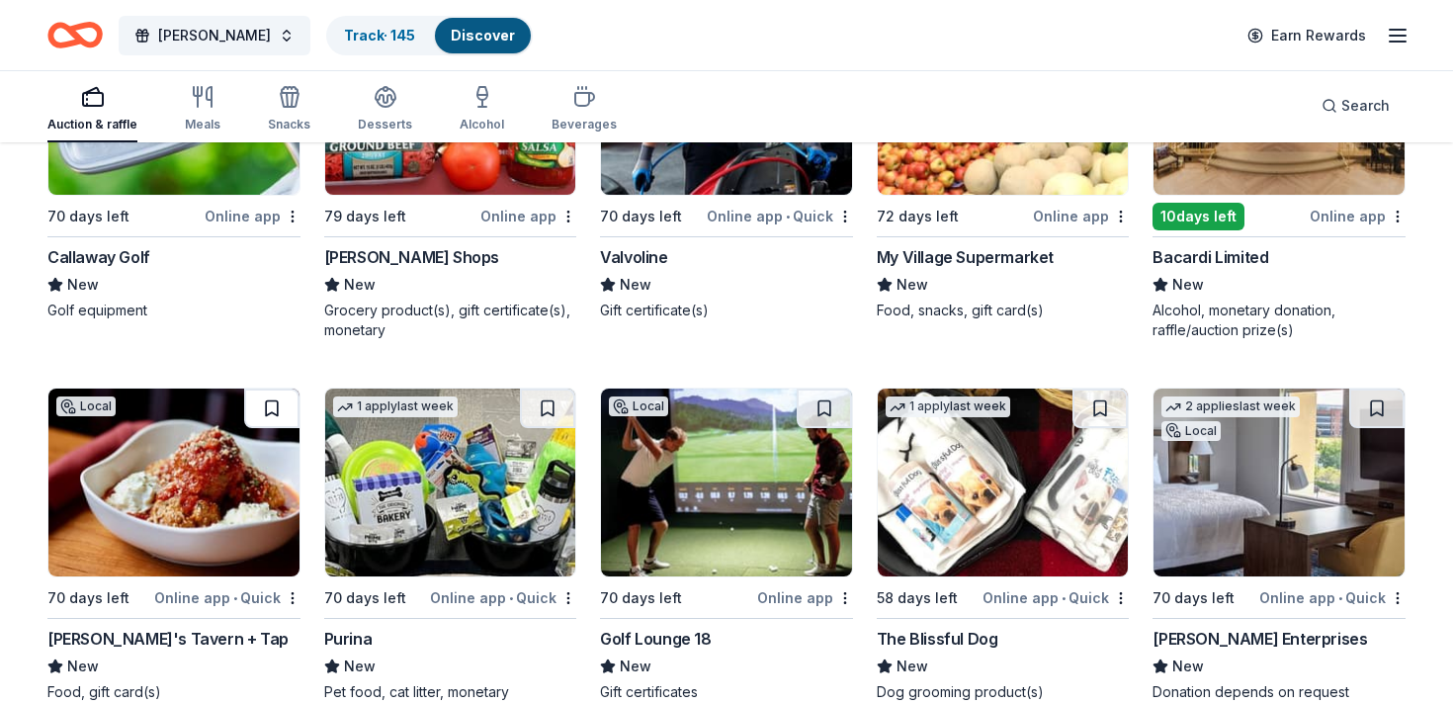
click at [271, 408] on button at bounding box center [271, 408] width 55 height 40
click at [536, 400] on button at bounding box center [547, 408] width 55 height 40
click at [825, 402] on button at bounding box center [824, 408] width 55 height 40
click at [1088, 396] on button at bounding box center [1099, 408] width 55 height 40
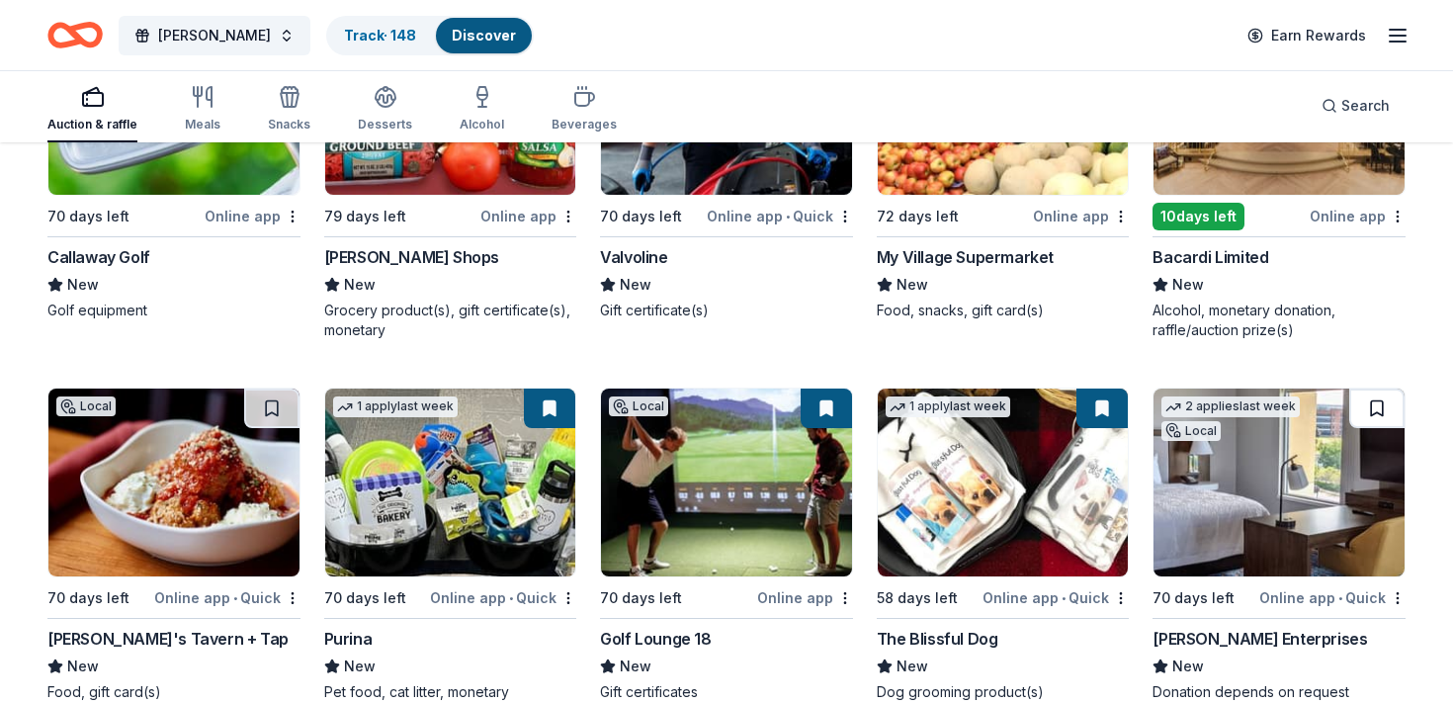
click at [1385, 402] on button at bounding box center [1376, 408] width 55 height 40
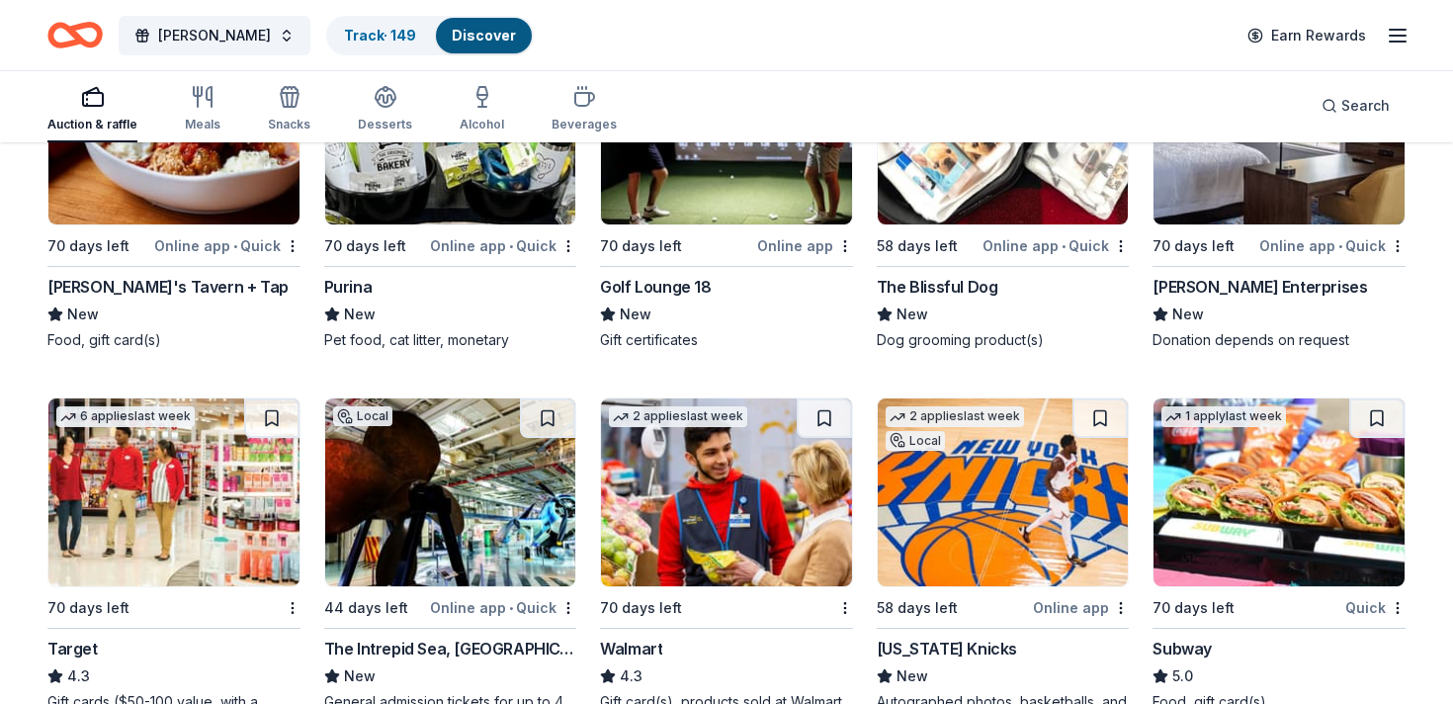
scroll to position [11281, 0]
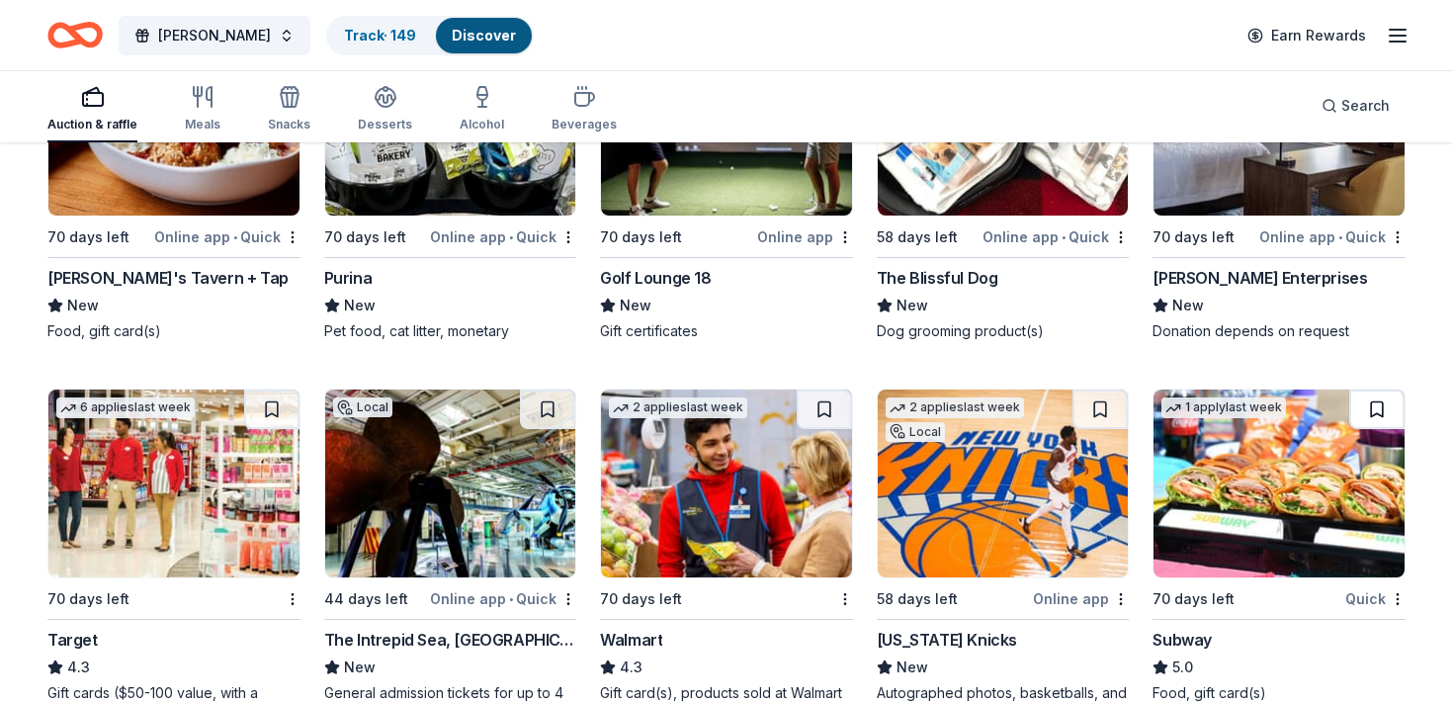
click at [1362, 408] on button at bounding box center [1376, 409] width 55 height 40
click at [1086, 410] on button at bounding box center [1099, 409] width 55 height 40
click at [819, 422] on button at bounding box center [824, 409] width 55 height 40
click at [545, 394] on button at bounding box center [547, 409] width 55 height 40
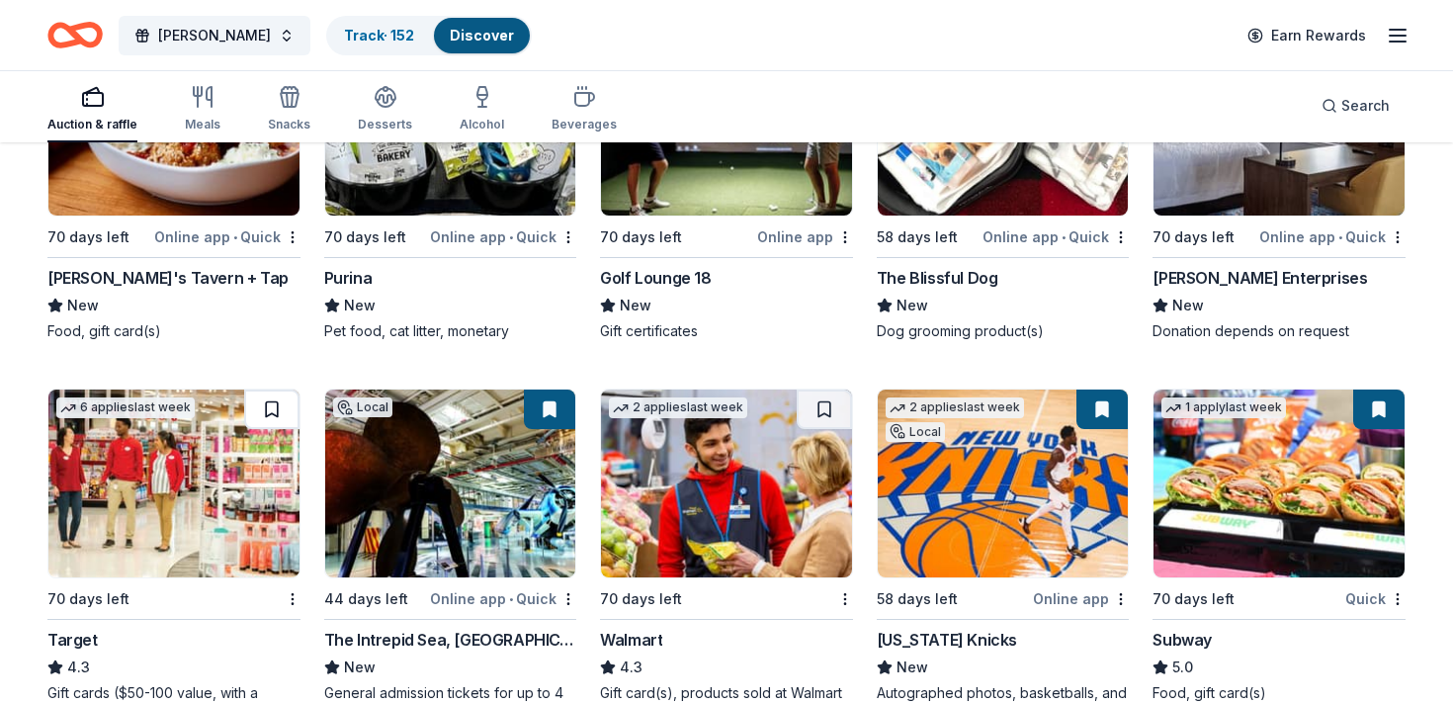
click at [272, 404] on button at bounding box center [271, 409] width 55 height 40
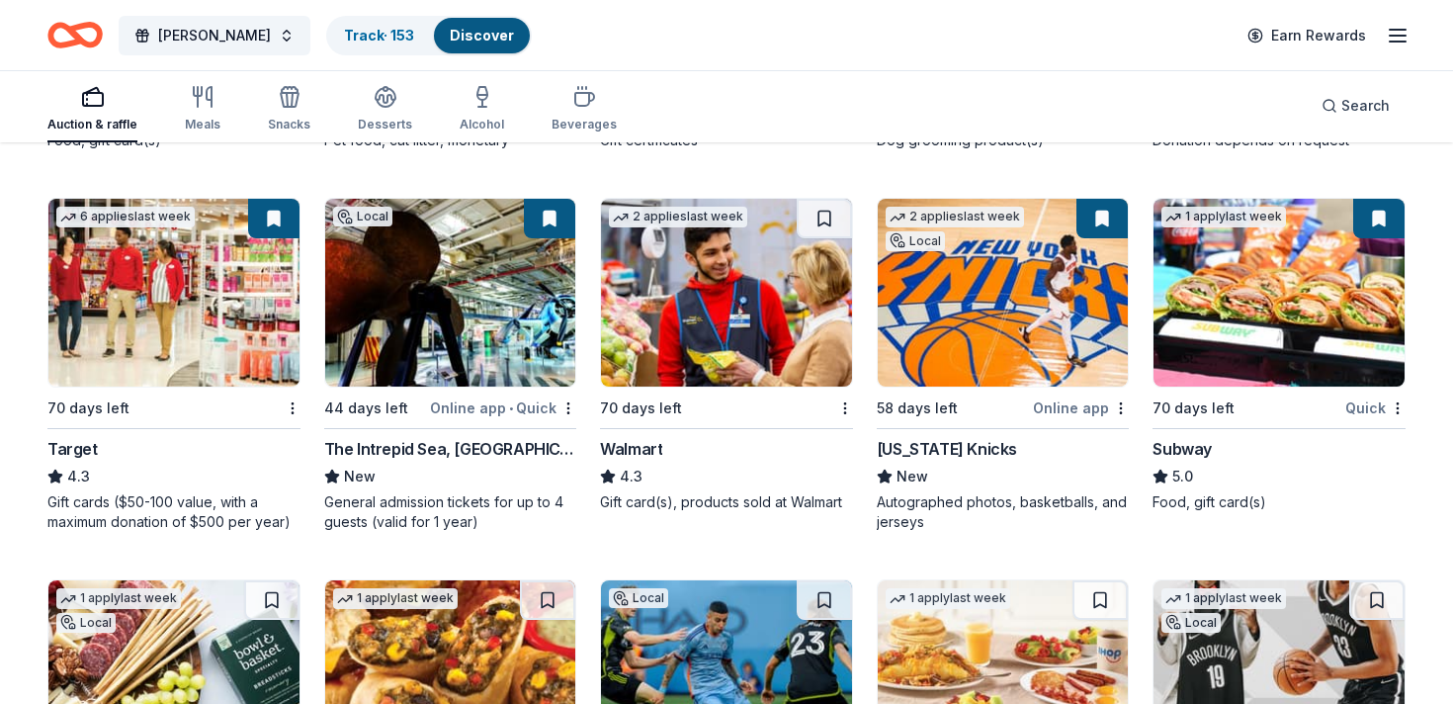
scroll to position [11473, 0]
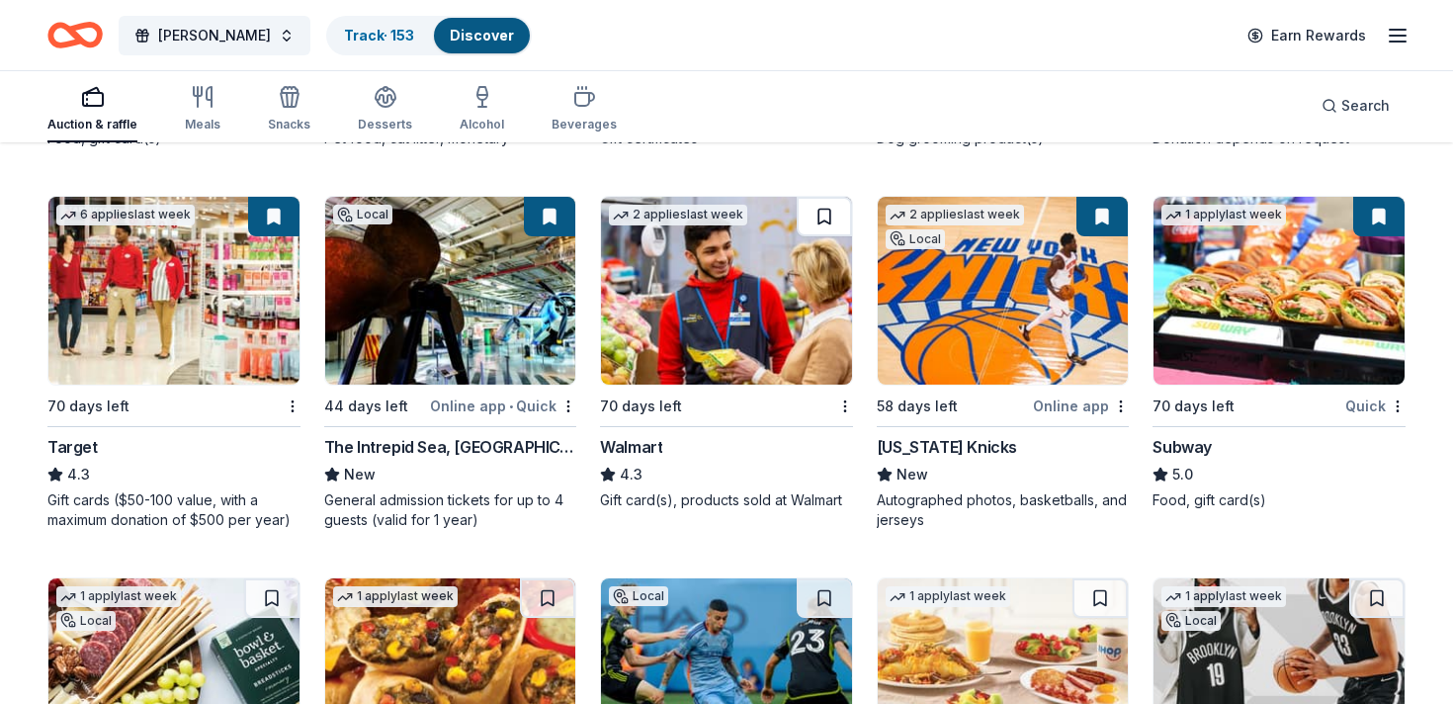
click at [832, 222] on button at bounding box center [824, 217] width 55 height 40
click at [823, 214] on button at bounding box center [824, 217] width 55 height 40
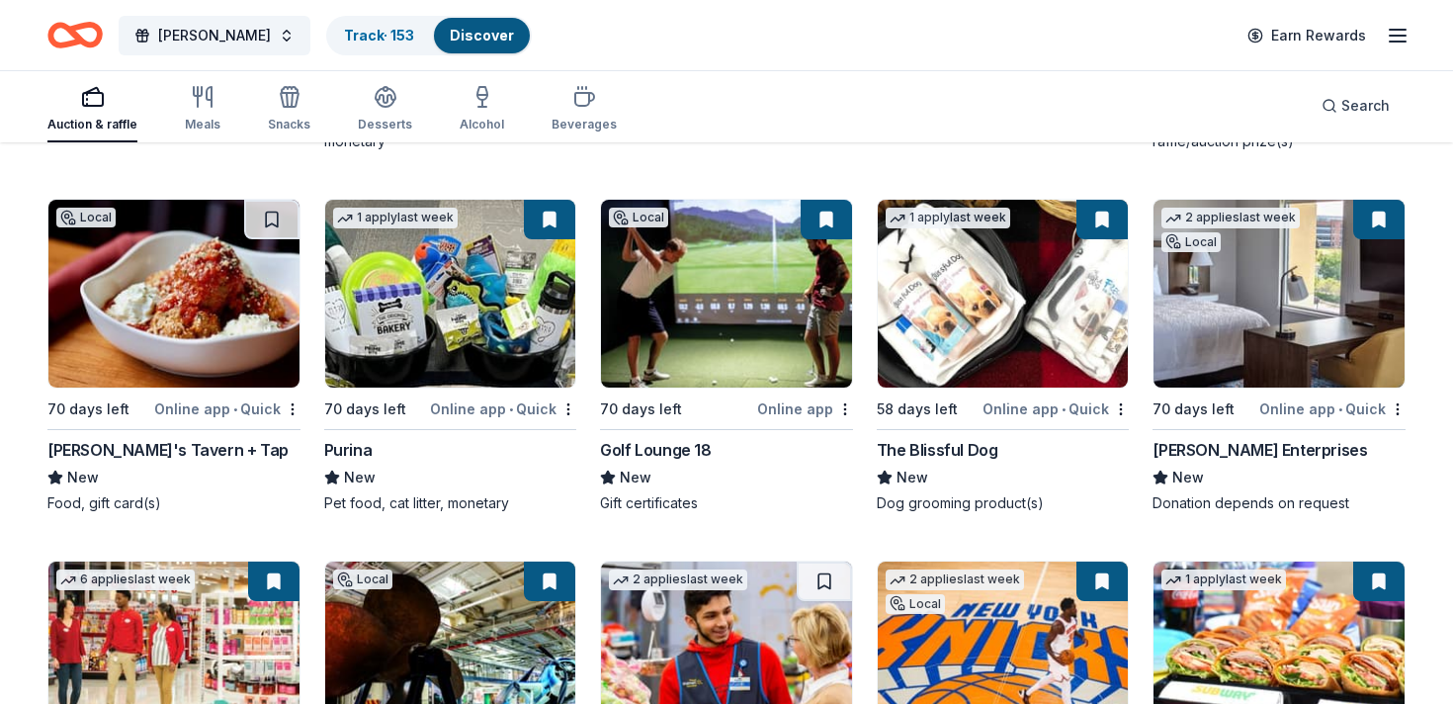
scroll to position [10957, 0]
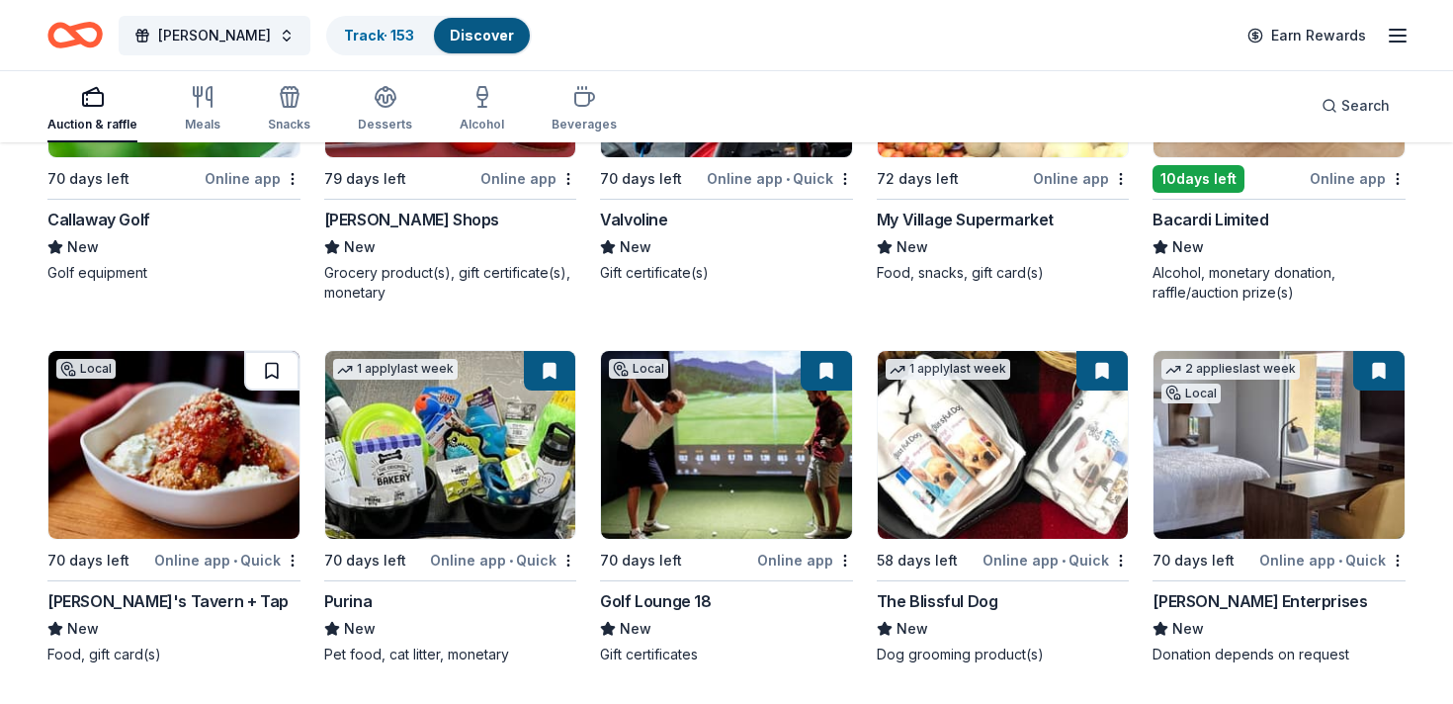
click at [278, 374] on button at bounding box center [271, 371] width 55 height 40
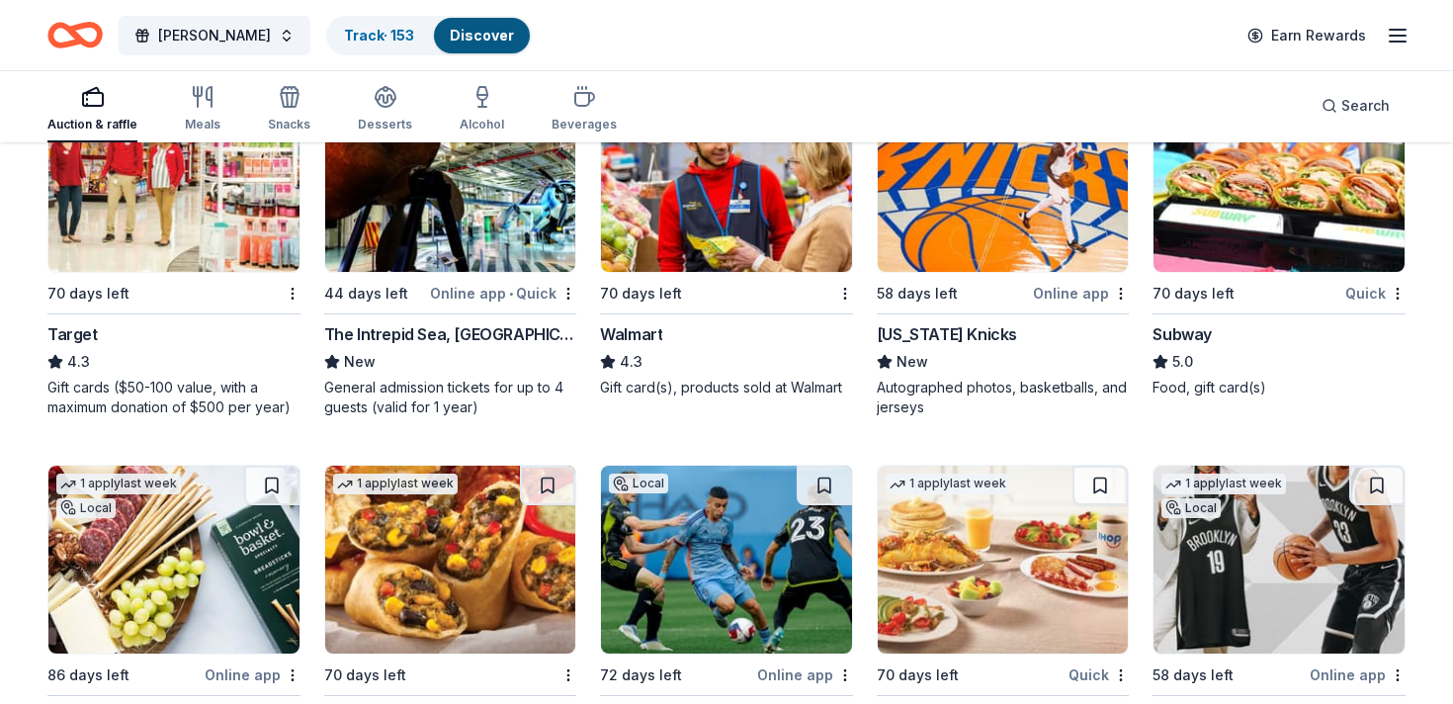
scroll to position [11613, 0]
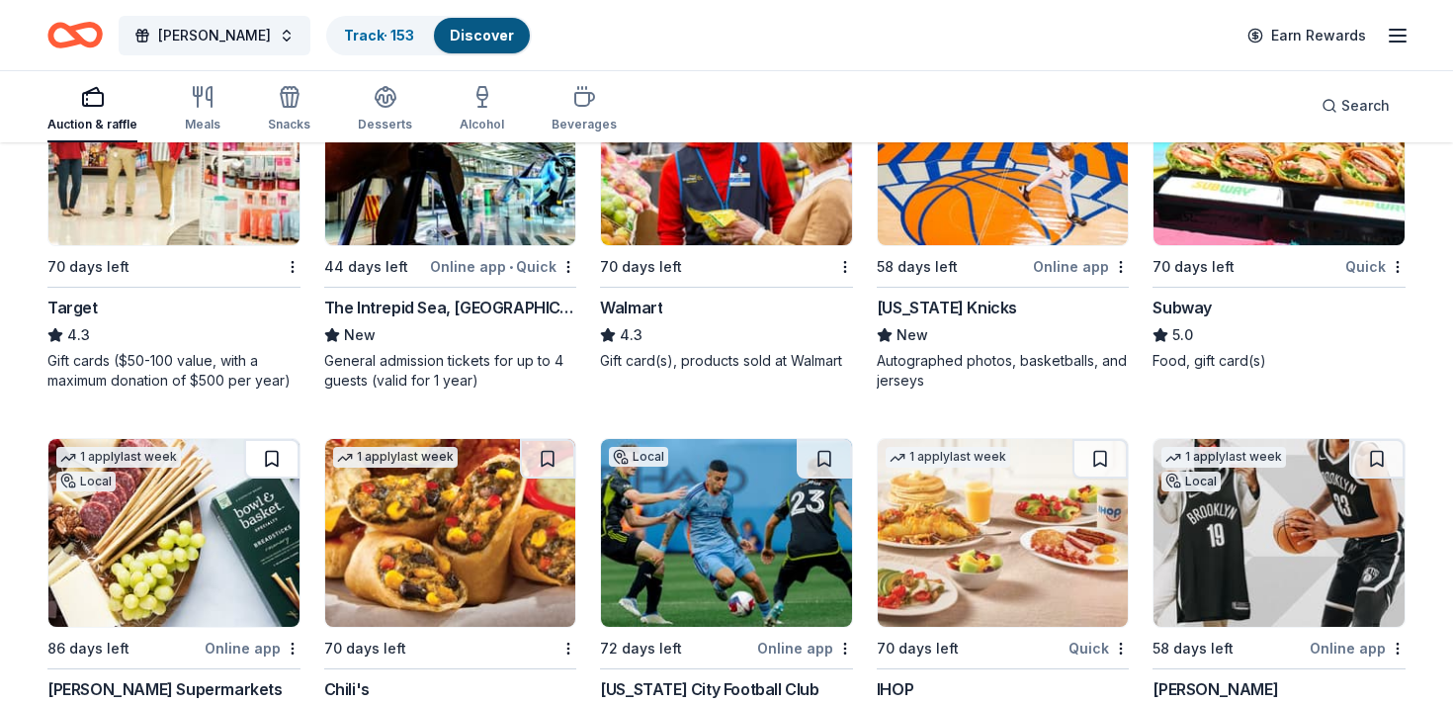
click at [267, 461] on button at bounding box center [271, 459] width 55 height 40
click at [557, 464] on button at bounding box center [547, 459] width 55 height 40
click at [830, 459] on button at bounding box center [824, 459] width 55 height 40
click at [1105, 459] on button at bounding box center [1099, 459] width 55 height 40
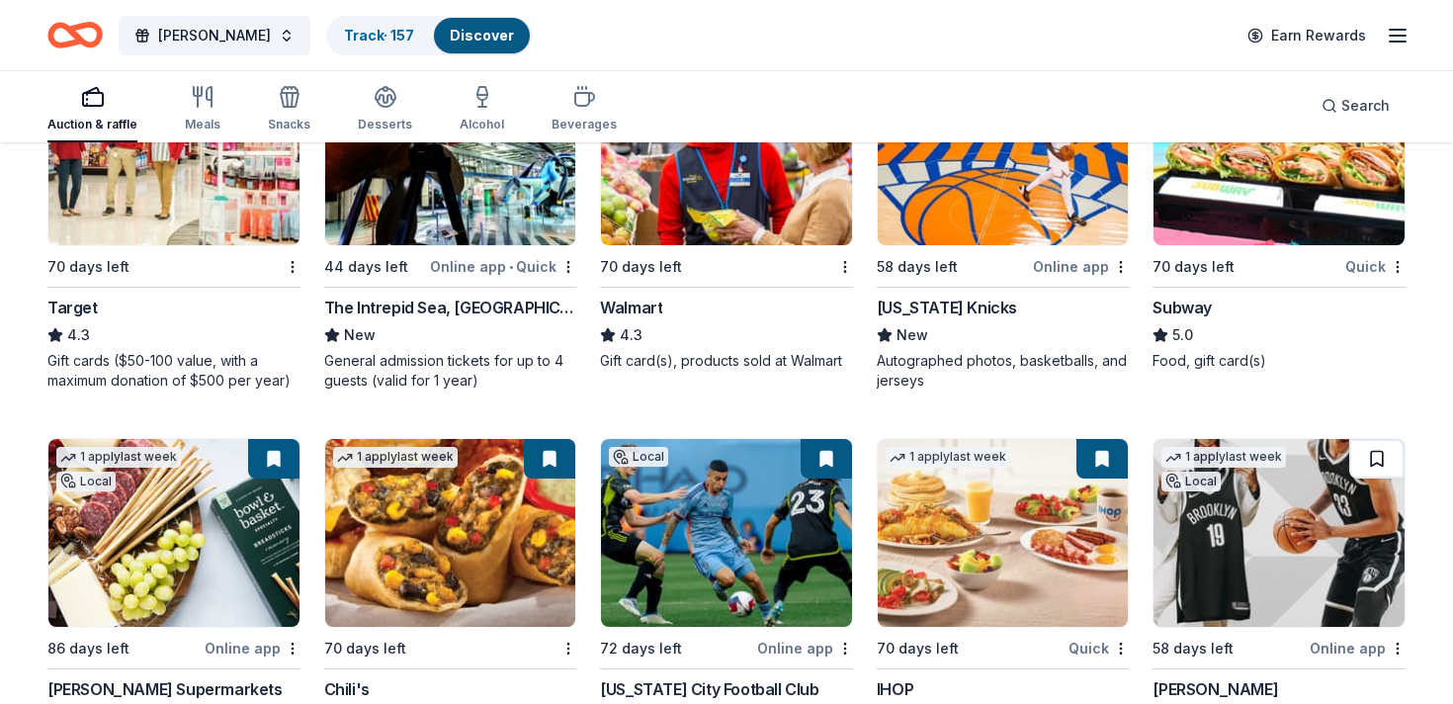
click at [1374, 462] on button at bounding box center [1376, 459] width 55 height 40
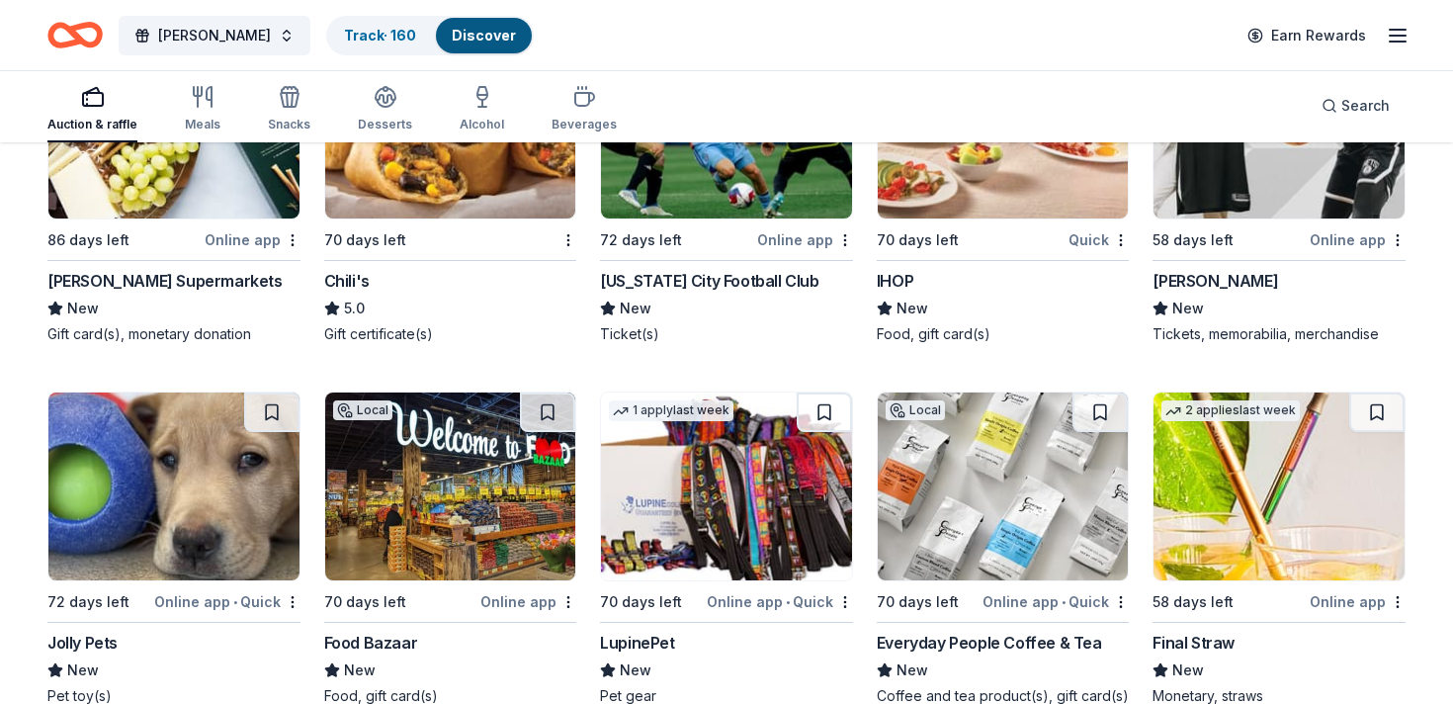
scroll to position [12031, 0]
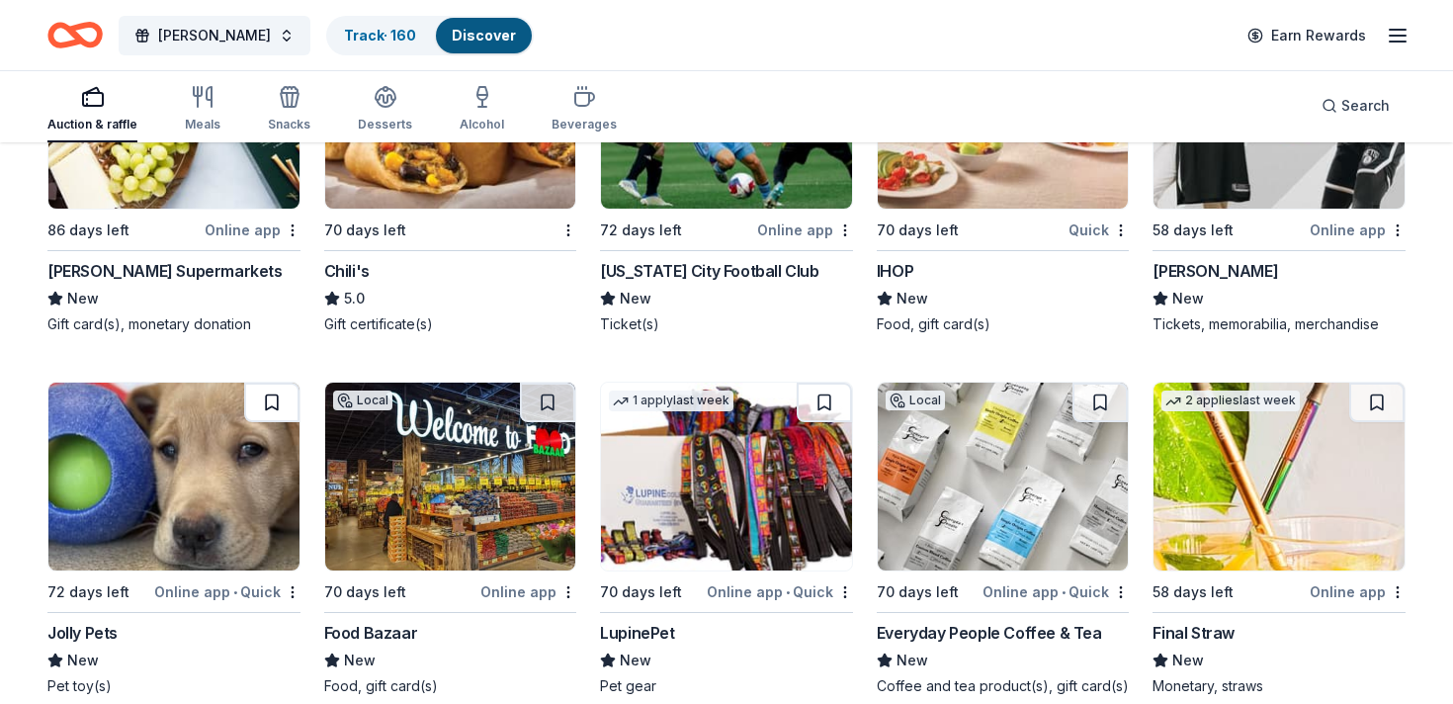
click at [264, 401] on button at bounding box center [271, 402] width 55 height 40
click at [547, 400] on button at bounding box center [547, 402] width 55 height 40
click at [834, 401] on button at bounding box center [824, 402] width 55 height 40
click at [1109, 397] on button at bounding box center [1099, 402] width 55 height 40
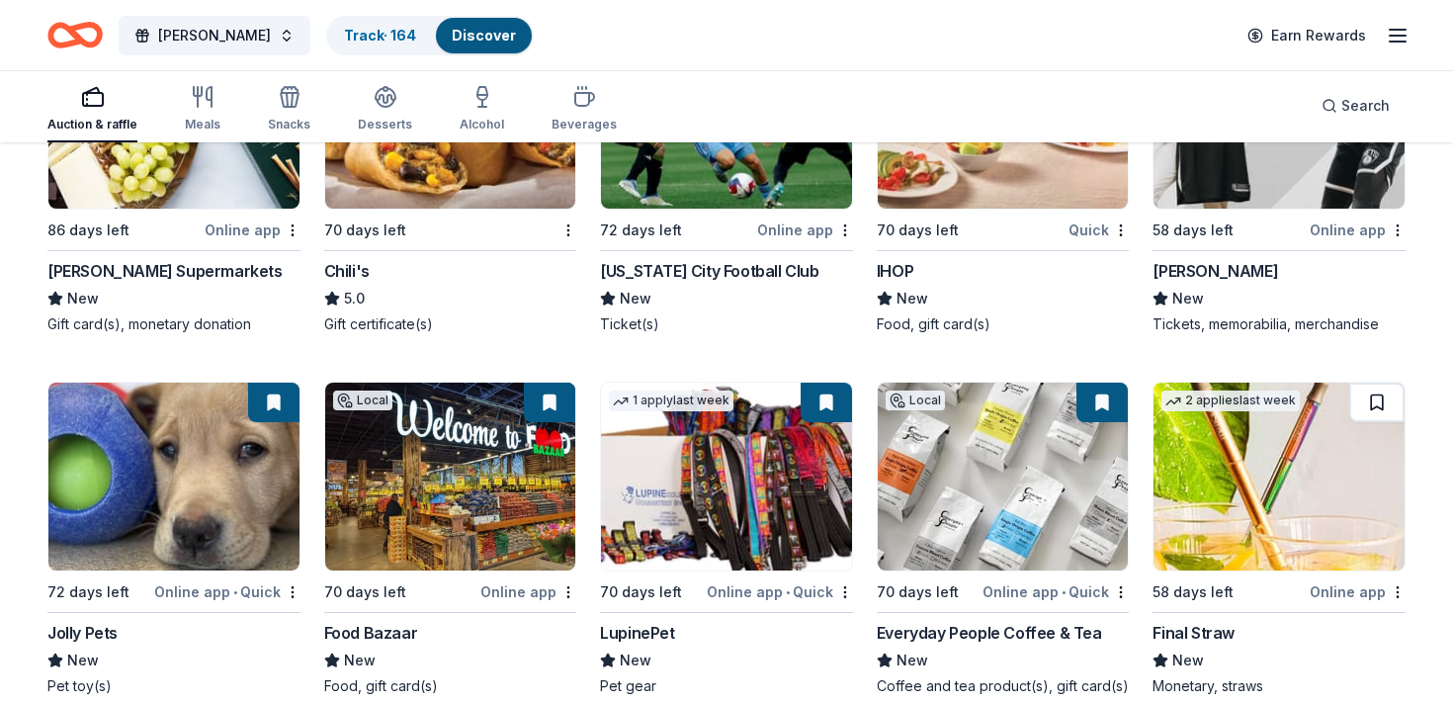
click at [1374, 410] on button at bounding box center [1376, 402] width 55 height 40
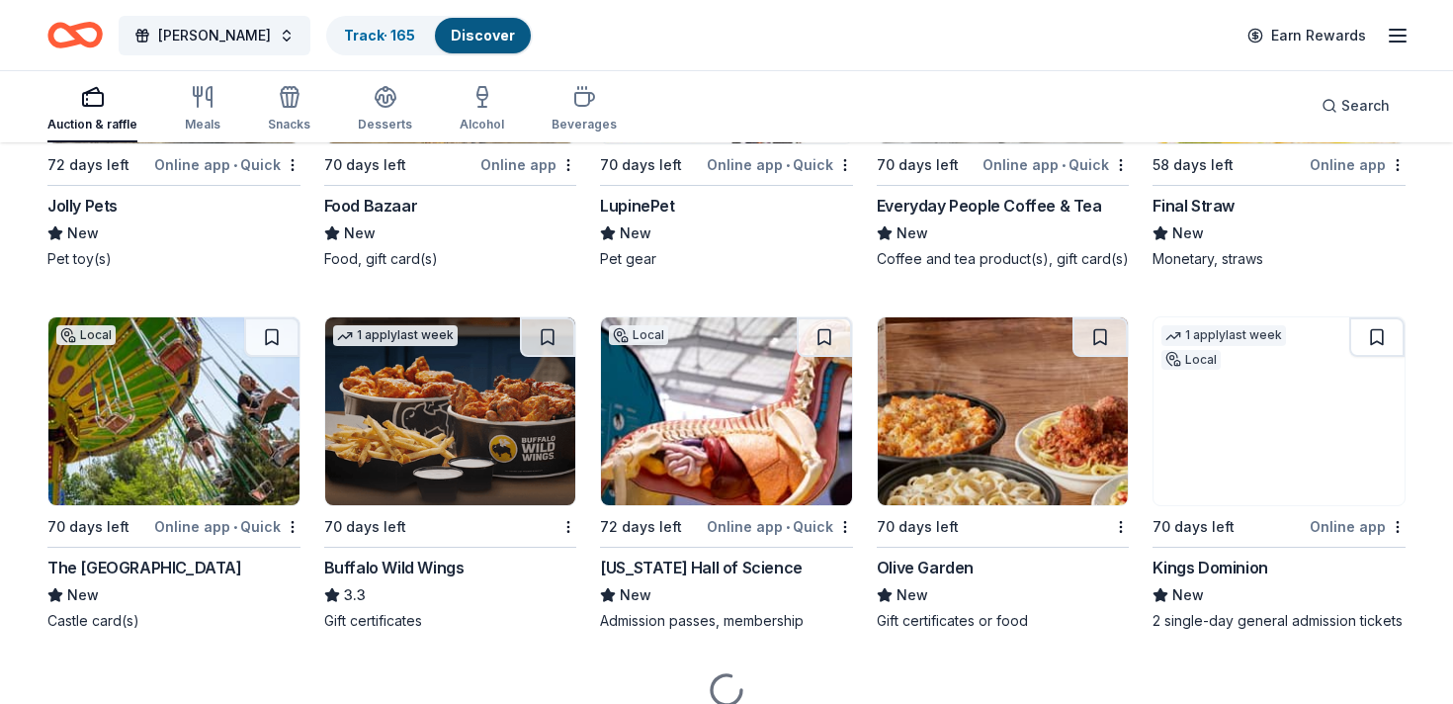
scroll to position [12464, 0]
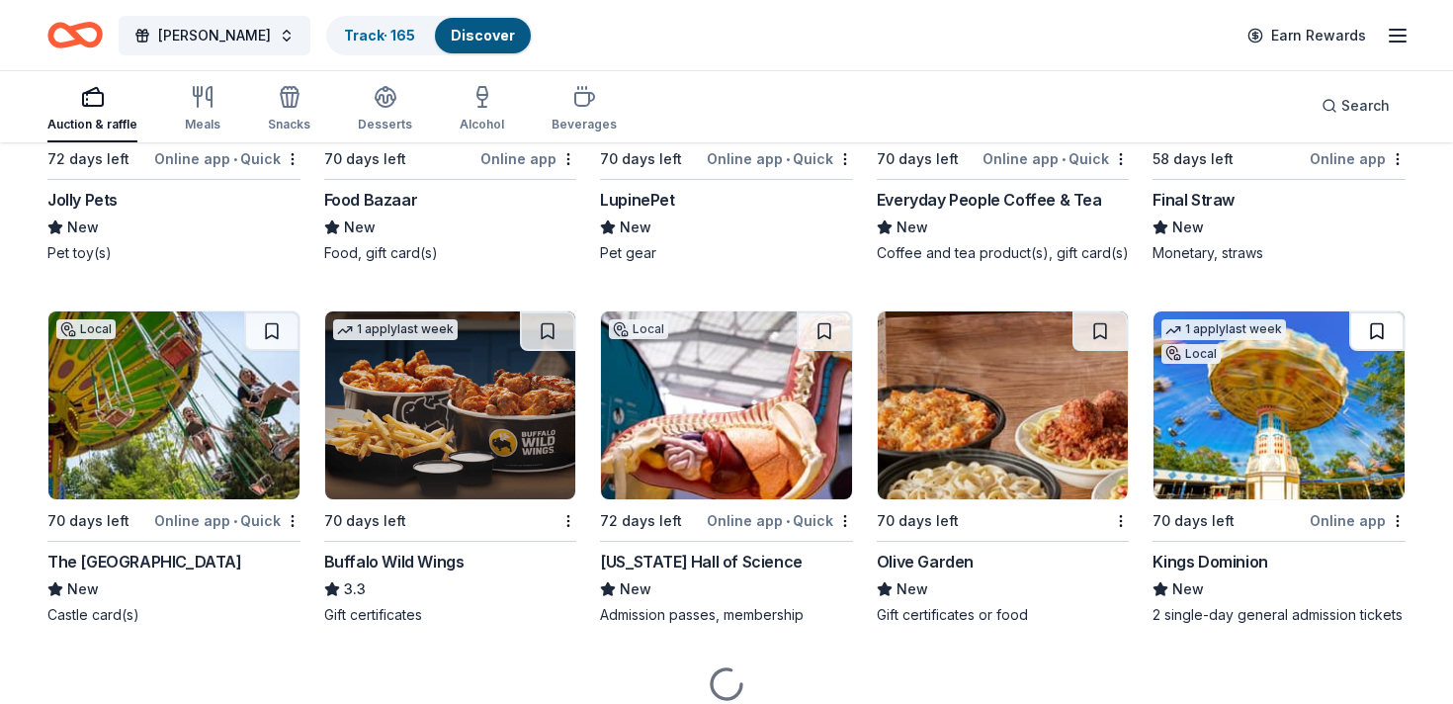
click at [1385, 333] on button at bounding box center [1376, 331] width 55 height 40
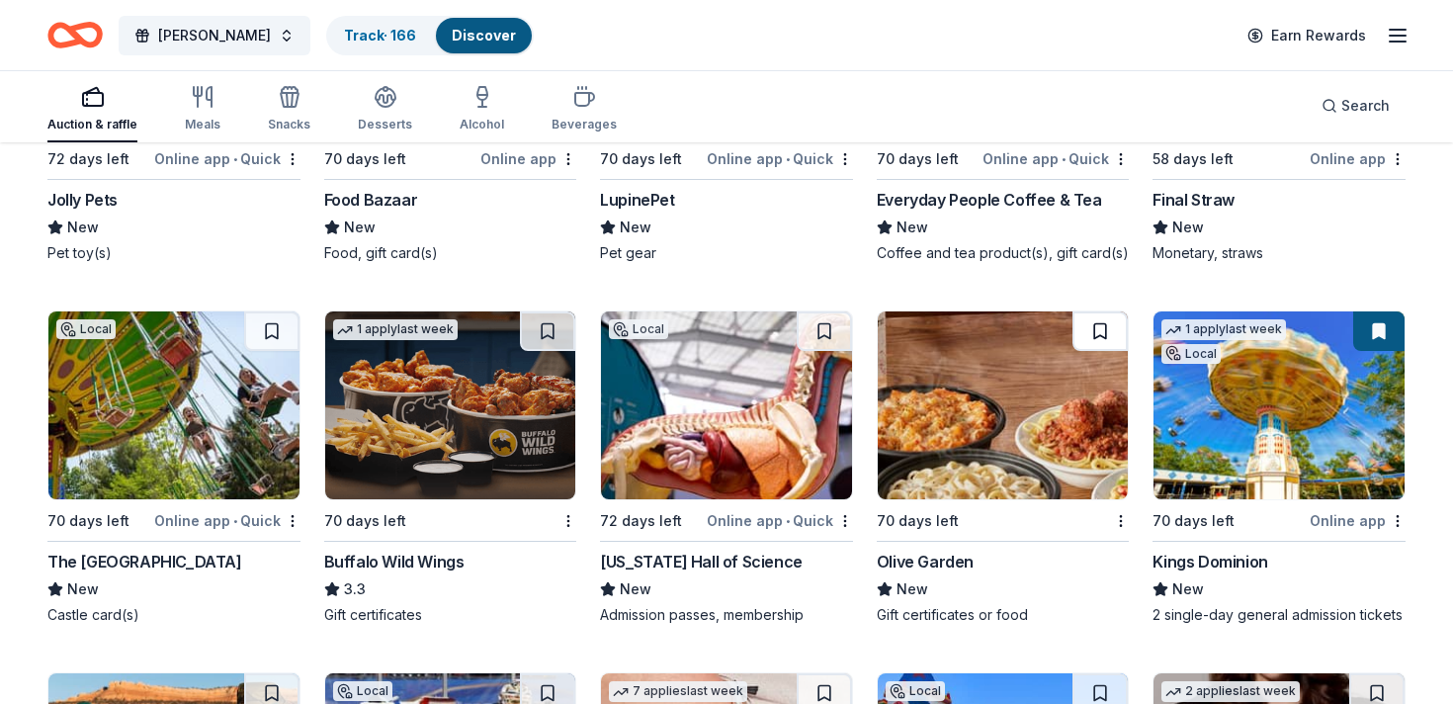
click at [1101, 333] on button at bounding box center [1099, 331] width 55 height 40
click at [824, 330] on button at bounding box center [824, 331] width 55 height 40
click at [544, 337] on button at bounding box center [547, 331] width 55 height 40
click at [276, 338] on button at bounding box center [271, 331] width 55 height 40
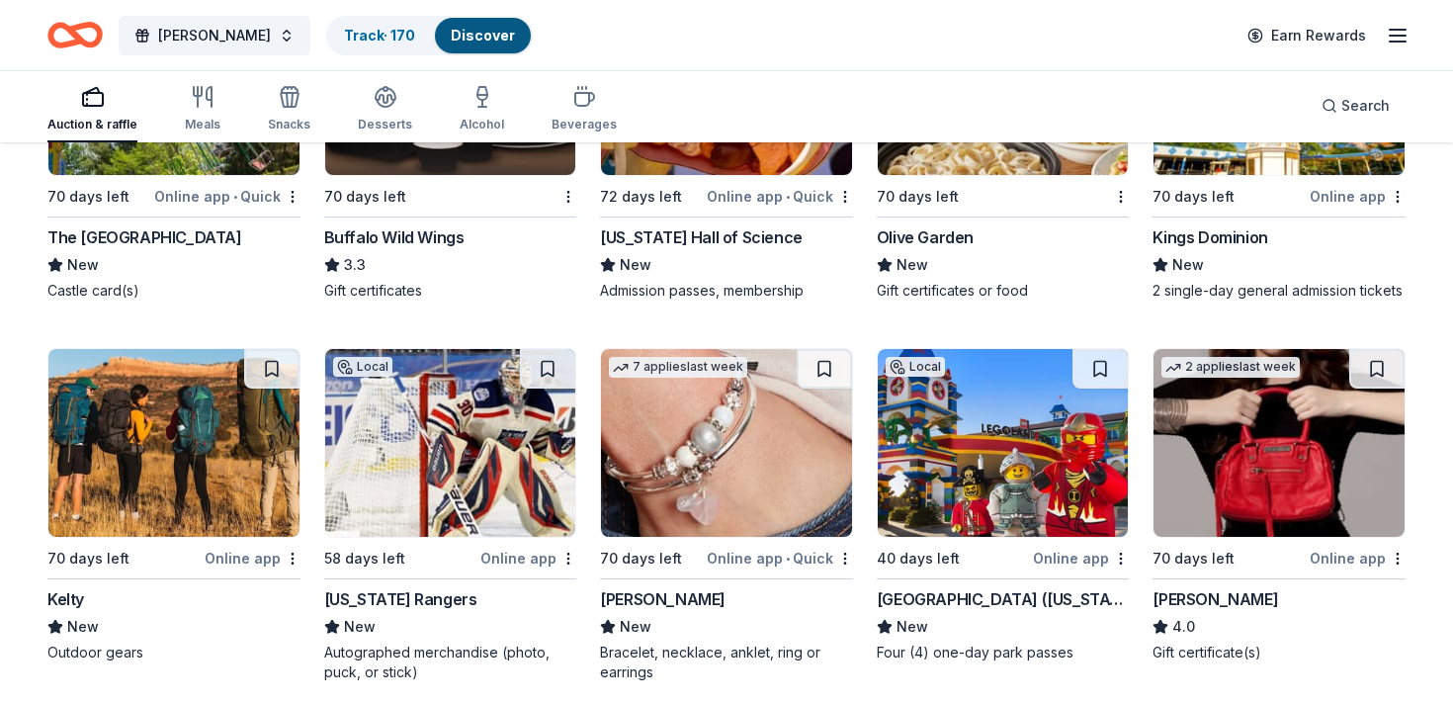
scroll to position [12789, 0]
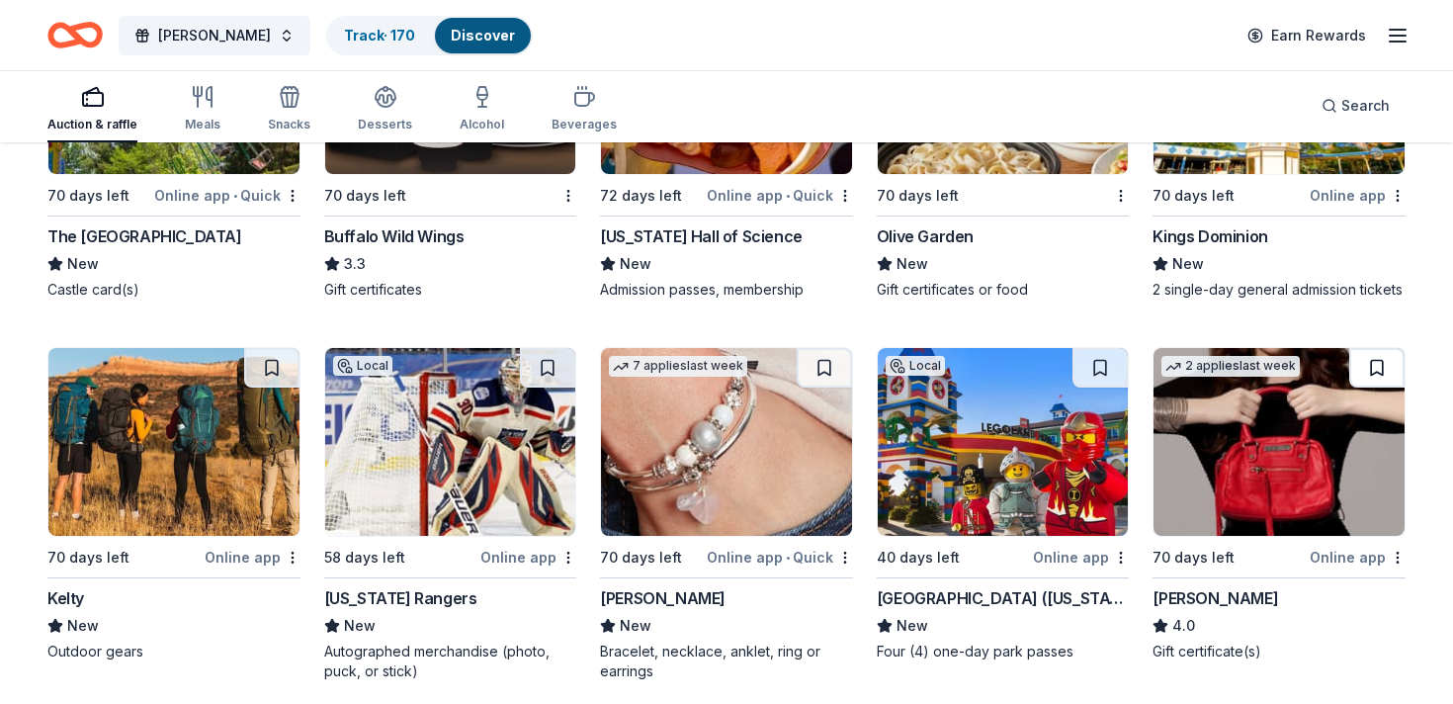
click at [1370, 365] on button at bounding box center [1376, 368] width 55 height 40
click at [1100, 365] on button at bounding box center [1099, 368] width 55 height 40
click at [815, 368] on button at bounding box center [824, 368] width 55 height 40
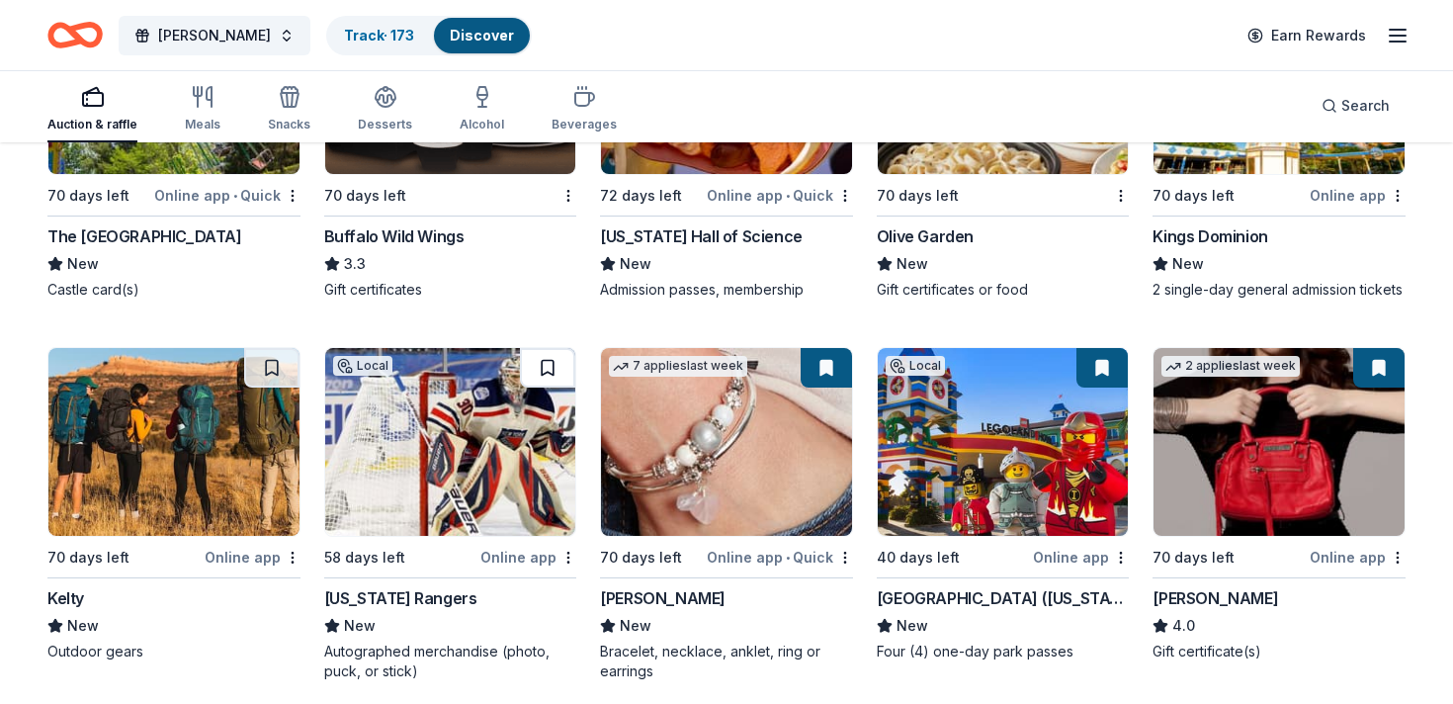
click at [543, 372] on button at bounding box center [547, 368] width 55 height 40
click at [264, 369] on button at bounding box center [271, 368] width 55 height 40
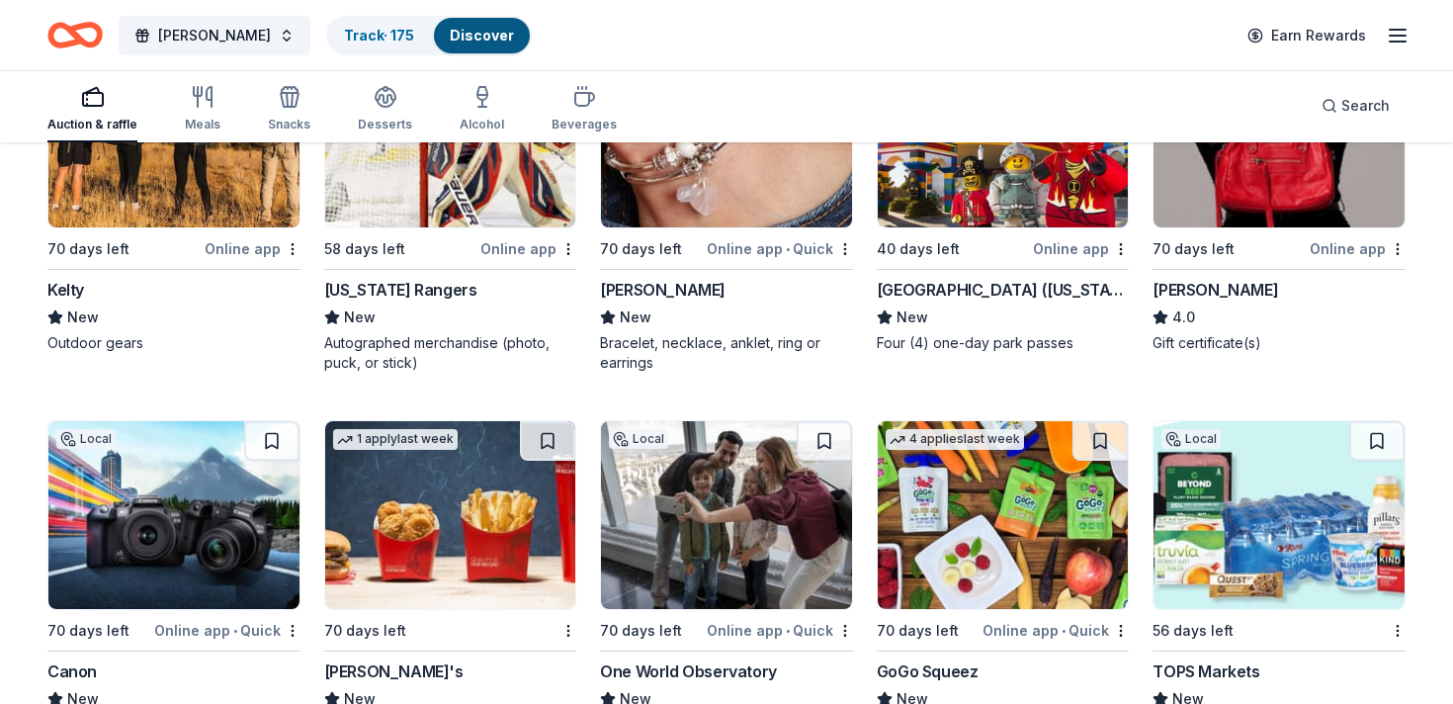
scroll to position [13128, 0]
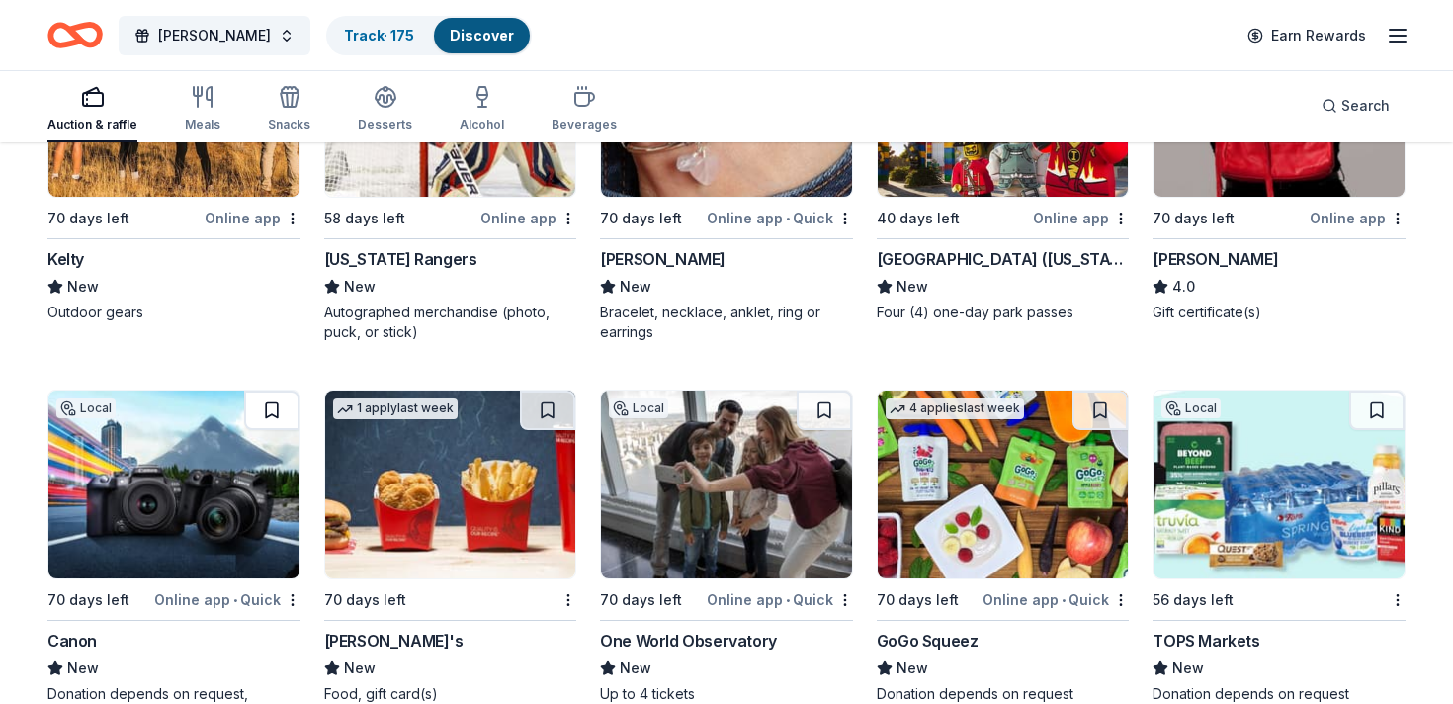
click at [271, 409] on button at bounding box center [271, 410] width 55 height 40
click at [551, 406] on button at bounding box center [547, 410] width 55 height 40
click at [825, 408] on button at bounding box center [824, 410] width 55 height 40
click at [1104, 404] on button at bounding box center [1099, 410] width 55 height 40
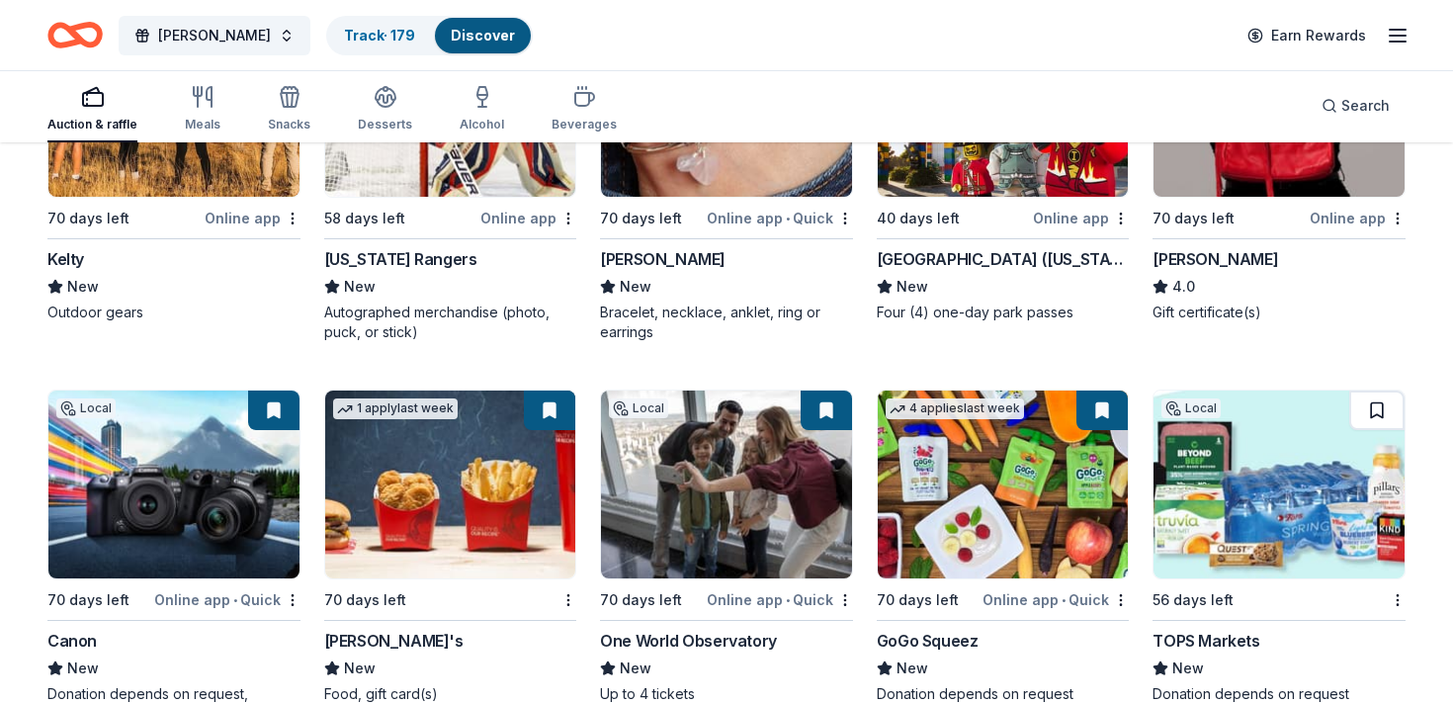
click at [1384, 410] on button at bounding box center [1376, 410] width 55 height 40
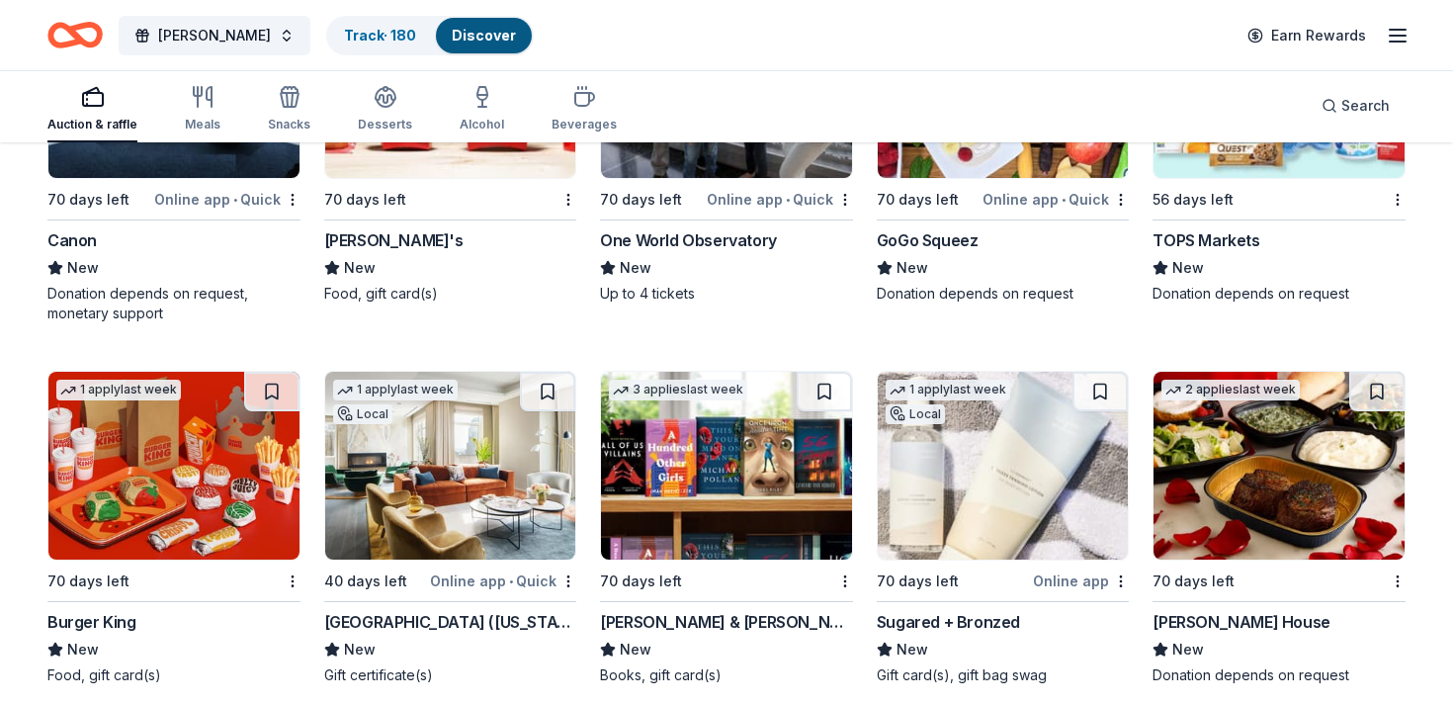
scroll to position [13543, 0]
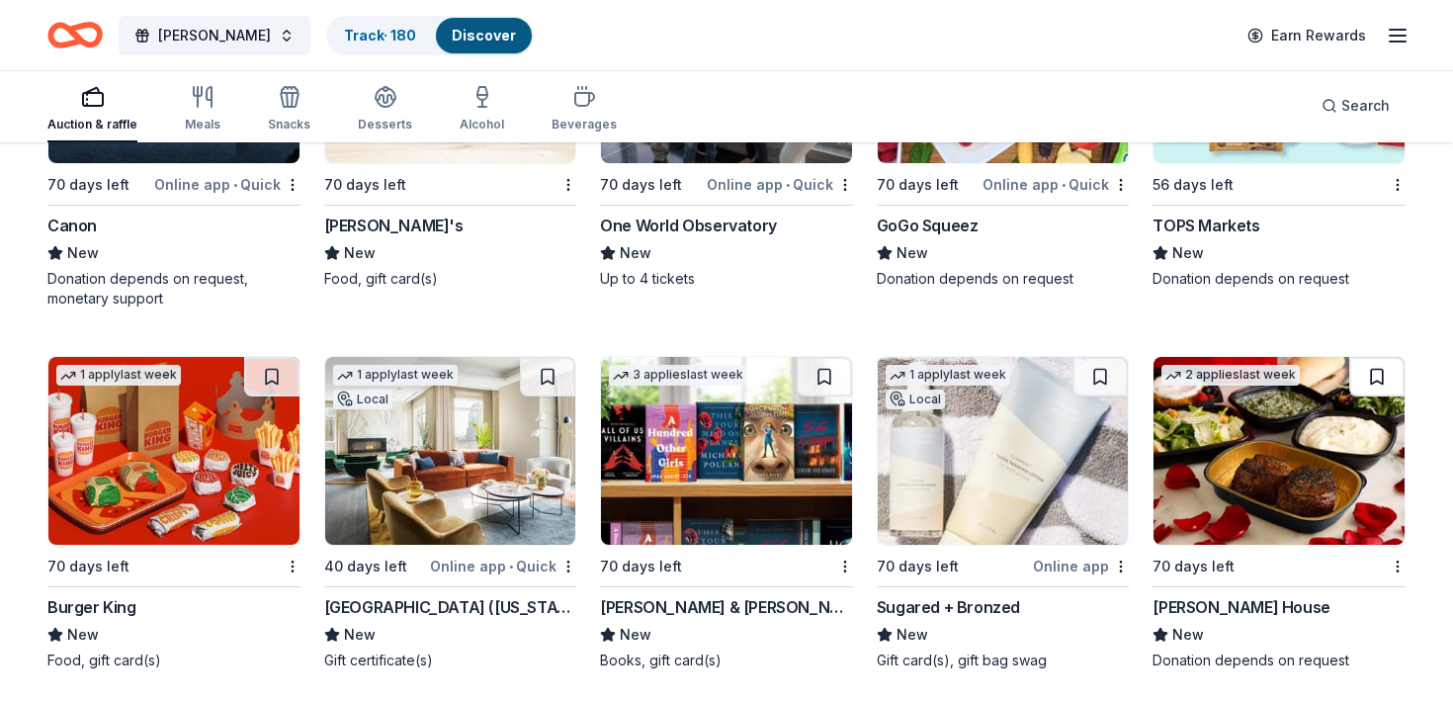
click at [1375, 378] on button at bounding box center [1376, 377] width 55 height 40
click at [1090, 374] on button at bounding box center [1099, 377] width 55 height 40
click at [815, 372] on button at bounding box center [824, 377] width 55 height 40
click at [550, 371] on button at bounding box center [547, 377] width 55 height 40
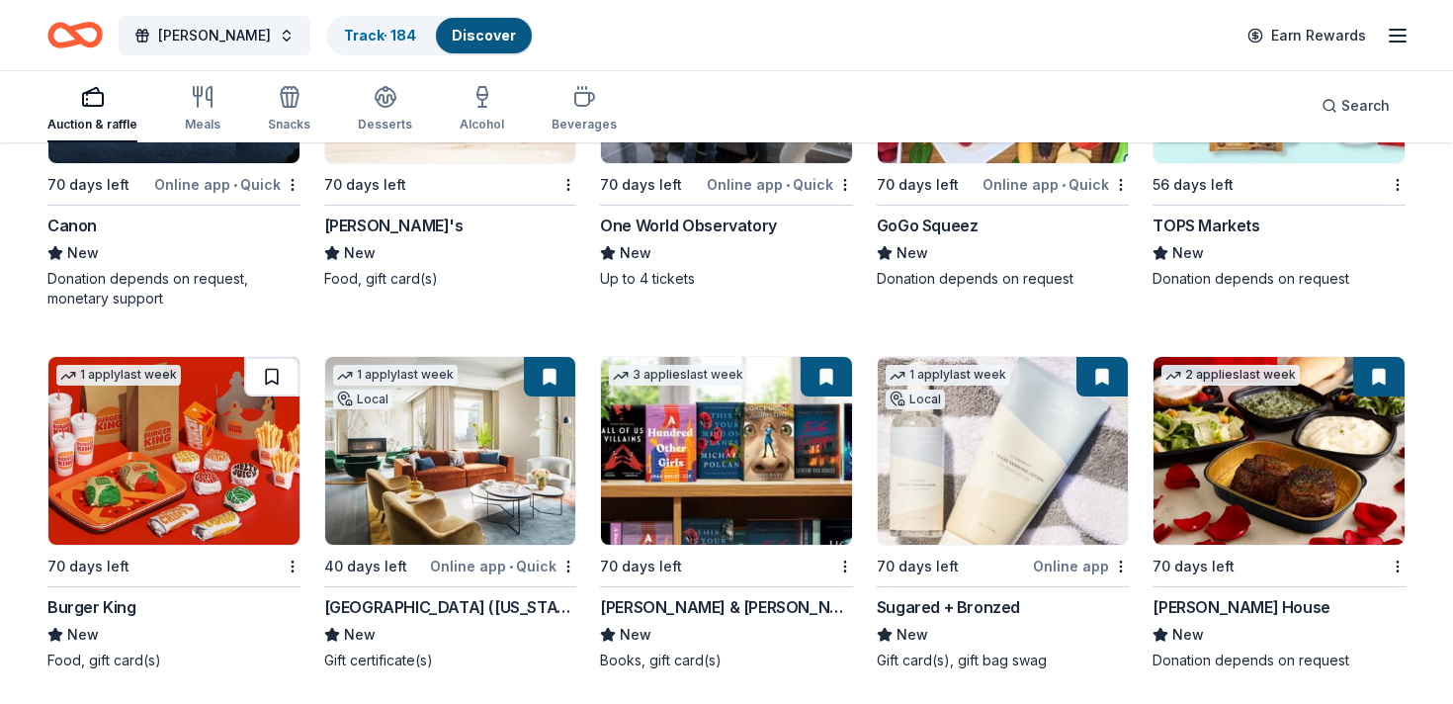
click at [268, 383] on button at bounding box center [271, 377] width 55 height 40
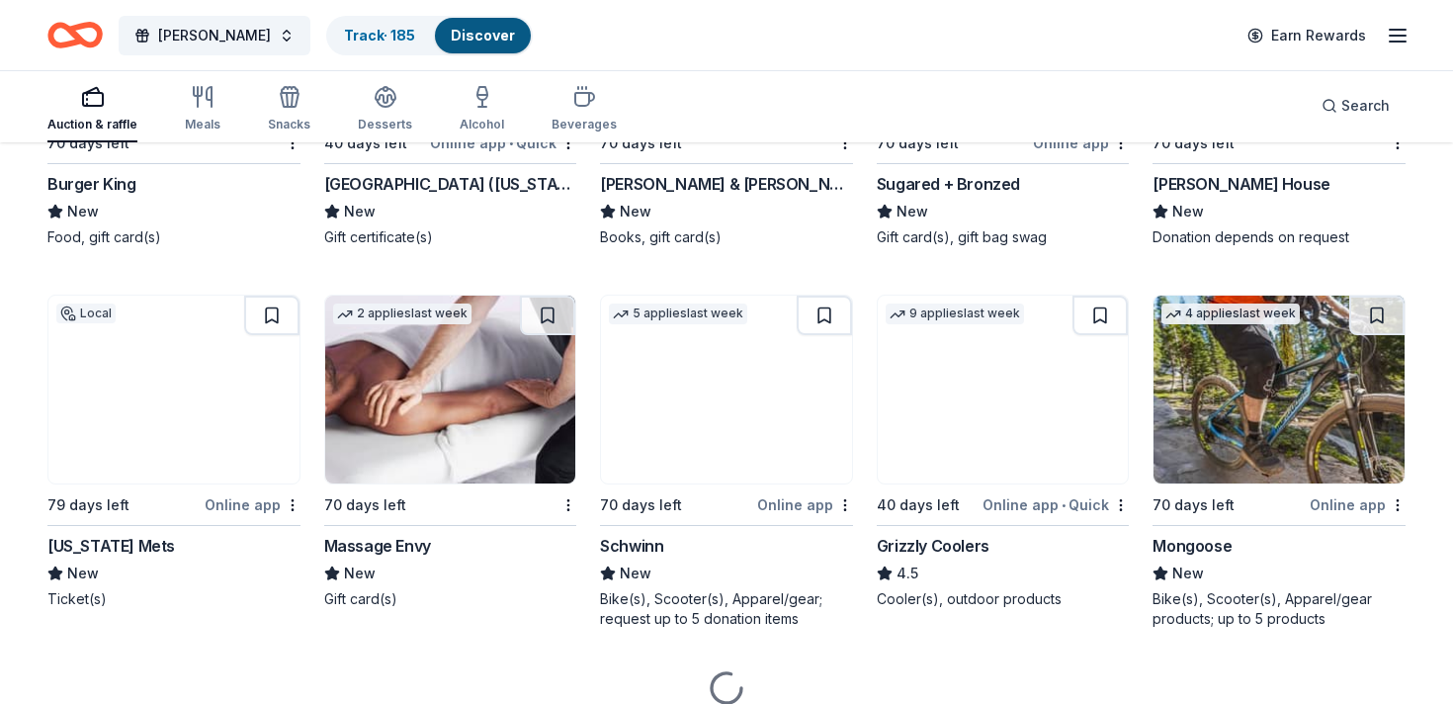
scroll to position [14001, 0]
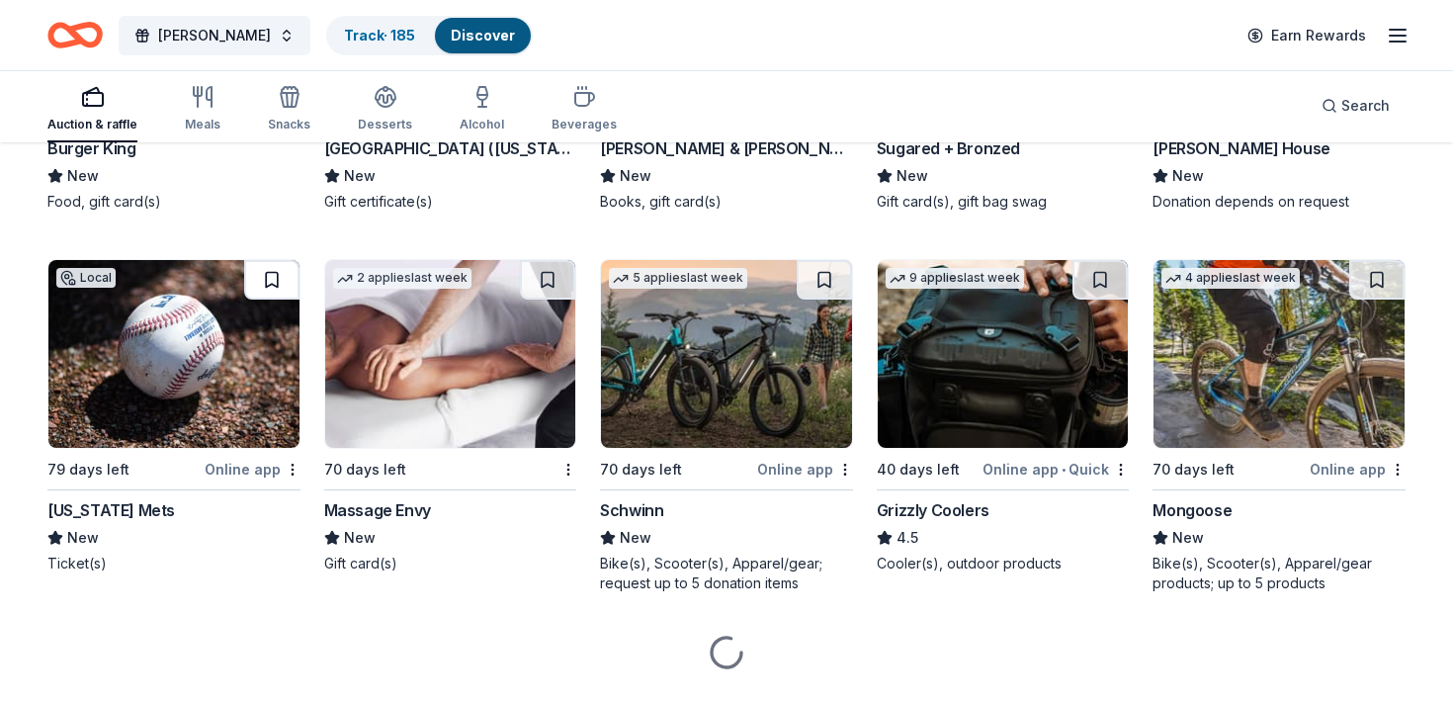
click at [267, 274] on button at bounding box center [271, 280] width 55 height 40
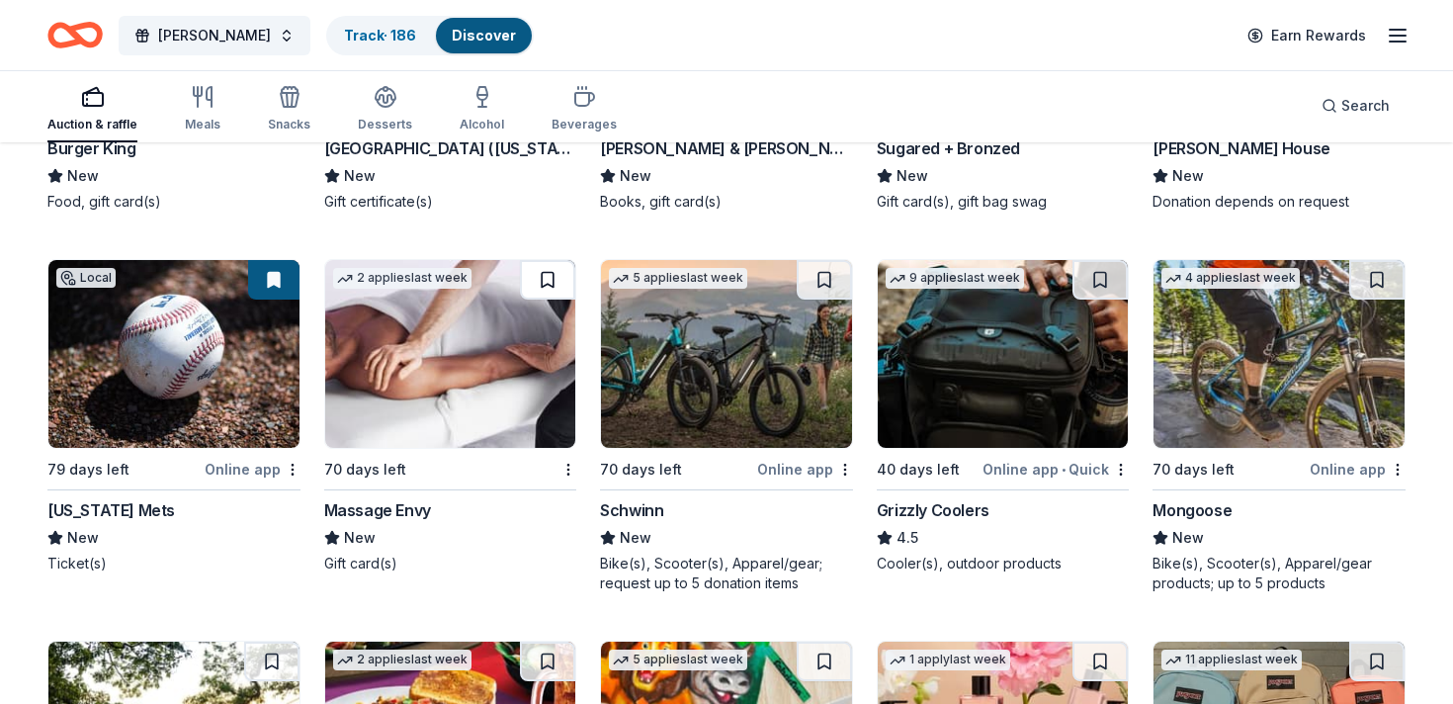
click at [554, 278] on button at bounding box center [547, 280] width 55 height 40
click at [825, 278] on button at bounding box center [824, 280] width 55 height 40
click at [1094, 264] on button at bounding box center [1099, 280] width 55 height 40
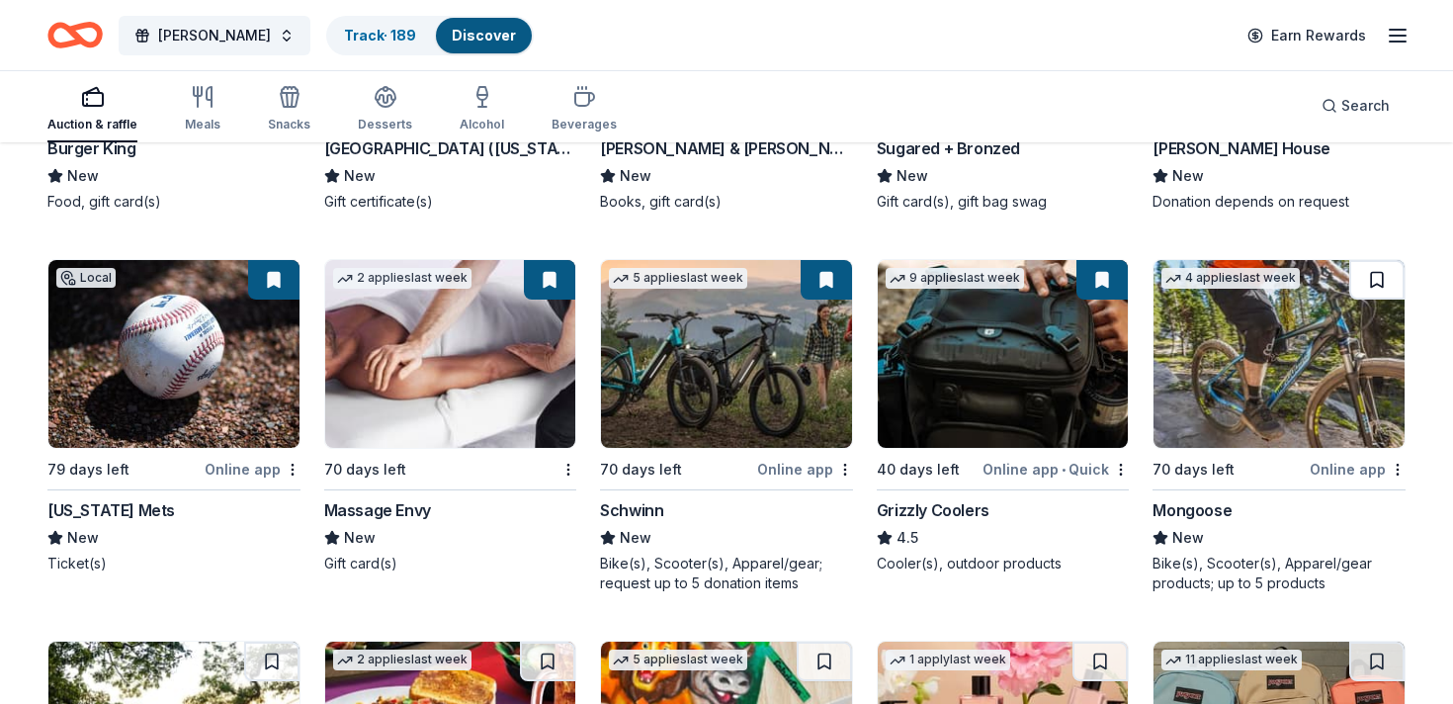
click at [1379, 277] on button at bounding box center [1376, 280] width 55 height 40
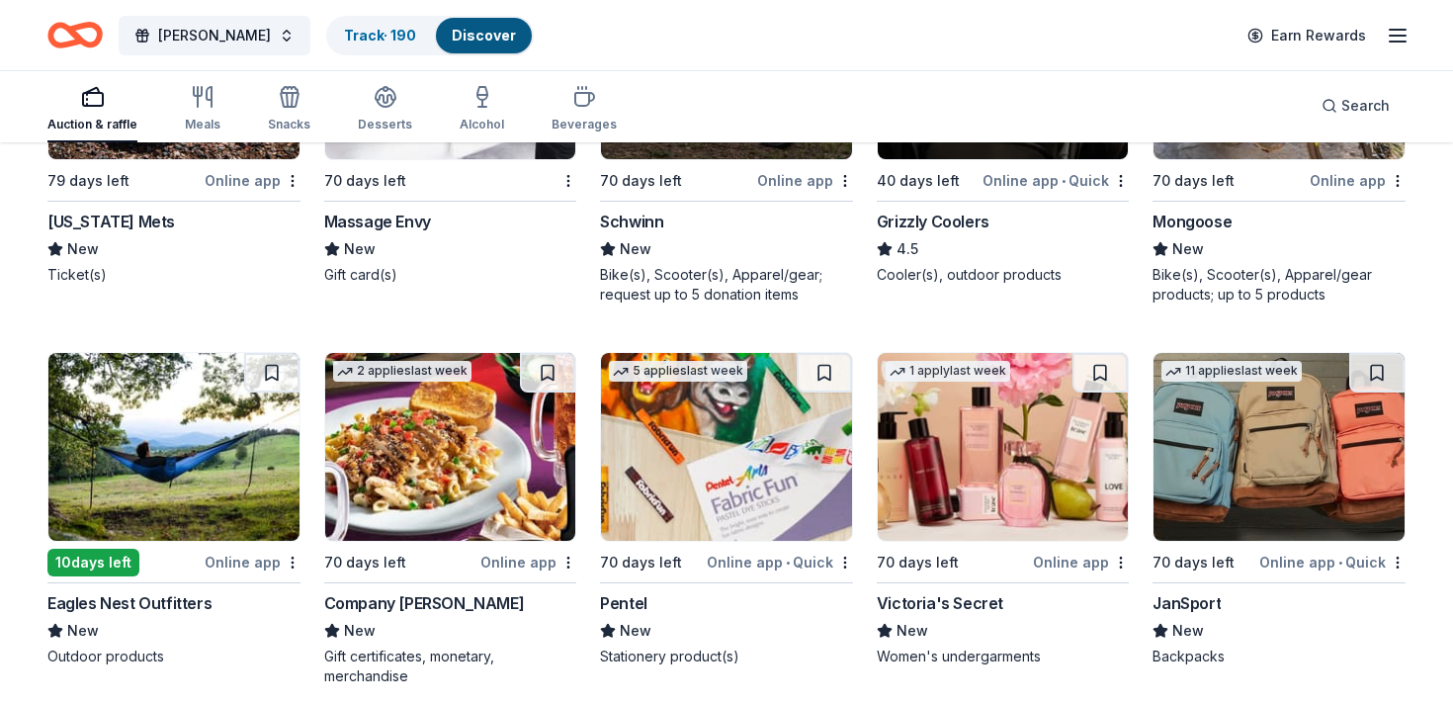
scroll to position [14304, 0]
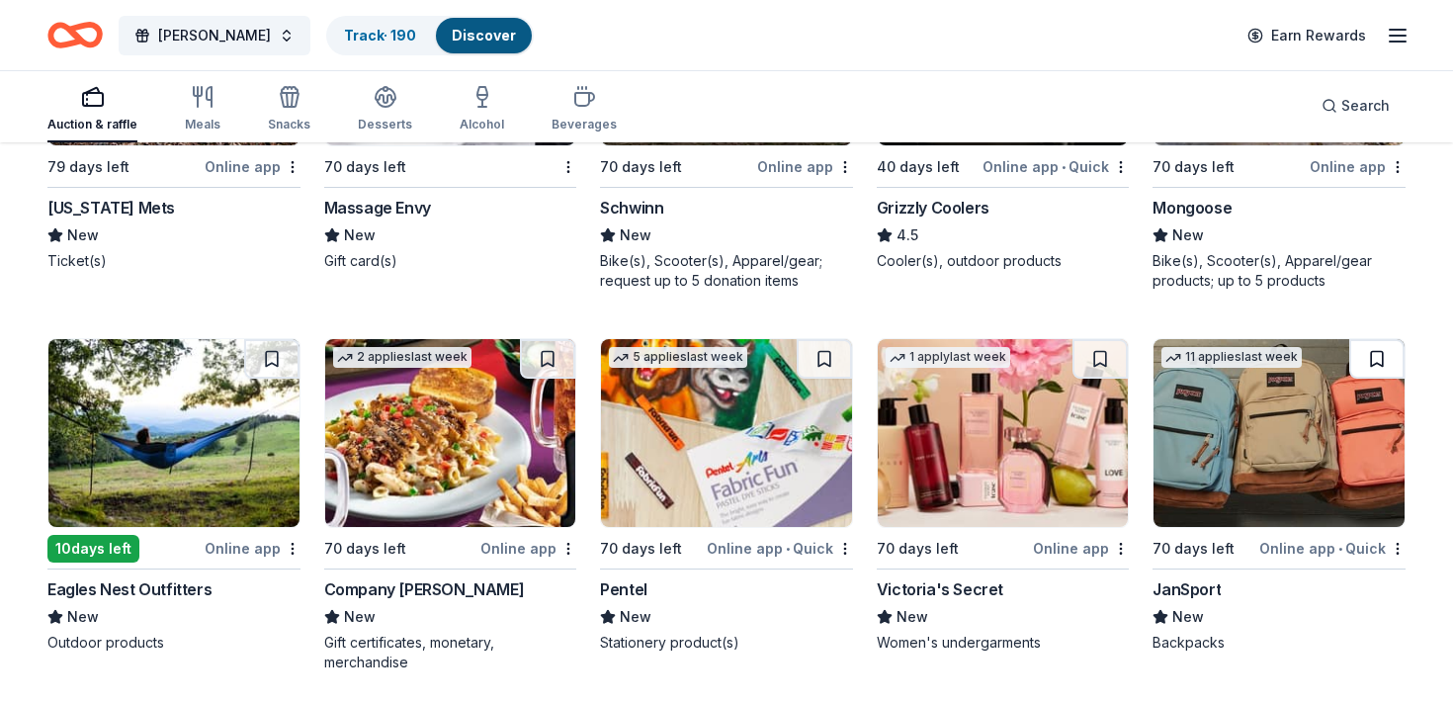
click at [1377, 355] on button at bounding box center [1376, 359] width 55 height 40
click at [1106, 357] on button at bounding box center [1099, 359] width 55 height 40
click at [822, 360] on button at bounding box center [824, 359] width 55 height 40
click at [529, 368] on button at bounding box center [547, 359] width 55 height 40
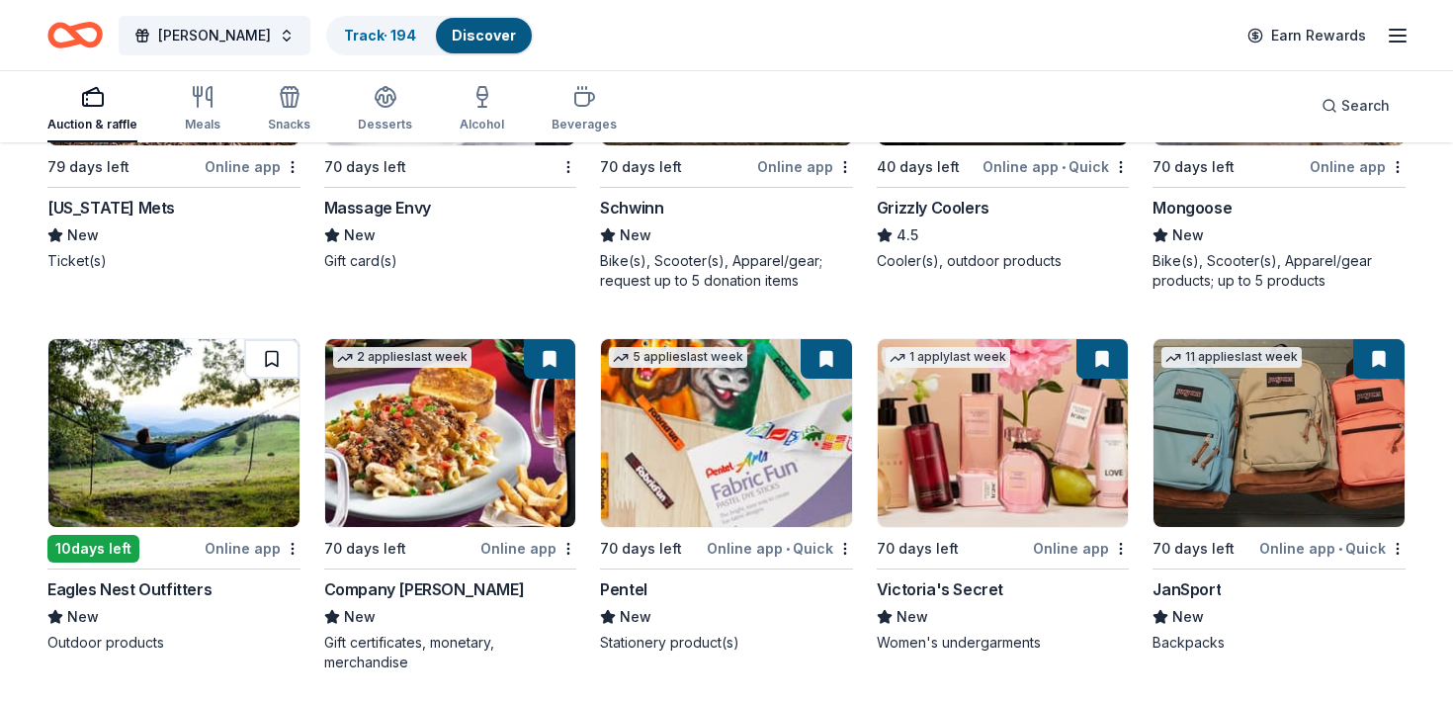
click at [277, 362] on button at bounding box center [271, 359] width 55 height 40
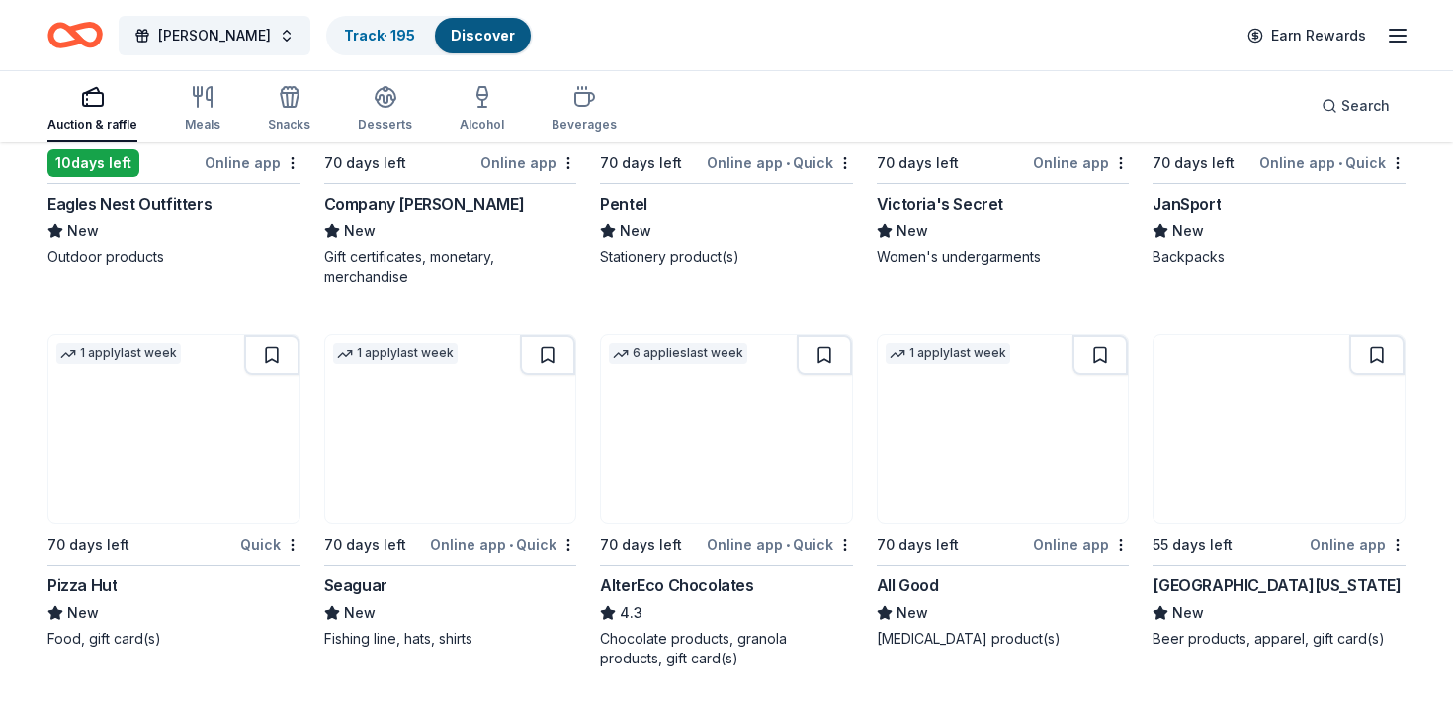
scroll to position [14718, 0]
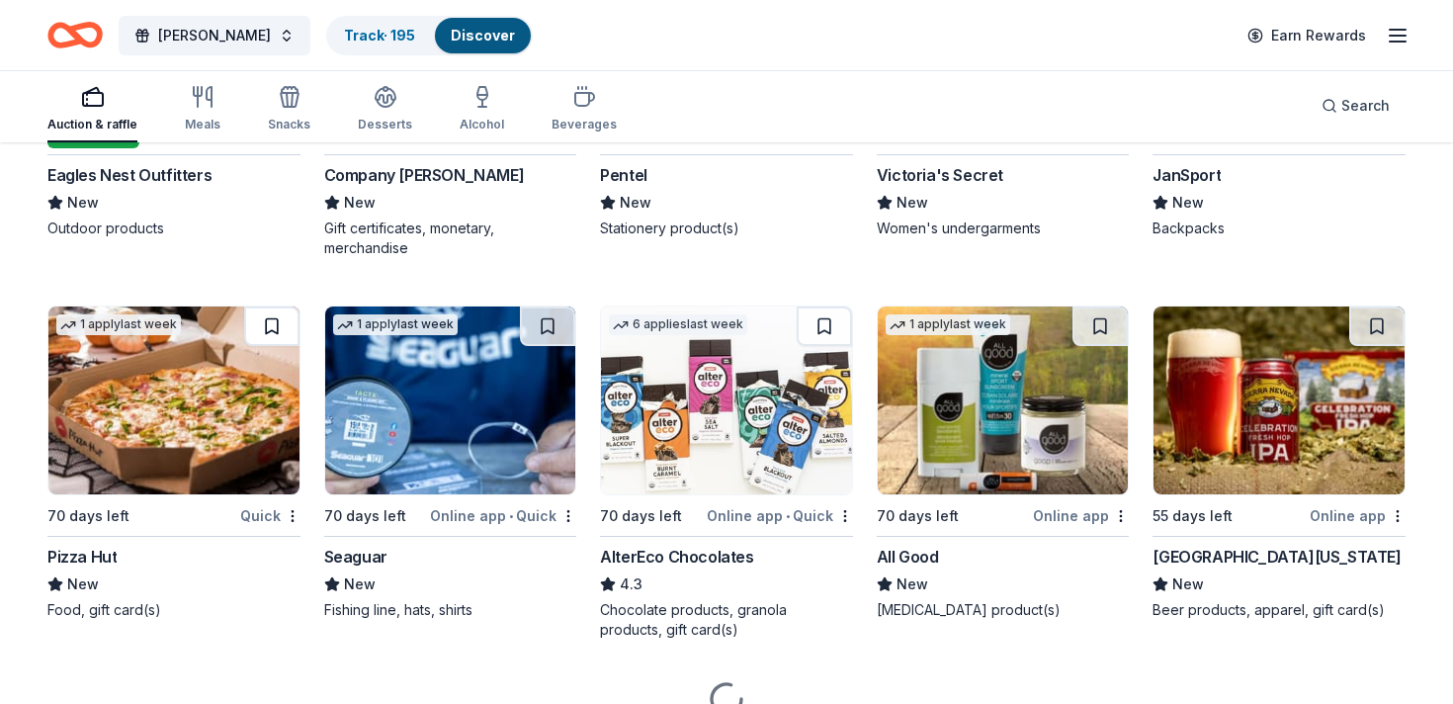
click at [268, 326] on button at bounding box center [271, 326] width 55 height 40
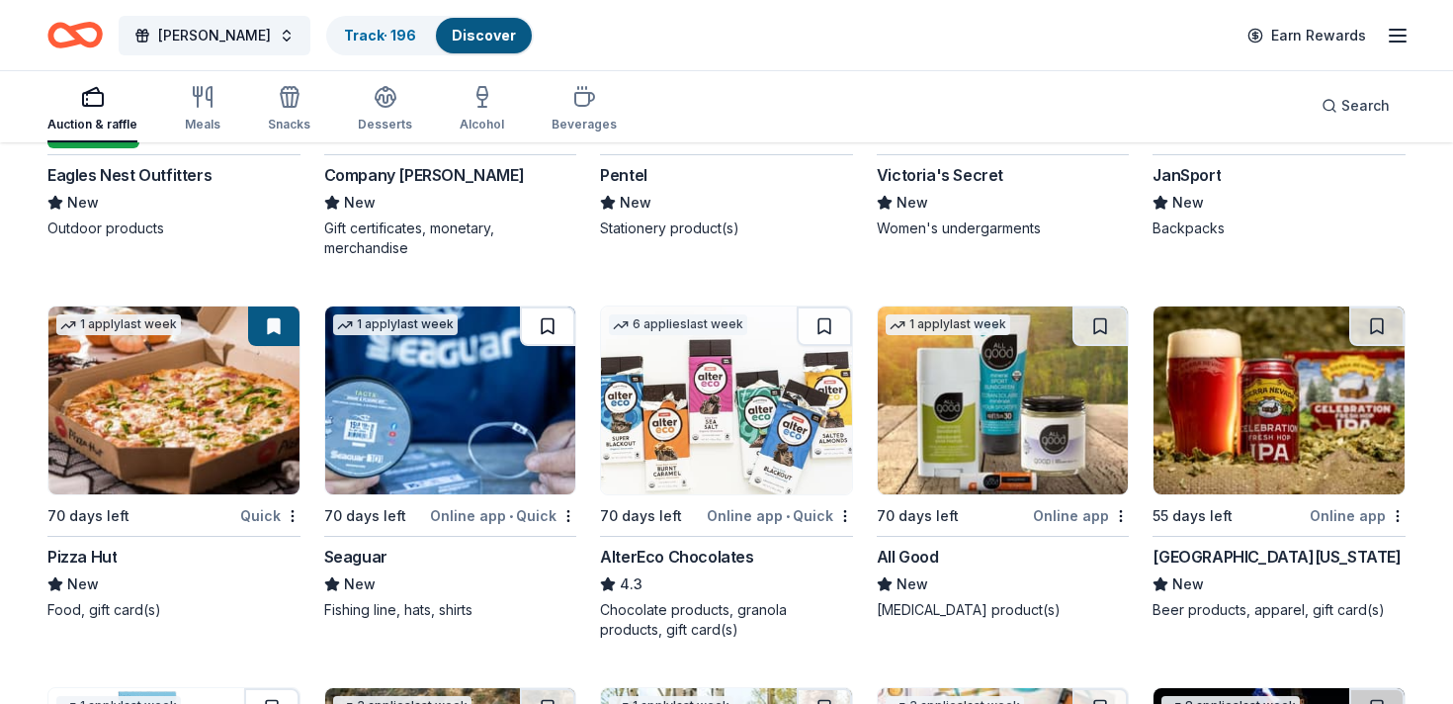
click at [547, 324] on button at bounding box center [547, 326] width 55 height 40
click at [823, 331] on button at bounding box center [824, 326] width 55 height 40
click at [1092, 321] on button at bounding box center [1099, 326] width 55 height 40
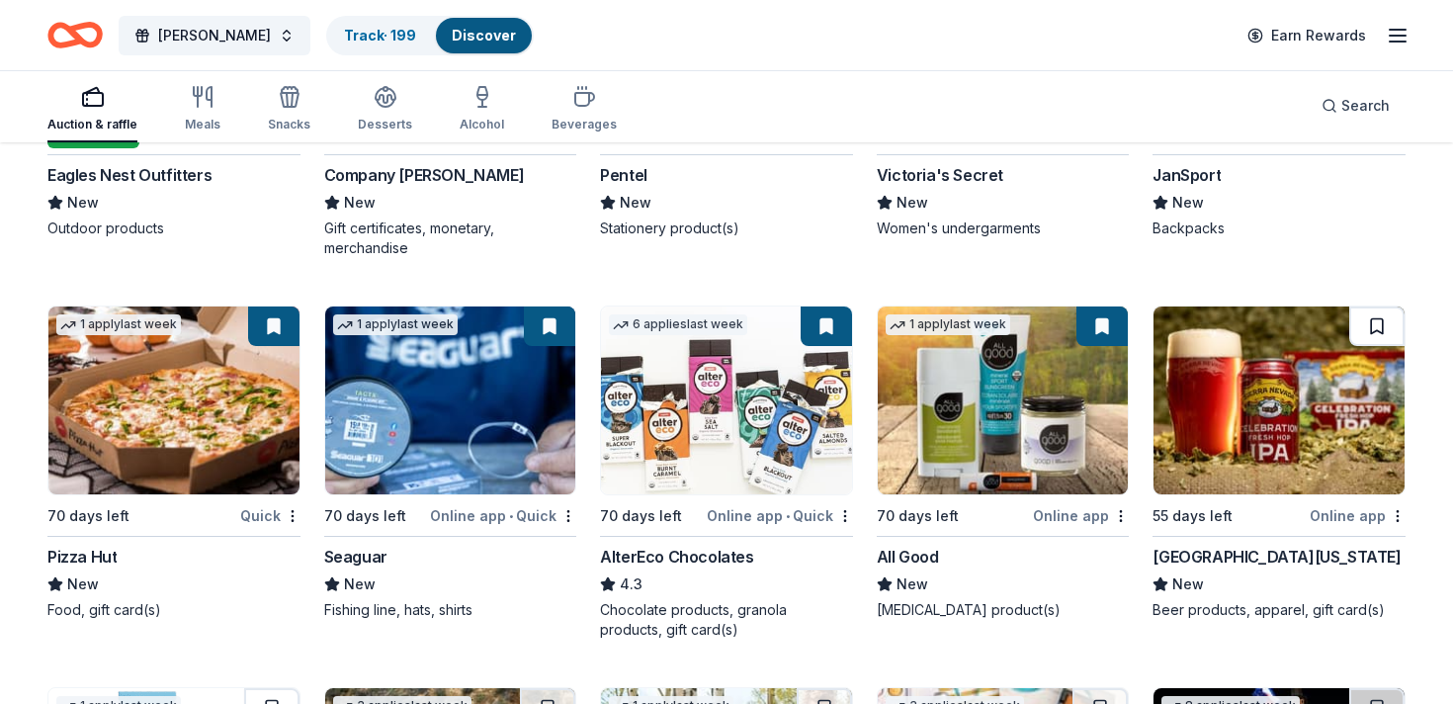
click at [1366, 326] on button at bounding box center [1376, 326] width 55 height 40
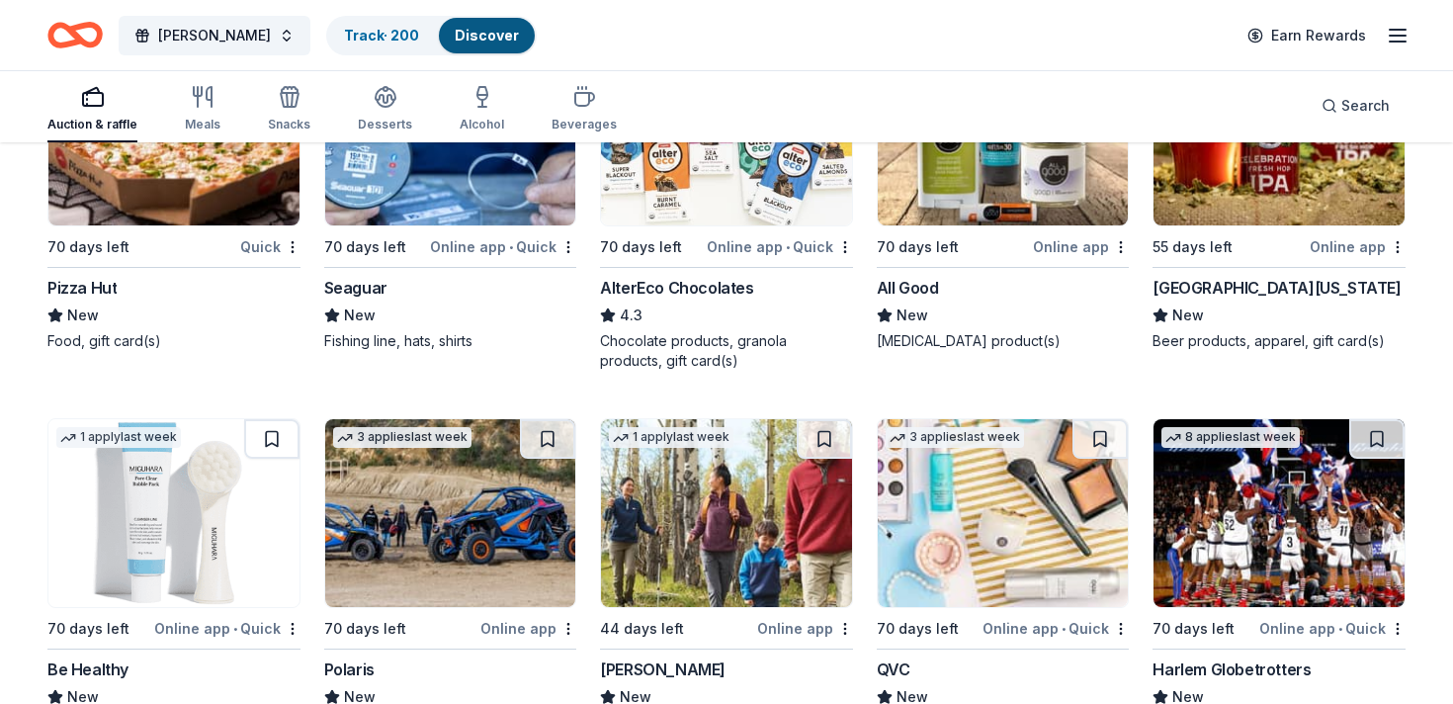
scroll to position [14990, 0]
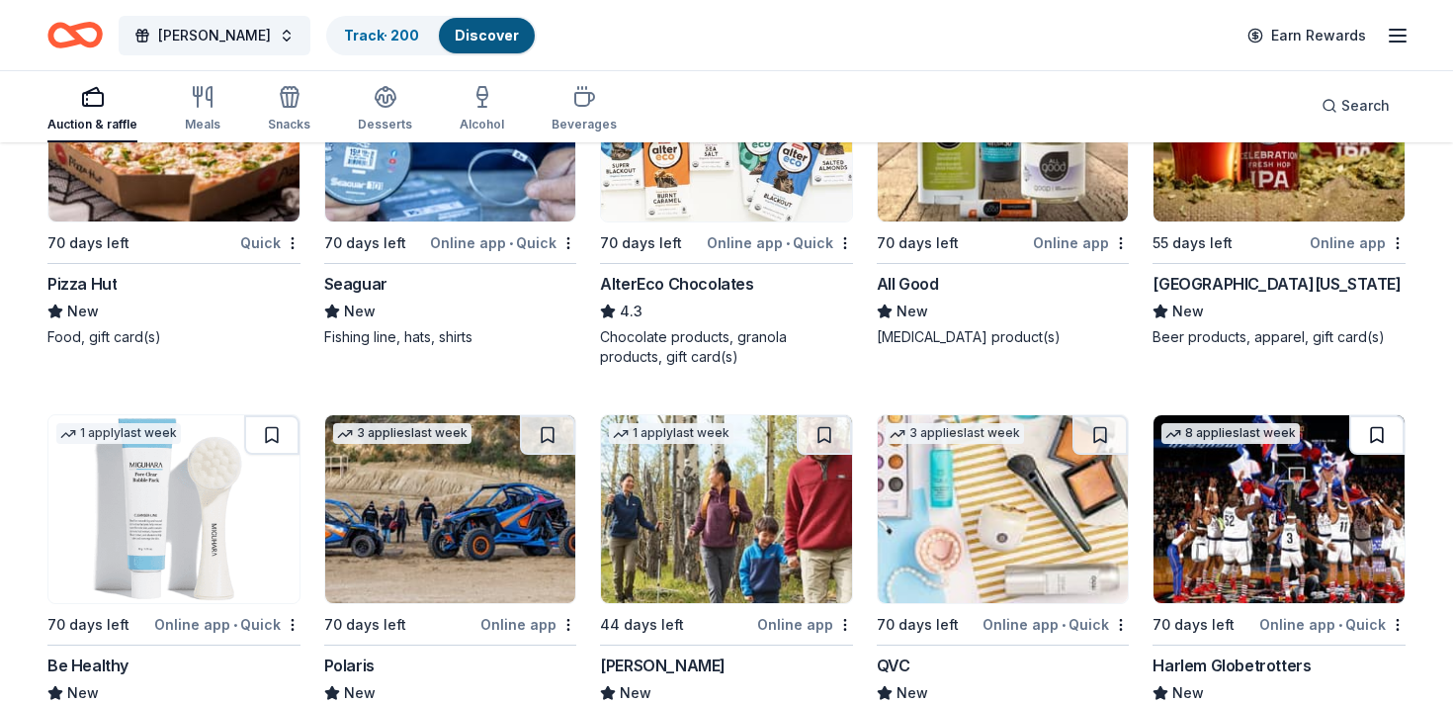
click at [1374, 438] on button at bounding box center [1376, 435] width 55 height 40
click at [1093, 431] on button at bounding box center [1099, 435] width 55 height 40
click at [827, 425] on button at bounding box center [824, 435] width 55 height 40
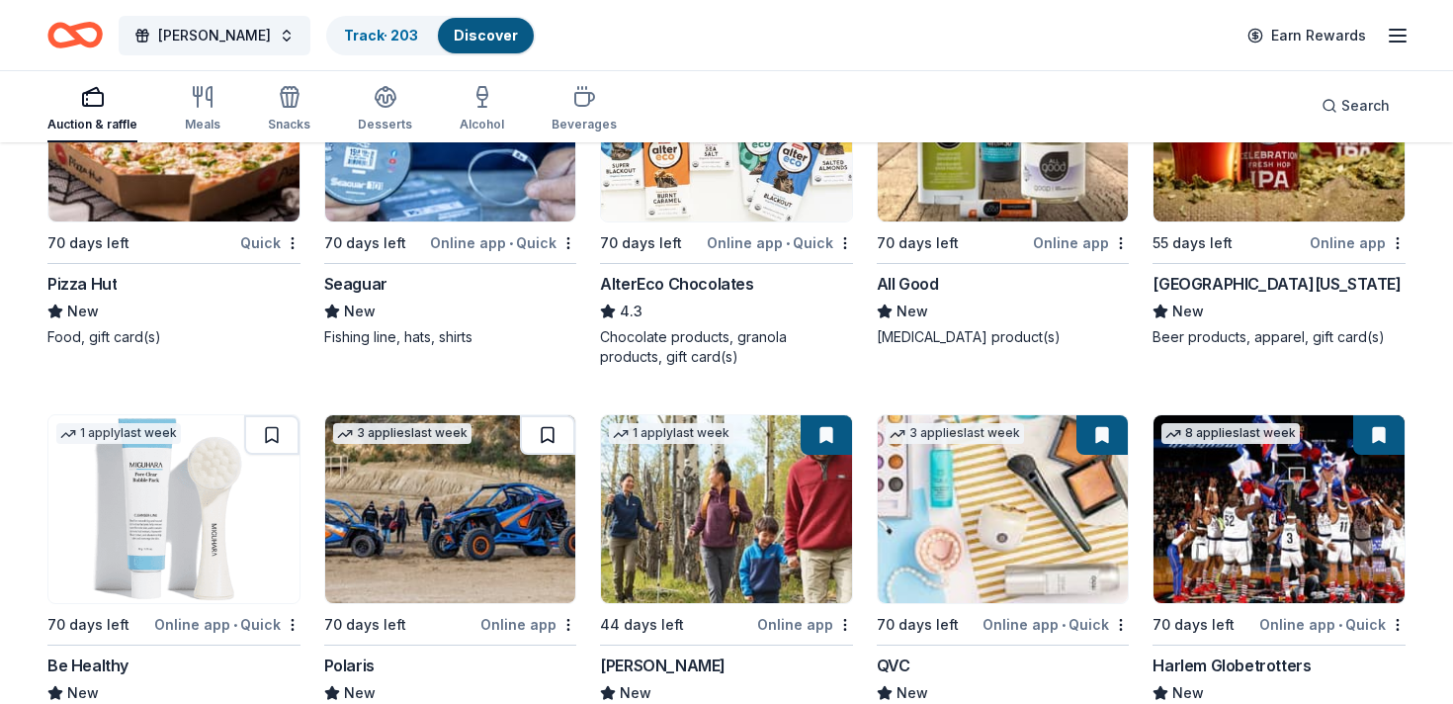
click at [544, 433] on button at bounding box center [547, 435] width 55 height 40
click at [272, 446] on button at bounding box center [271, 435] width 55 height 40
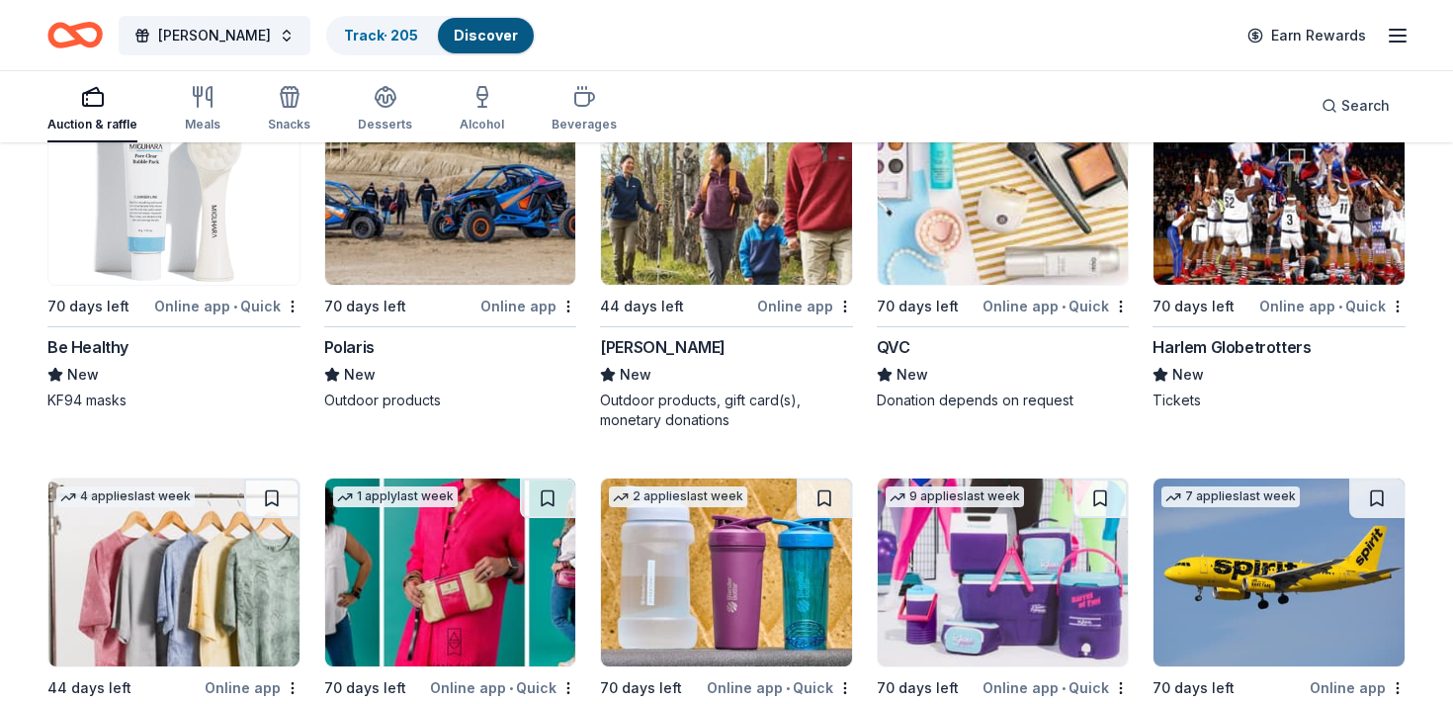
scroll to position [15340, 0]
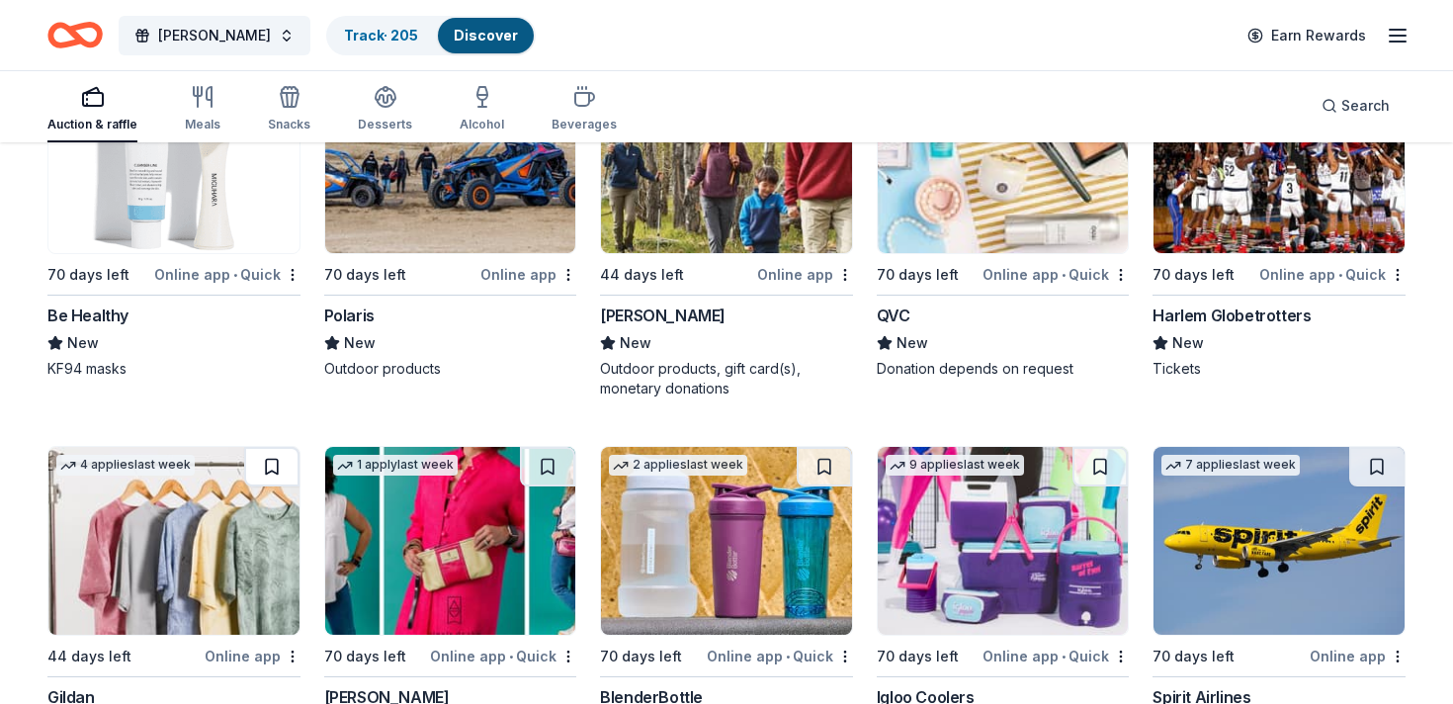
click at [256, 472] on button at bounding box center [271, 467] width 55 height 40
click at [550, 465] on button at bounding box center [547, 467] width 55 height 40
click at [827, 463] on button at bounding box center [824, 467] width 55 height 40
click at [1094, 467] on button at bounding box center [1099, 467] width 55 height 40
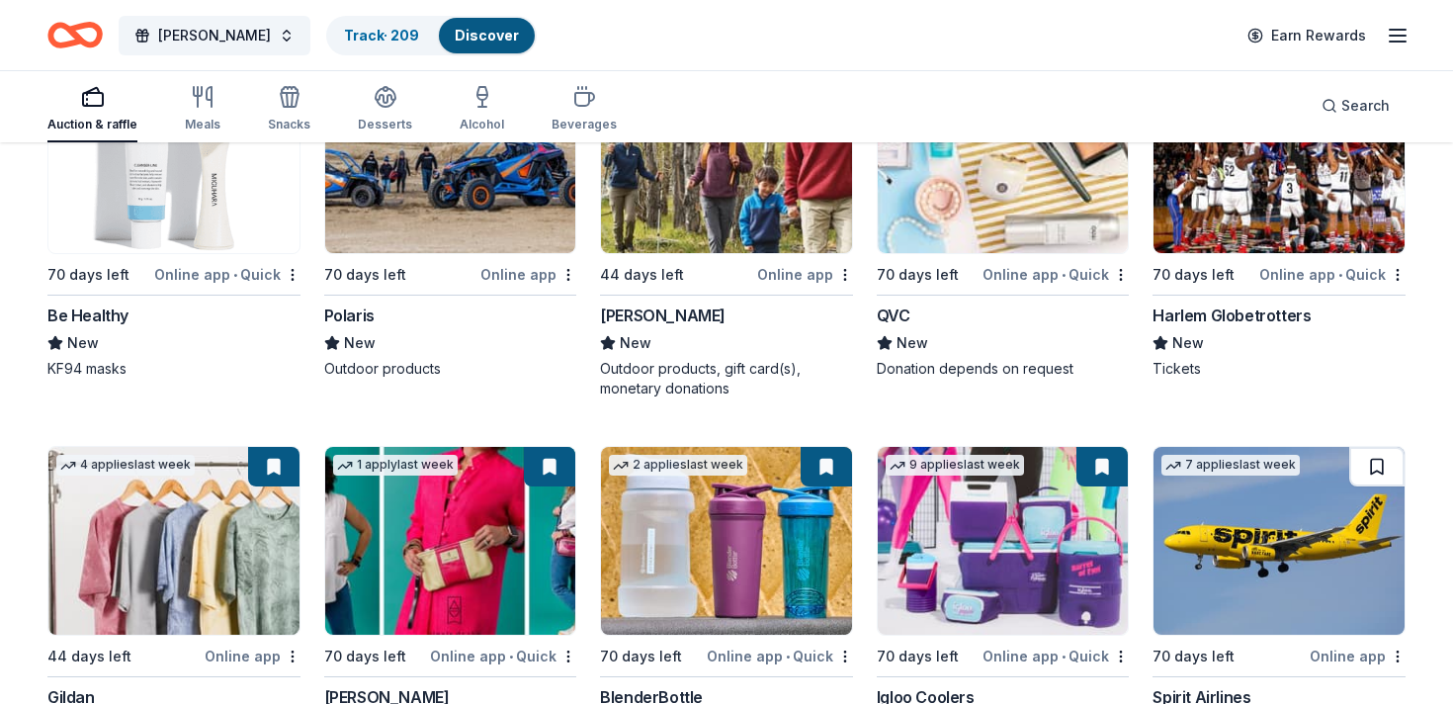
click at [1379, 462] on button at bounding box center [1376, 467] width 55 height 40
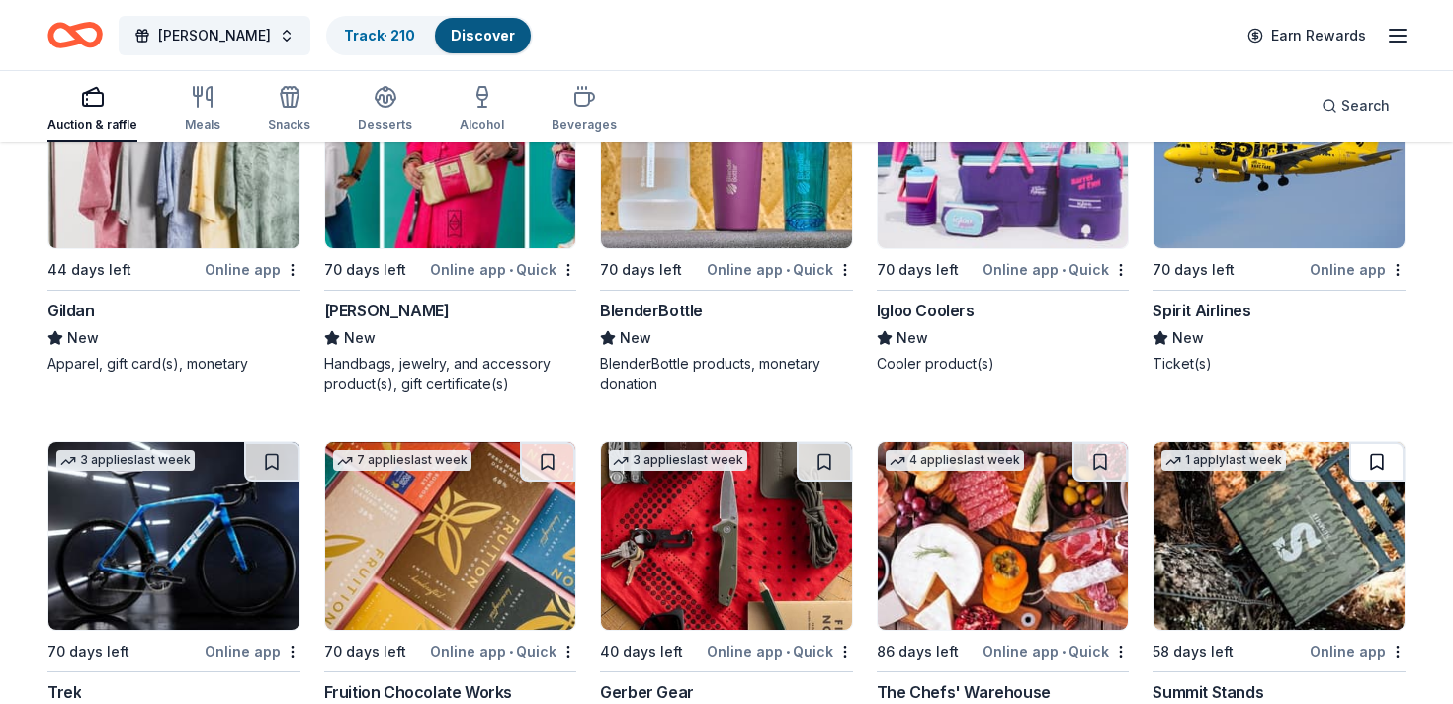
scroll to position [15736, 0]
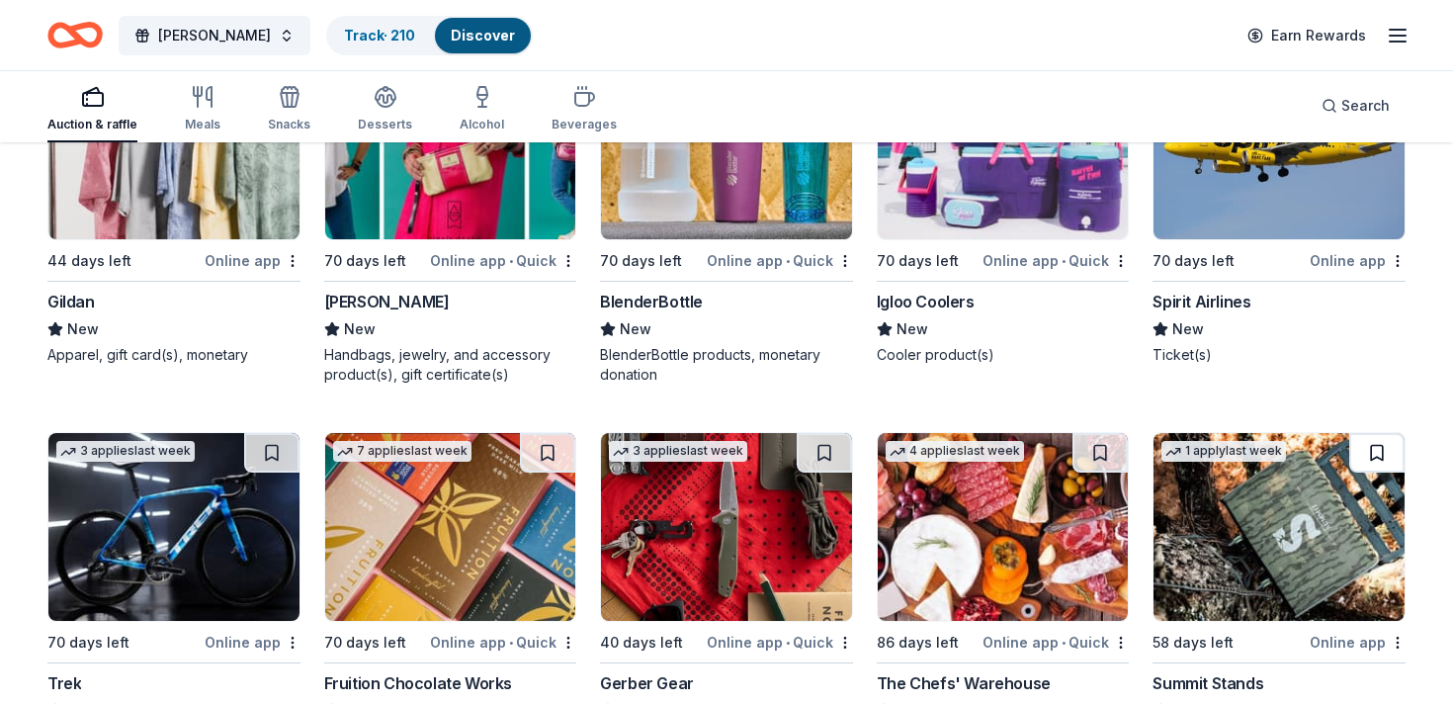
click at [1386, 440] on button at bounding box center [1376, 453] width 55 height 40
click at [1114, 452] on button at bounding box center [1099, 453] width 55 height 40
click at [821, 444] on button at bounding box center [824, 453] width 55 height 40
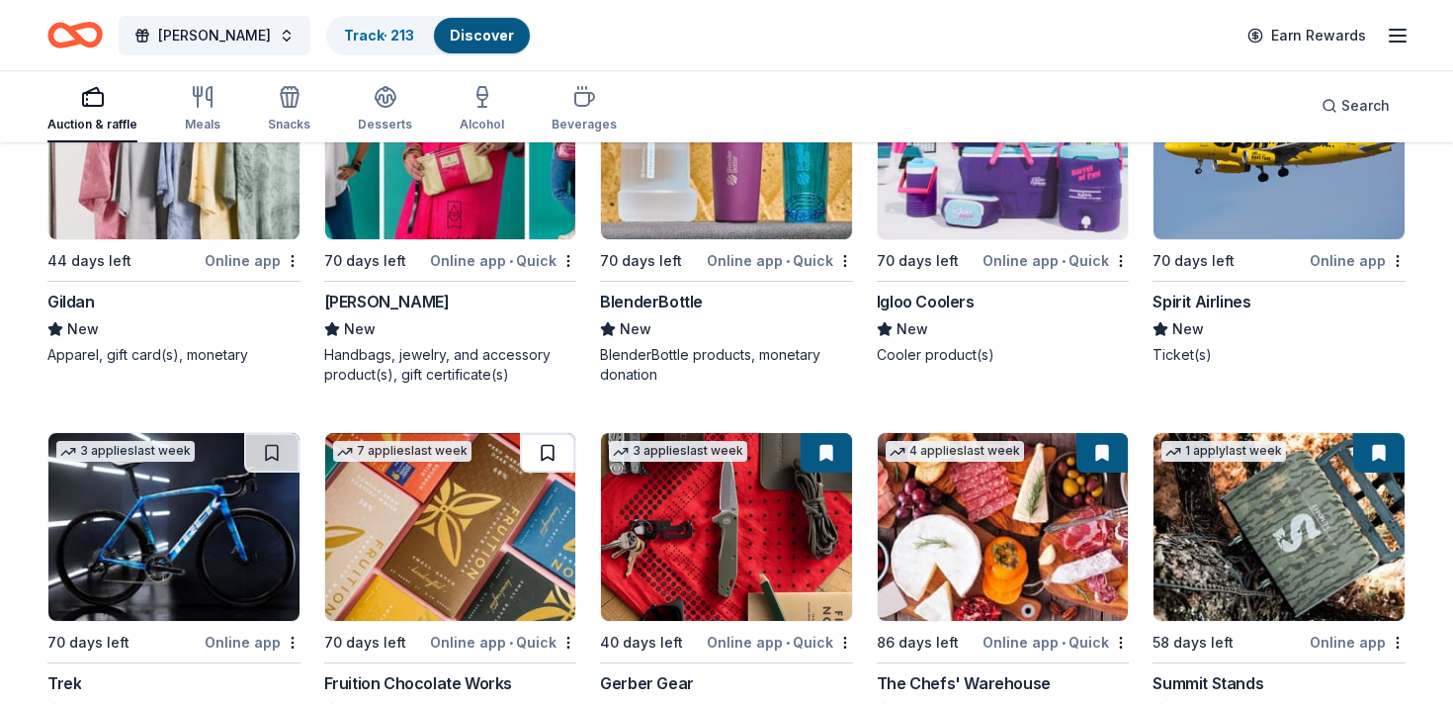
click at [537, 455] on button at bounding box center [547, 453] width 55 height 40
click at [272, 454] on button at bounding box center [271, 453] width 55 height 40
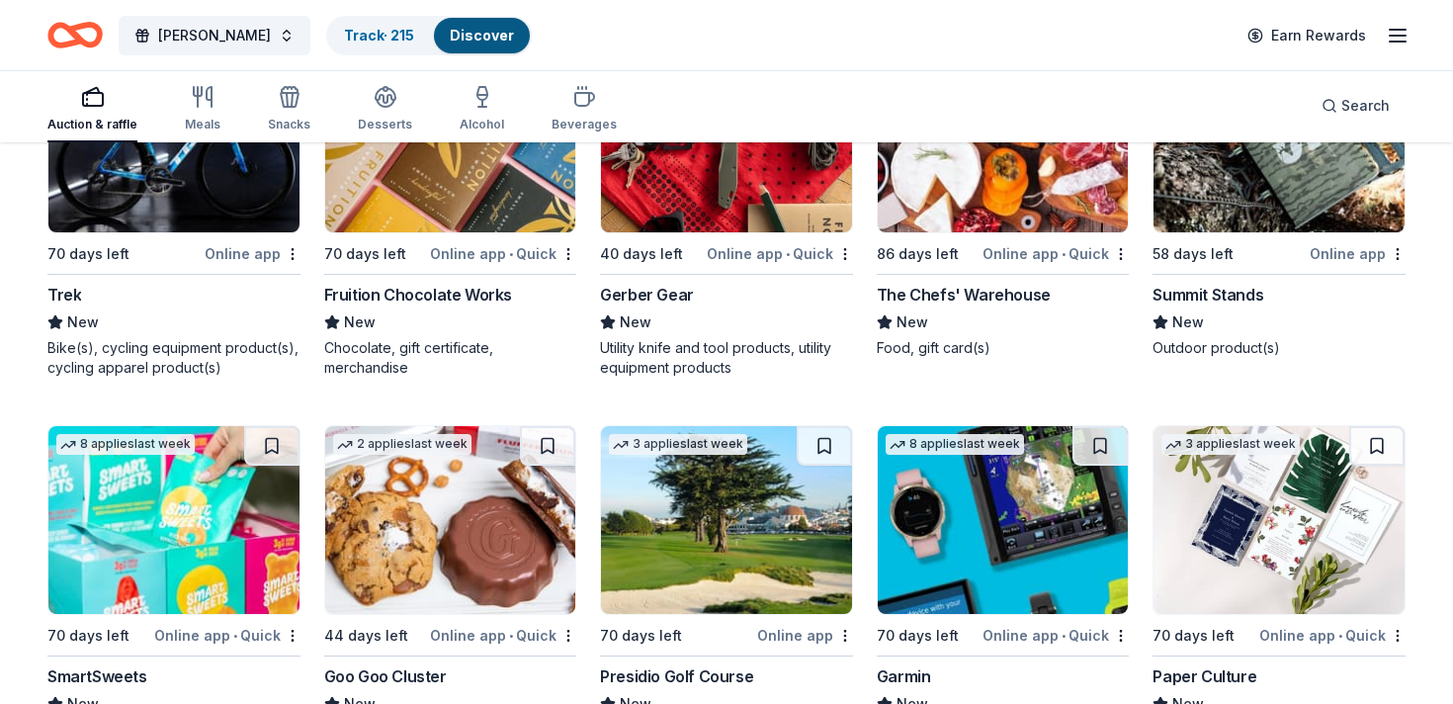
scroll to position [16219, 0]
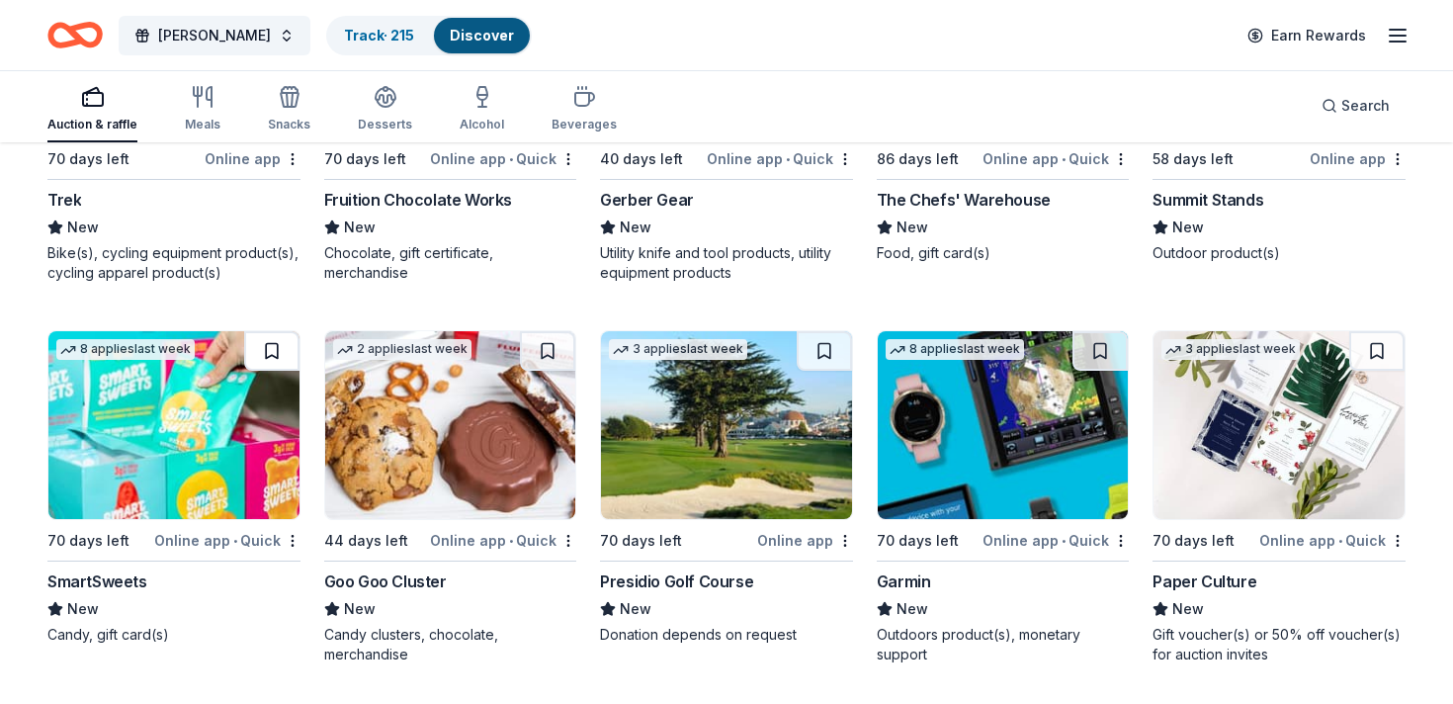
click at [274, 353] on button at bounding box center [271, 351] width 55 height 40
click at [545, 346] on button at bounding box center [547, 351] width 55 height 40
click at [835, 349] on button at bounding box center [824, 351] width 55 height 40
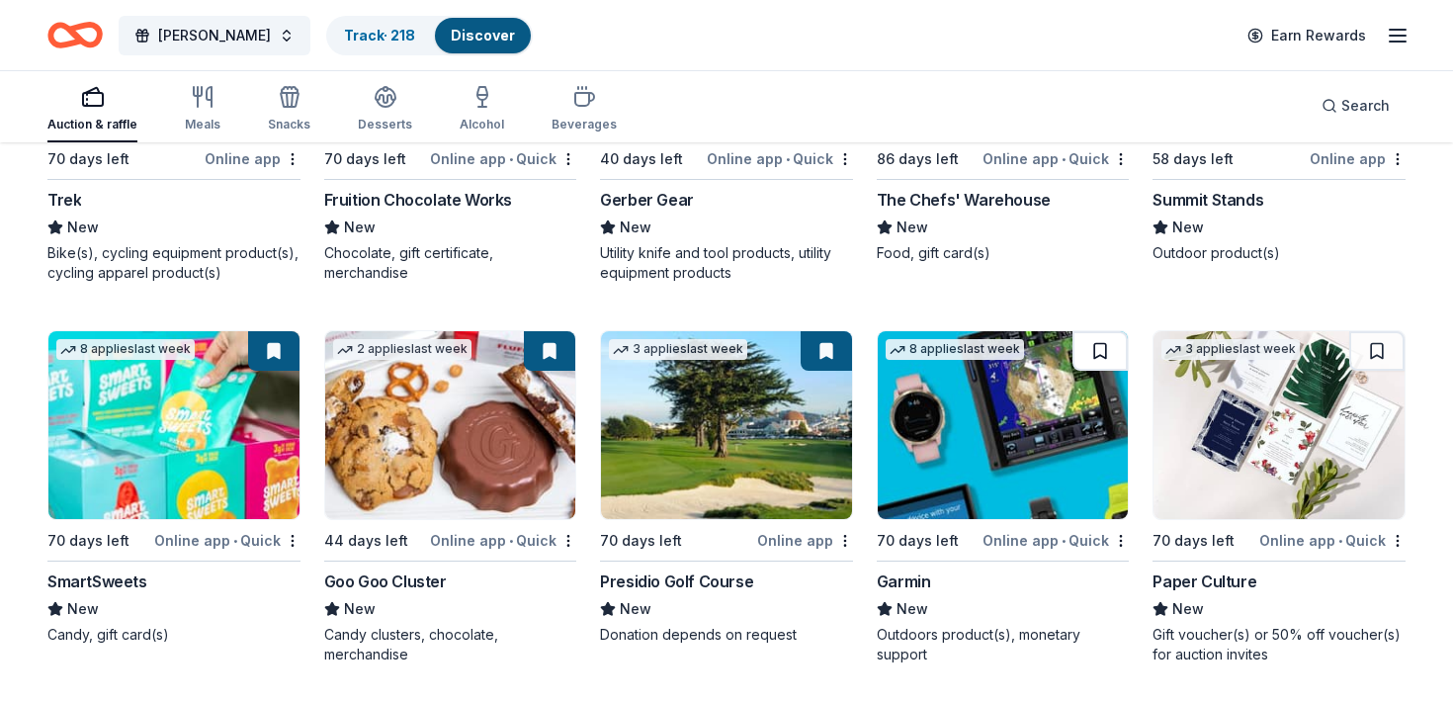
click at [1088, 355] on button at bounding box center [1099, 351] width 55 height 40
click at [1377, 344] on button at bounding box center [1376, 351] width 55 height 40
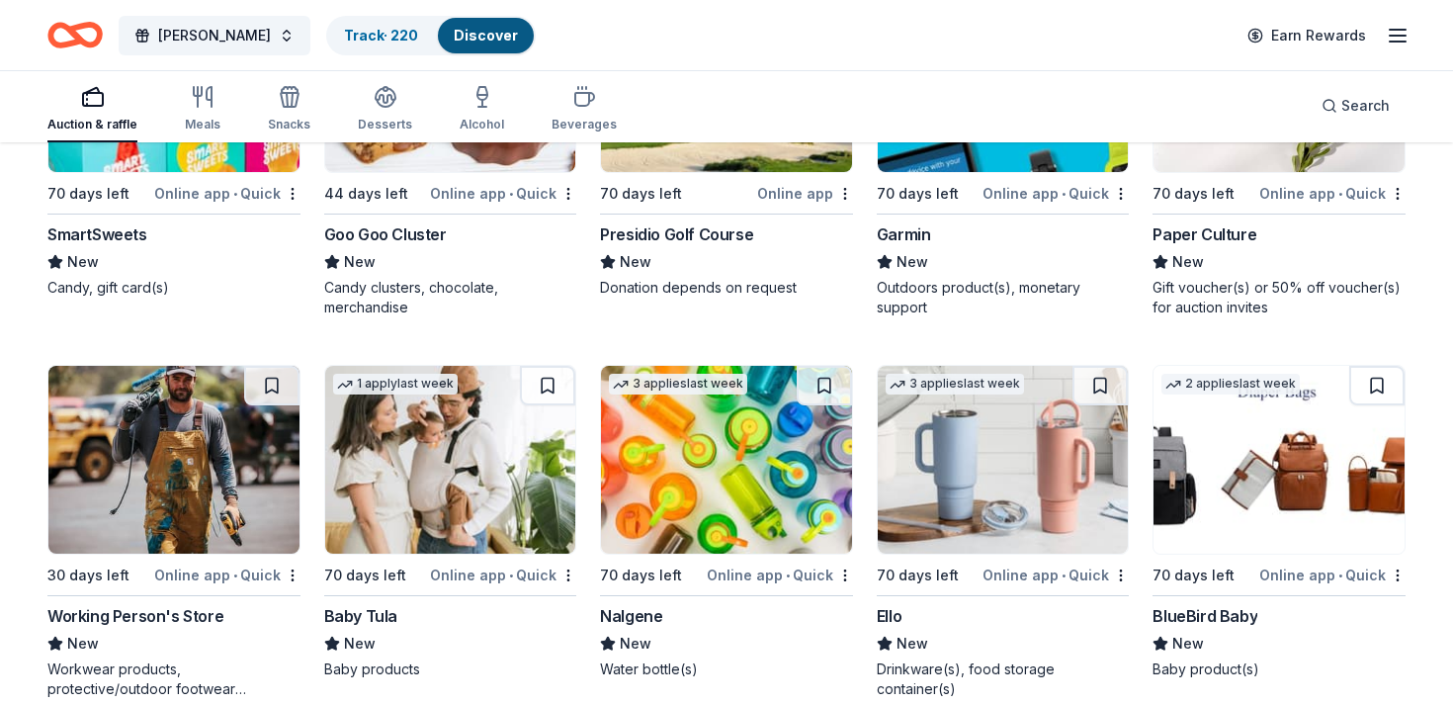
scroll to position [16593, 0]
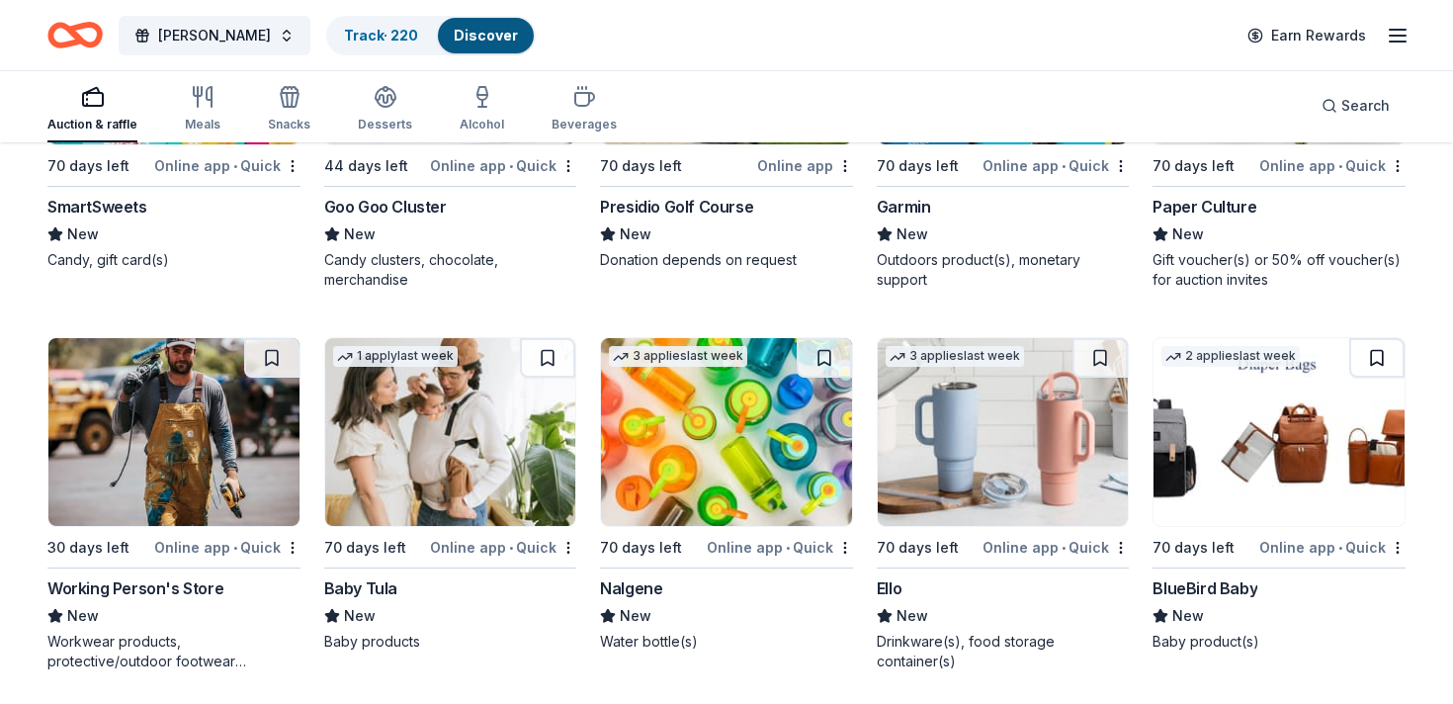
click at [1381, 352] on button at bounding box center [1376, 358] width 55 height 40
click at [1095, 360] on button at bounding box center [1099, 358] width 55 height 40
click at [819, 357] on button at bounding box center [824, 358] width 55 height 40
click at [536, 351] on button at bounding box center [547, 358] width 55 height 40
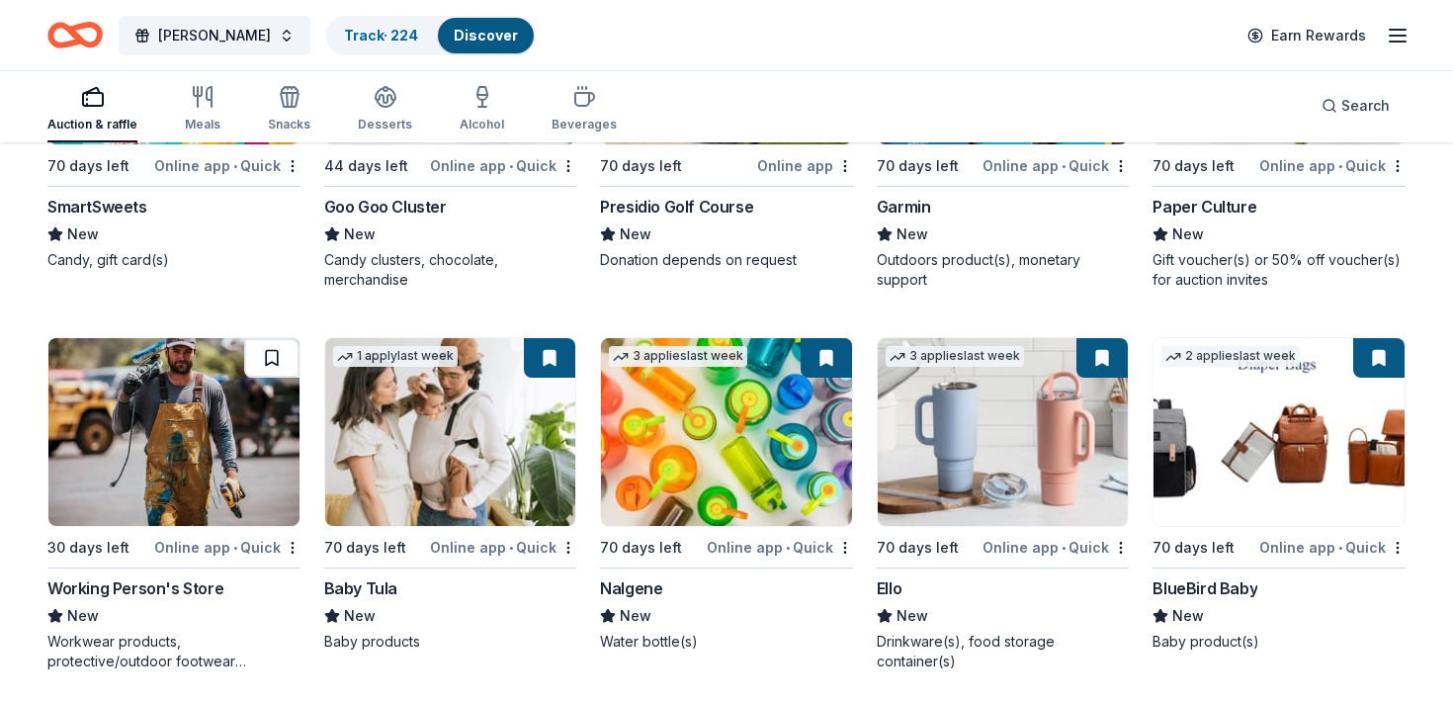
click at [273, 365] on button at bounding box center [271, 358] width 55 height 40
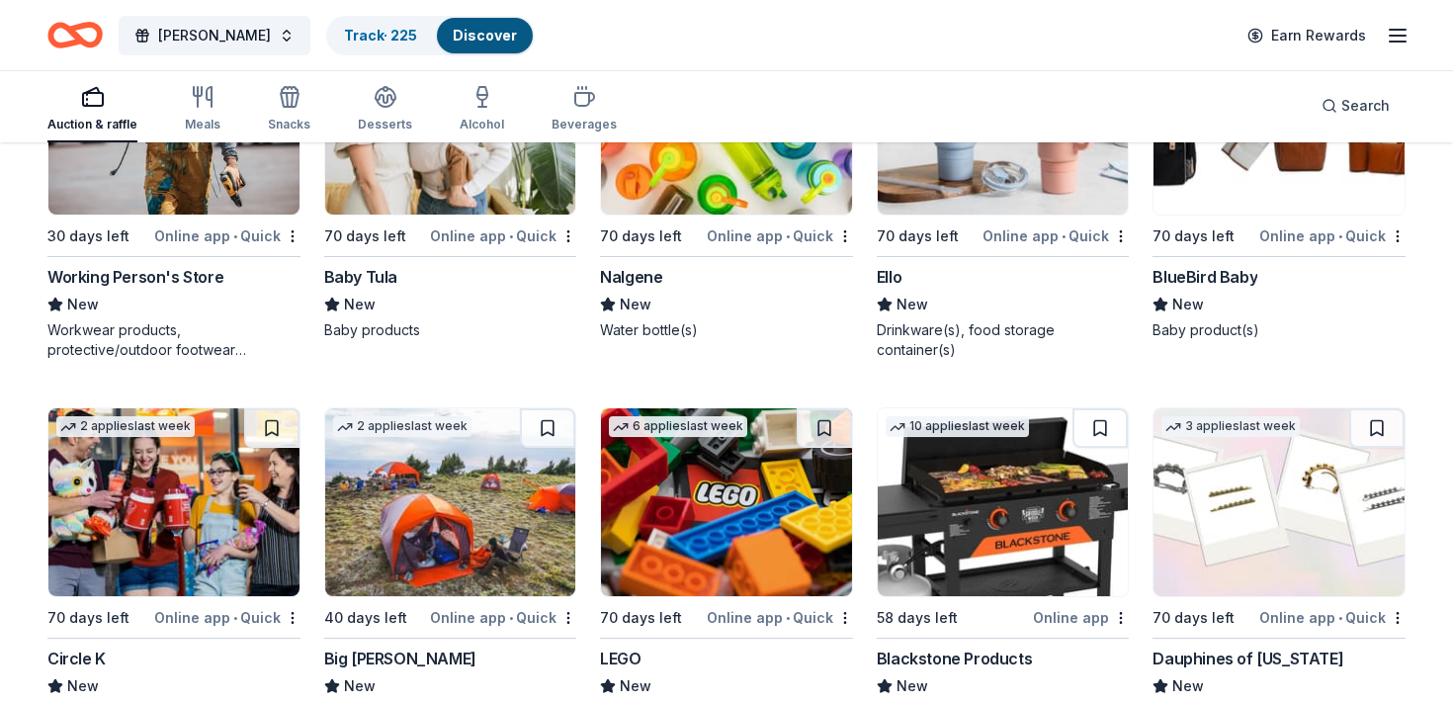
scroll to position [17010, 0]
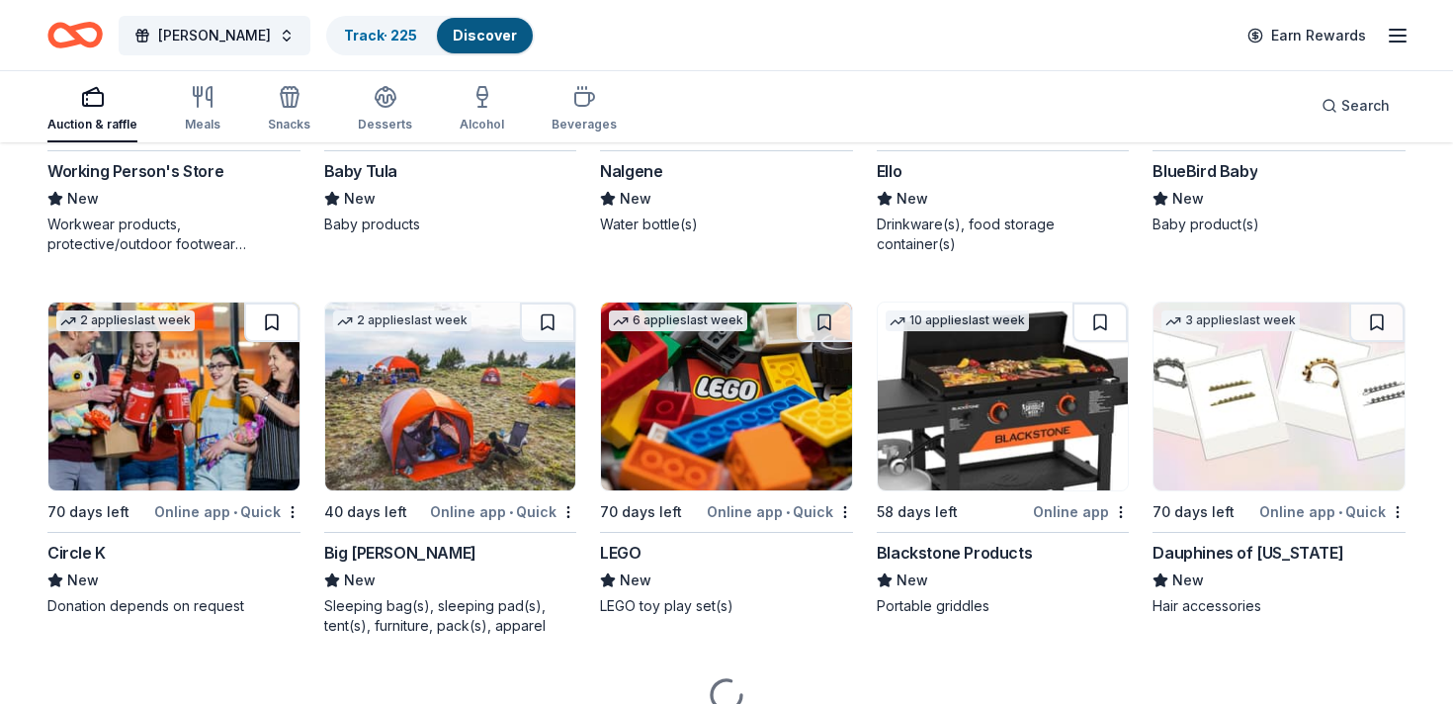
click at [266, 326] on button at bounding box center [271, 322] width 55 height 40
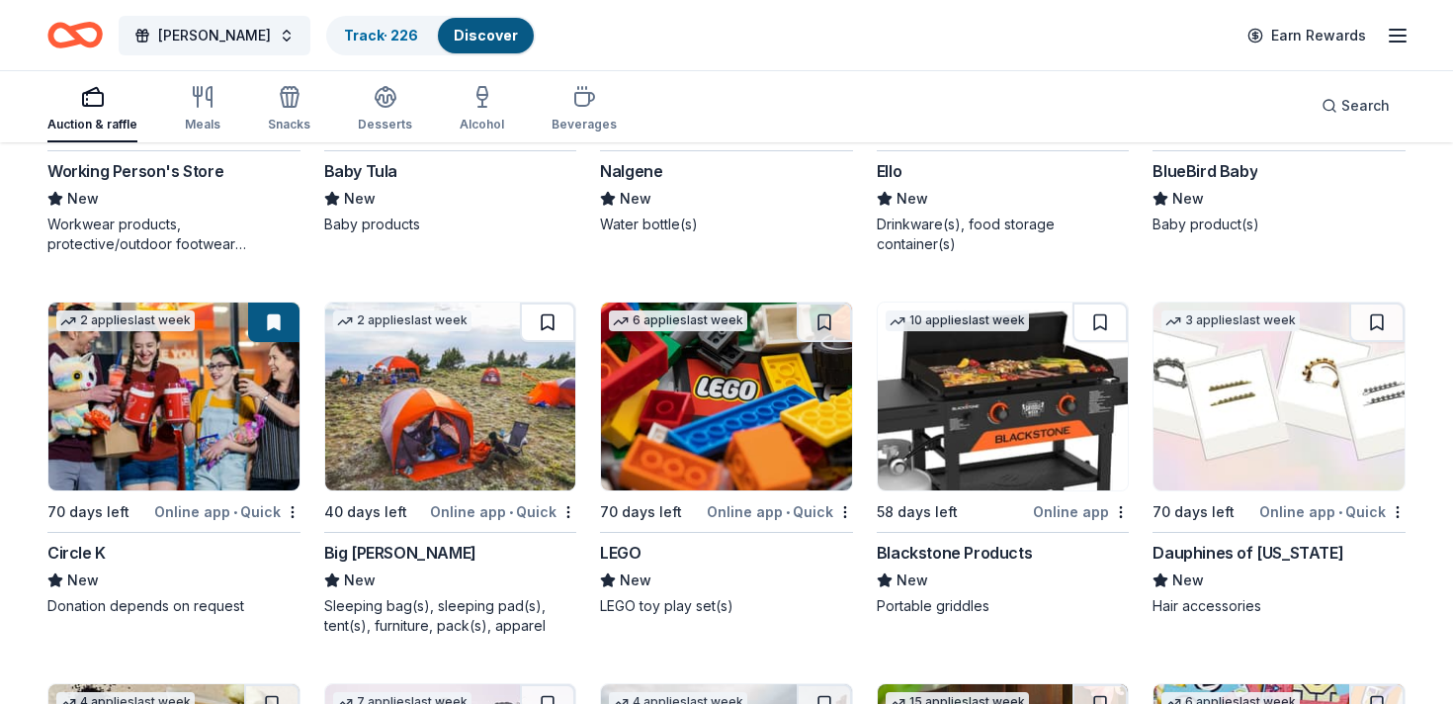
click at [559, 324] on button at bounding box center [547, 322] width 55 height 40
click at [830, 323] on button at bounding box center [824, 322] width 55 height 40
click at [1107, 314] on button at bounding box center [1099, 322] width 55 height 40
click at [1378, 319] on button at bounding box center [1376, 322] width 55 height 40
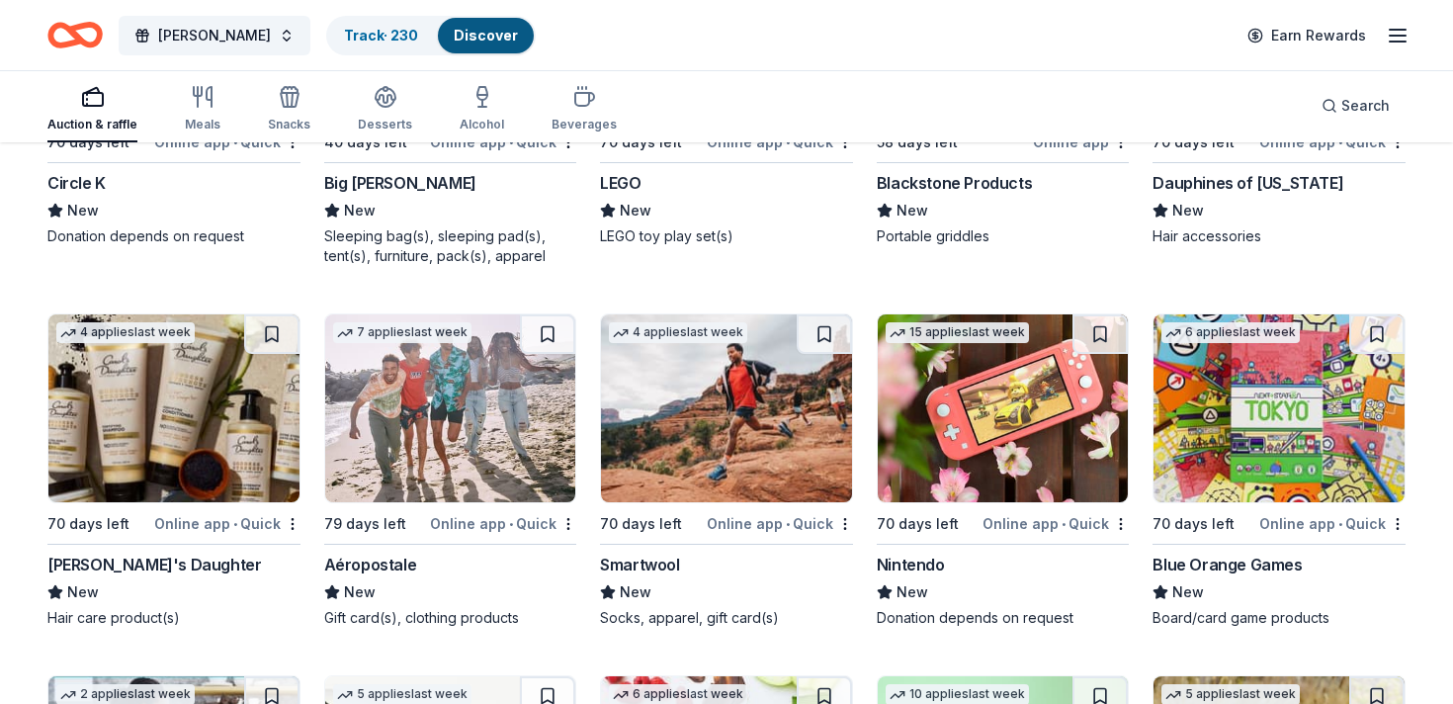
scroll to position [17399, 0]
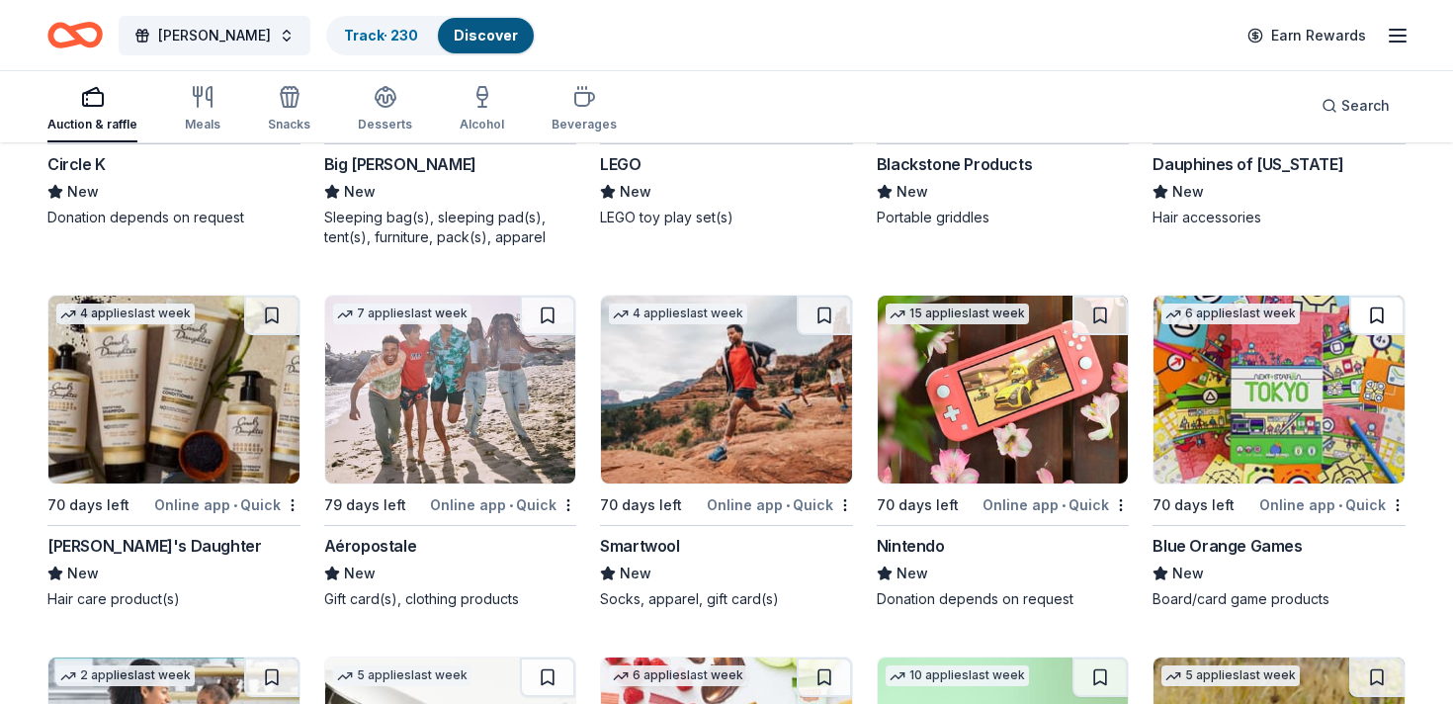
click at [1376, 325] on button at bounding box center [1376, 315] width 55 height 40
click at [1111, 307] on button at bounding box center [1099, 315] width 55 height 40
click at [802, 304] on button at bounding box center [824, 315] width 55 height 40
click at [537, 313] on button at bounding box center [547, 315] width 55 height 40
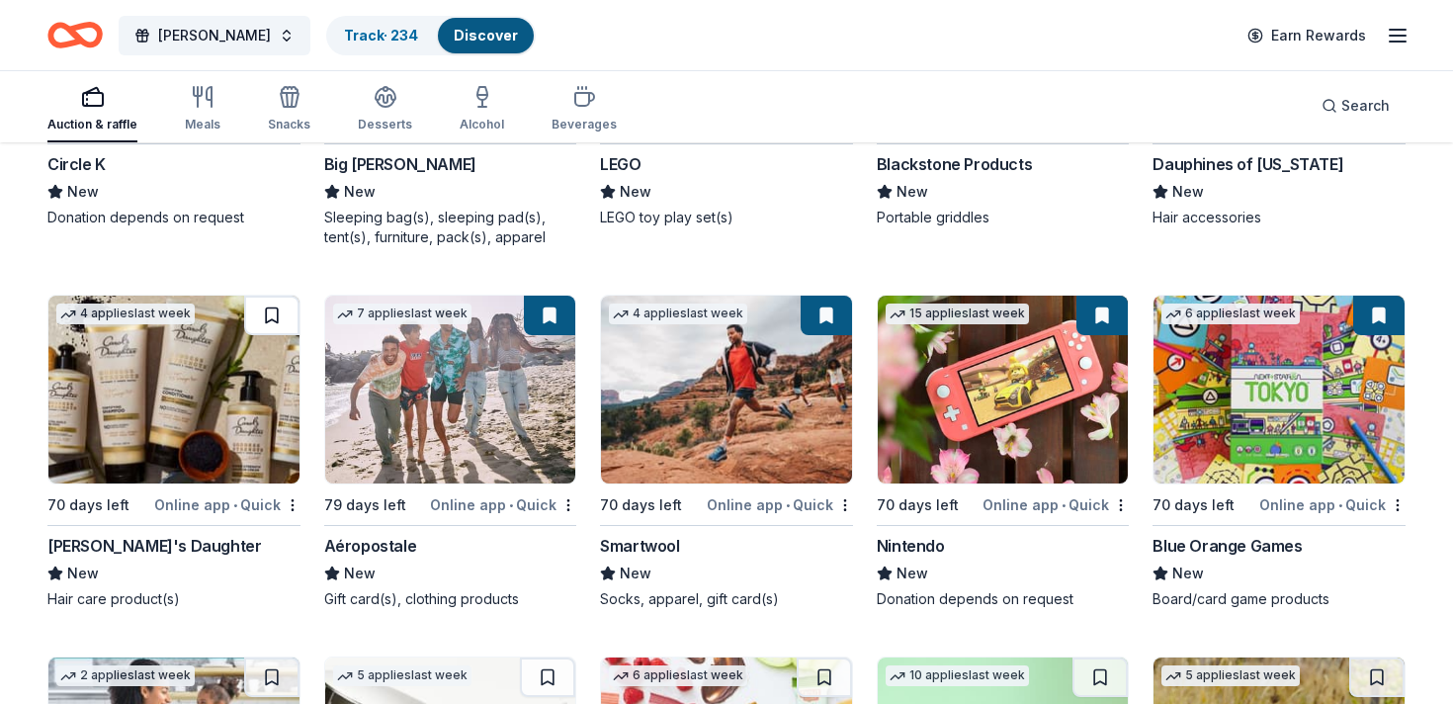
click at [282, 320] on button at bounding box center [271, 315] width 55 height 40
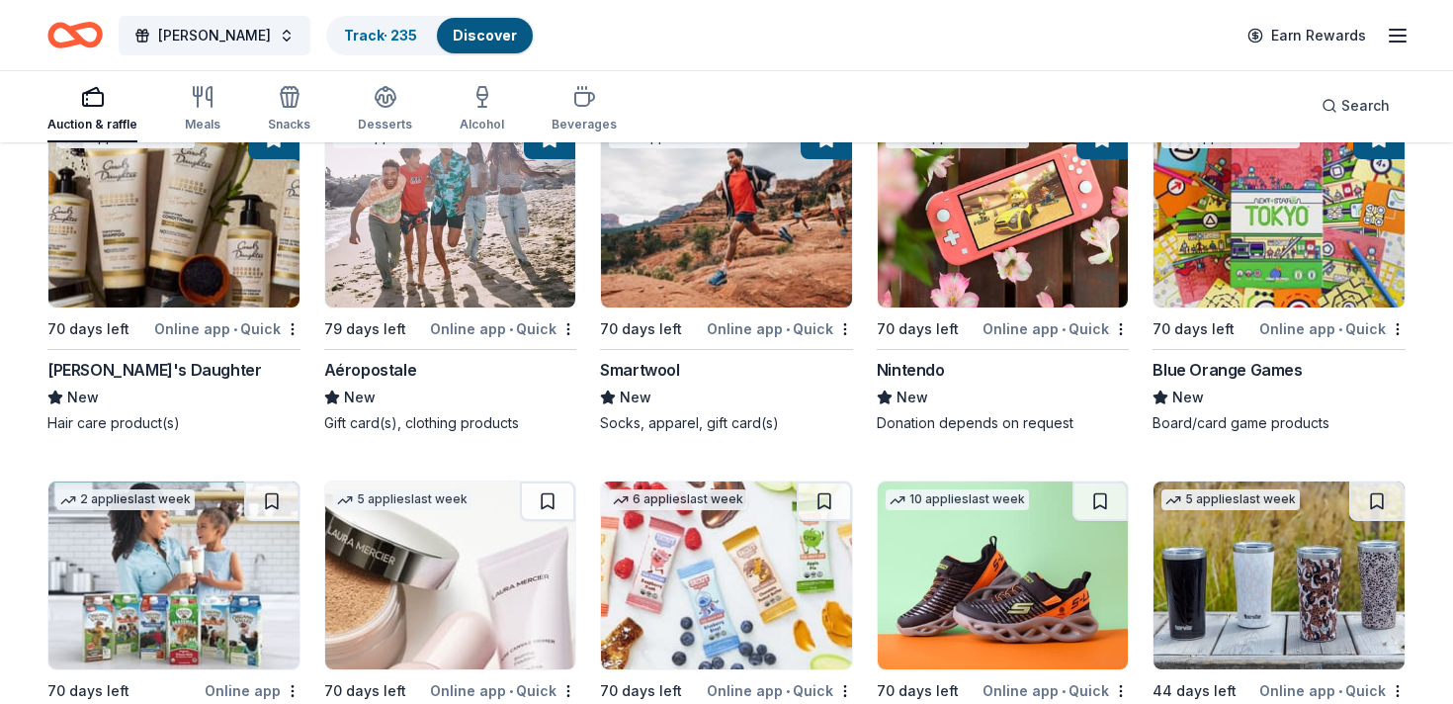
scroll to position [17662, 0]
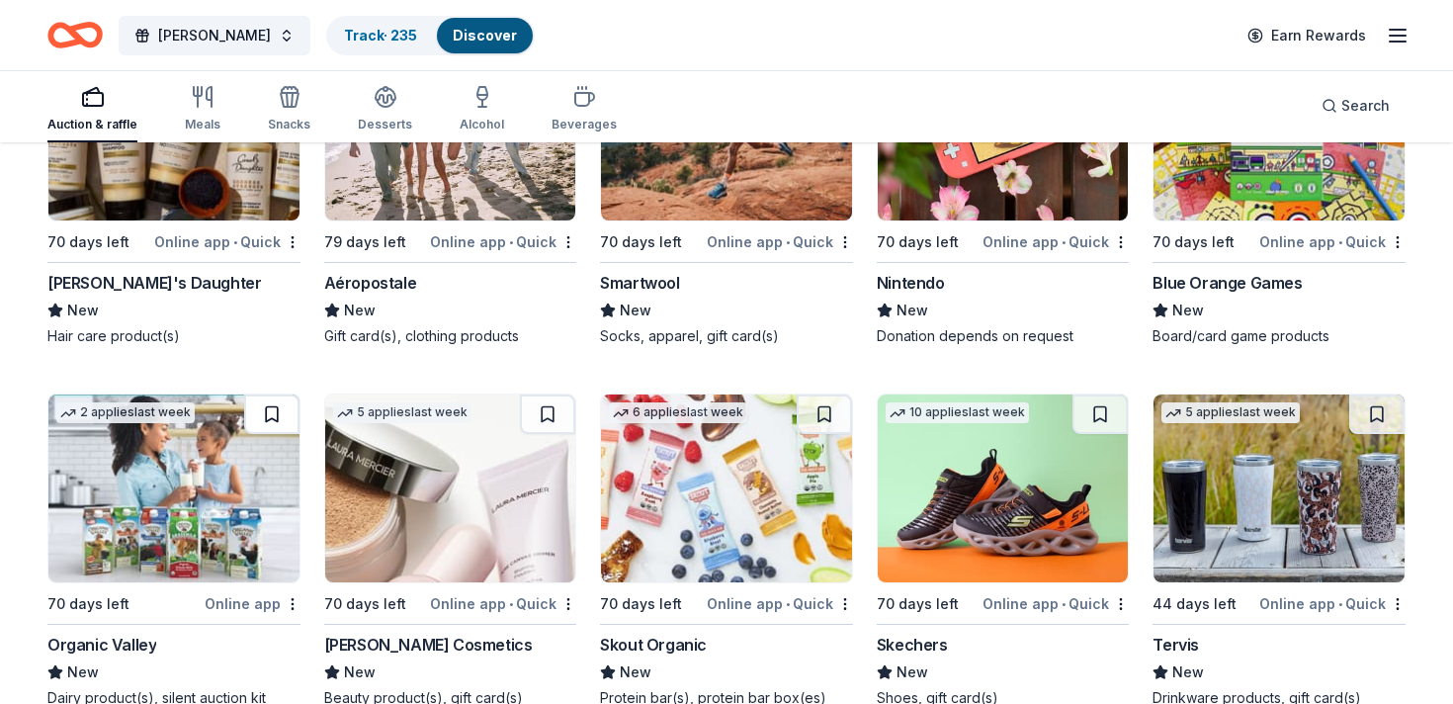
click at [279, 406] on button at bounding box center [271, 414] width 55 height 40
click at [560, 408] on button at bounding box center [547, 414] width 55 height 40
click at [833, 417] on button at bounding box center [824, 414] width 55 height 40
click at [1103, 417] on button at bounding box center [1099, 414] width 55 height 40
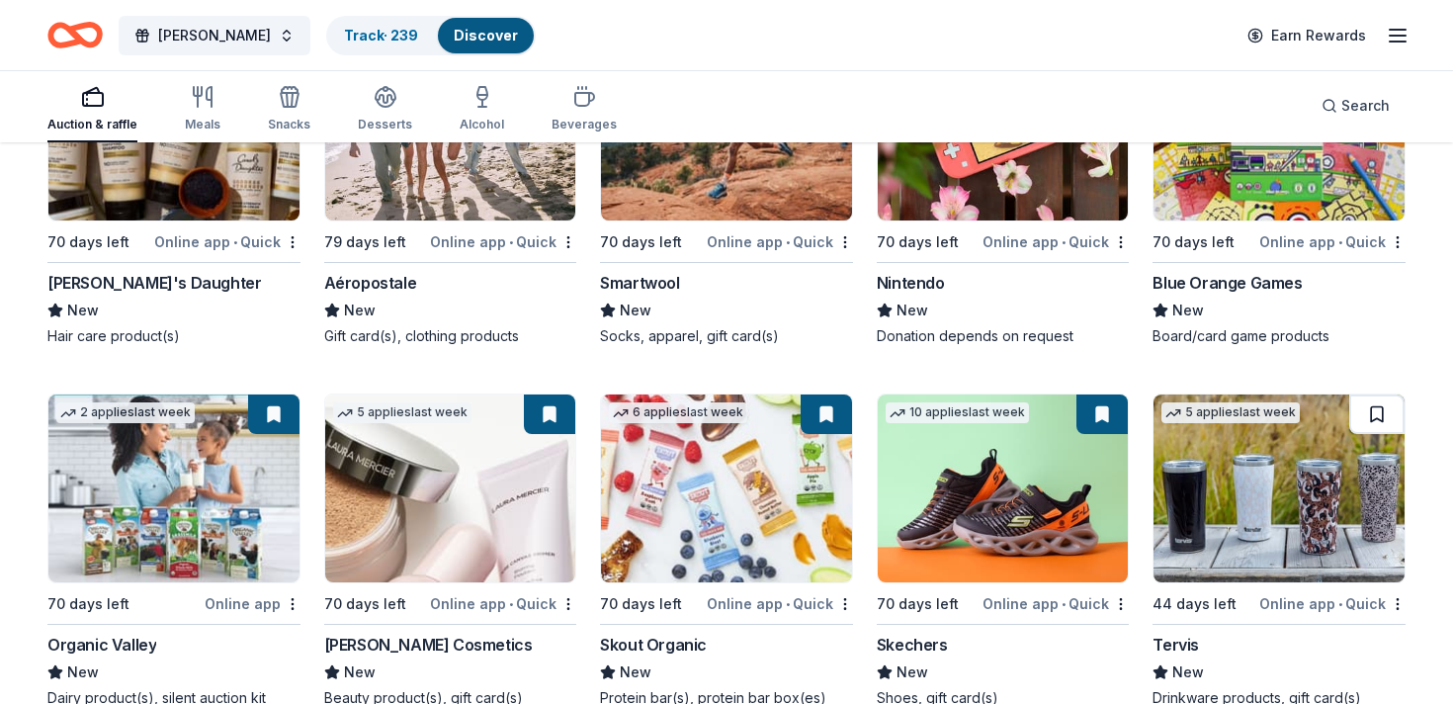
click at [1368, 410] on button at bounding box center [1376, 414] width 55 height 40
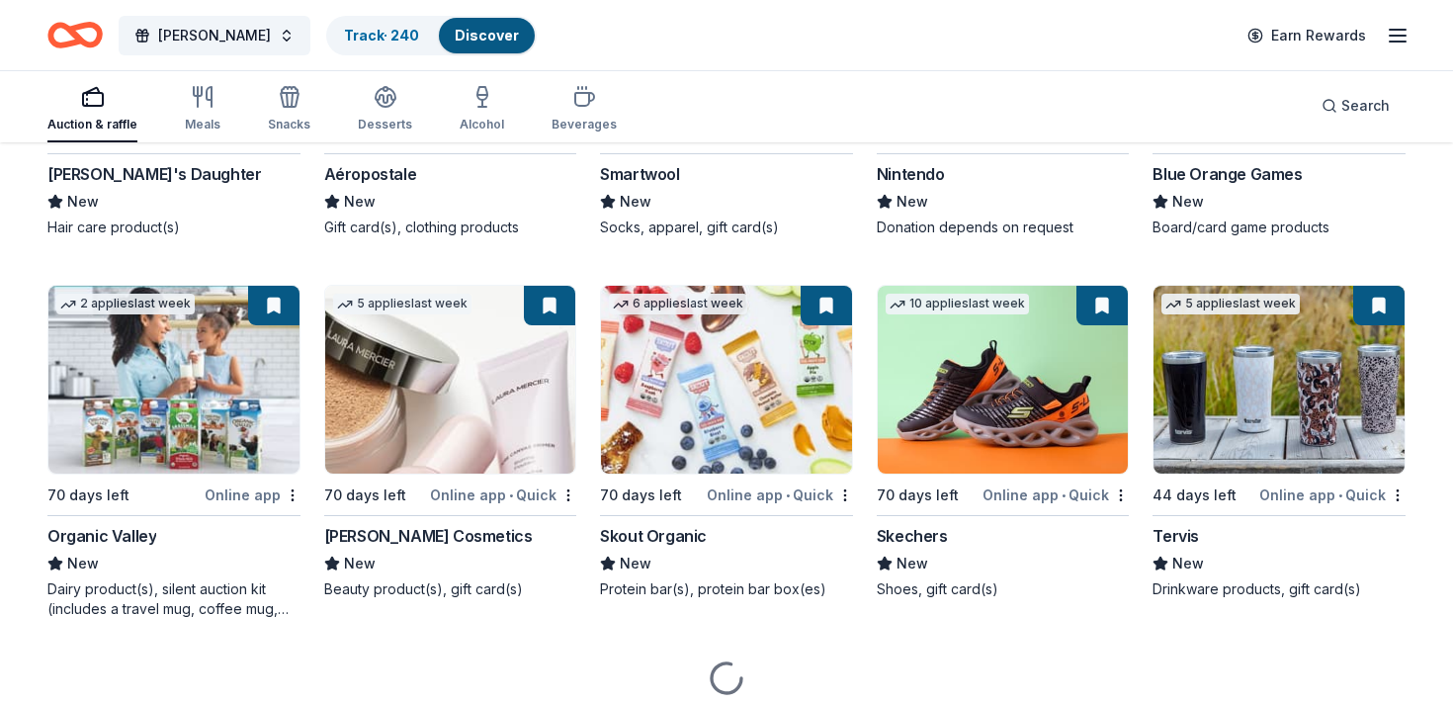
scroll to position [17843, 0]
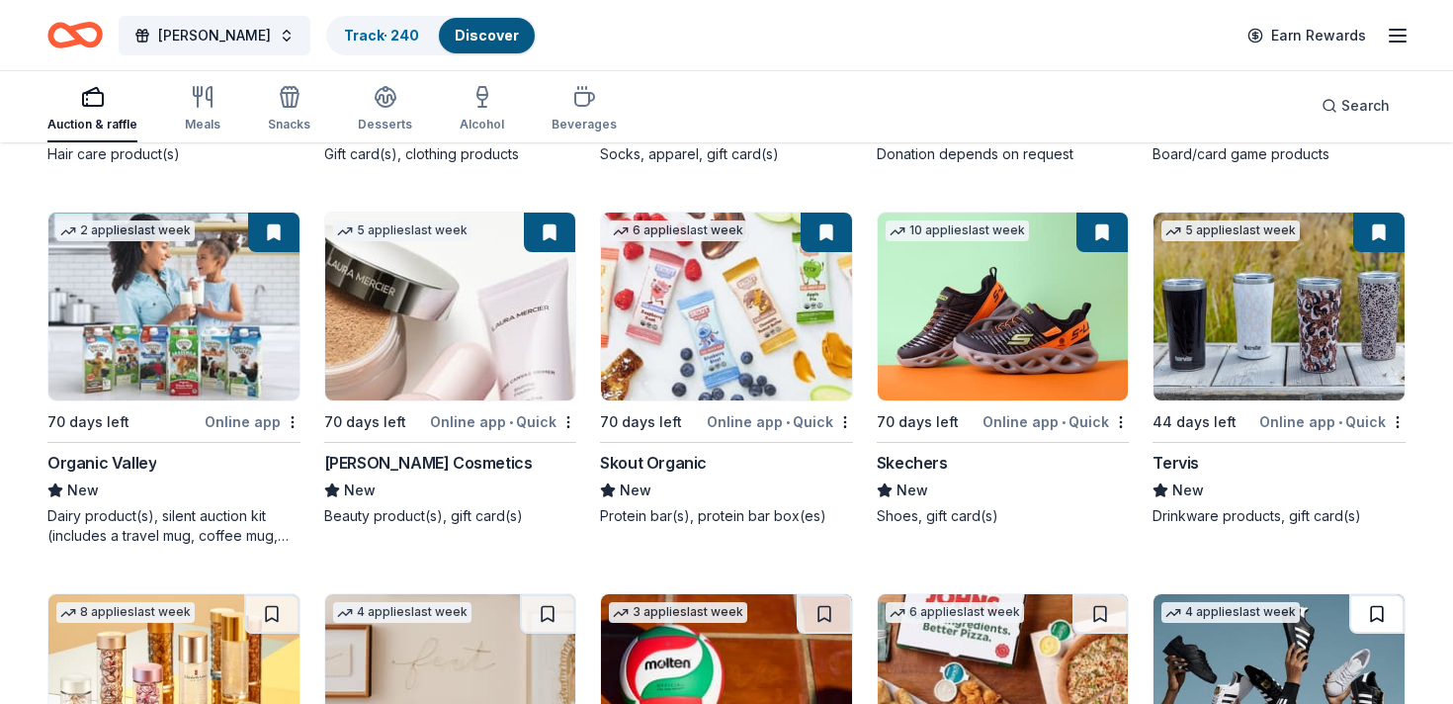
click at [1370, 619] on button at bounding box center [1376, 614] width 55 height 40
click at [1087, 620] on button at bounding box center [1099, 614] width 55 height 40
click at [816, 622] on button at bounding box center [824, 614] width 55 height 40
click at [521, 613] on button at bounding box center [547, 614] width 55 height 40
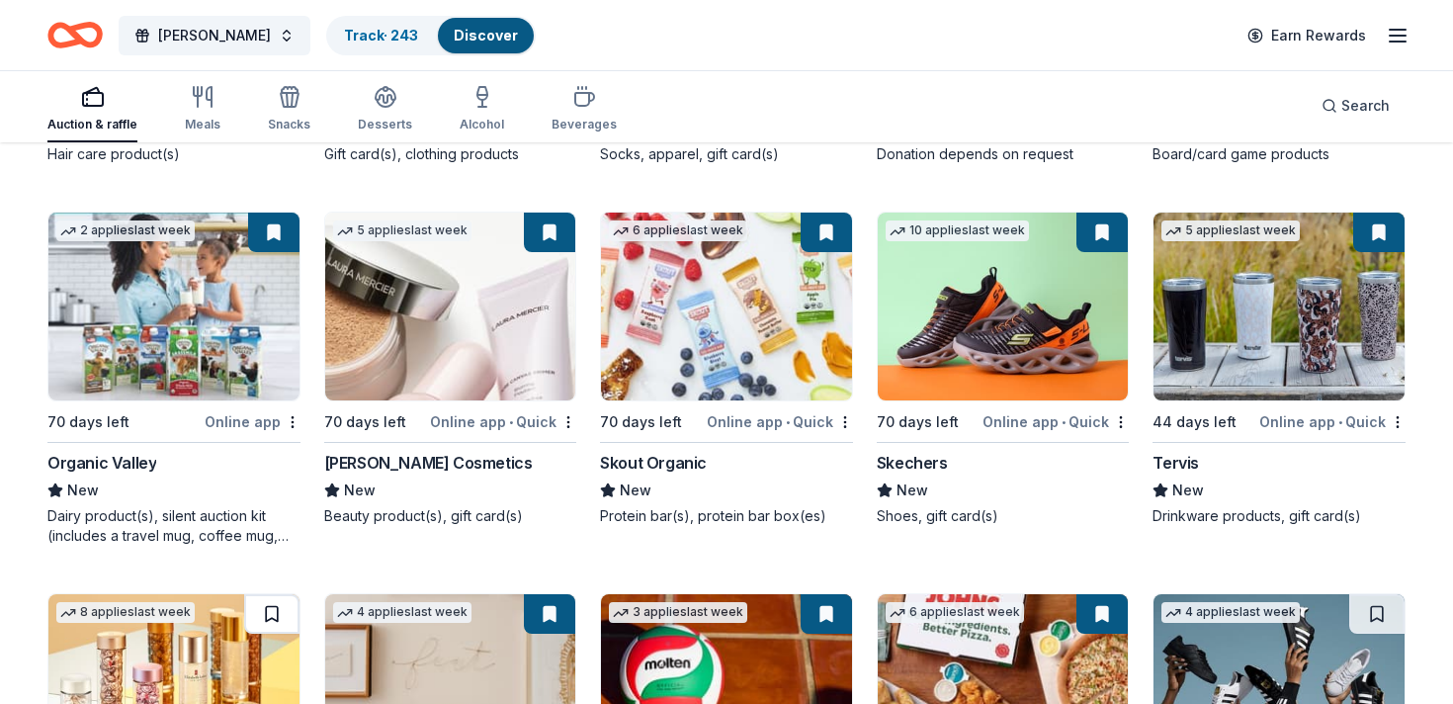
click at [281, 611] on button at bounding box center [271, 614] width 55 height 40
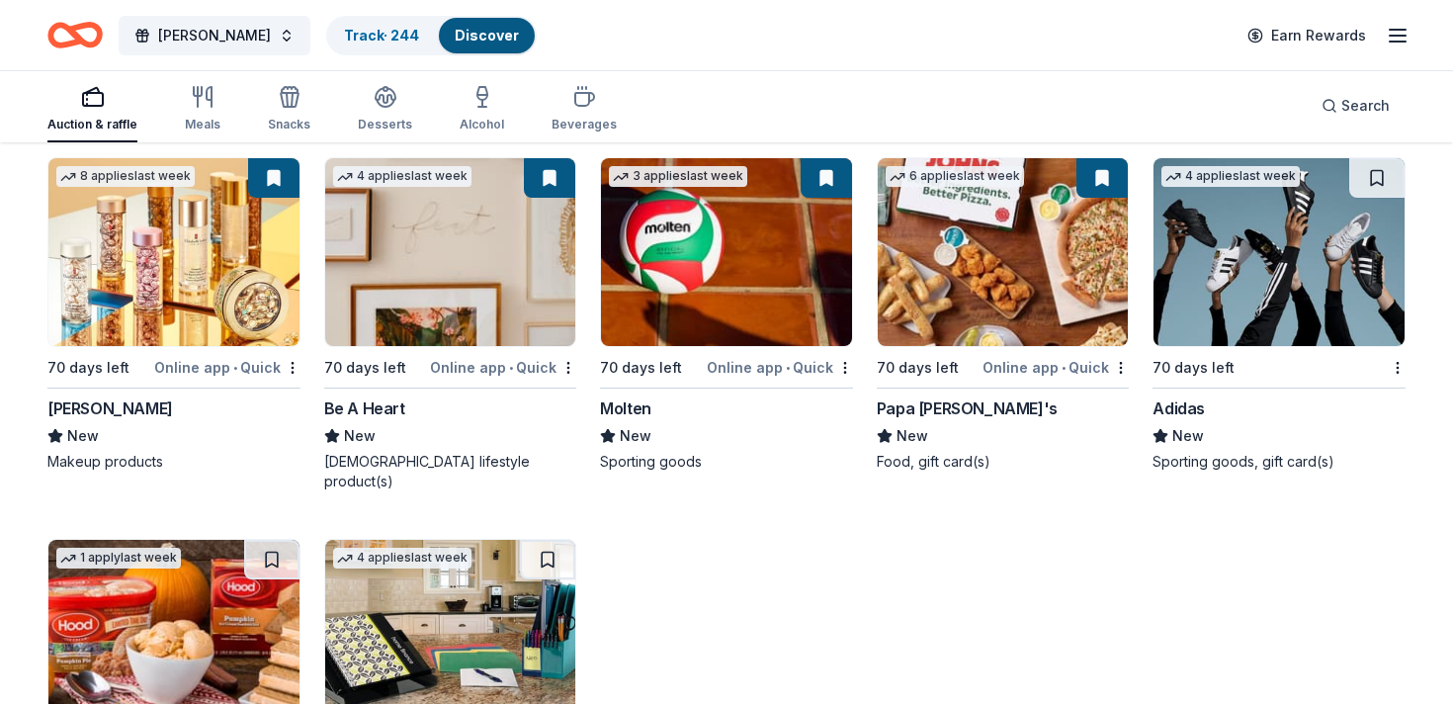
scroll to position [18325, 0]
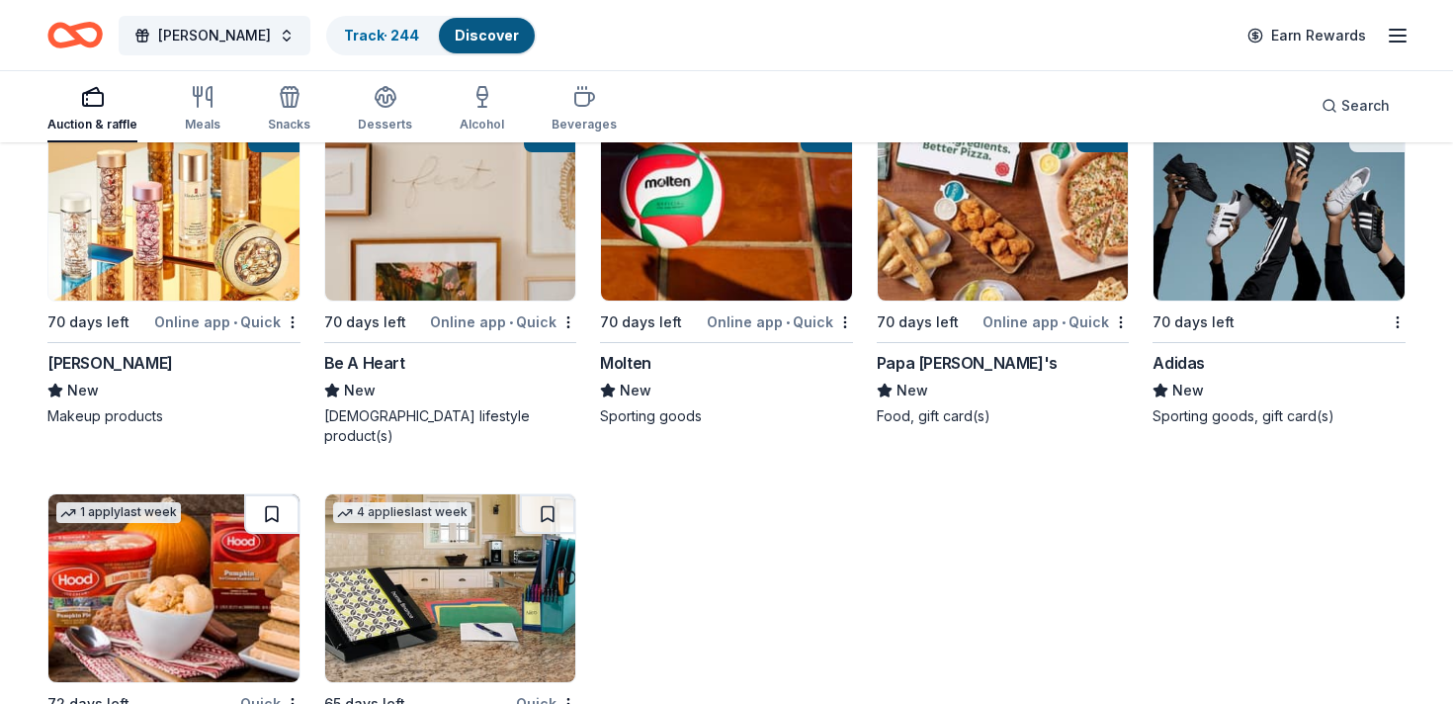
click at [280, 494] on button at bounding box center [271, 514] width 55 height 40
click at [559, 494] on button at bounding box center [547, 514] width 55 height 40
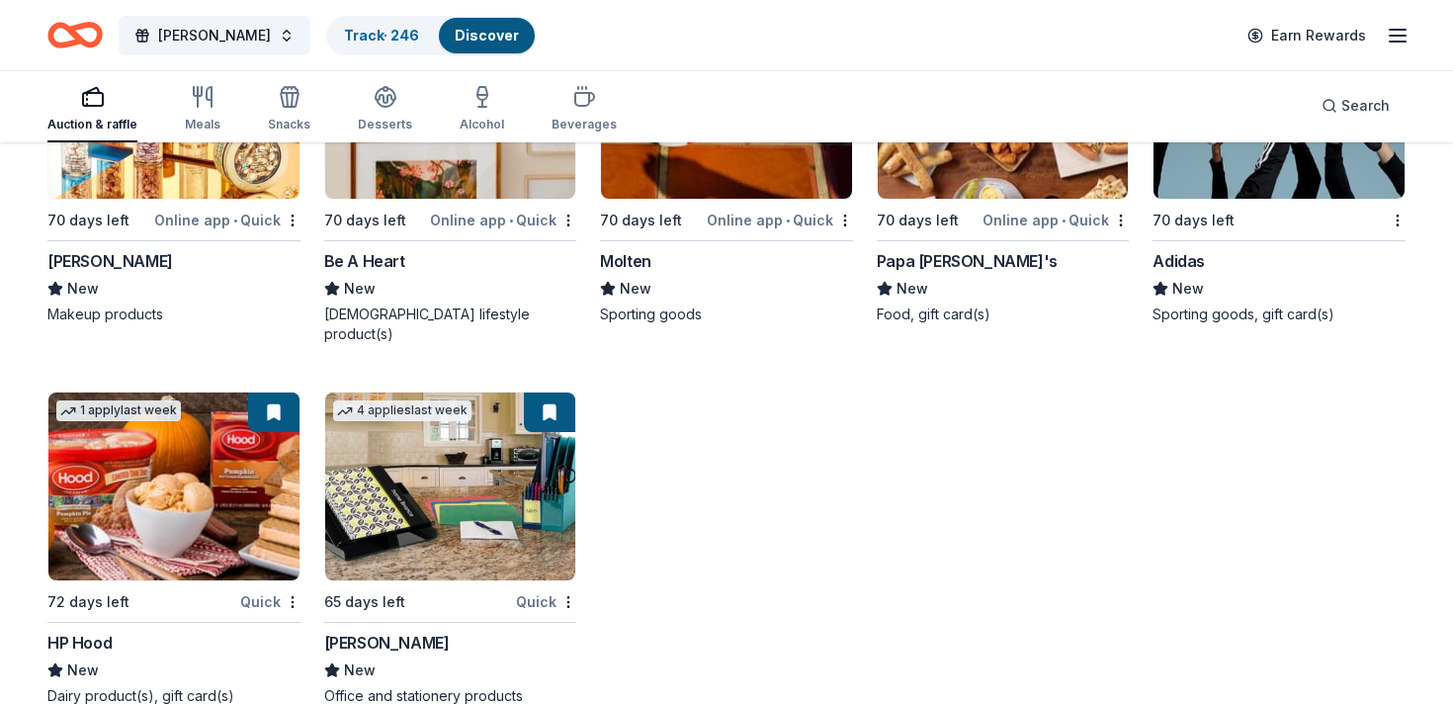
scroll to position [18448, 0]
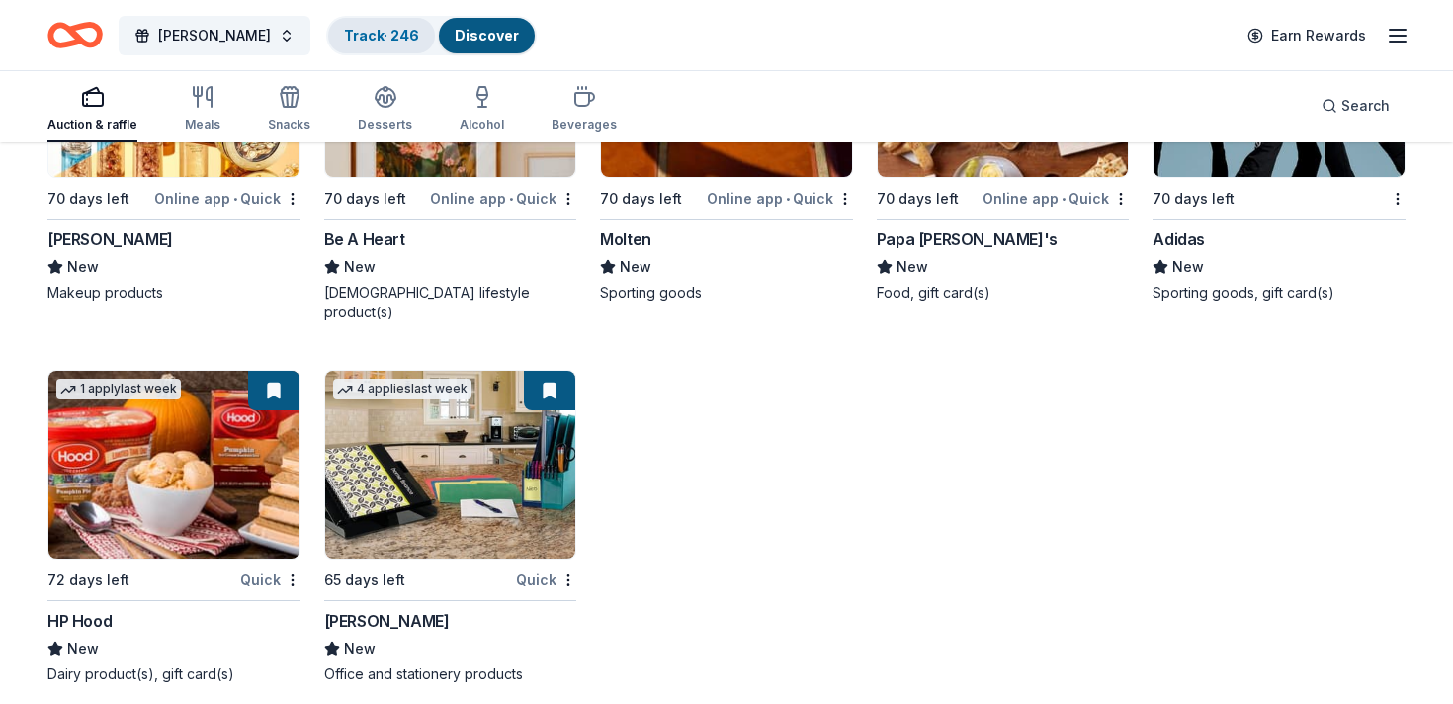
click at [344, 41] on link "Track · 246" at bounding box center [381, 35] width 75 height 17
click at [344, 37] on link "Track · 246" at bounding box center [381, 35] width 75 height 17
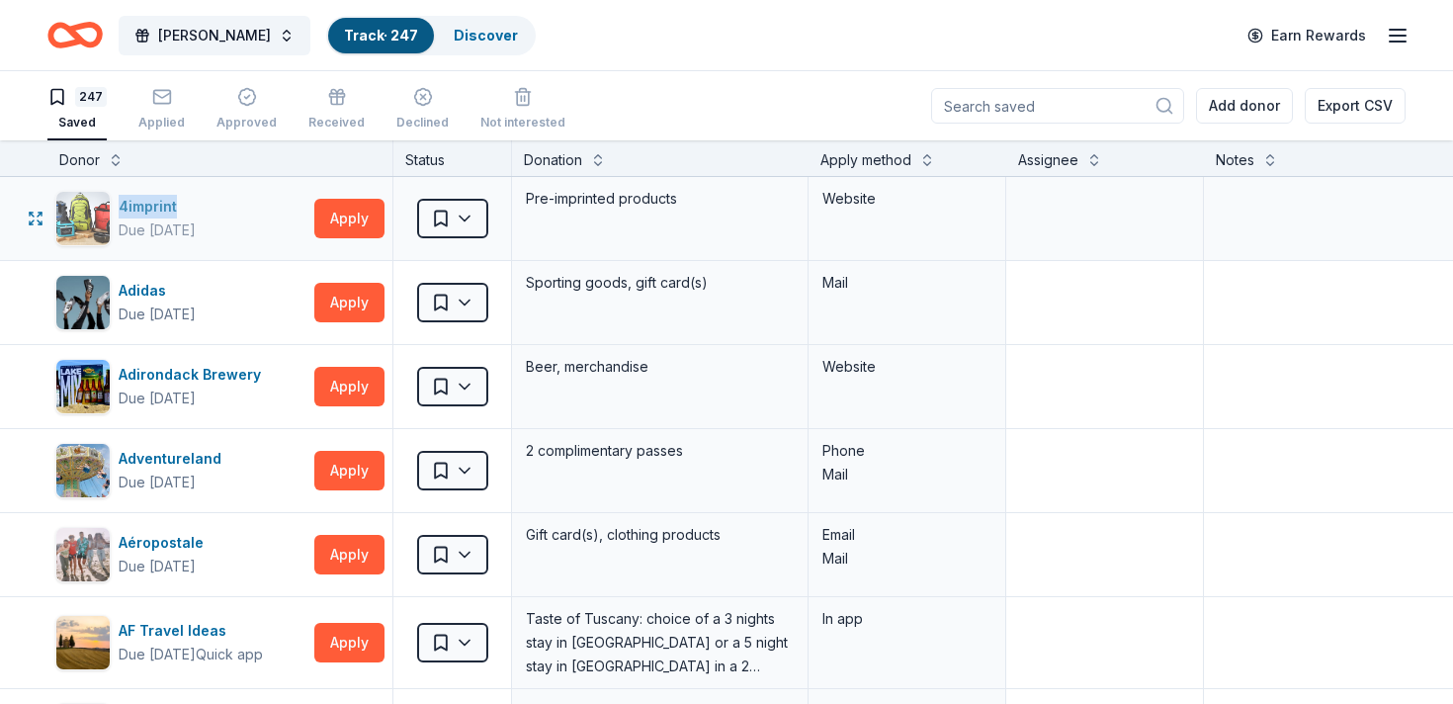
click at [134, 205] on div "4imprint" at bounding box center [157, 207] width 77 height 24
click at [155, 289] on div "Adidas" at bounding box center [157, 291] width 77 height 24
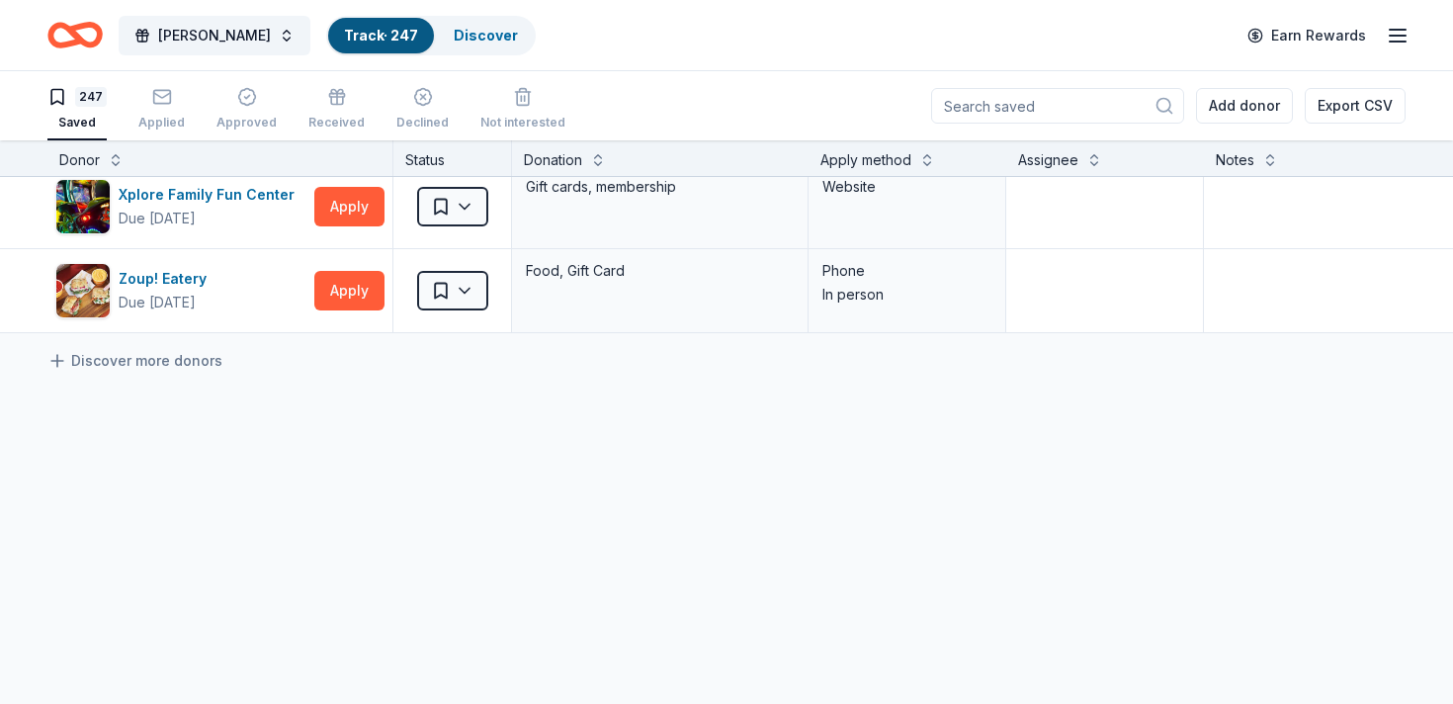
scroll to position [1, 0]
click at [153, 275] on div "Zoup! Eatery" at bounding box center [167, 278] width 96 height 24
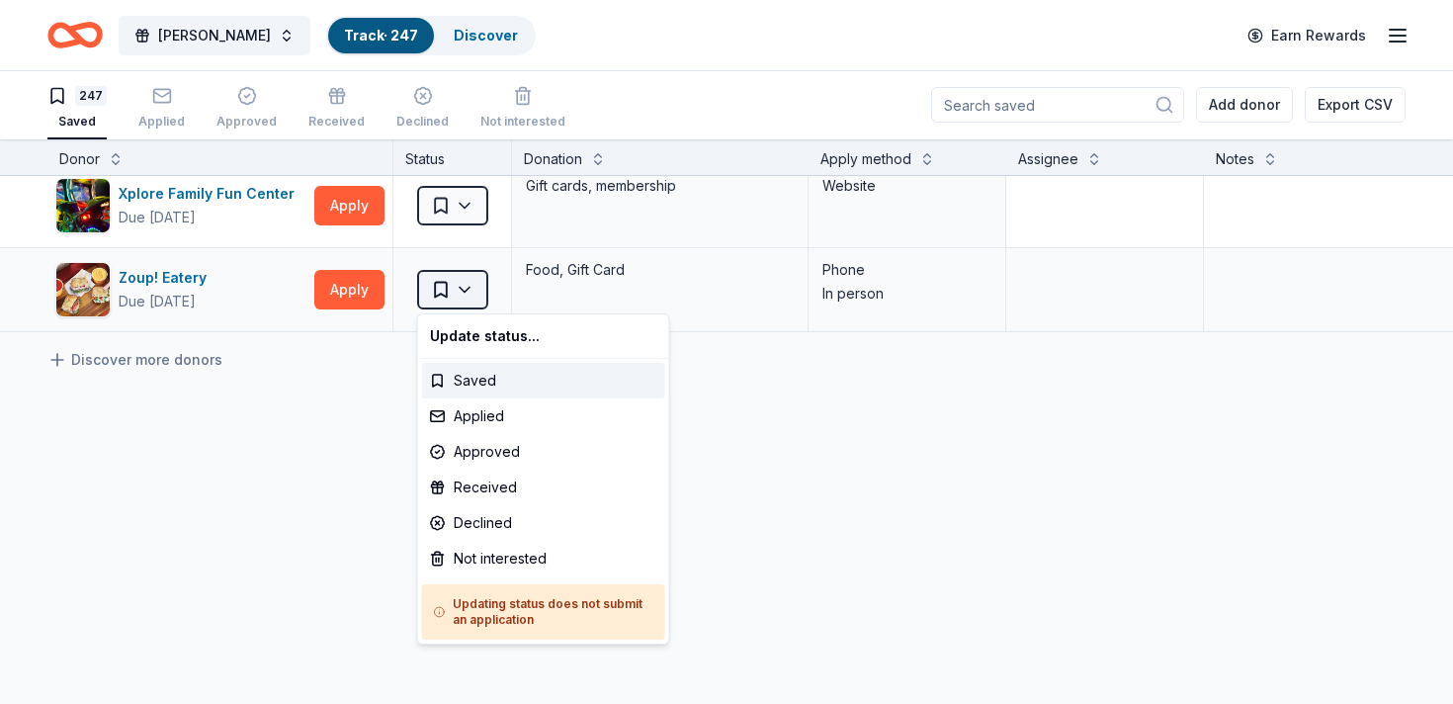
click at [465, 284] on html "Gallo's Track · 247 Discover Earn Rewards 247 Saved Applied Approved Received D…" at bounding box center [726, 351] width 1453 height 704
click at [515, 550] on div "Not interested" at bounding box center [543, 559] width 243 height 36
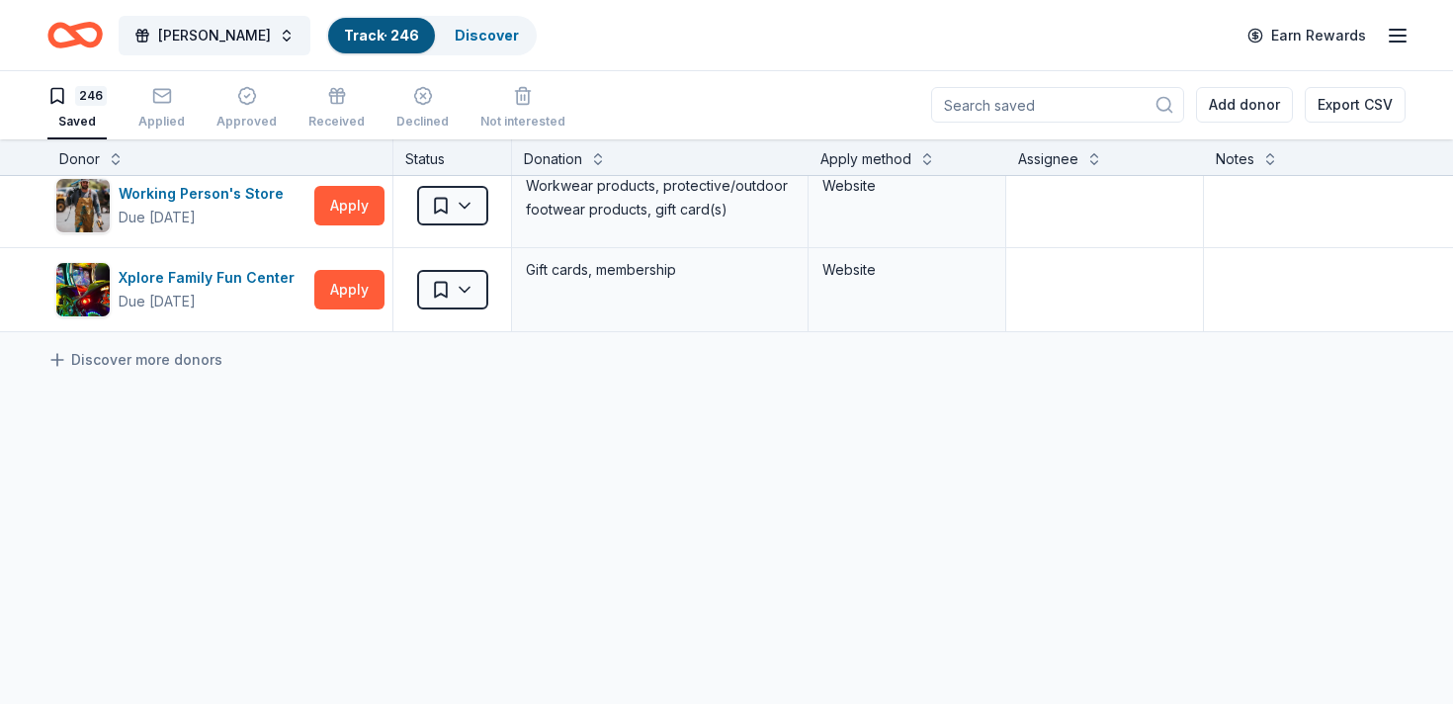
scroll to position [20658, 0]
click at [213, 276] on div "Xplore Family Fun Center" at bounding box center [211, 278] width 184 height 24
click at [452, 290] on html "Gallo's Track · 246 Discover Earn Rewards 246 Saved Applied Approved Received D…" at bounding box center [726, 351] width 1453 height 704
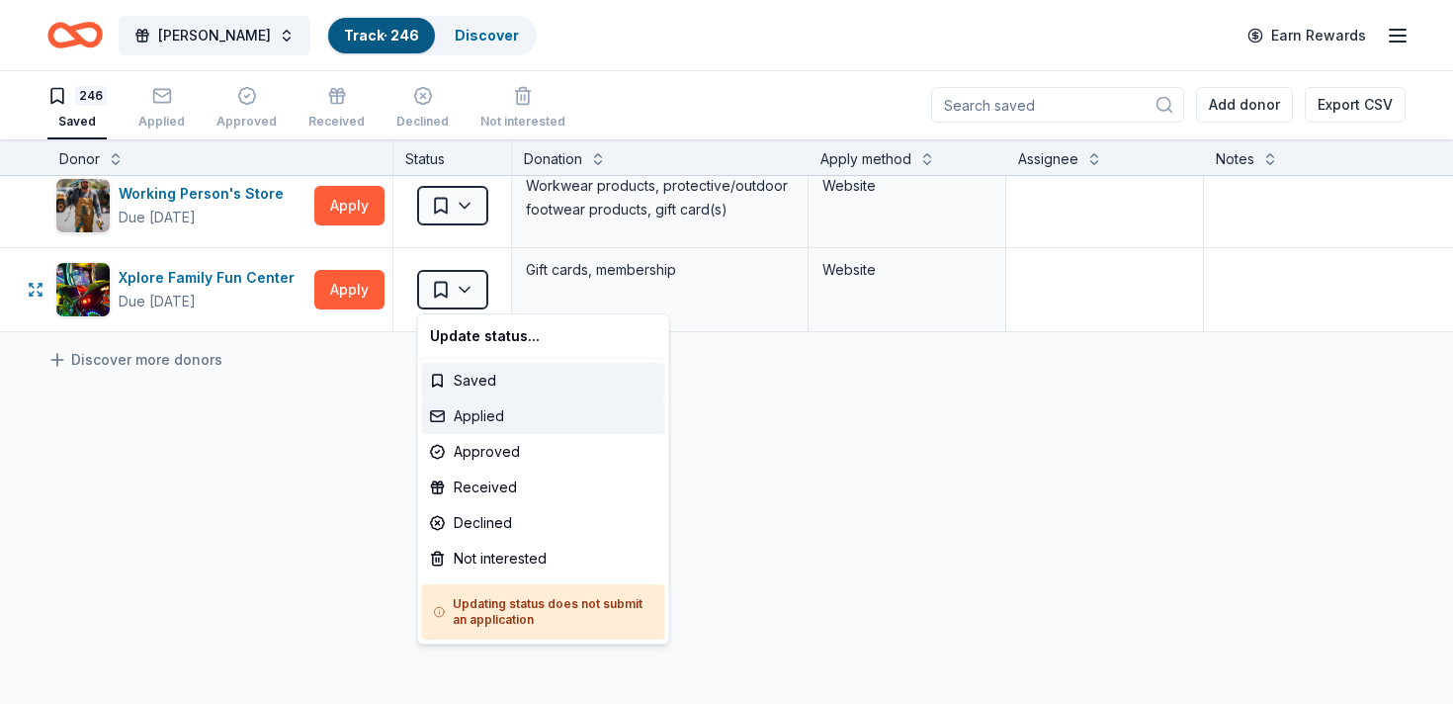
click at [489, 421] on div "Applied" at bounding box center [543, 416] width 243 height 36
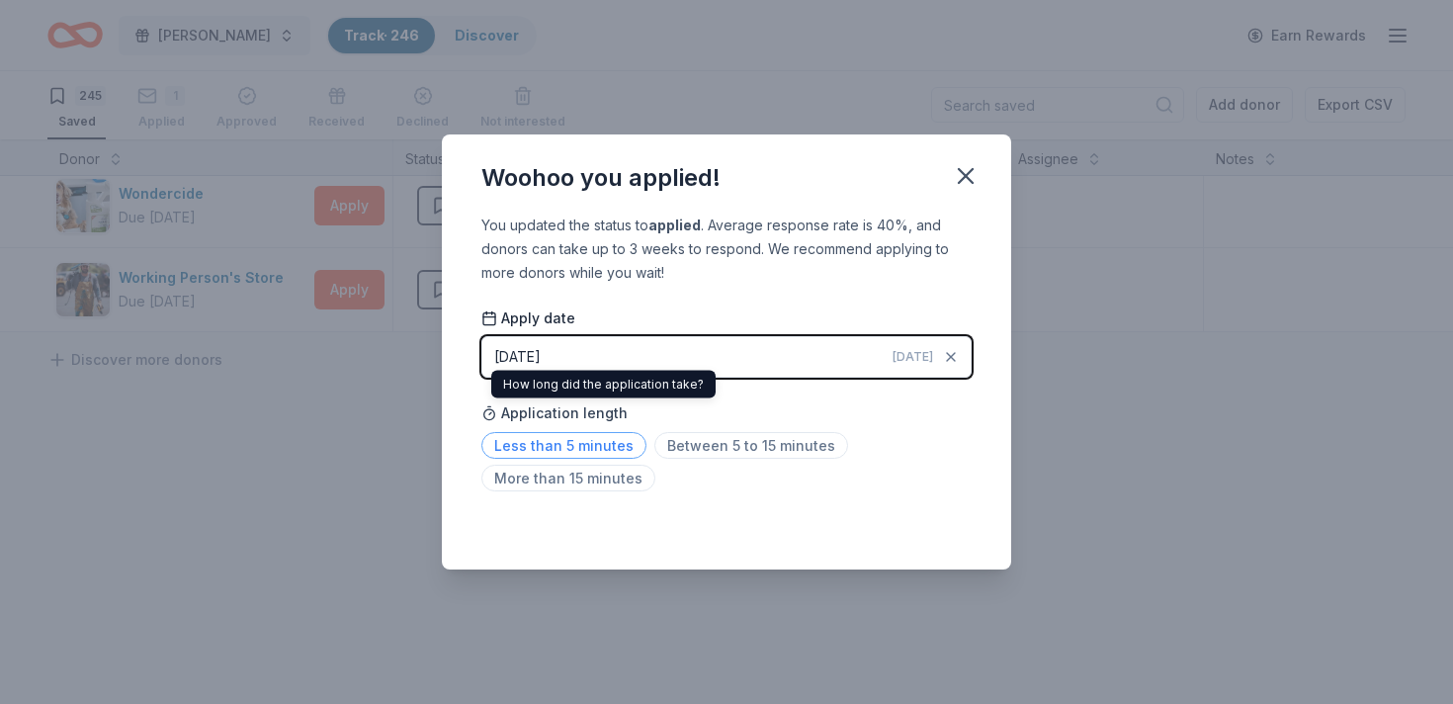
click at [582, 449] on span "Less than 5 minutes" at bounding box center [563, 445] width 165 height 27
click at [965, 176] on icon "button" at bounding box center [966, 176] width 14 height 14
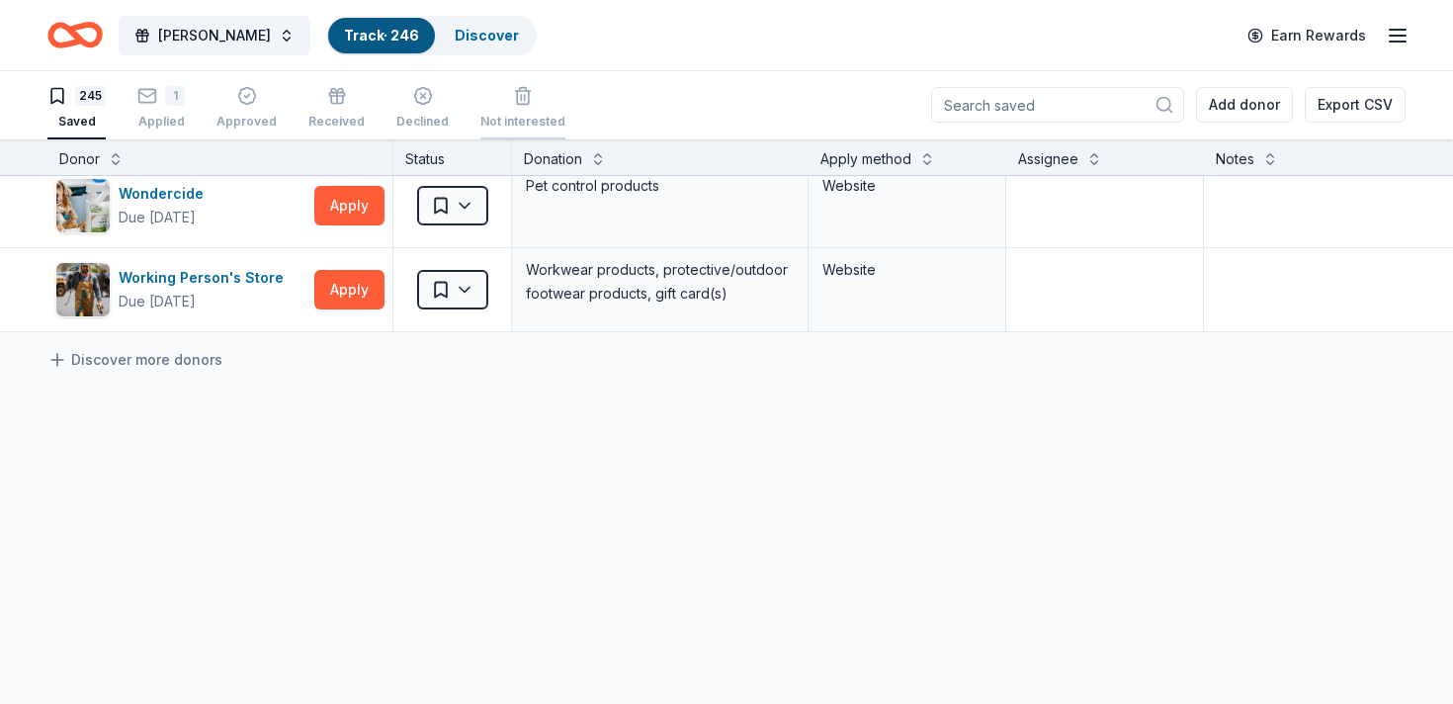
click at [500, 111] on div "Not interested" at bounding box center [522, 96] width 85 height 43
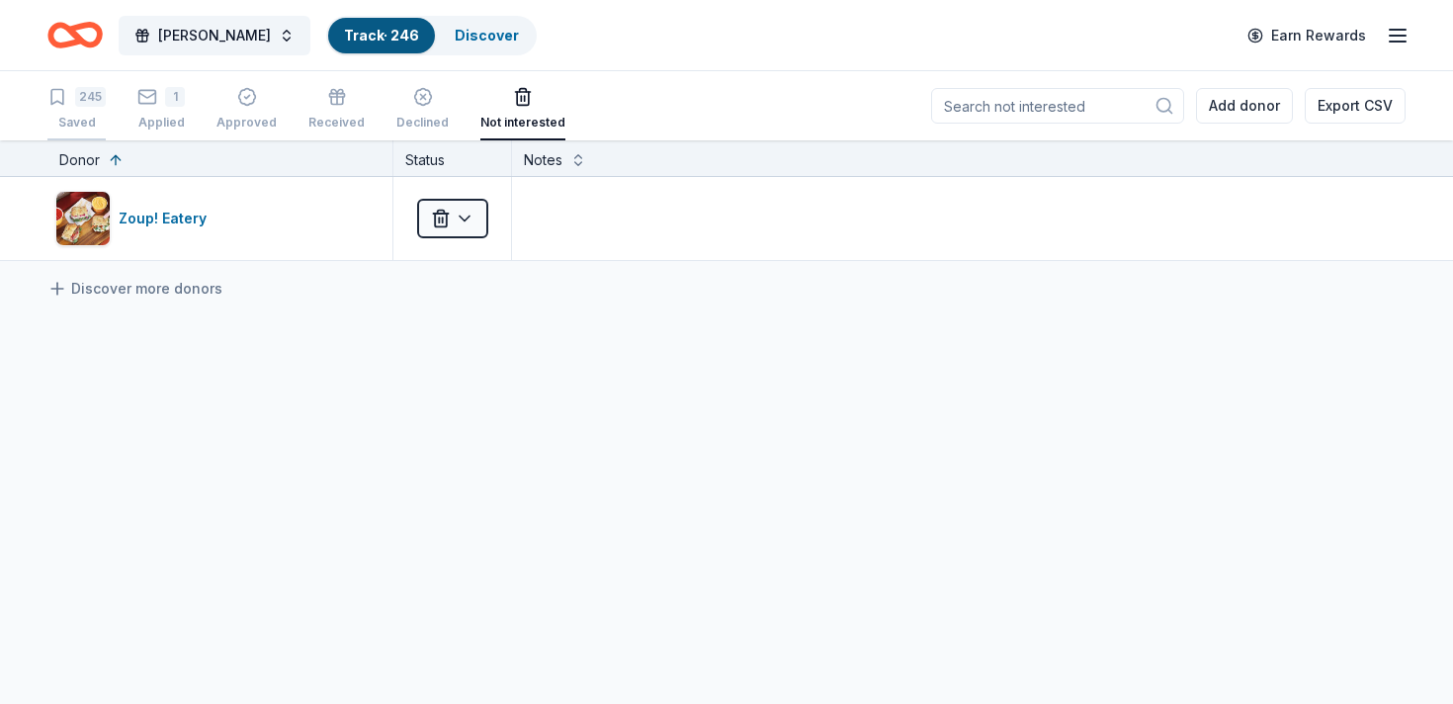
click at [92, 107] on div "245 Saved" at bounding box center [76, 108] width 58 height 43
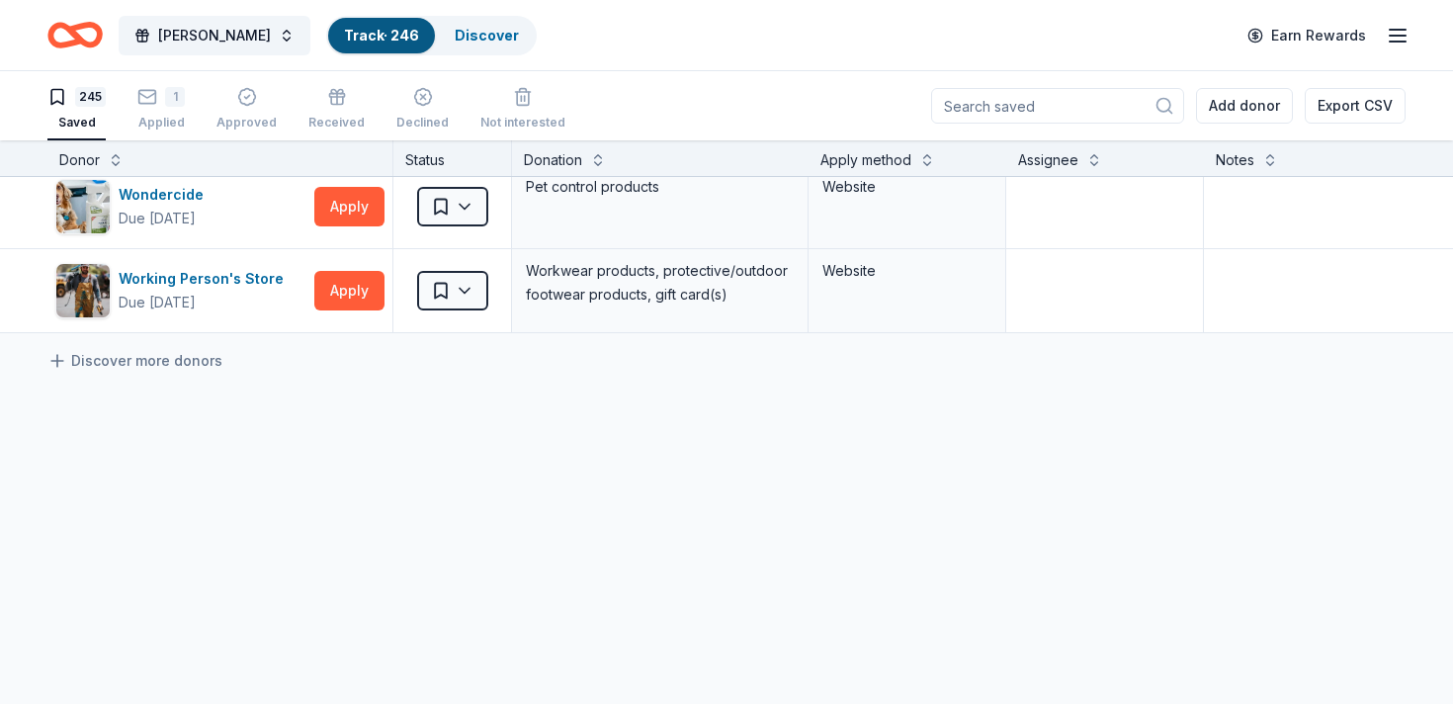
scroll to position [1, 0]
click at [223, 278] on div "Working Person's Store" at bounding box center [205, 278] width 173 height 24
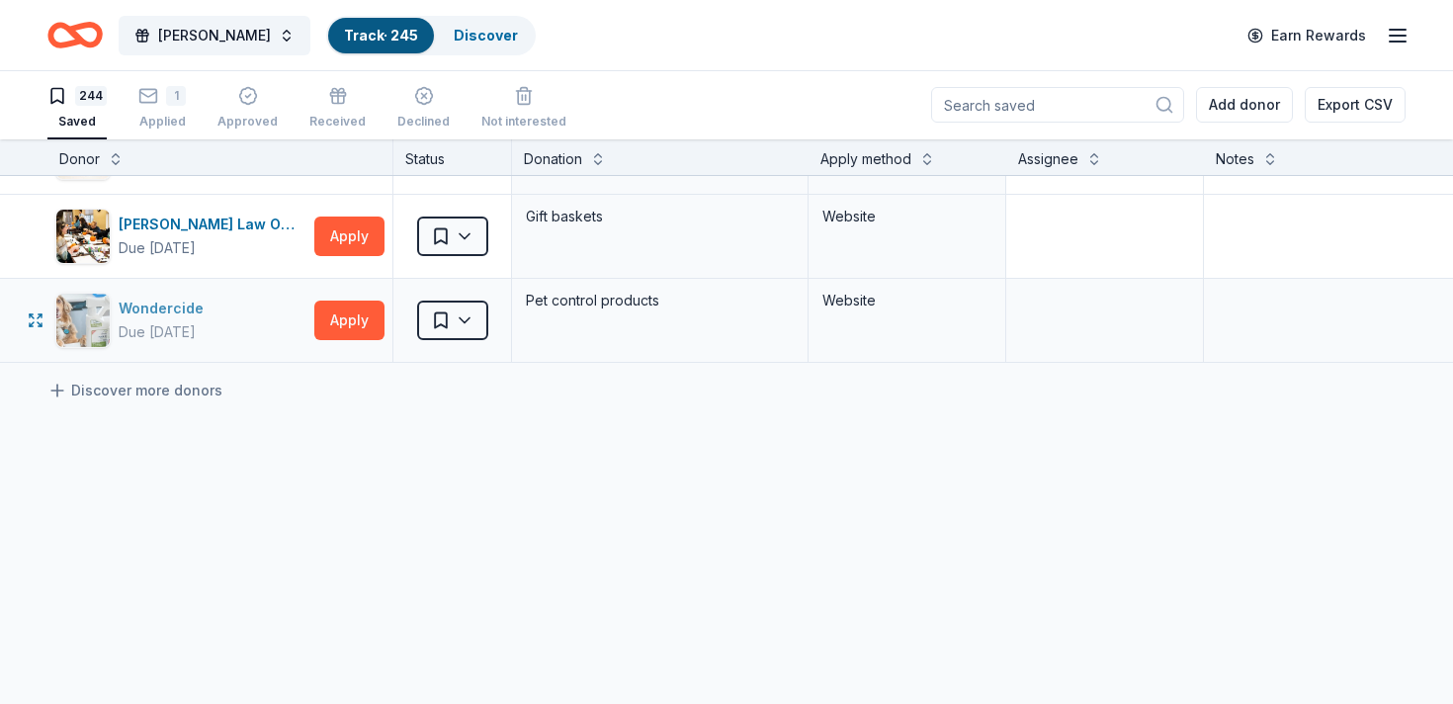
scroll to position [20443, 0]
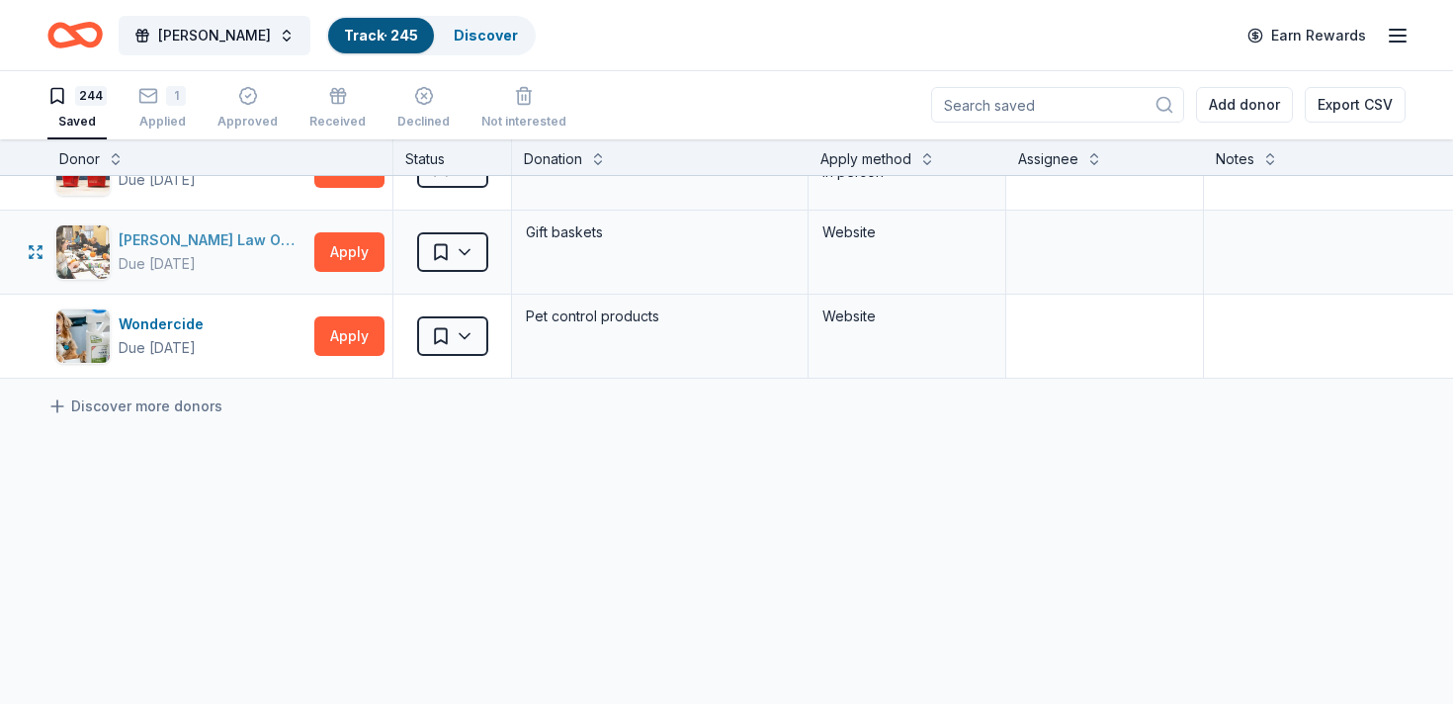
click at [206, 238] on div "[PERSON_NAME] Law Offices" at bounding box center [213, 240] width 188 height 24
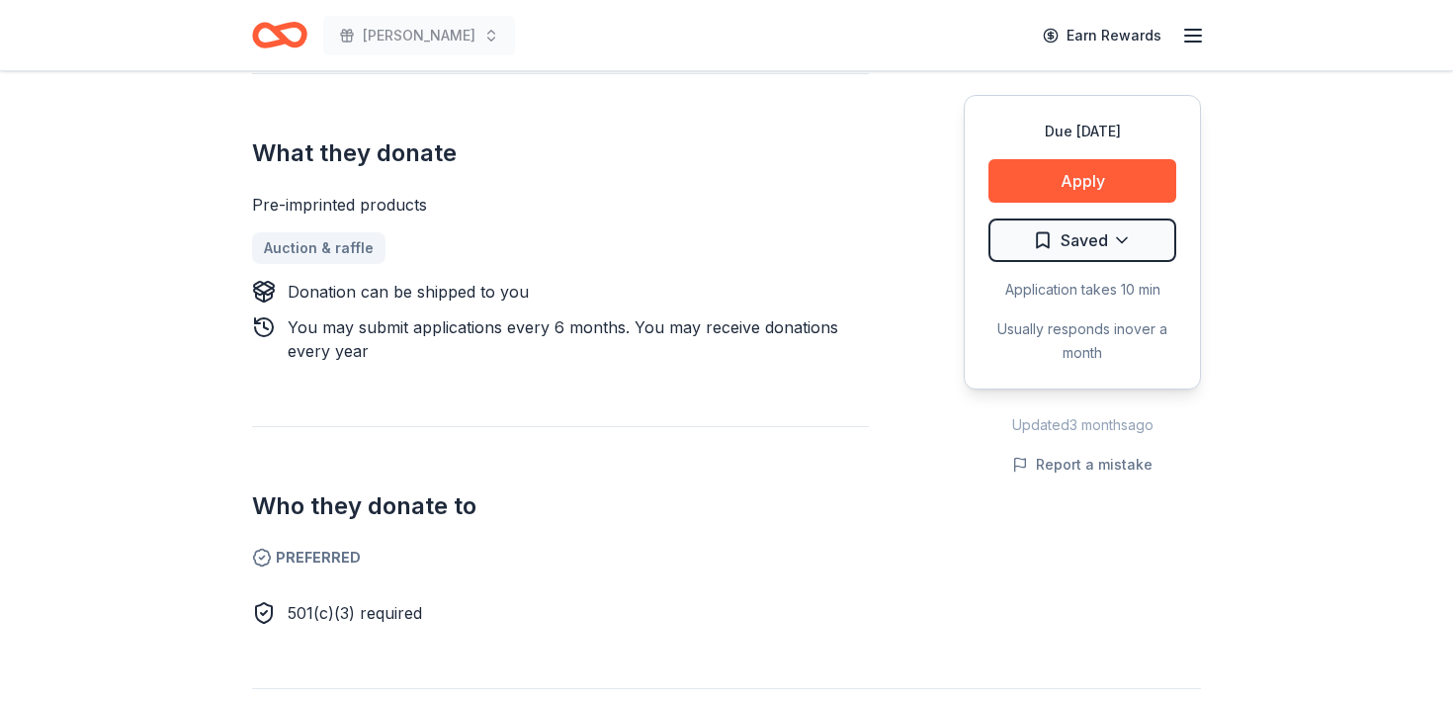
scroll to position [773, 0]
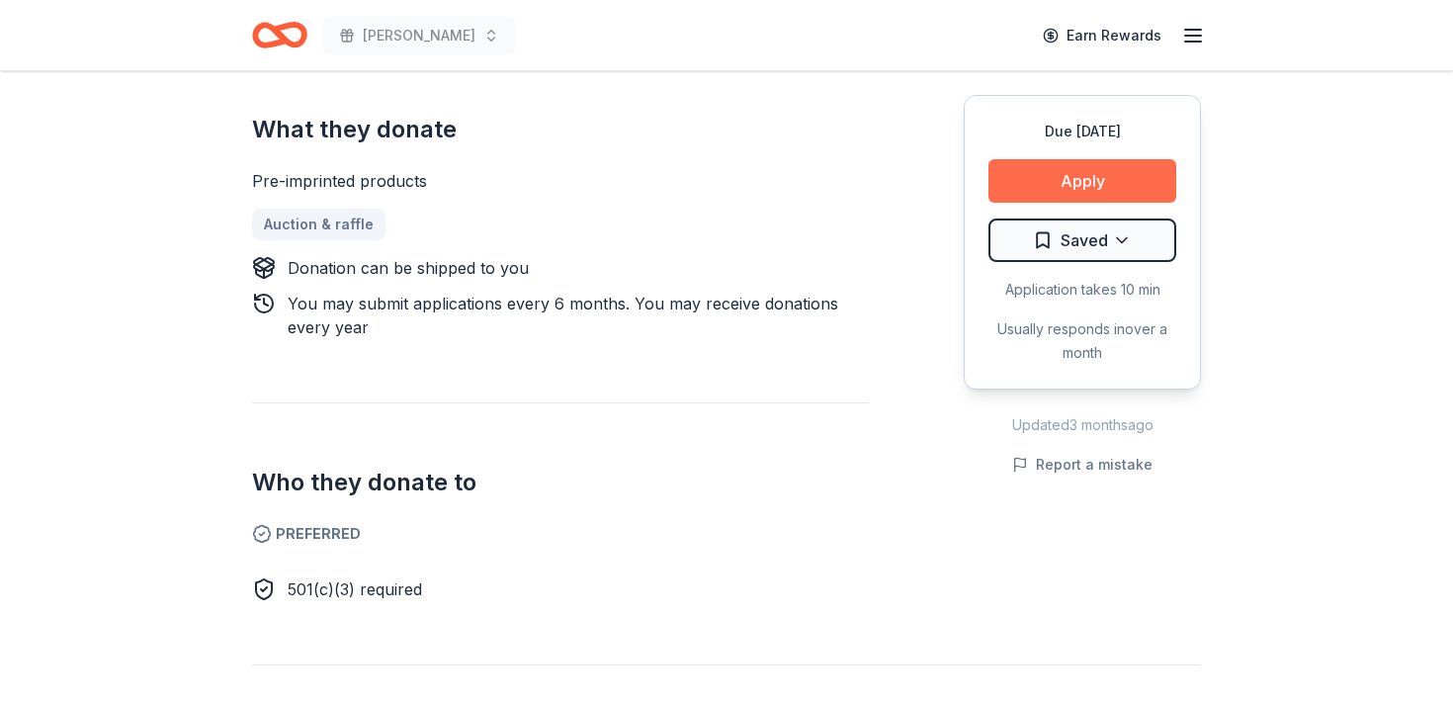
click at [1054, 172] on button "Apply" at bounding box center [1082, 180] width 188 height 43
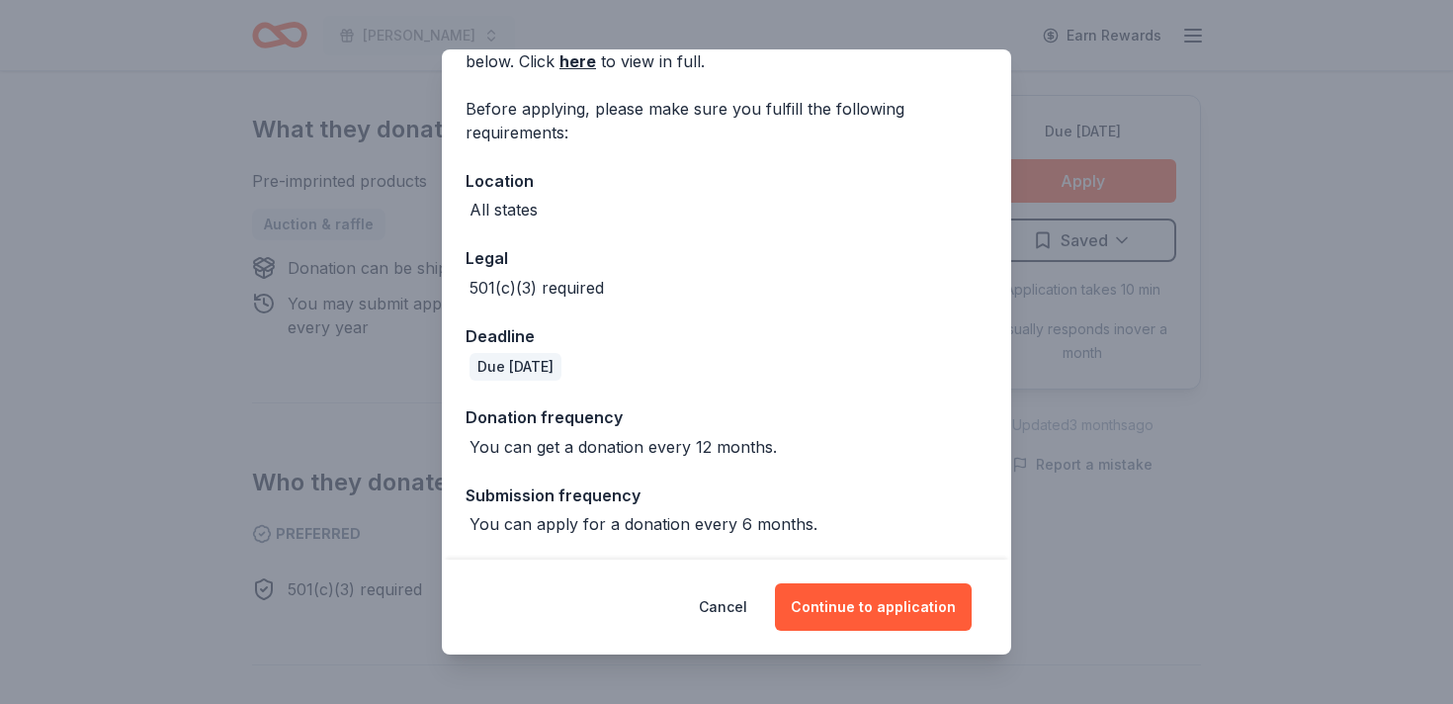
scroll to position [0, 0]
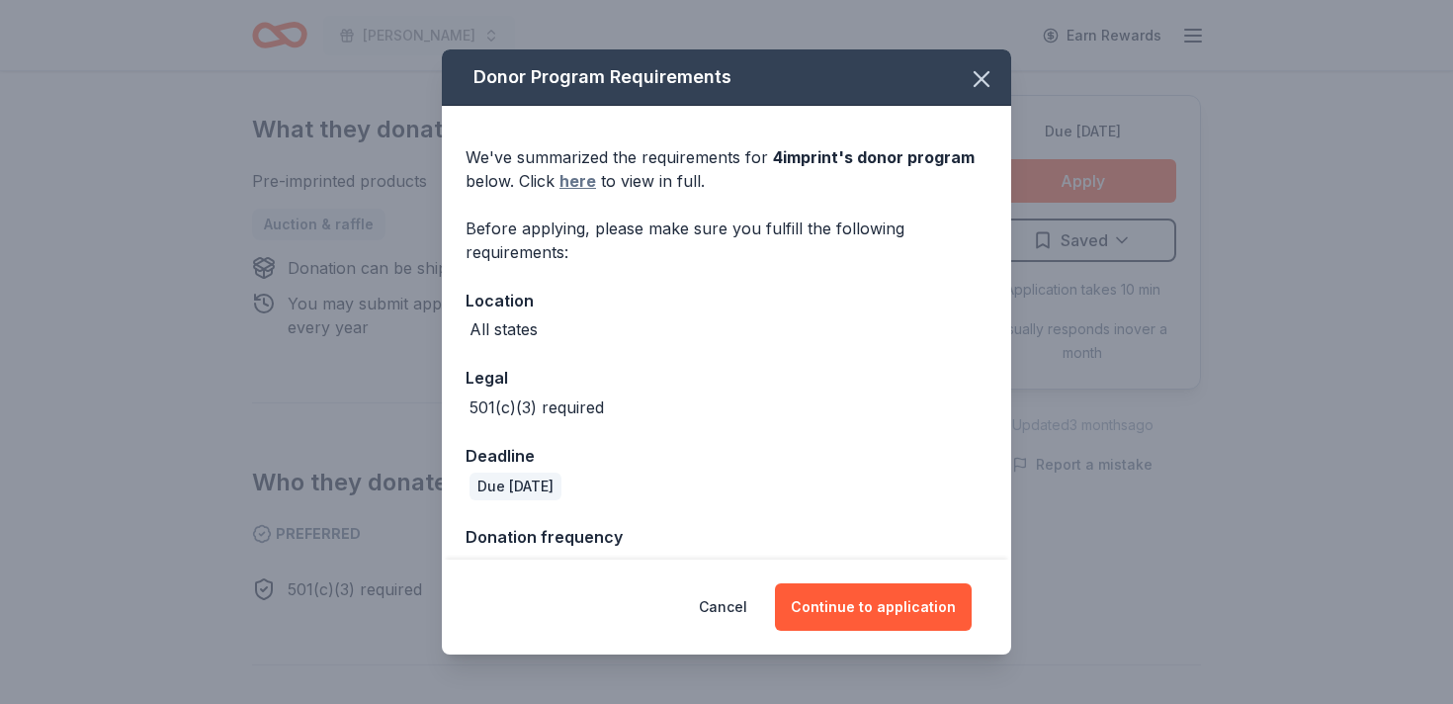
click at [583, 181] on link "here" at bounding box center [577, 181] width 37 height 24
click at [972, 71] on icon "button" at bounding box center [981, 79] width 28 height 28
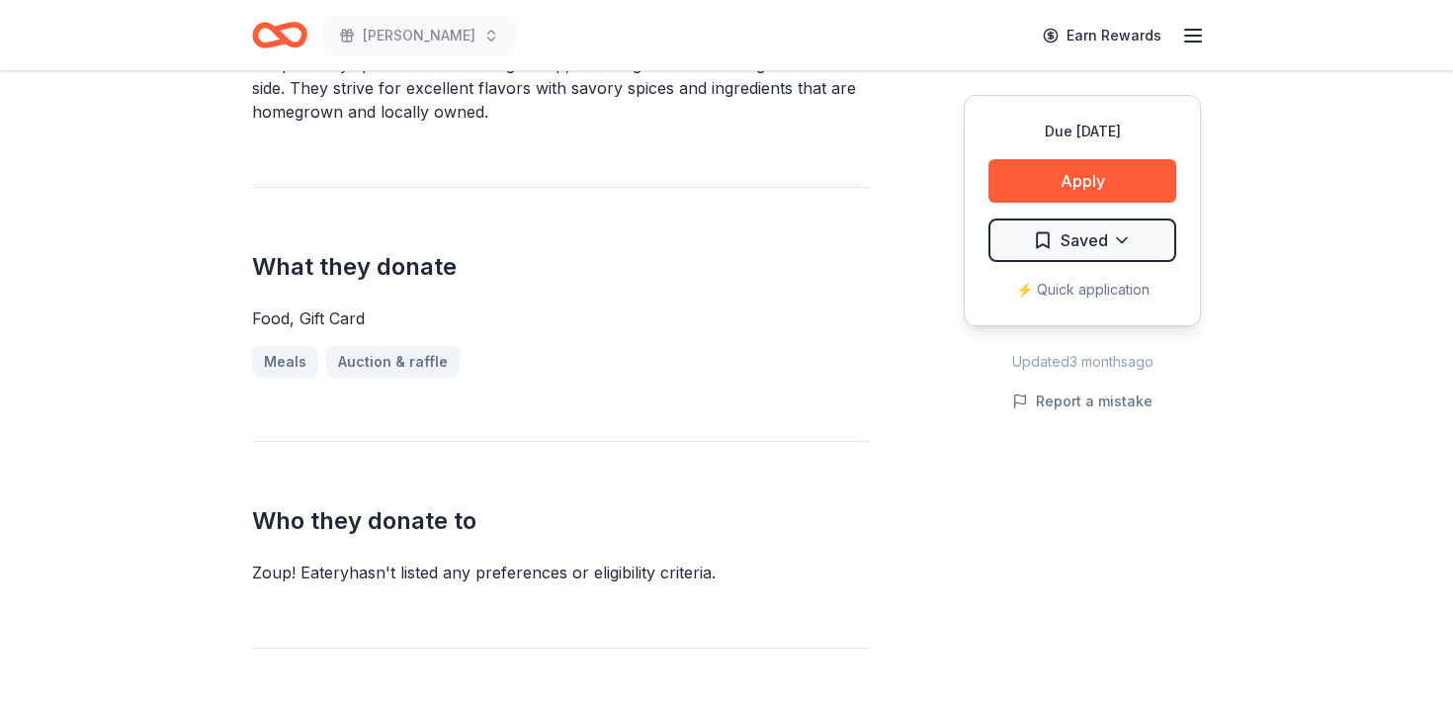
scroll to position [853, 0]
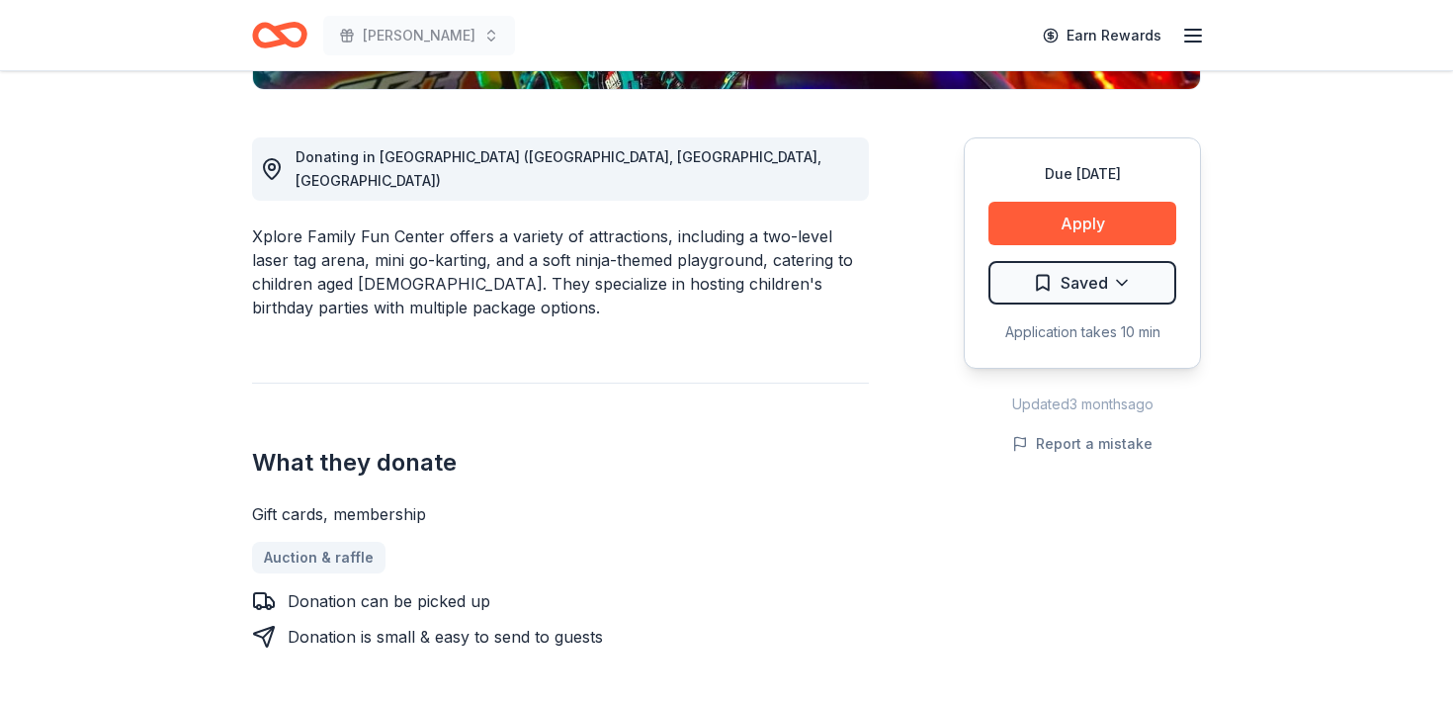
scroll to position [612, 0]
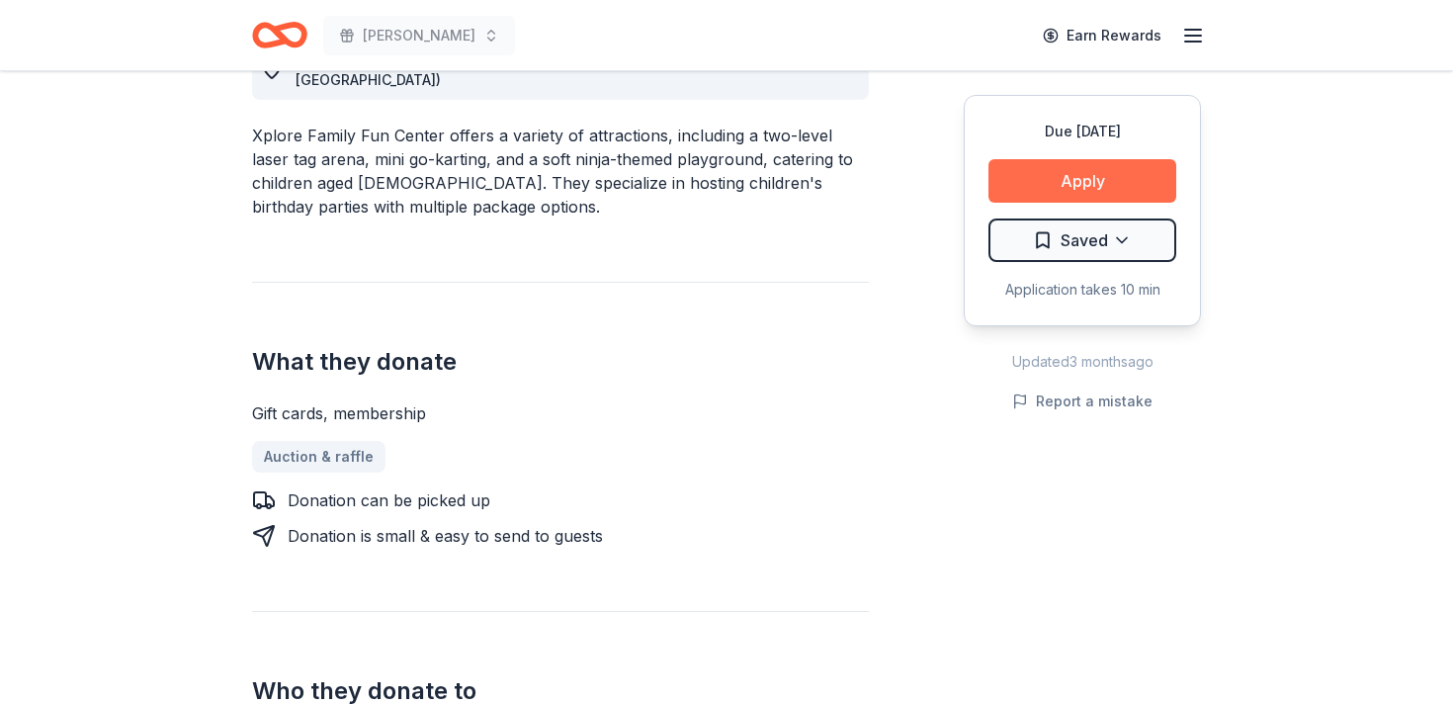
click at [1109, 176] on button "Apply" at bounding box center [1082, 180] width 188 height 43
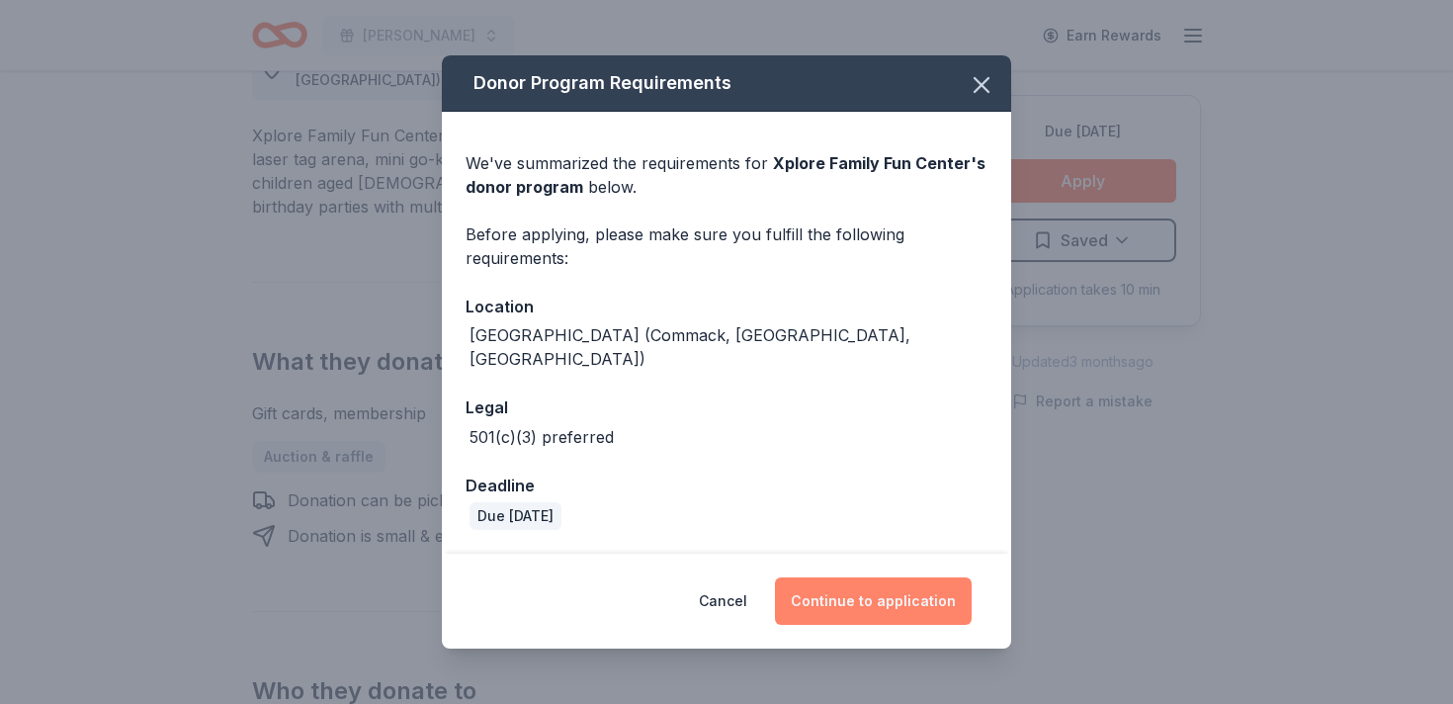
click at [857, 586] on button "Continue to application" at bounding box center [873, 600] width 197 height 47
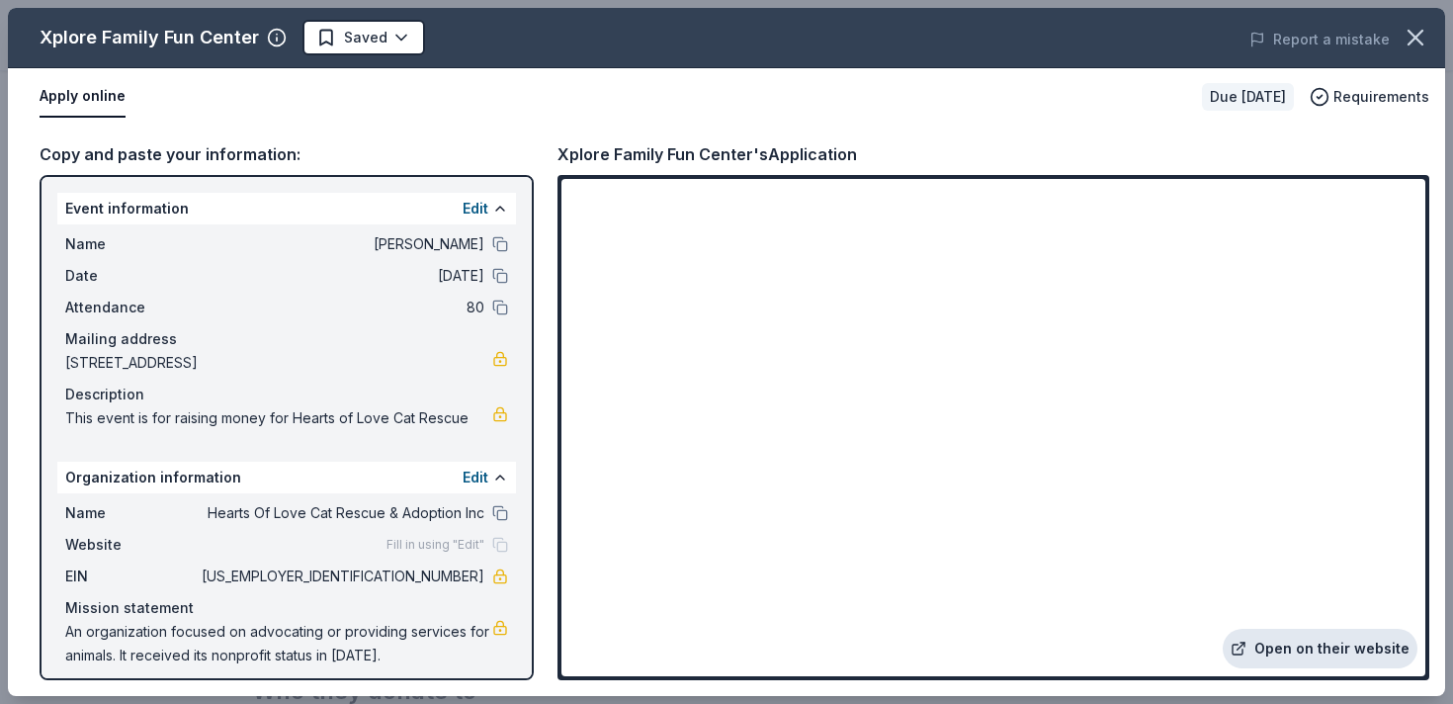
click at [1297, 653] on link "Open on their website" at bounding box center [1319, 649] width 195 height 40
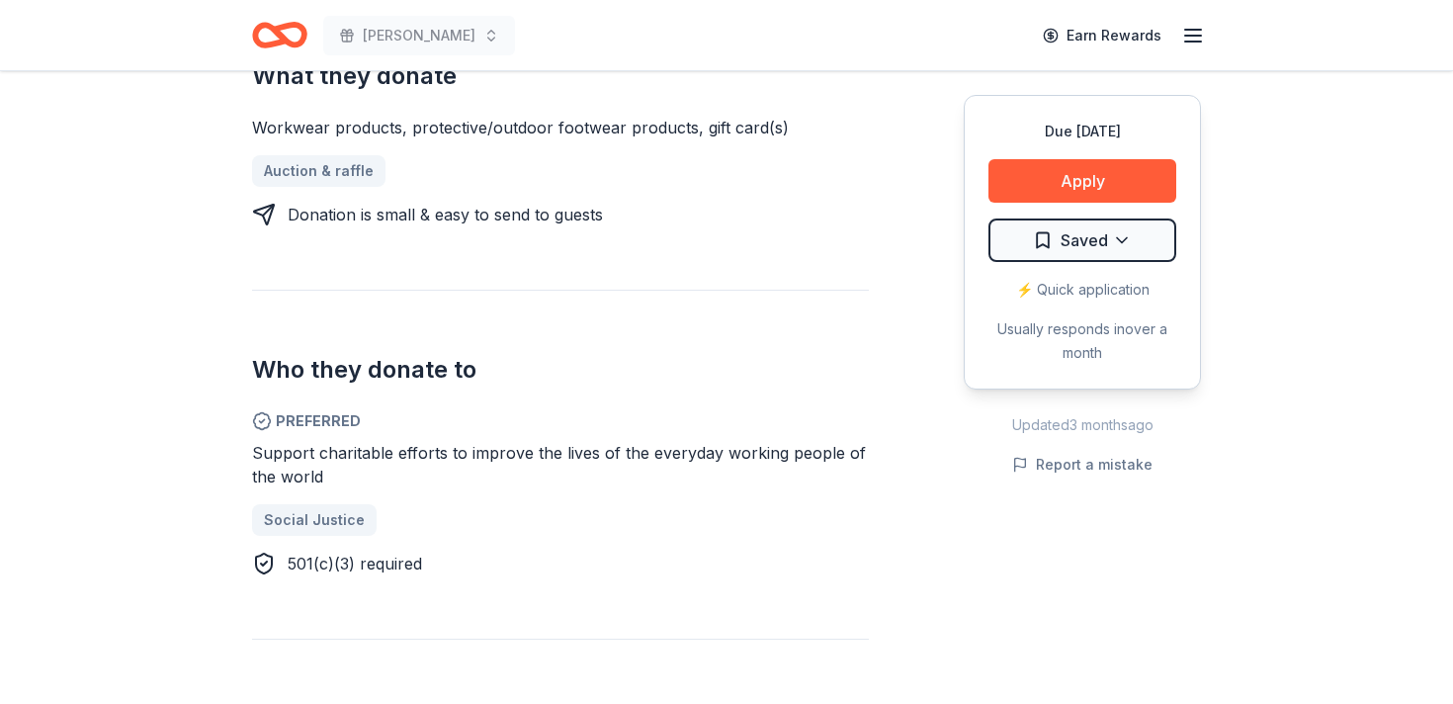
scroll to position [855, 0]
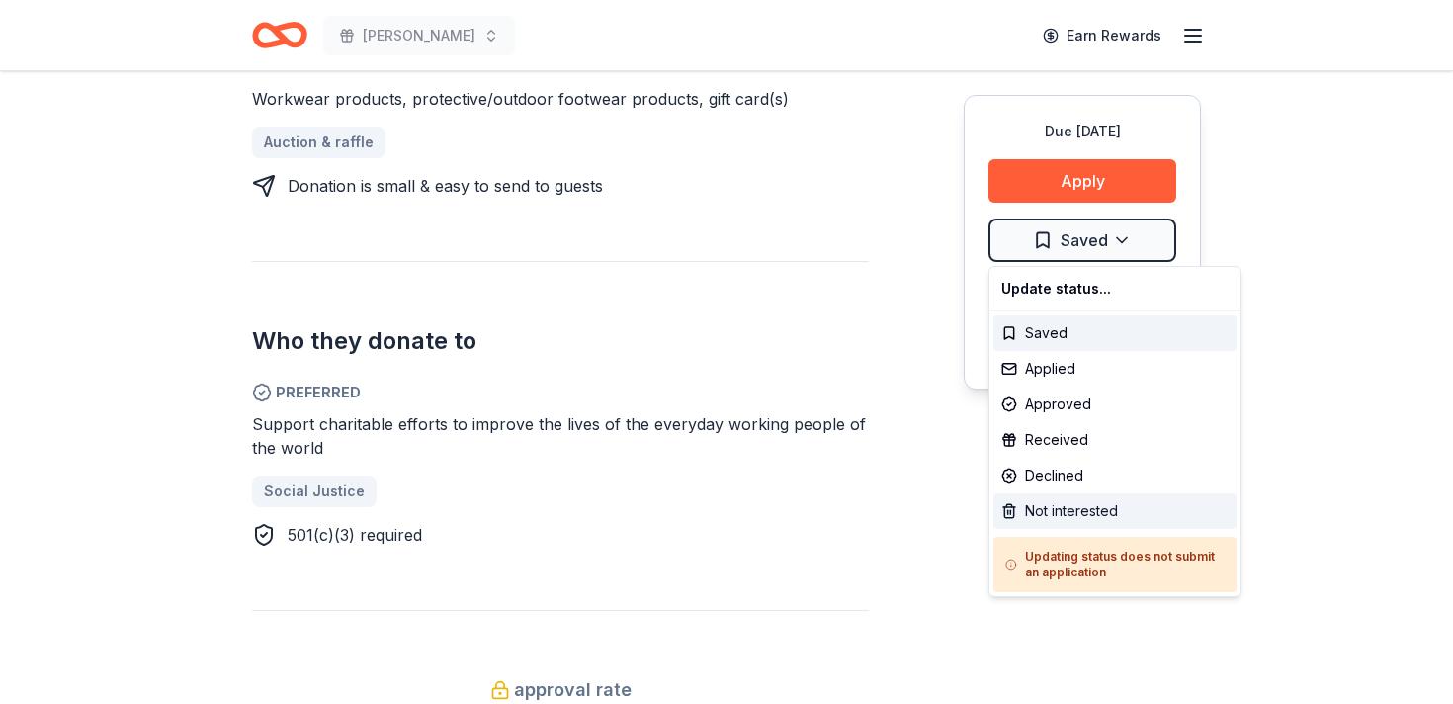
click at [1045, 517] on div "Not interested" at bounding box center [1114, 511] width 243 height 36
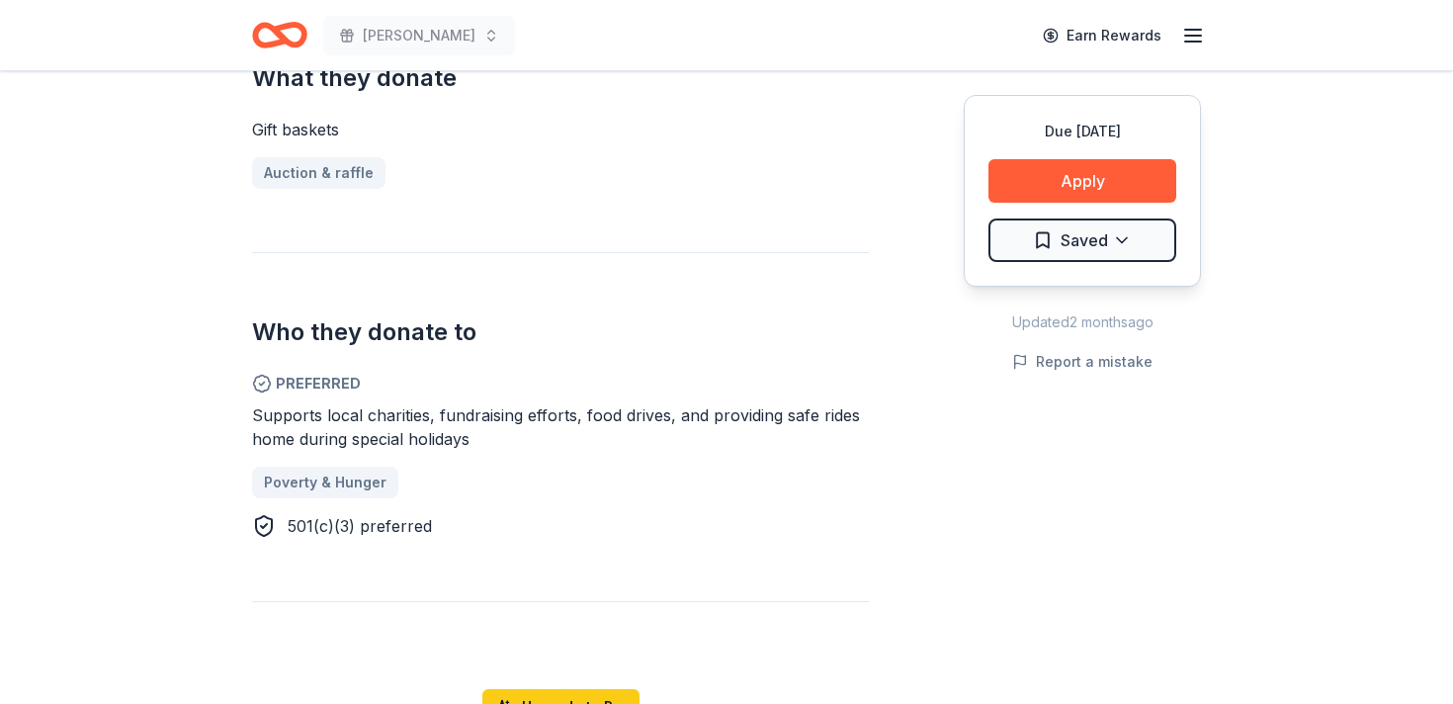
scroll to position [928, 0]
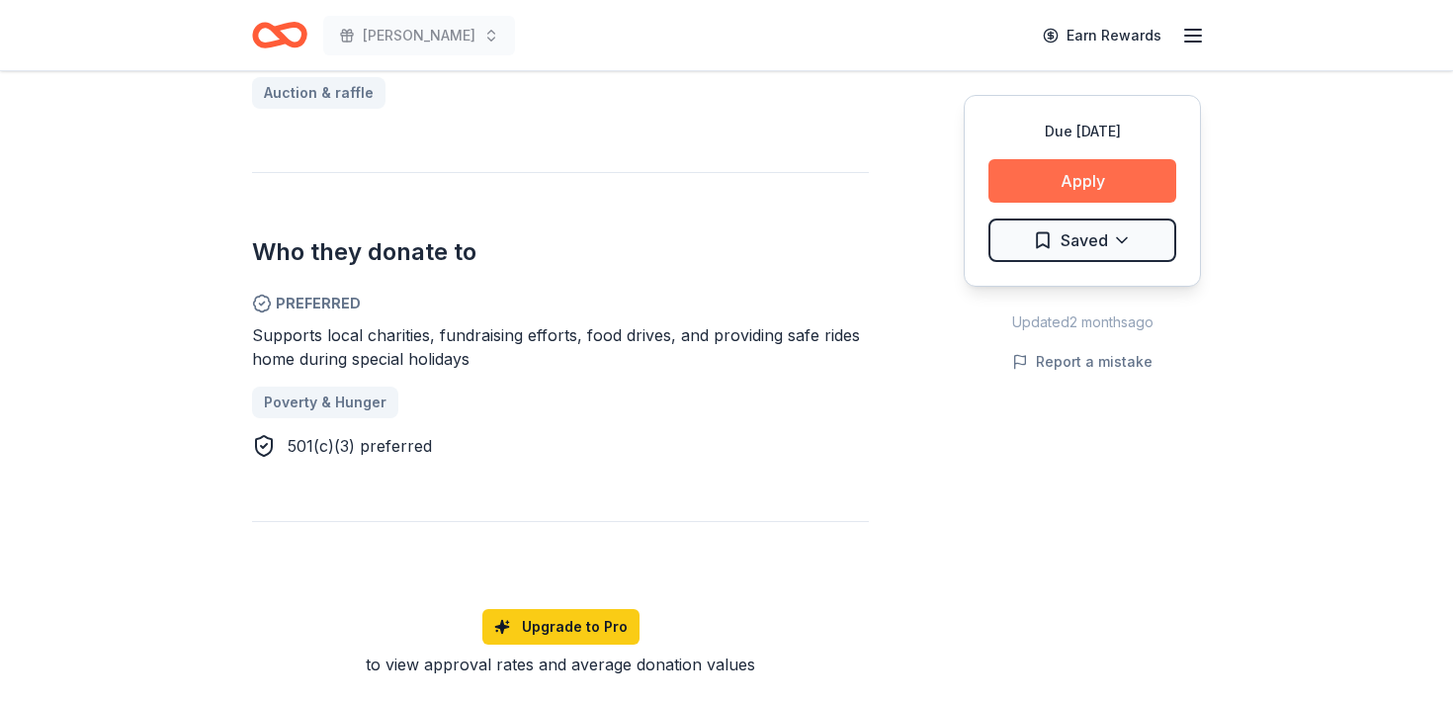
click at [1078, 172] on button "Apply" at bounding box center [1082, 180] width 188 height 43
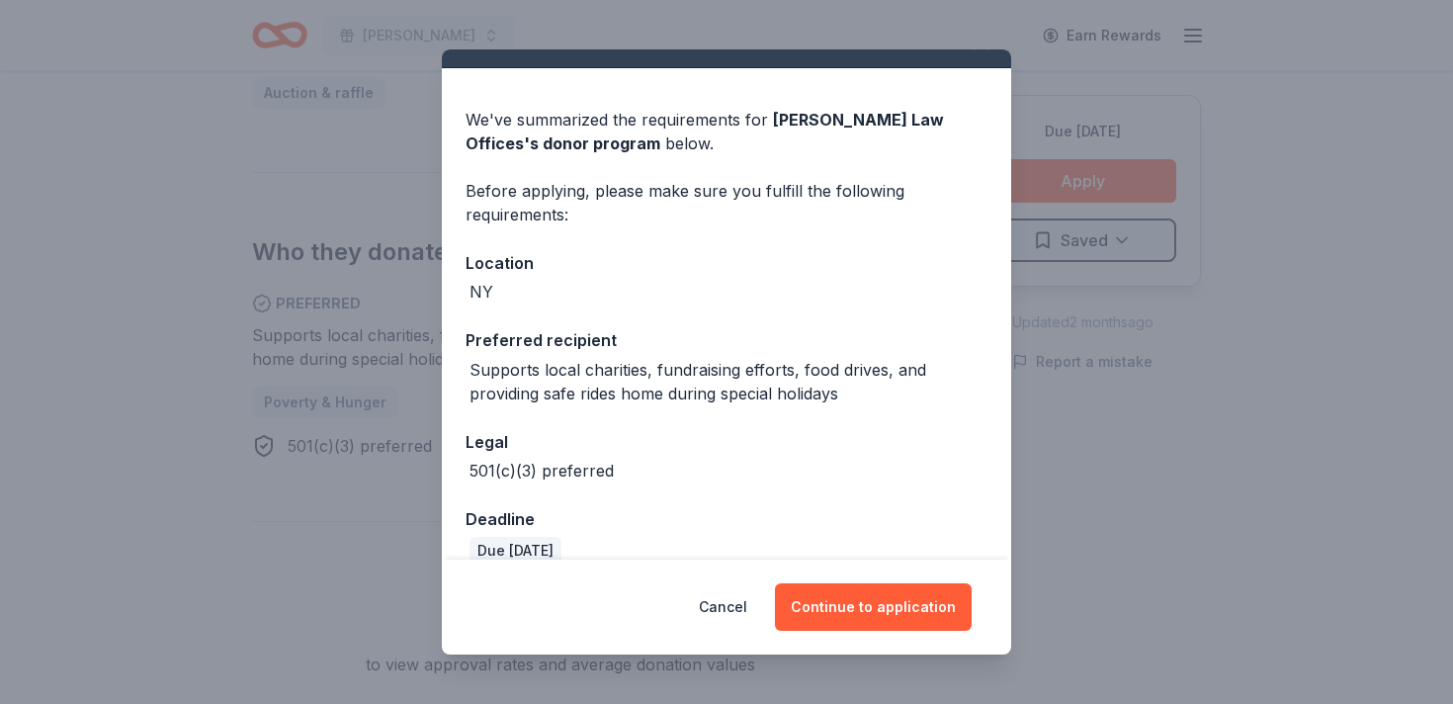
scroll to position [65, 0]
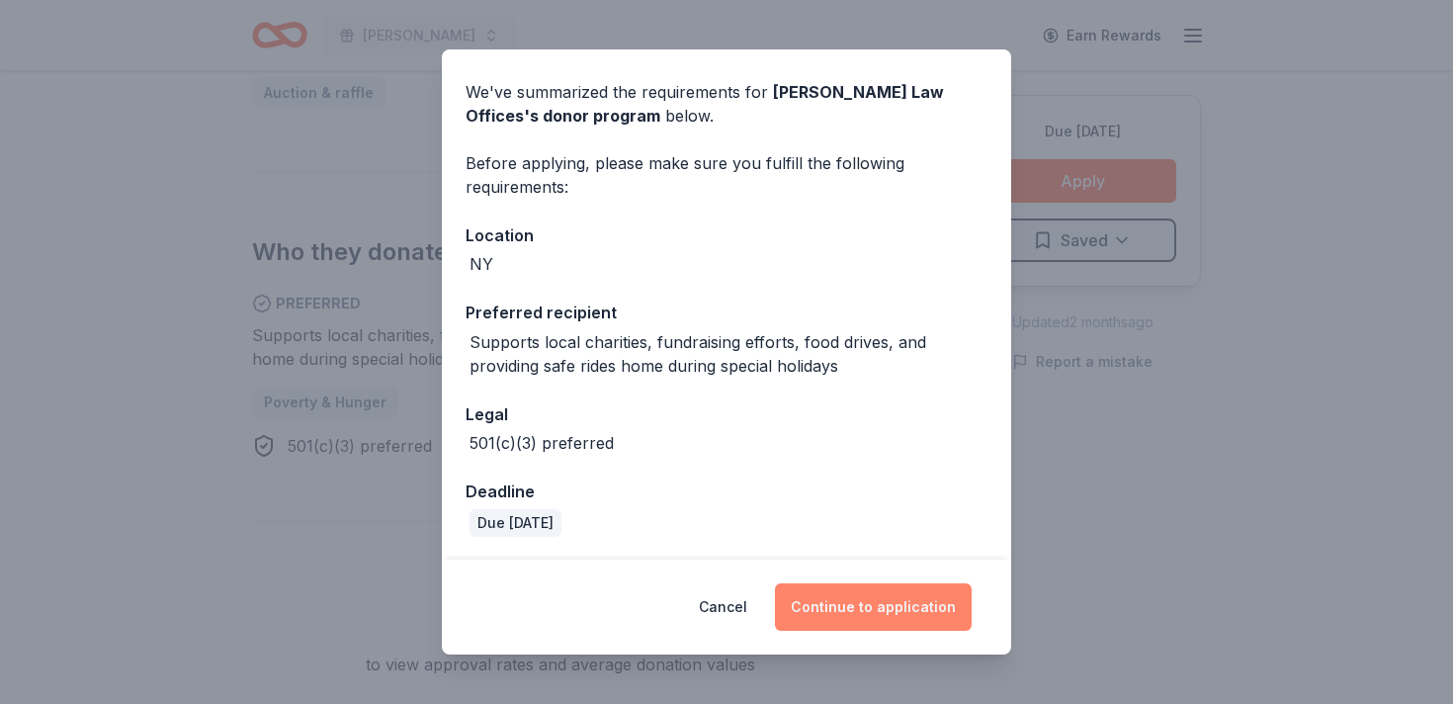
click at [864, 616] on button "Continue to application" at bounding box center [873, 606] width 197 height 47
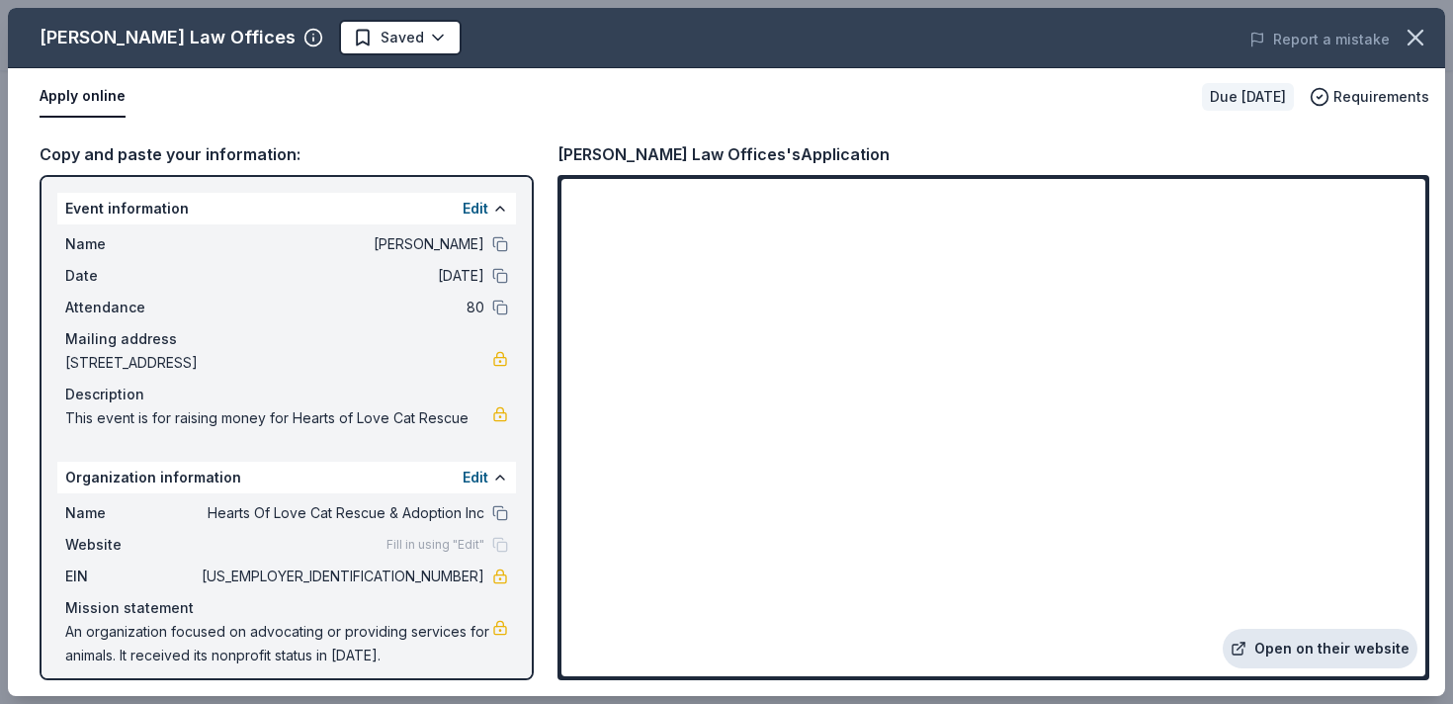
click at [1300, 650] on link "Open on their website" at bounding box center [1319, 649] width 195 height 40
